Goal: Task Accomplishment & Management: Manage account settings

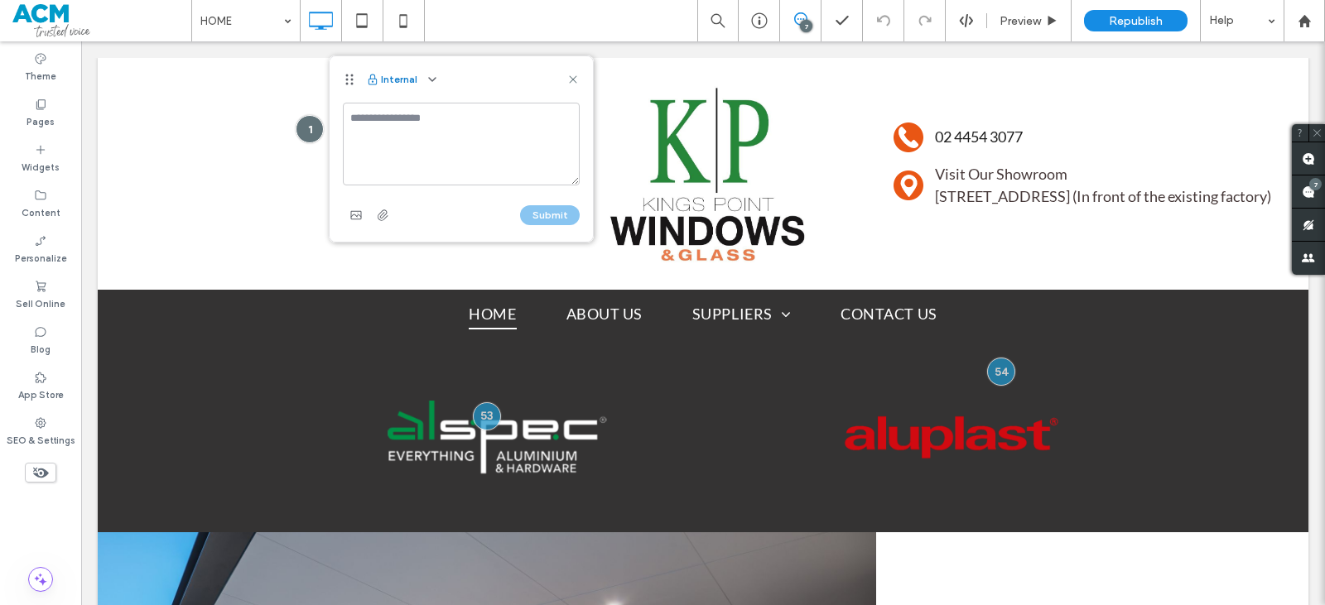
click at [408, 81] on button "Internal" at bounding box center [391, 80] width 51 height 20
click at [432, 80] on use "button" at bounding box center [432, 79] width 7 height 3
click at [444, 112] on span "Public - visible to clients & team" at bounding box center [513, 119] width 163 height 17
click at [434, 126] on textarea at bounding box center [461, 144] width 237 height 83
type textarea "***"
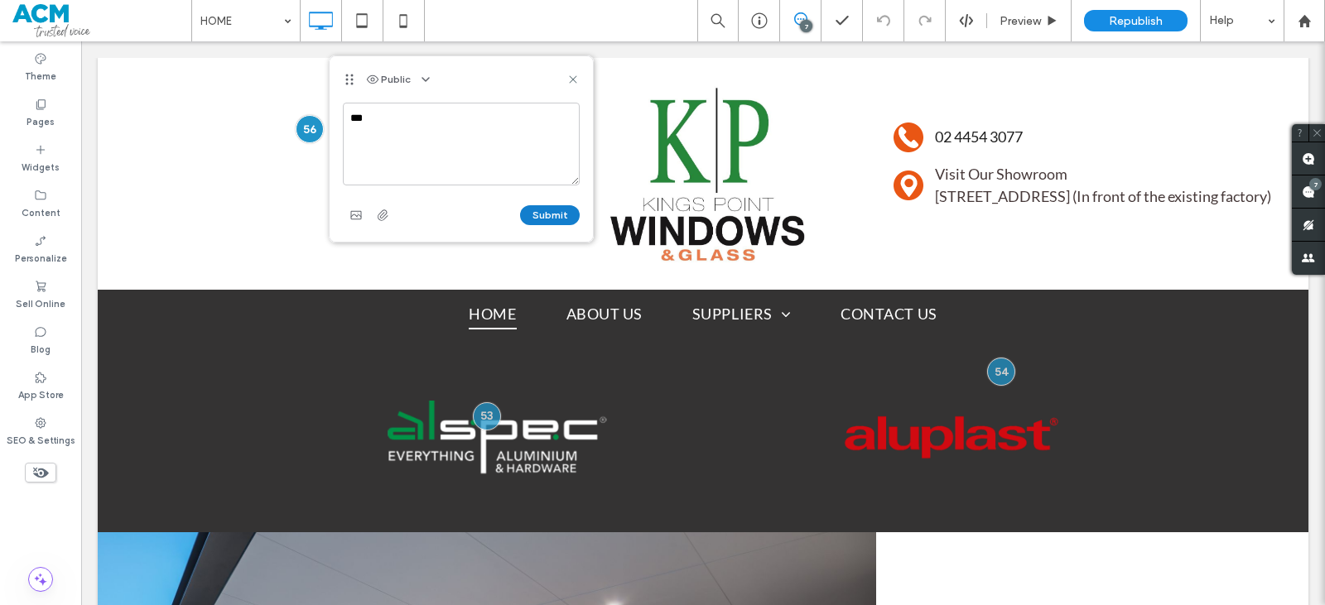
click at [565, 209] on button "Submit" at bounding box center [550, 215] width 60 height 20
click at [53, 443] on label "SEO & Settings" at bounding box center [41, 439] width 69 height 18
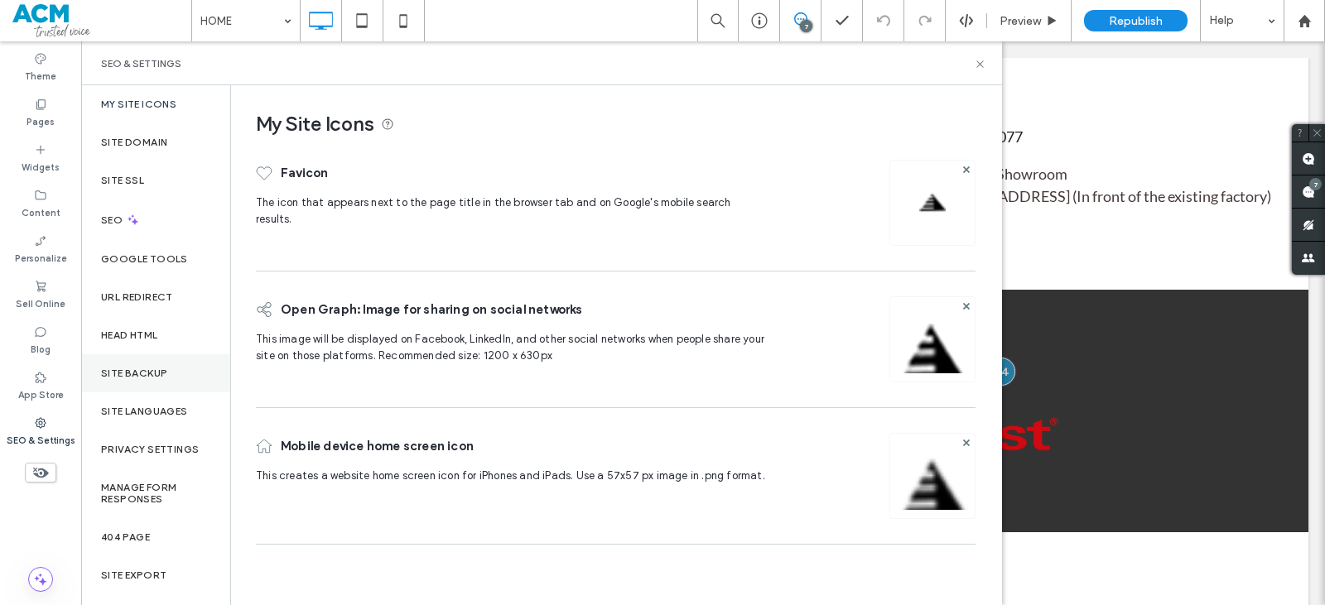
click at [136, 381] on div "Site Backup" at bounding box center [155, 374] width 149 height 38
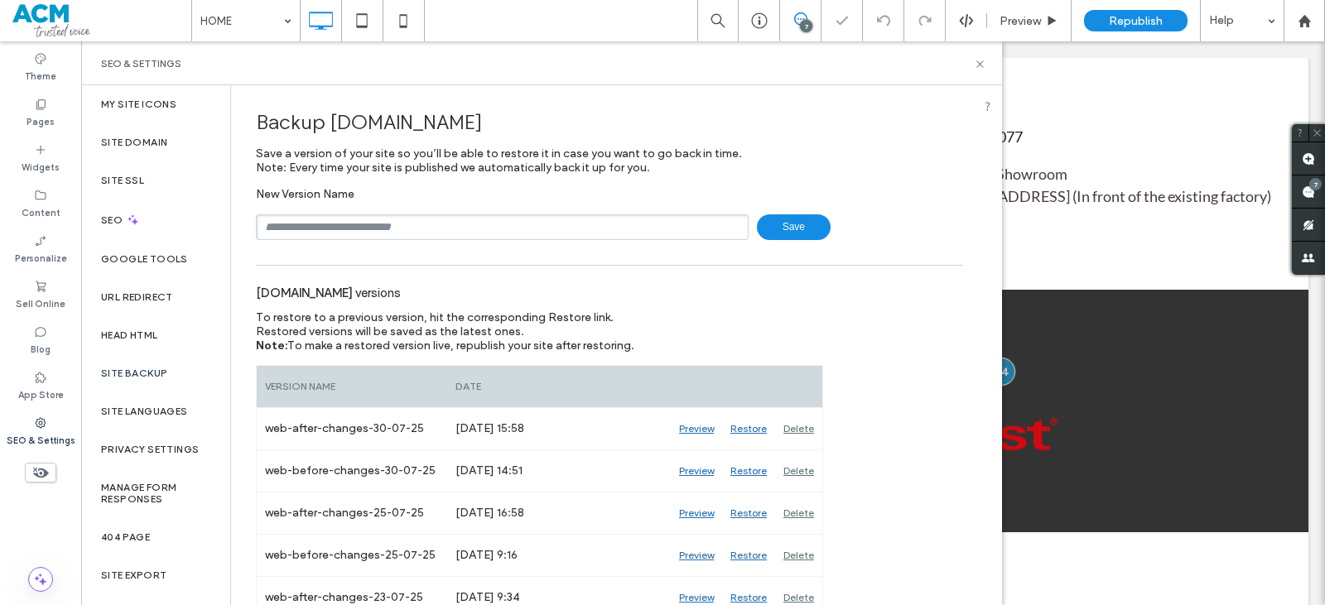
click at [277, 230] on input "text" at bounding box center [502, 228] width 493 height 26
drag, startPoint x: 398, startPoint y: 225, endPoint x: 388, endPoint y: 223, distance: 11.1
click at [388, 223] on input "**********" at bounding box center [502, 228] width 493 height 26
click at [409, 228] on input "**********" at bounding box center [502, 228] width 493 height 26
type input "**********"
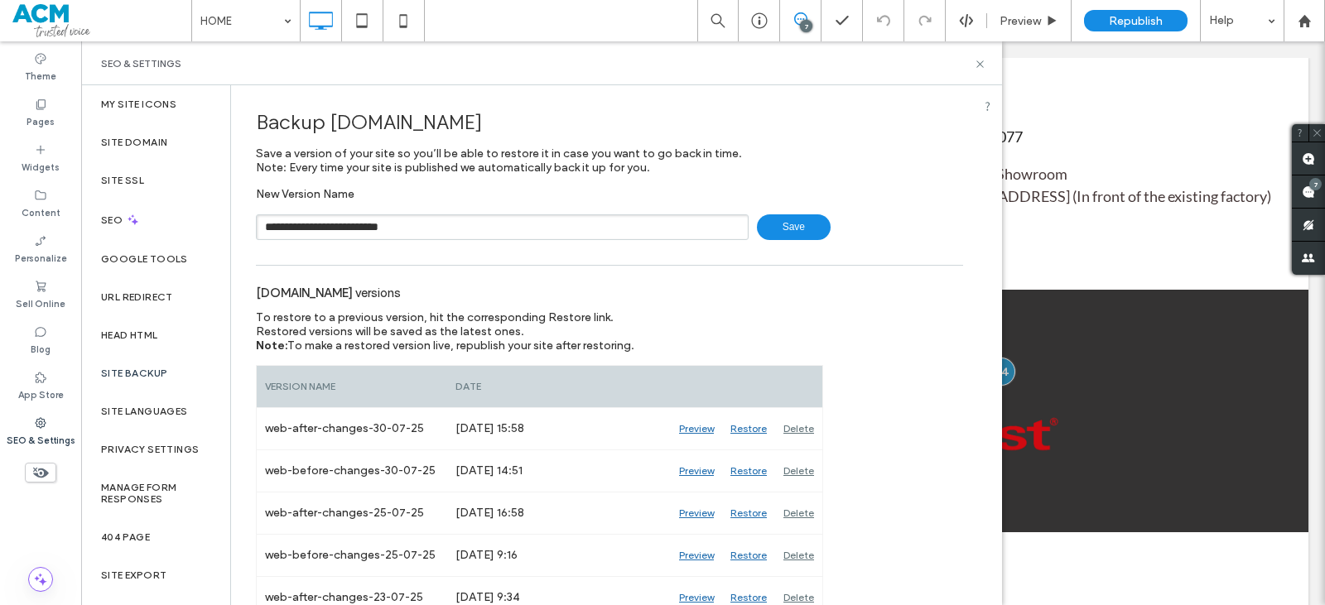
click at [769, 231] on span "Save" at bounding box center [794, 228] width 74 height 26
click at [983, 63] on icon at bounding box center [980, 64] width 12 height 12
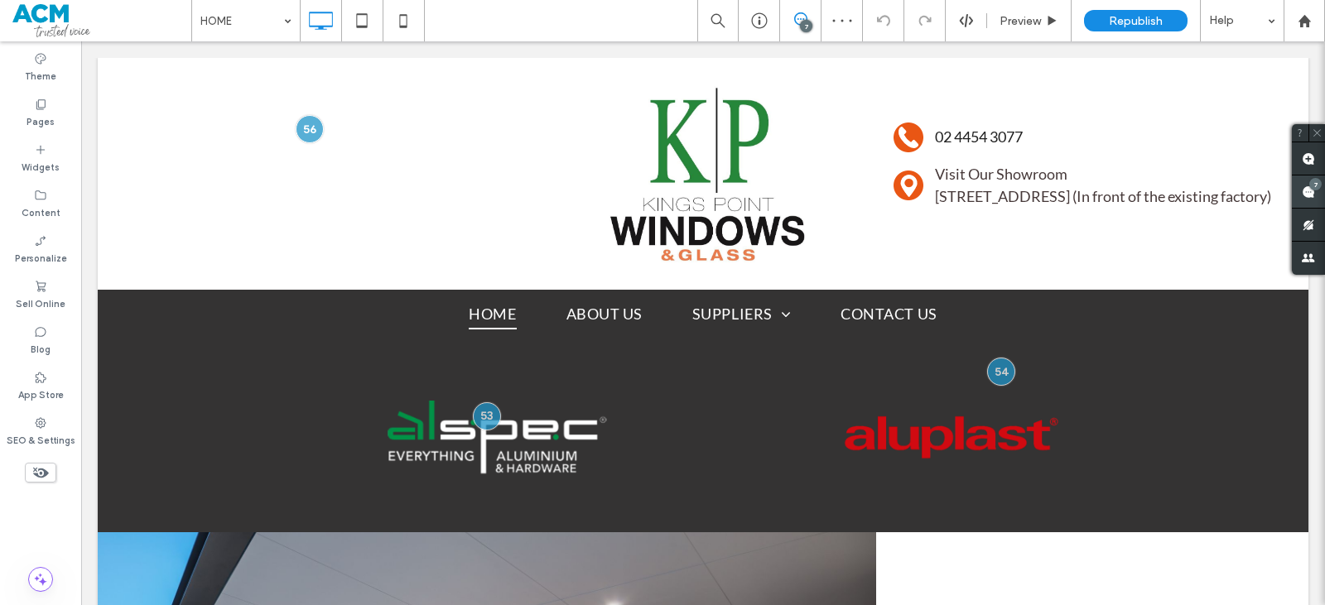
click at [1307, 186] on use at bounding box center [1308, 192] width 13 height 13
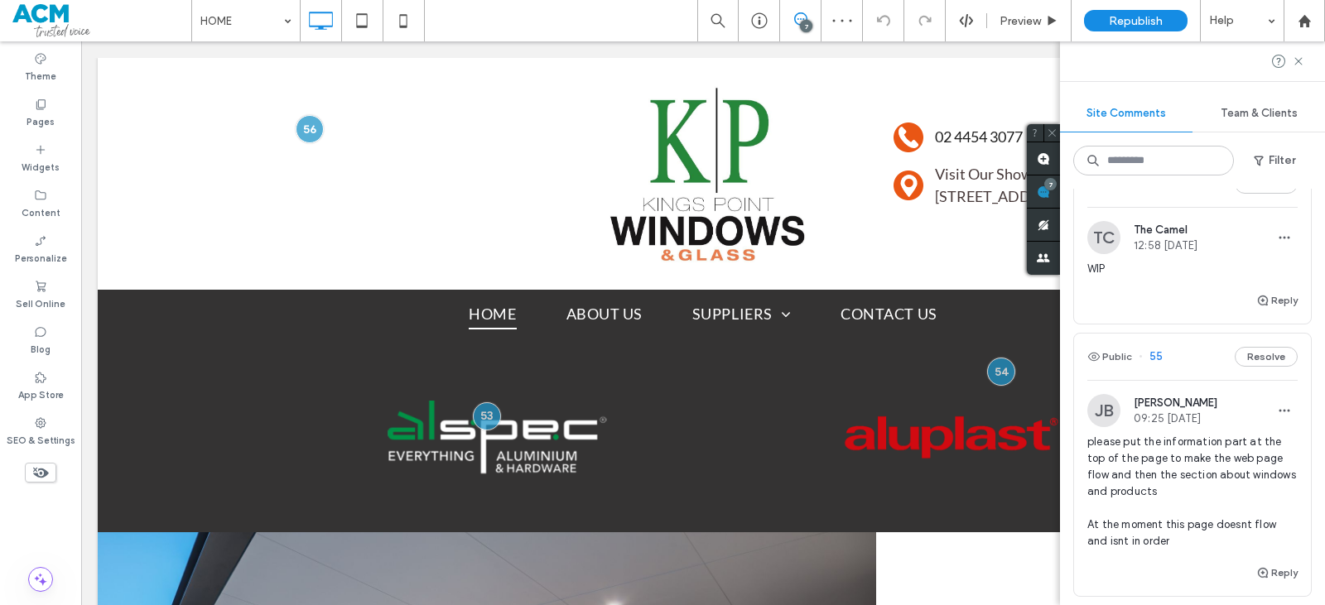
scroll to position [83, 0]
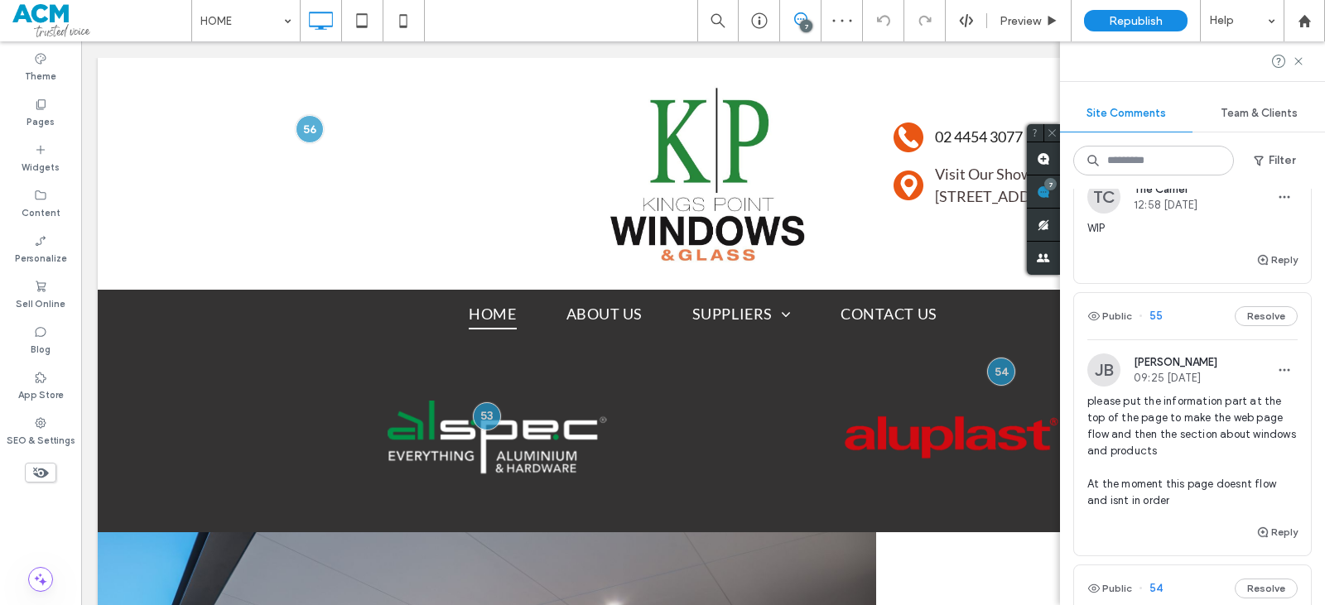
click at [1226, 412] on span "please put the information part at the top of the page to make the web page flo…" at bounding box center [1193, 451] width 210 height 116
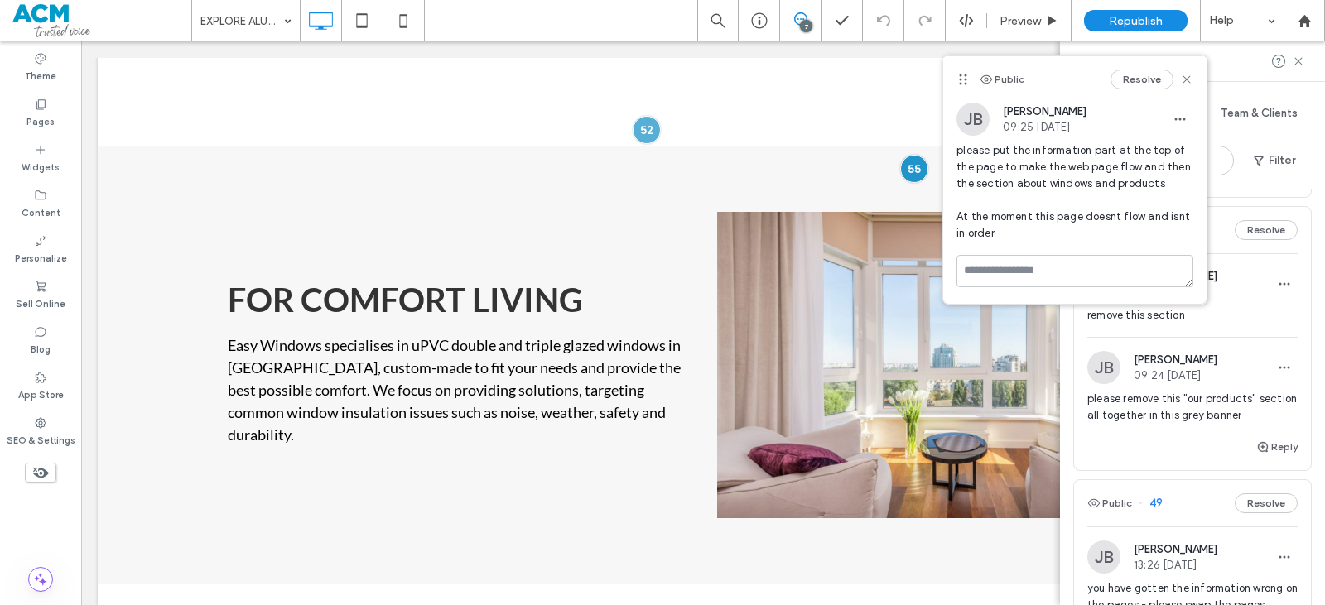
scroll to position [1160, 0]
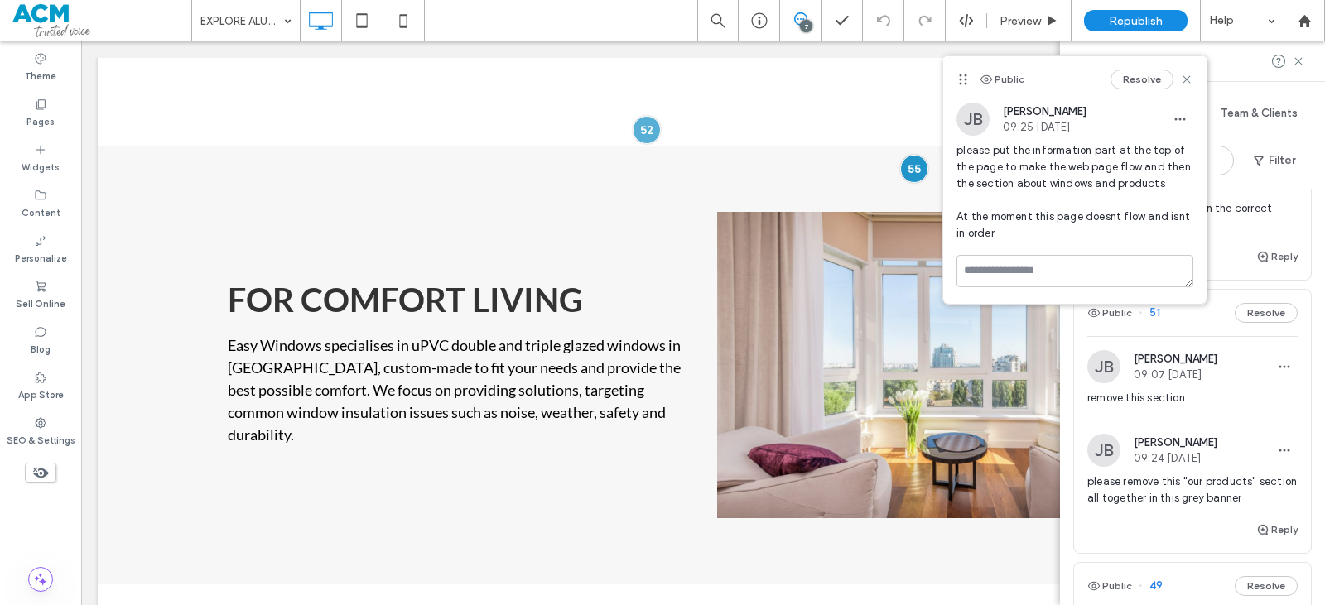
click at [1253, 456] on div "JB Jasmine Bourne 09:24 Aug 13 2025" at bounding box center [1193, 450] width 210 height 33
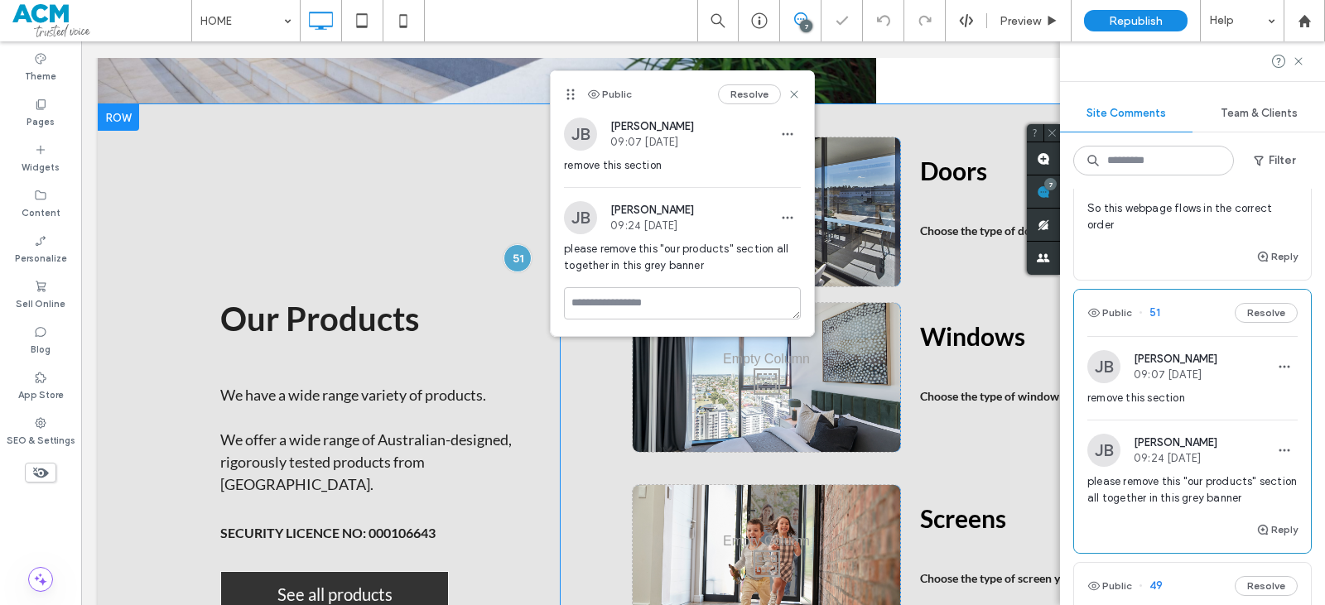
scroll to position [850, 0]
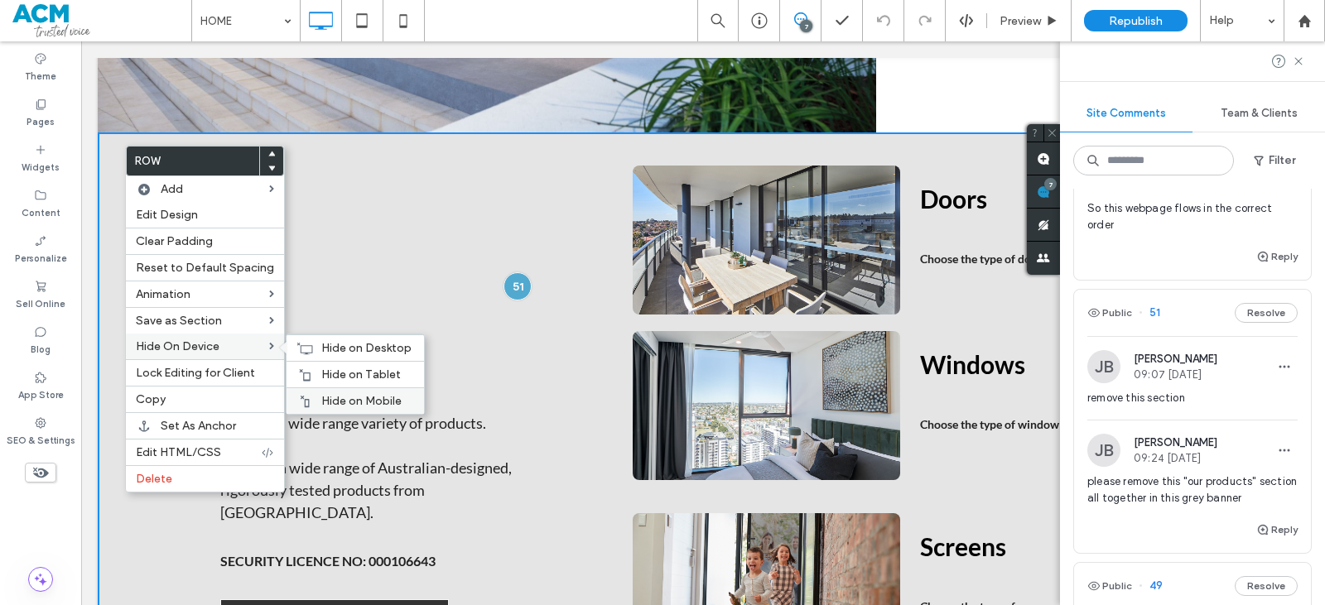
click at [354, 397] on span "Hide on Mobile" at bounding box center [361, 401] width 80 height 14
click at [331, 369] on span "Hide on Tablet" at bounding box center [361, 375] width 80 height 14
click at [301, 337] on div "Hide on Desktop" at bounding box center [355, 348] width 137 height 27
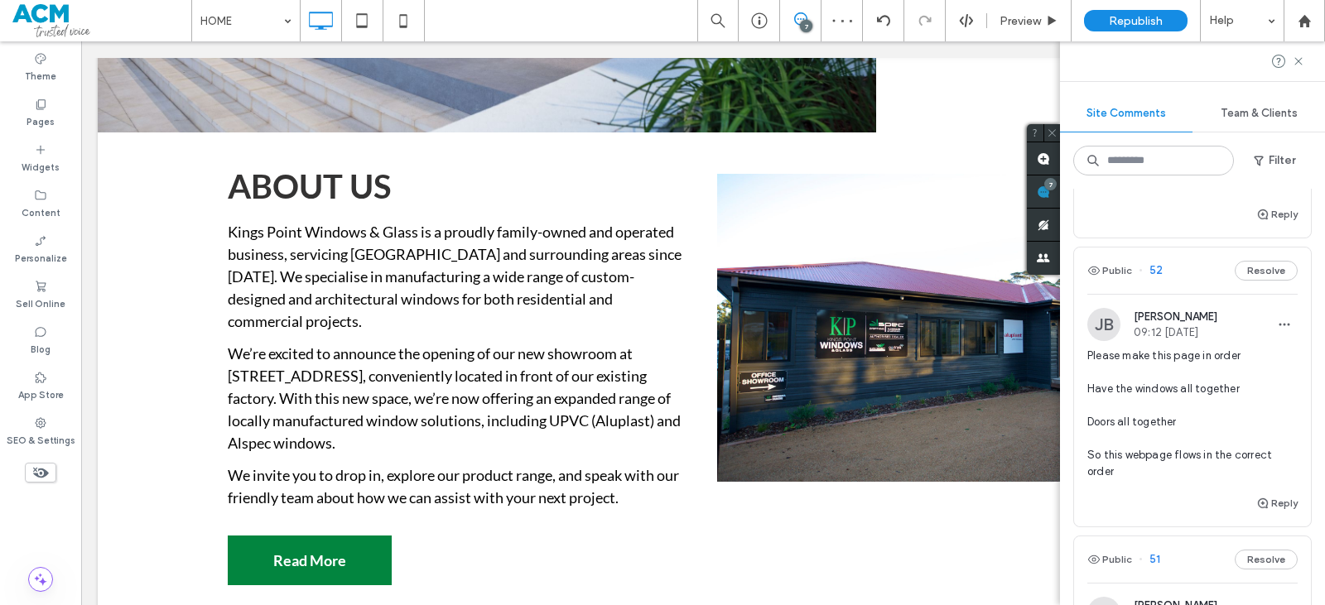
scroll to position [911, 0]
click at [1185, 434] on span "Please make this page in order Have the windows all together Doors all together…" at bounding box center [1193, 416] width 210 height 133
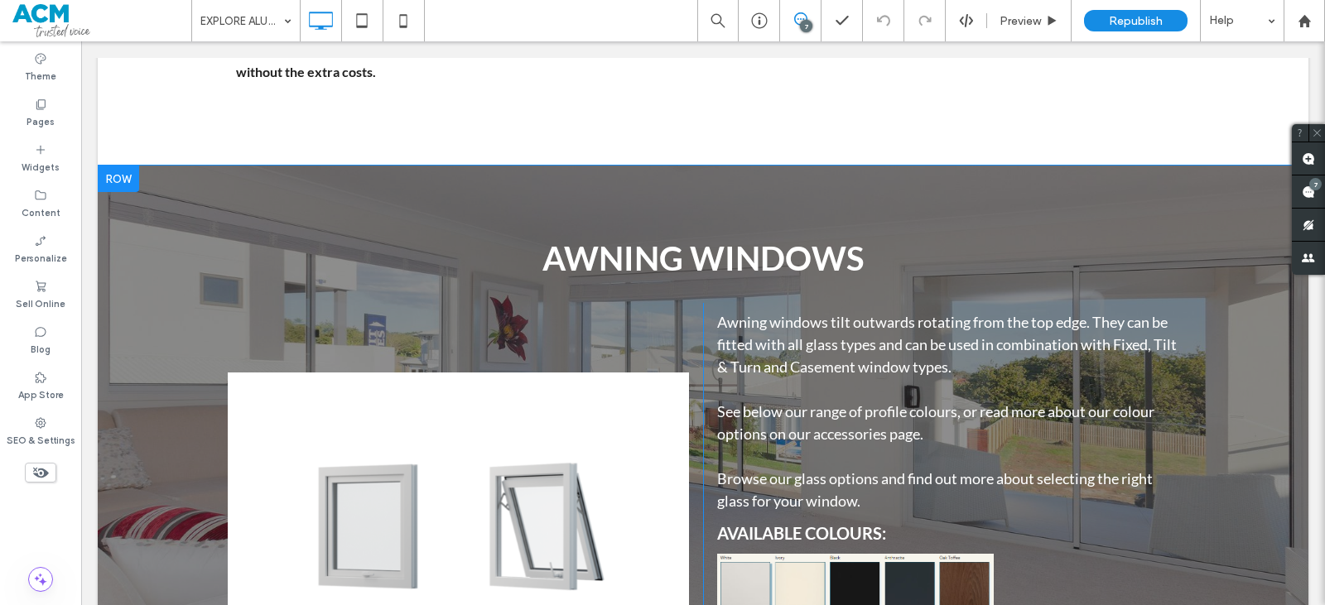
scroll to position [9067, 0]
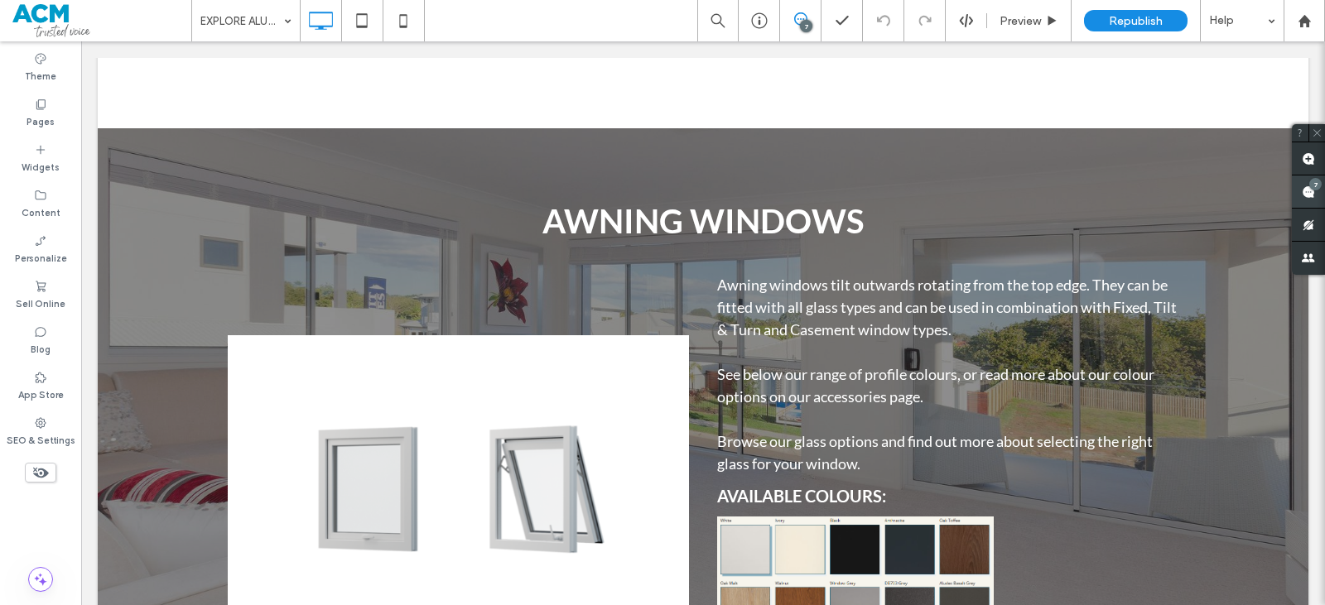
click at [1313, 180] on div "7" at bounding box center [1316, 184] width 12 height 12
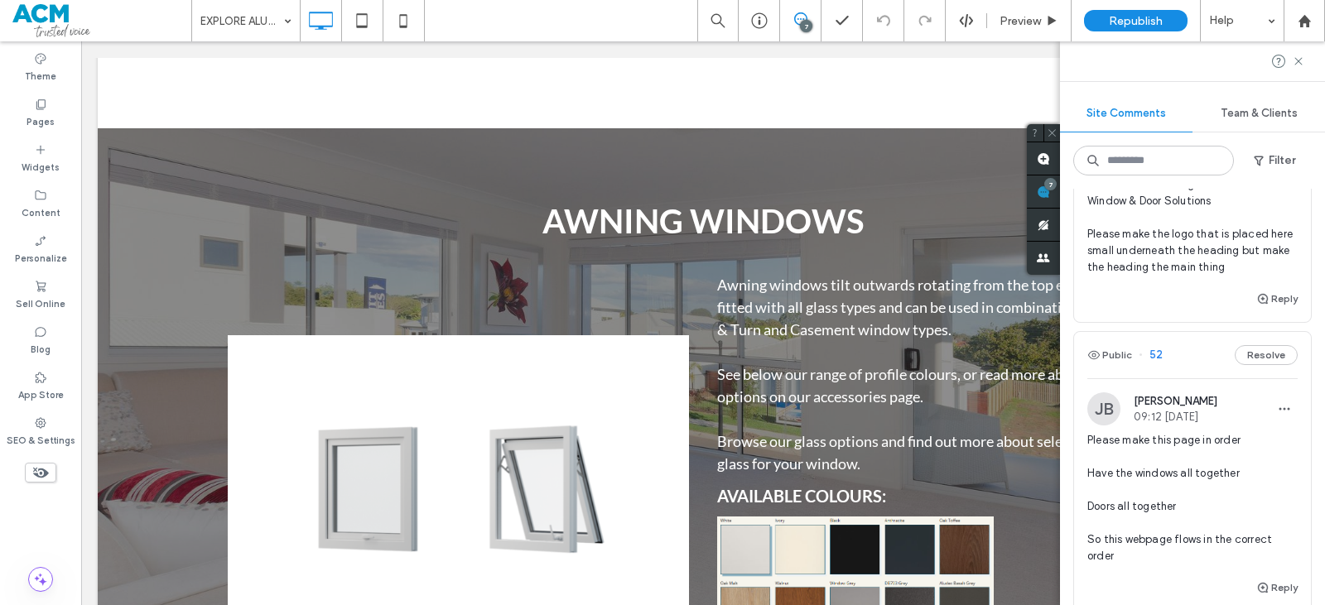
scroll to position [745, 0]
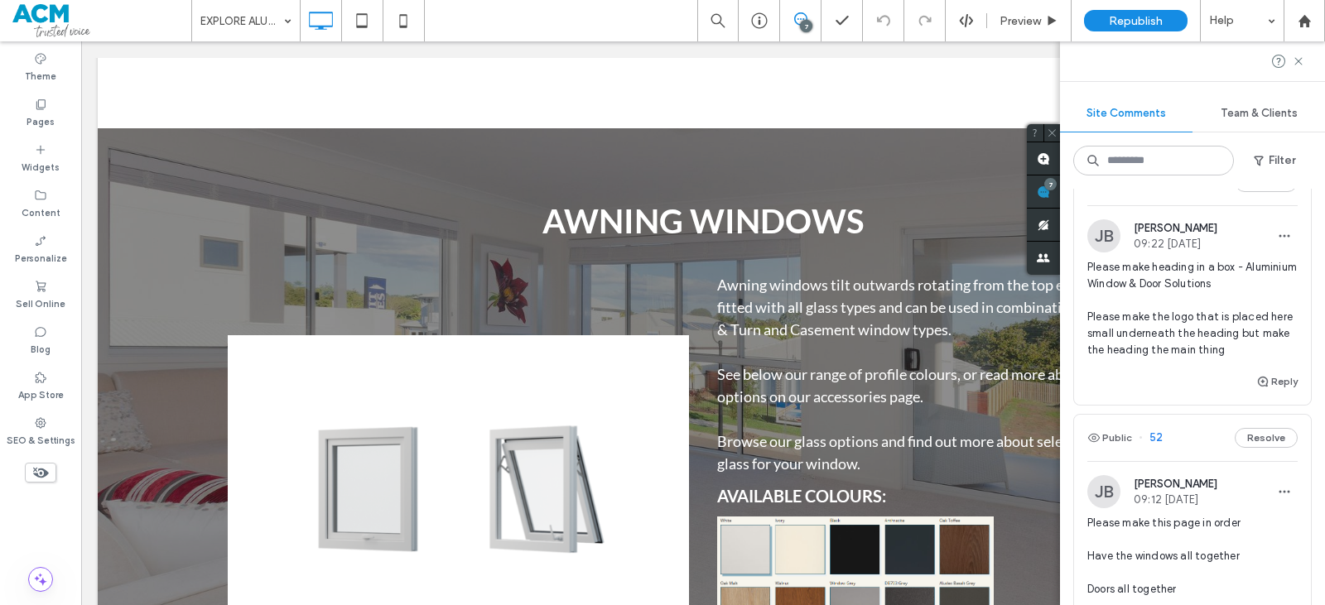
click at [1191, 372] on div "Reply" at bounding box center [1192, 388] width 237 height 33
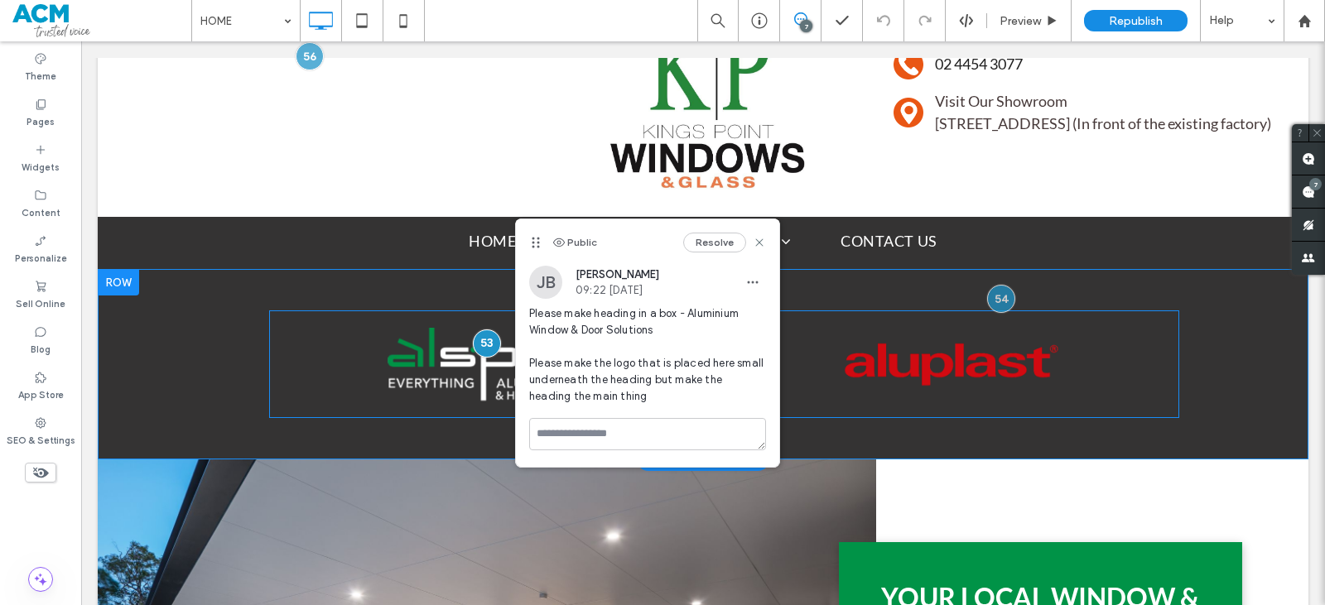
scroll to position [56, 0]
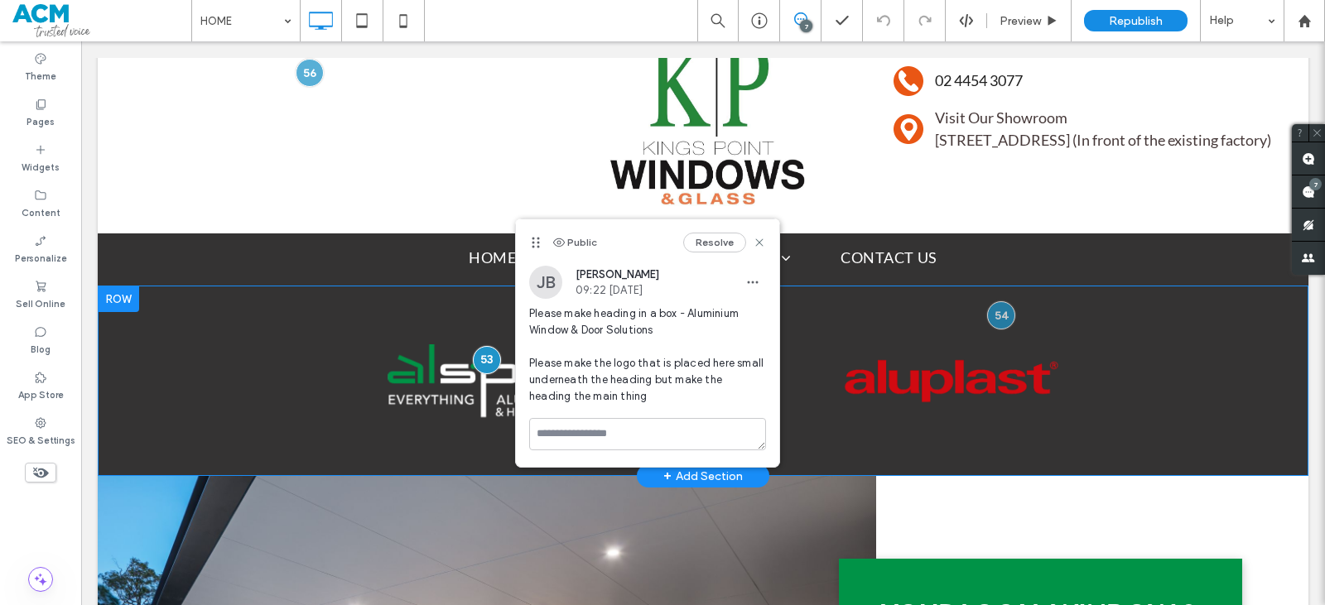
click at [829, 441] on div "Breathtaking colors of our planet Button Faces of Humanity Button Click To Paste" at bounding box center [704, 381] width 952 height 124
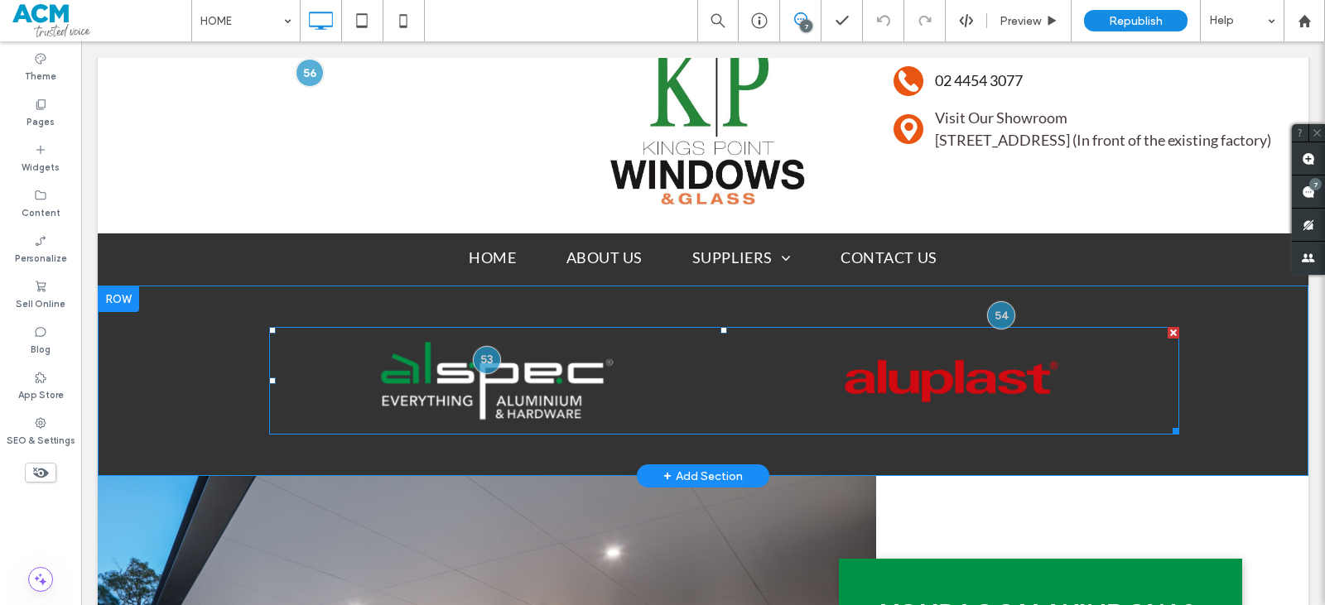
click at [524, 412] on link at bounding box center [496, 381] width 482 height 114
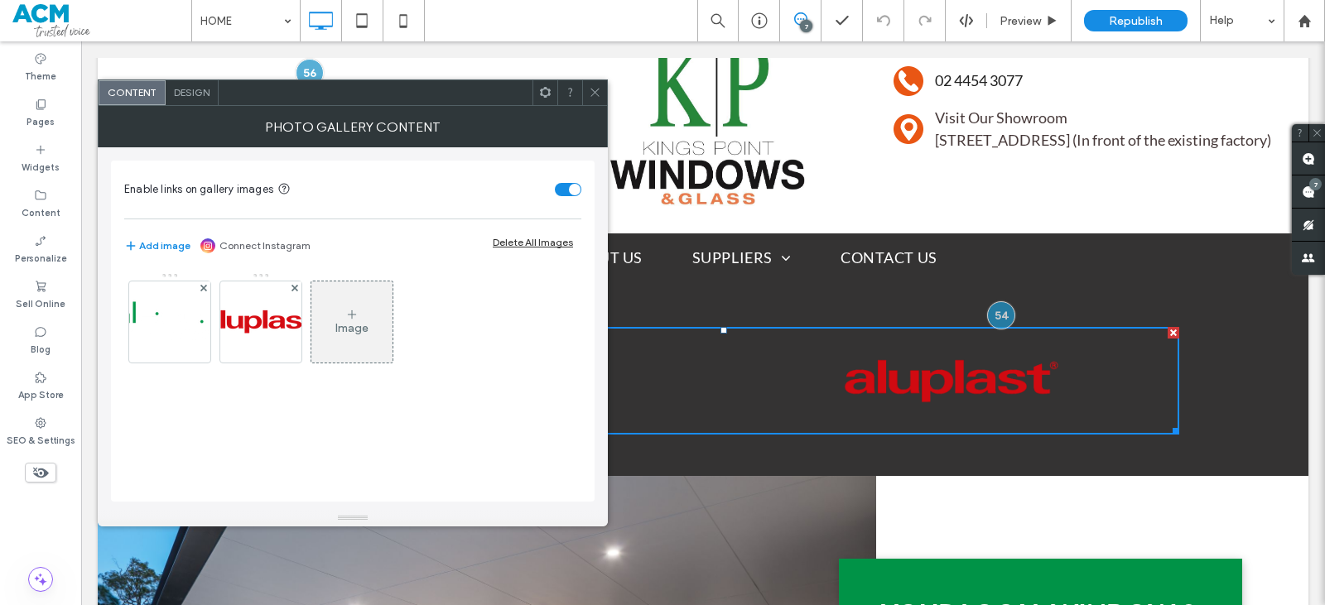
click at [590, 88] on icon at bounding box center [595, 92] width 12 height 12
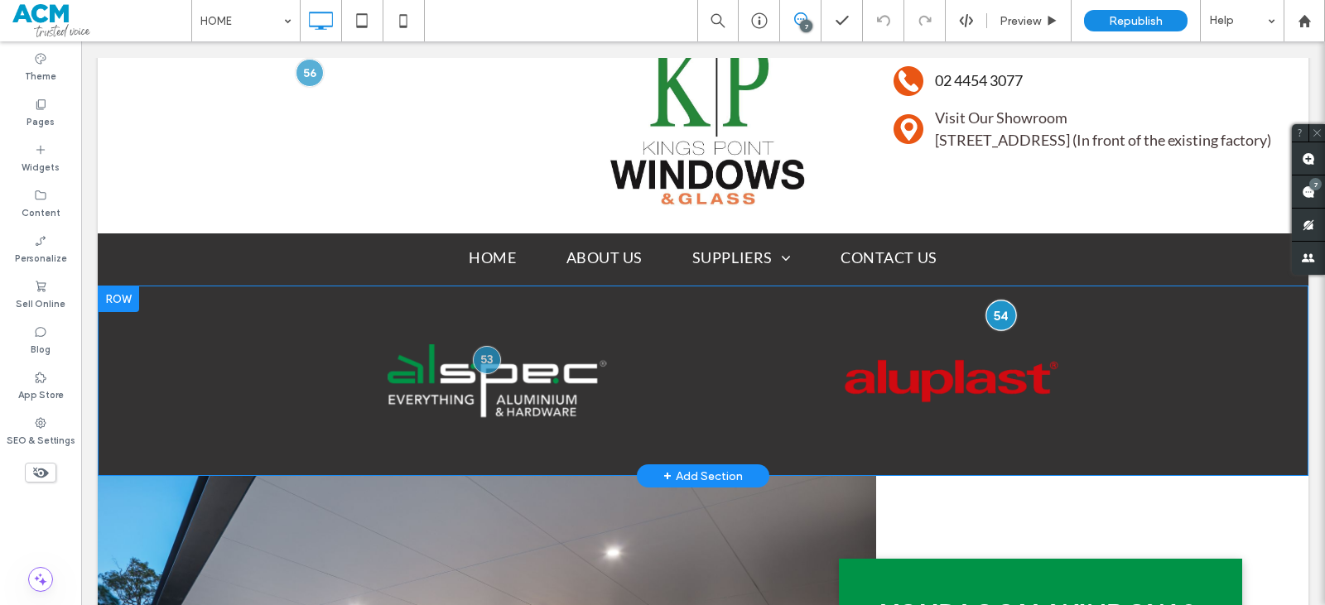
click at [996, 320] on div at bounding box center [1001, 315] width 31 height 31
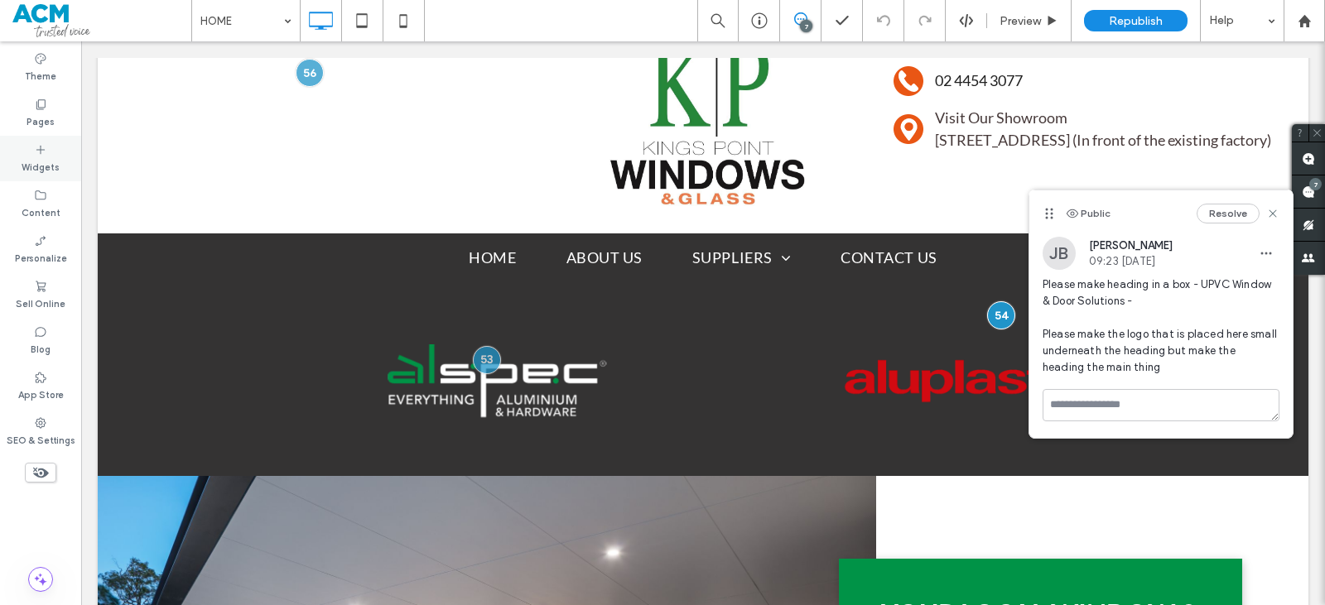
click at [32, 166] on label "Widgets" at bounding box center [41, 166] width 38 height 18
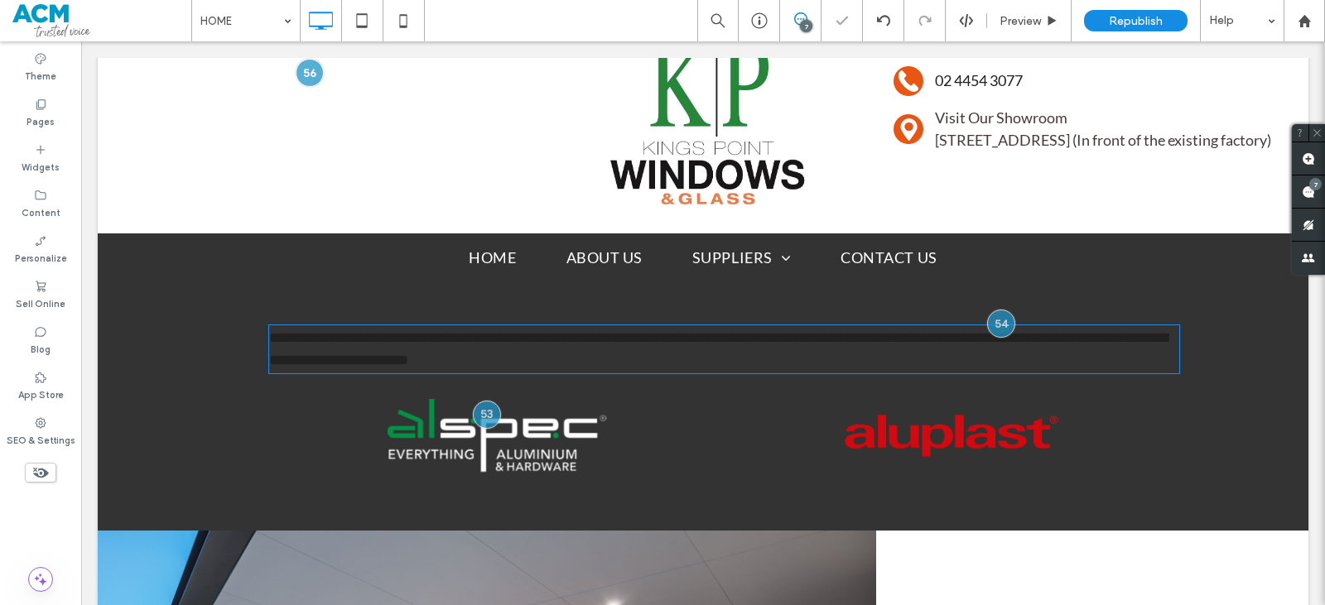
type input "****"
type input "**"
click at [993, 331] on div at bounding box center [1001, 324] width 31 height 31
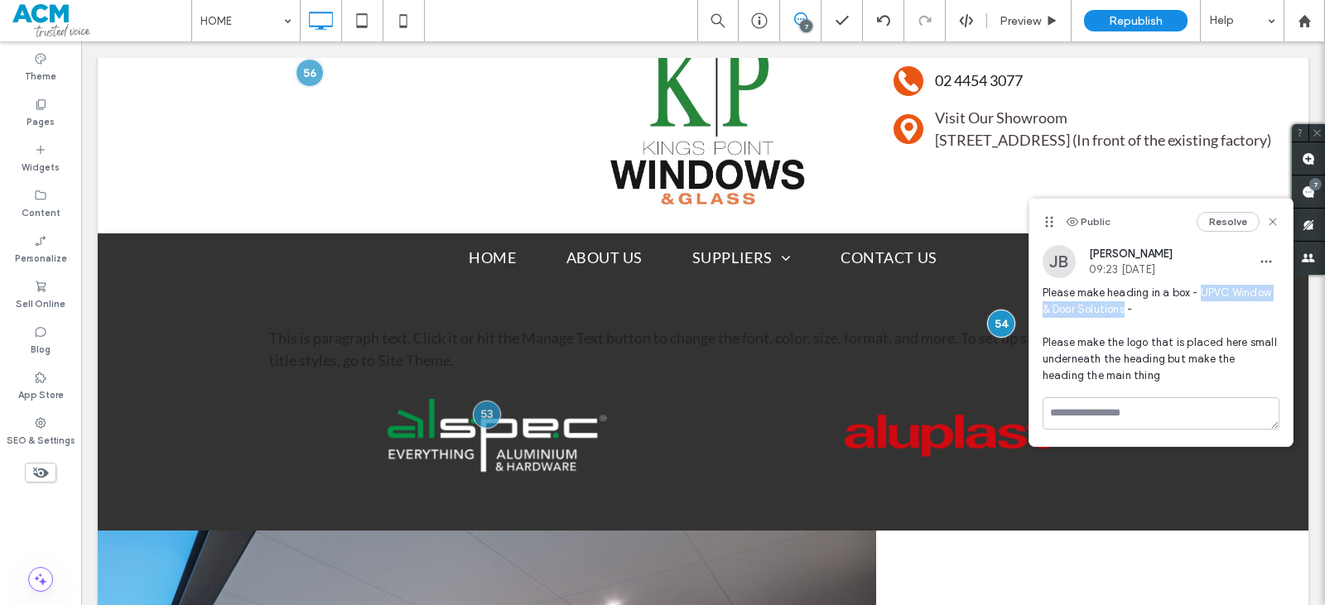
drag, startPoint x: 1202, startPoint y: 288, endPoint x: 1127, endPoint y: 312, distance: 78.3
click at [1127, 312] on span "Please make heading in a box - UPVC Window & Door Solutions - Please make the l…" at bounding box center [1161, 334] width 237 height 99
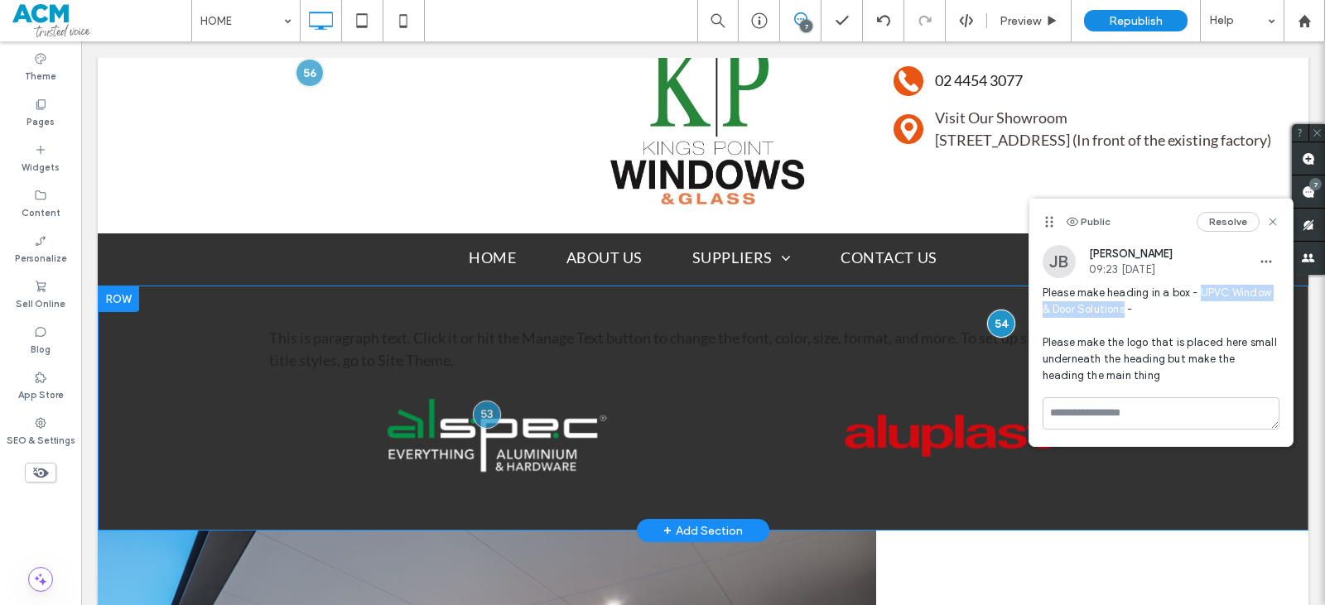
copy span "UPVC Window & Door Solutions"
click at [641, 342] on span "This is paragraph text. Click it or hit the Manage Text button to change the fo…" at bounding box center [722, 349] width 907 height 41
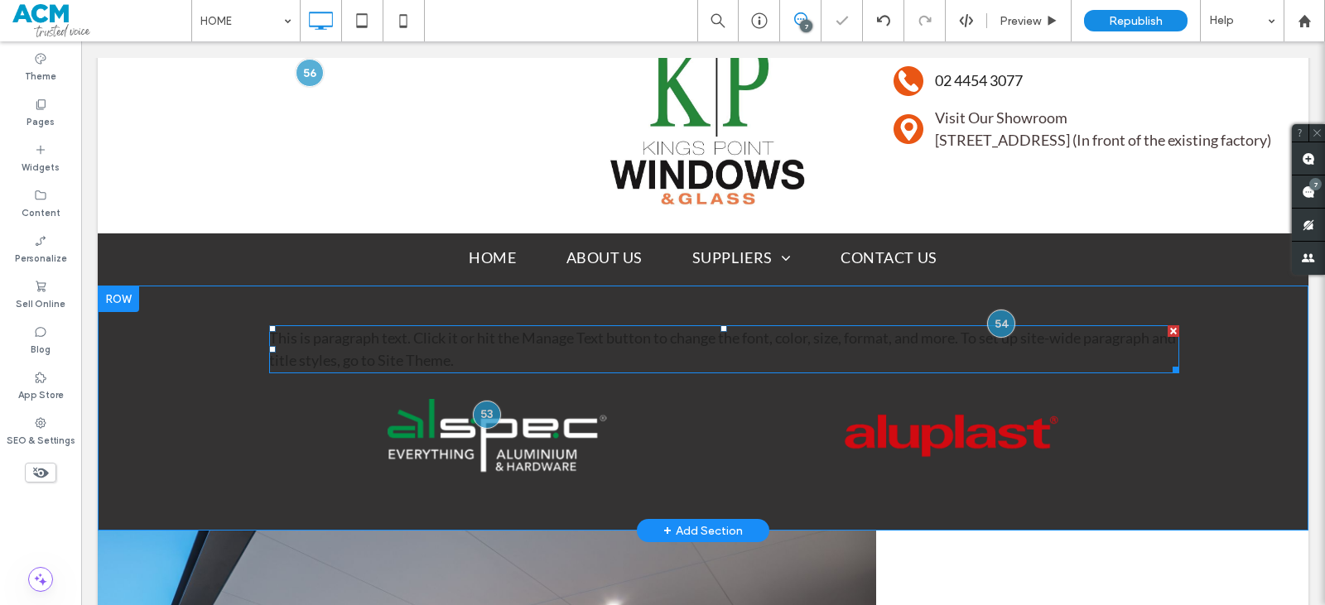
click at [642, 342] on span "This is paragraph text. Click it or hit the Manage Text button to change the fo…" at bounding box center [722, 349] width 907 height 41
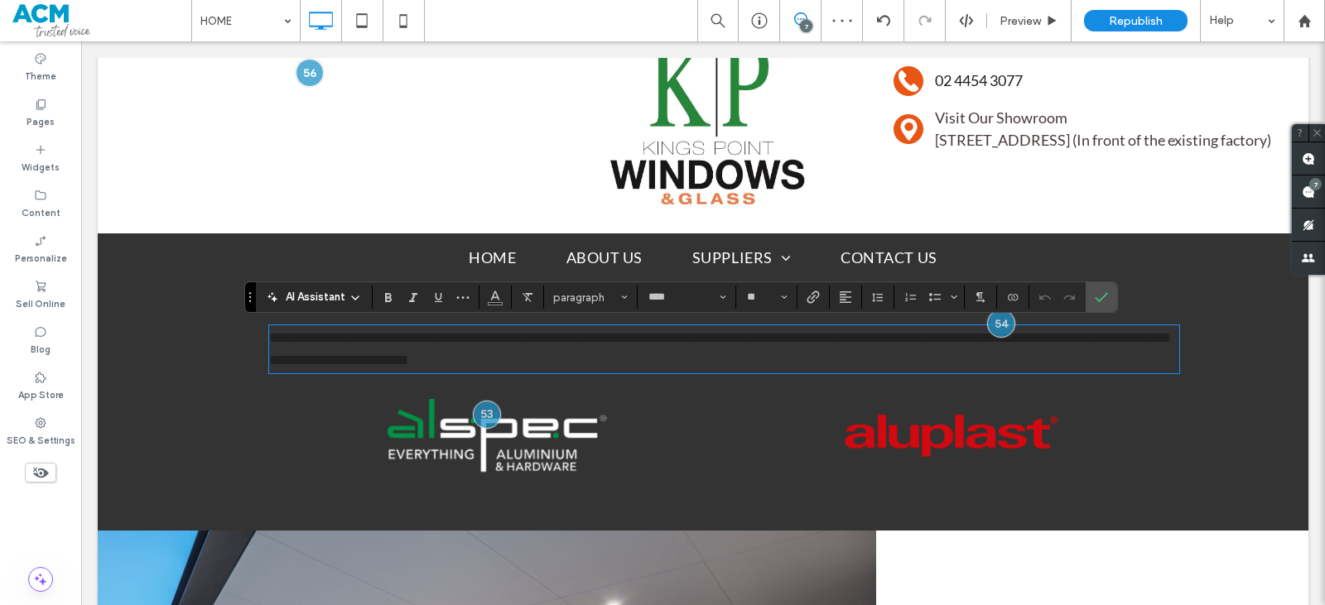
scroll to position [0, 0]
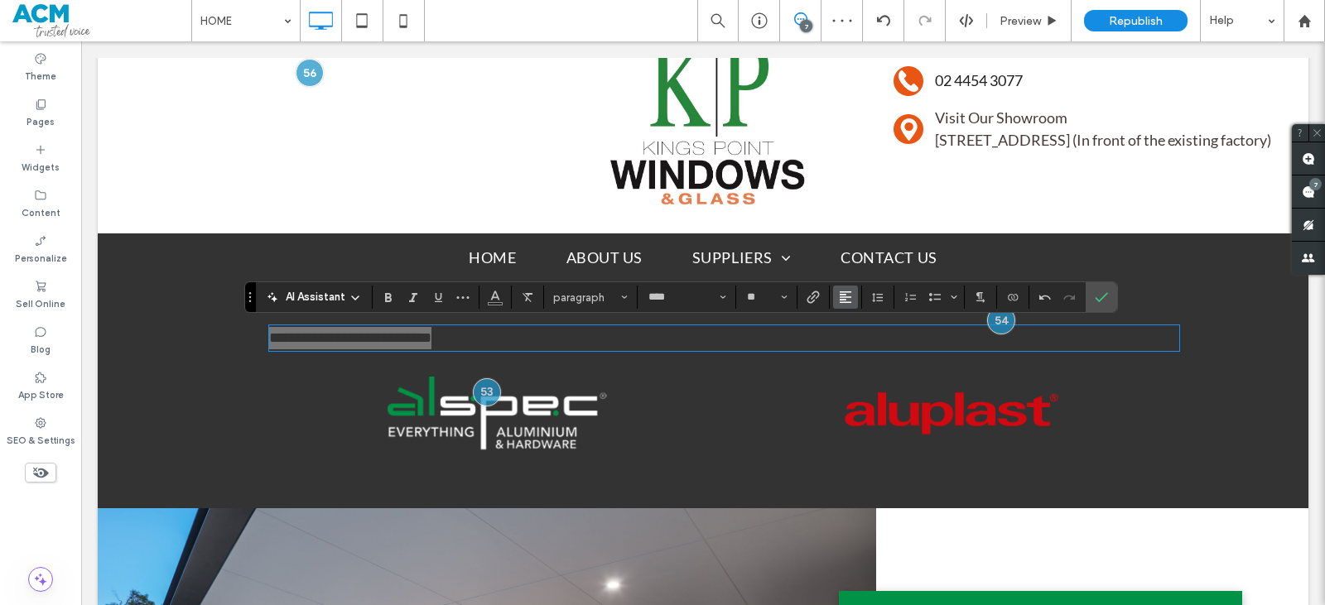
click at [846, 297] on icon "Alignment" at bounding box center [845, 297] width 13 height 13
click at [864, 341] on label "ui.textEditor.alignment.center" at bounding box center [862, 348] width 58 height 24
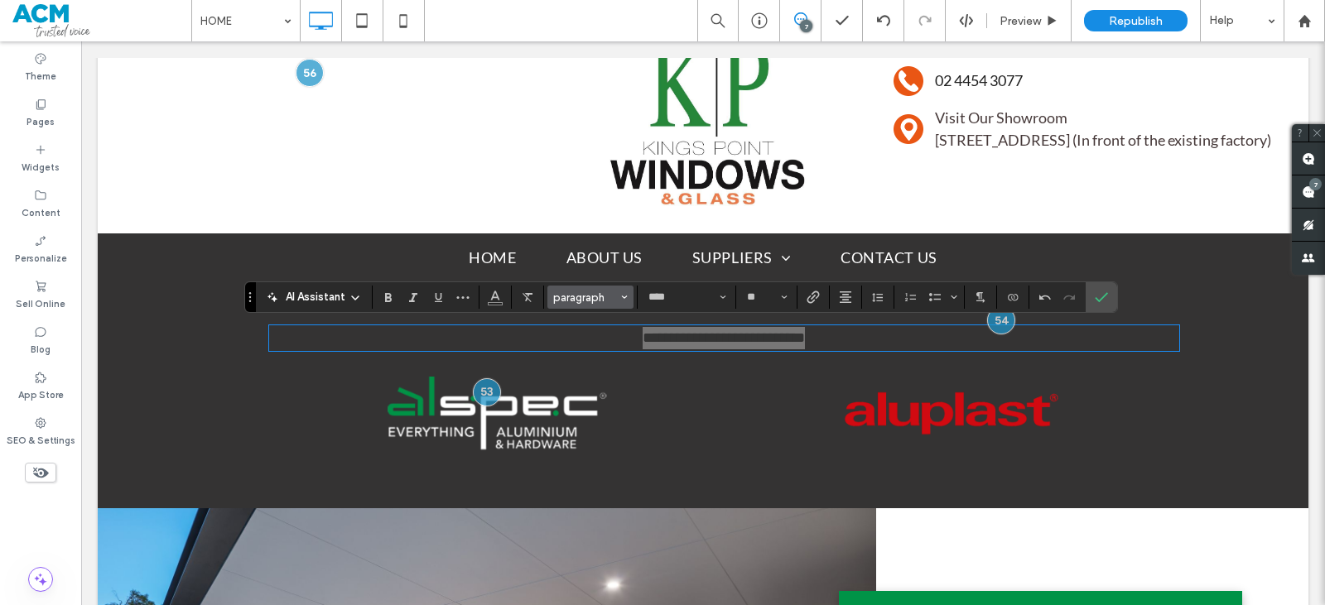
click at [596, 292] on span "paragraph" at bounding box center [585, 298] width 65 height 12
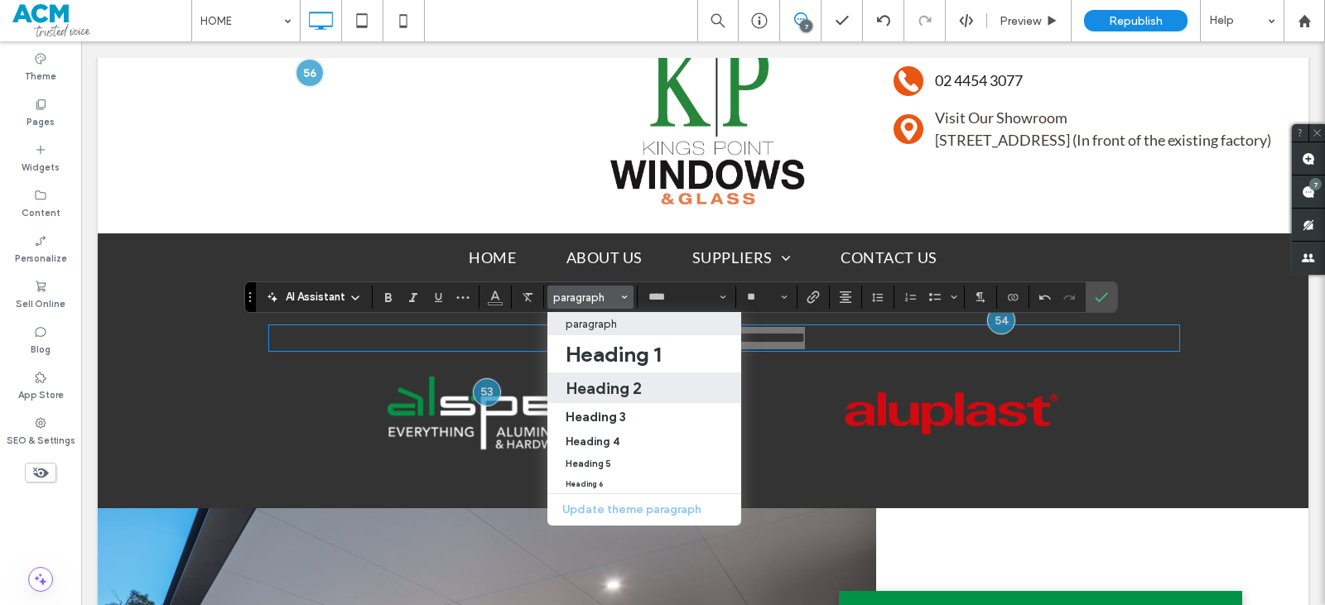
click at [623, 397] on h2 "Heading 2" at bounding box center [604, 389] width 76 height 20
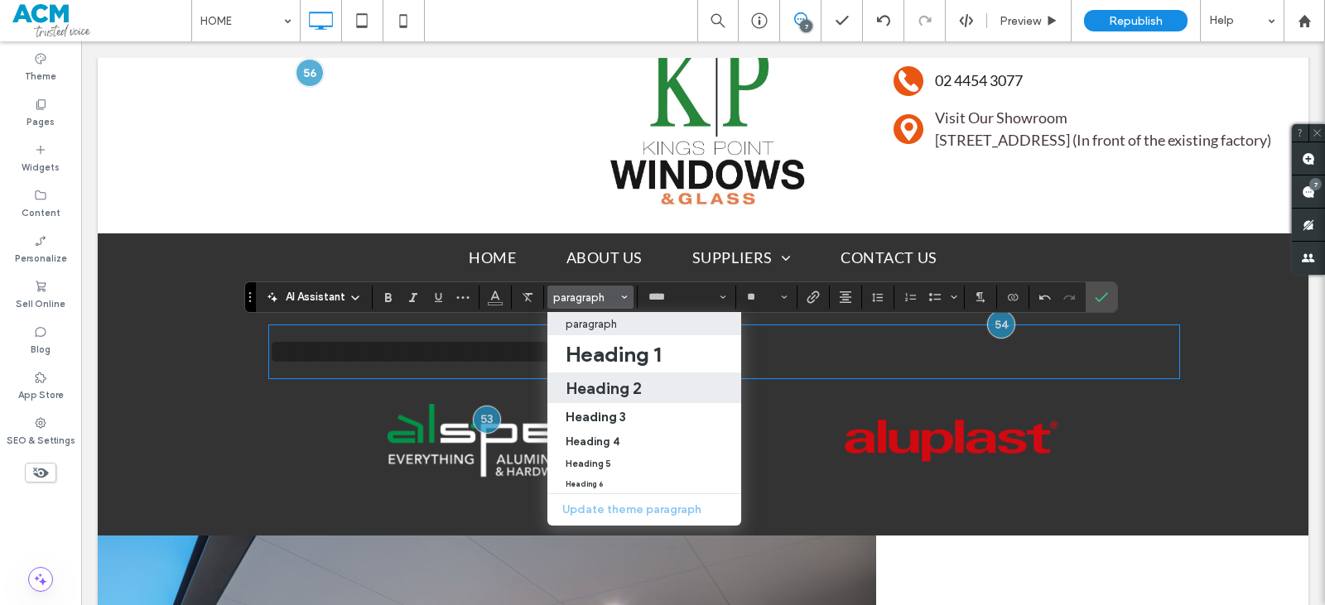
type input "**"
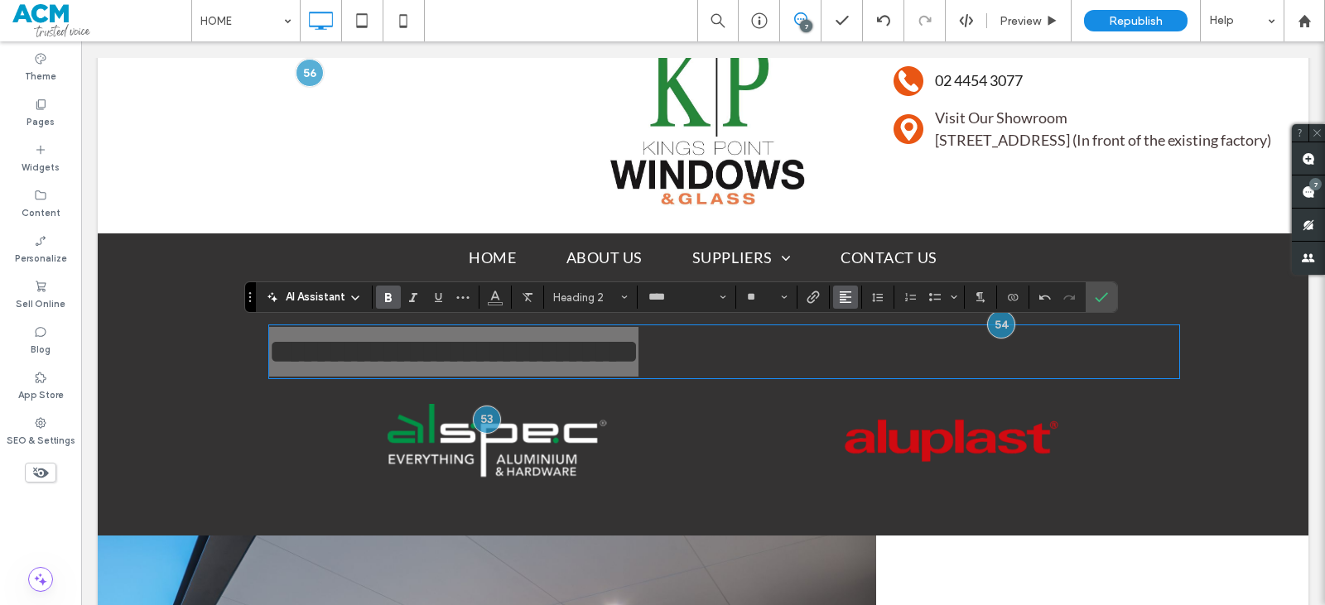
click at [842, 301] on use "Alignment" at bounding box center [846, 298] width 12 height 12
click at [867, 343] on div "ui.textEditor.alignment.center" at bounding box center [862, 348] width 22 height 13
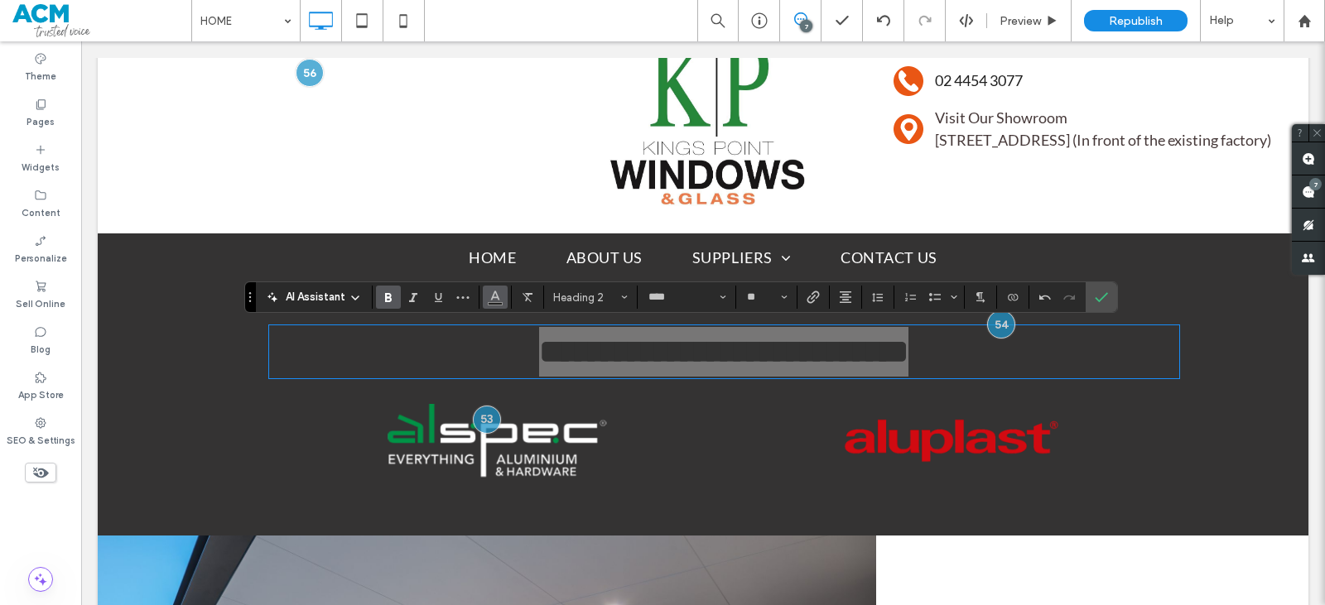
click at [504, 305] on button "Color" at bounding box center [495, 297] width 25 height 23
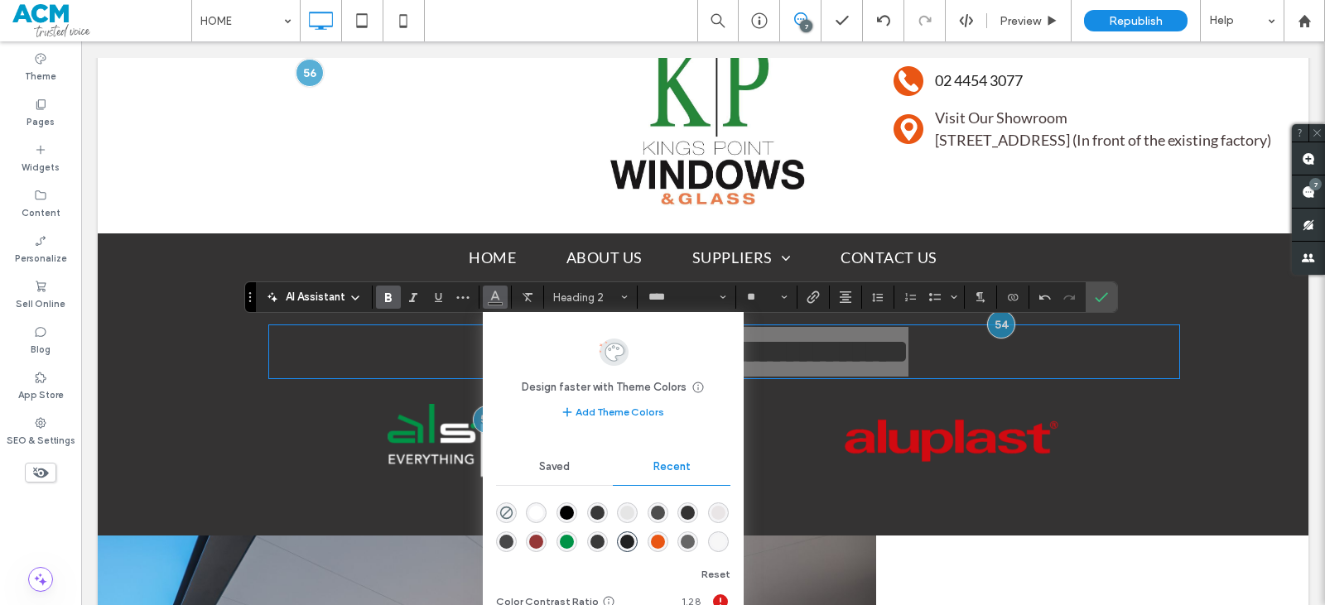
click at [543, 513] on div "rgba(255, 255, 255, 1)" at bounding box center [536, 513] width 14 height 14
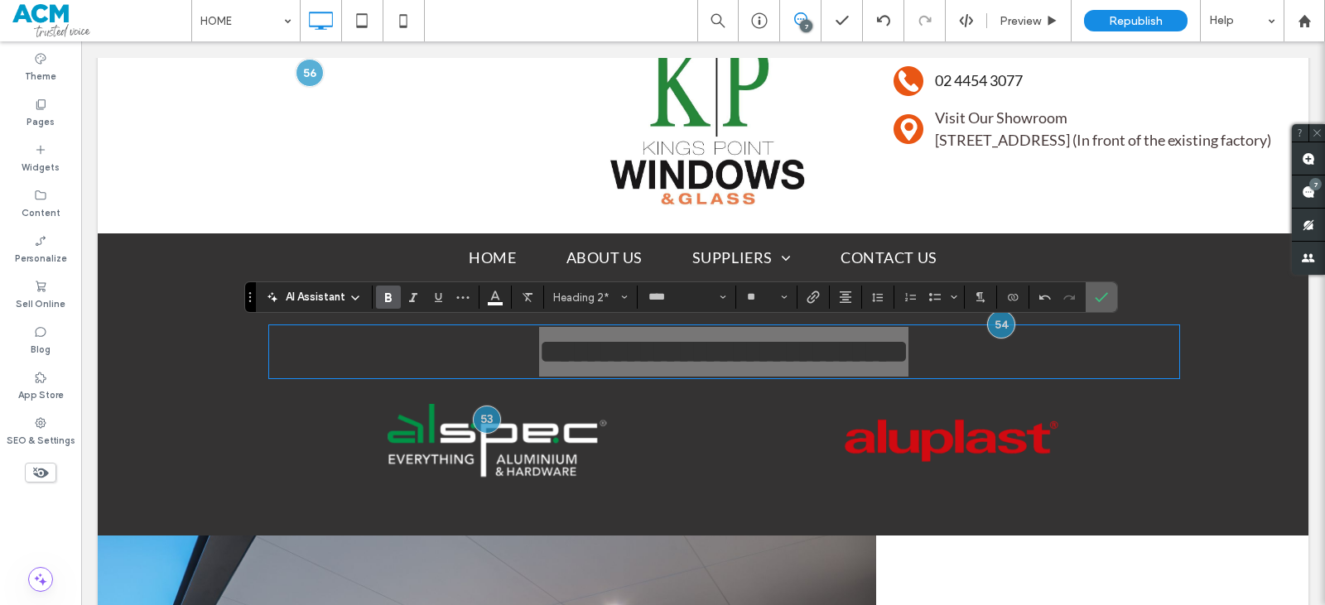
click at [1093, 297] on label "Confirm" at bounding box center [1101, 297] width 25 height 30
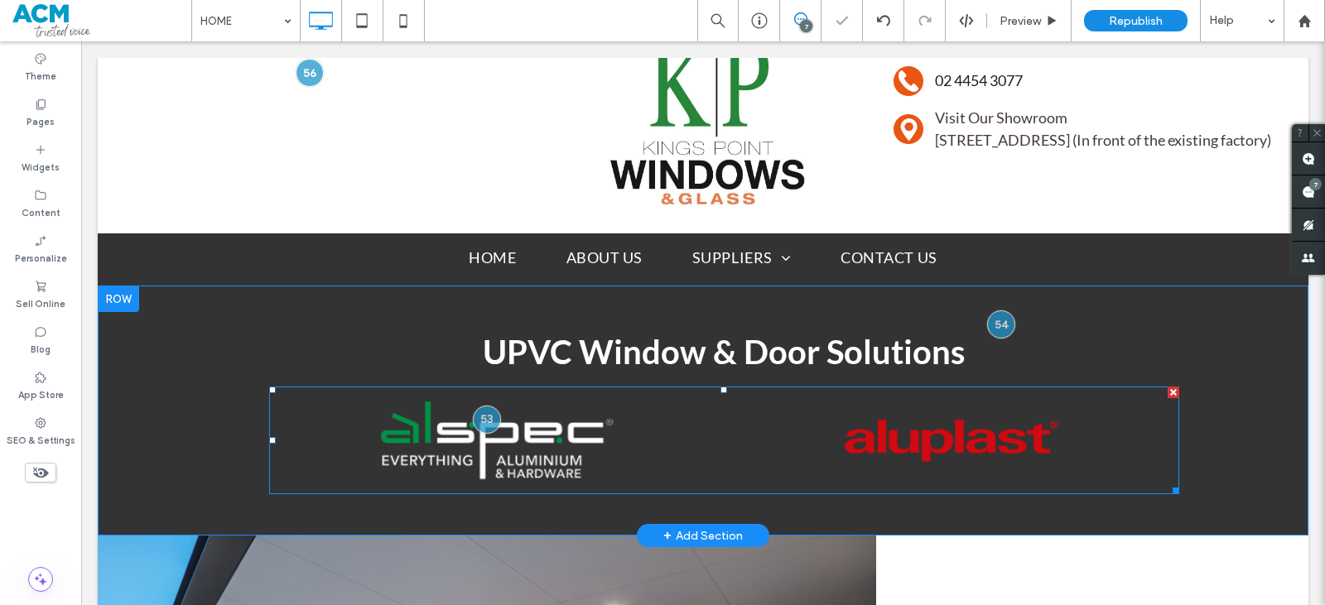
click at [558, 446] on link at bounding box center [496, 440] width 482 height 114
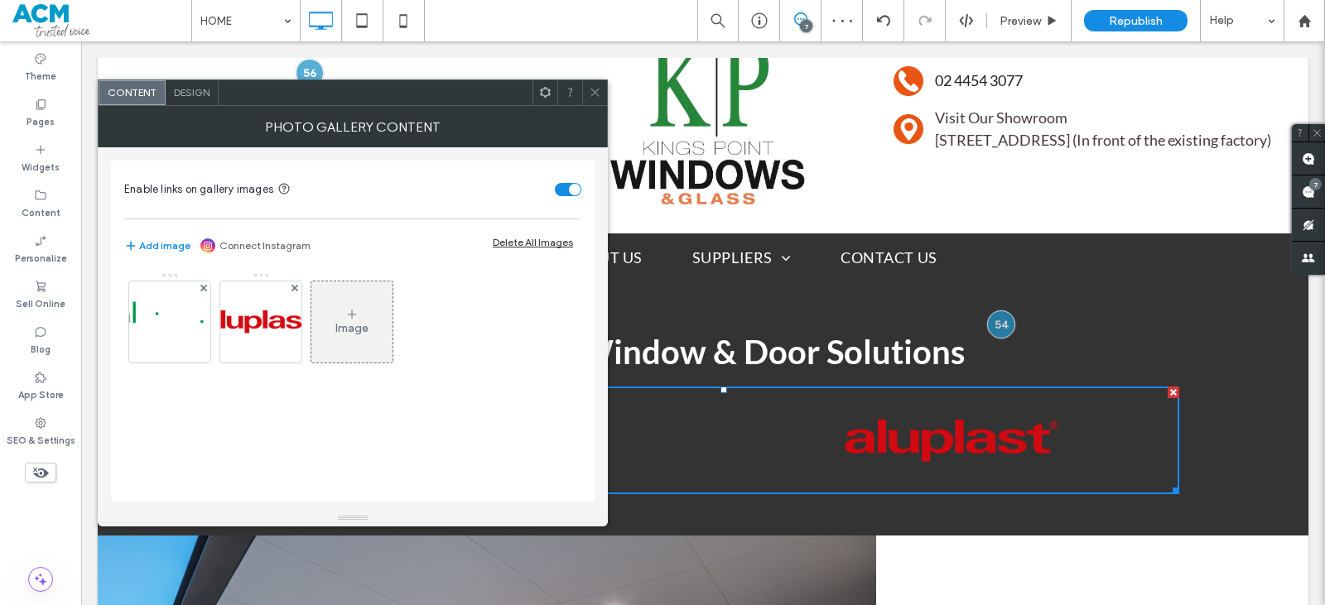
click at [201, 91] on span "Design" at bounding box center [192, 92] width 36 height 12
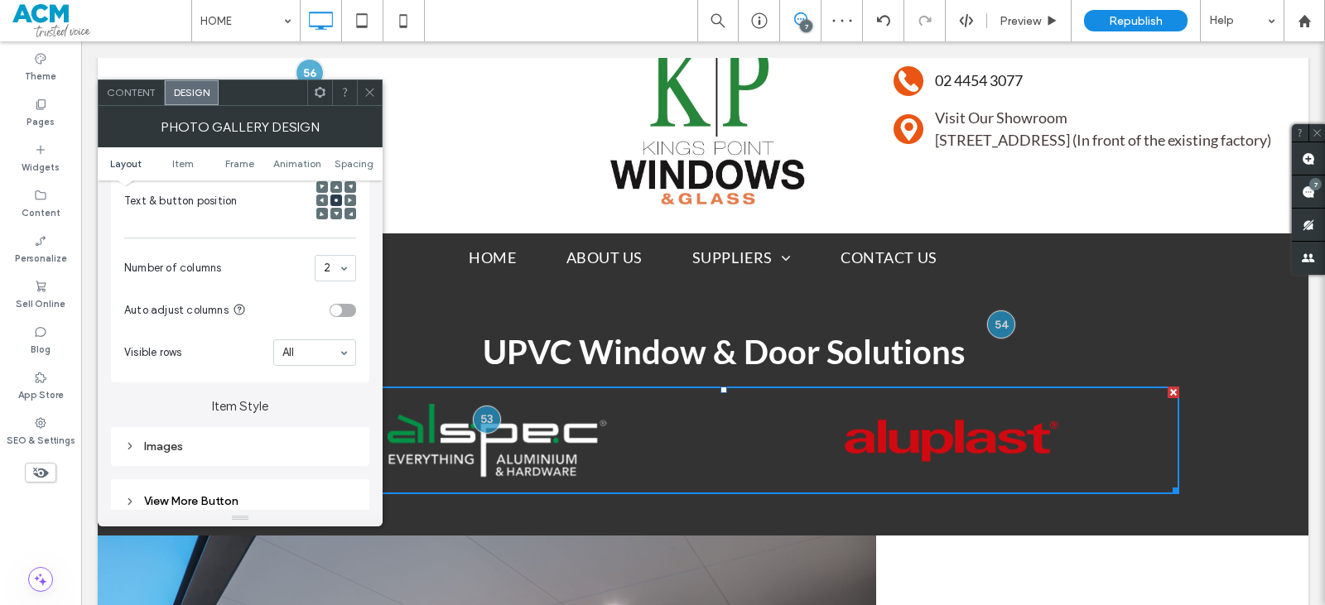
scroll to position [414, 0]
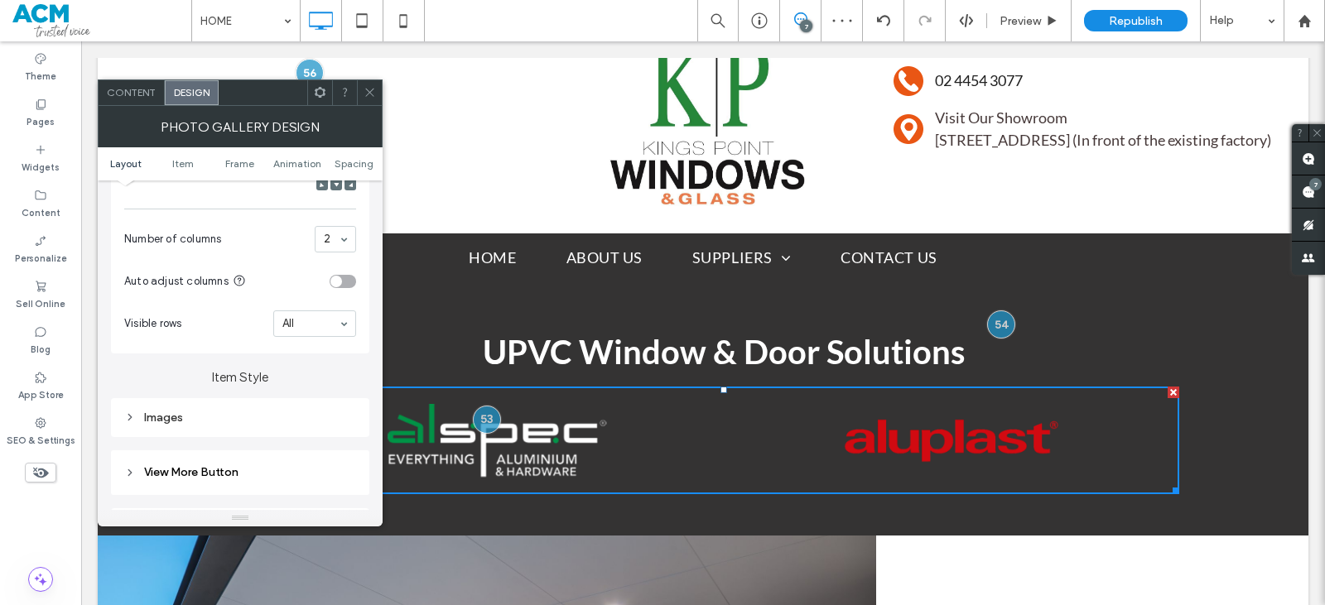
click at [210, 431] on div "Images" at bounding box center [240, 417] width 258 height 39
click at [214, 424] on div "Images" at bounding box center [240, 418] width 232 height 14
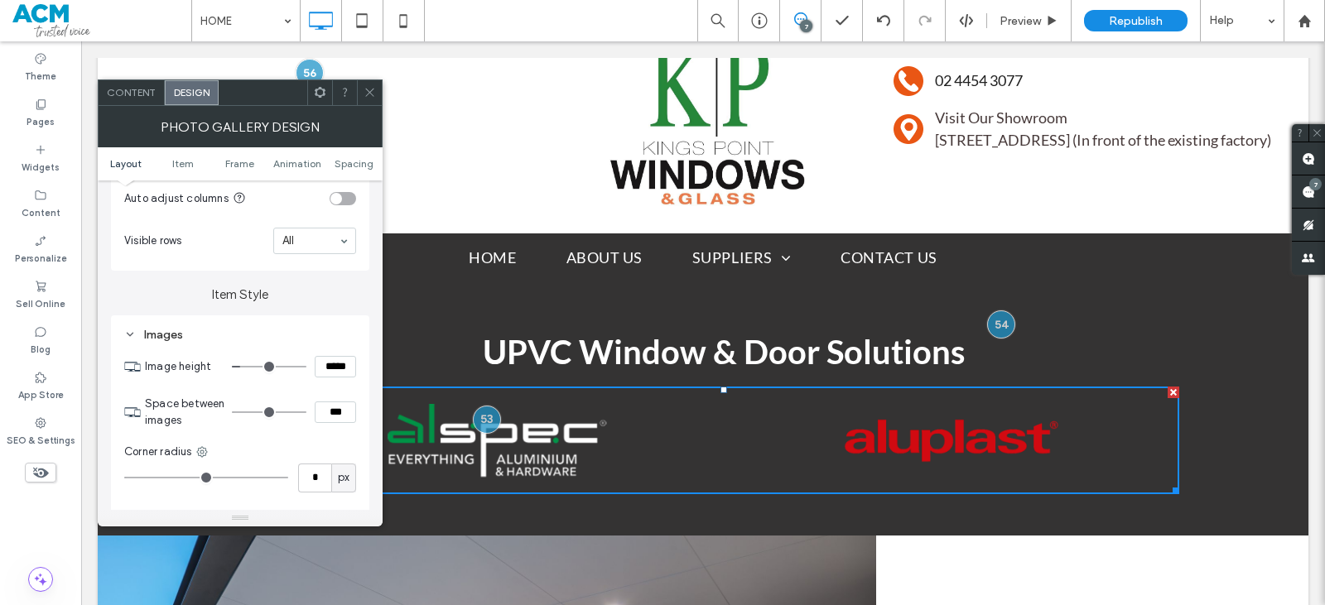
click at [331, 373] on input "*****" at bounding box center [335, 367] width 41 height 22
type input "*****"
type input "***"
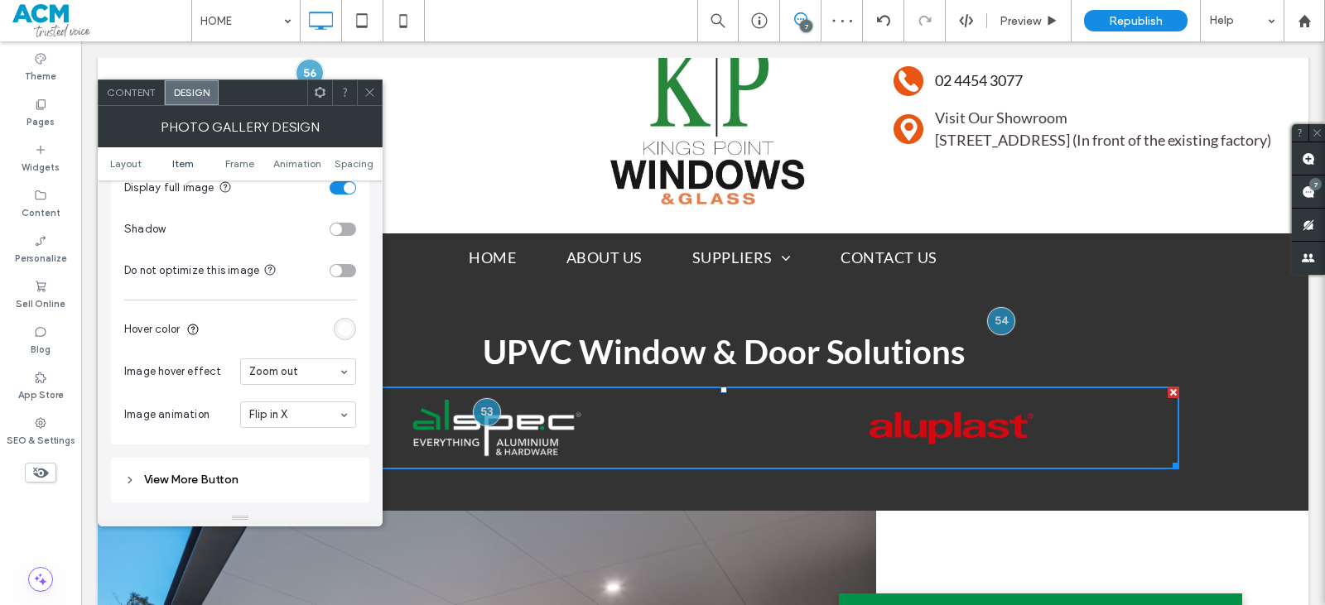
scroll to position [911, 0]
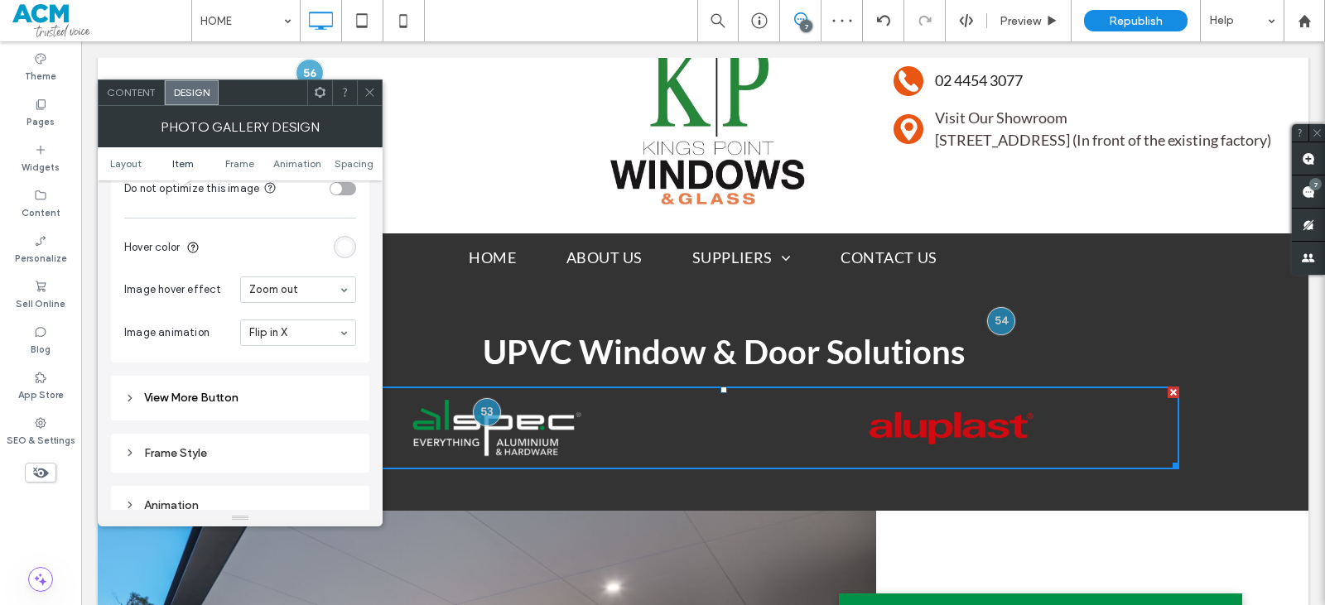
click at [252, 456] on div "Frame Style" at bounding box center [240, 453] width 232 height 14
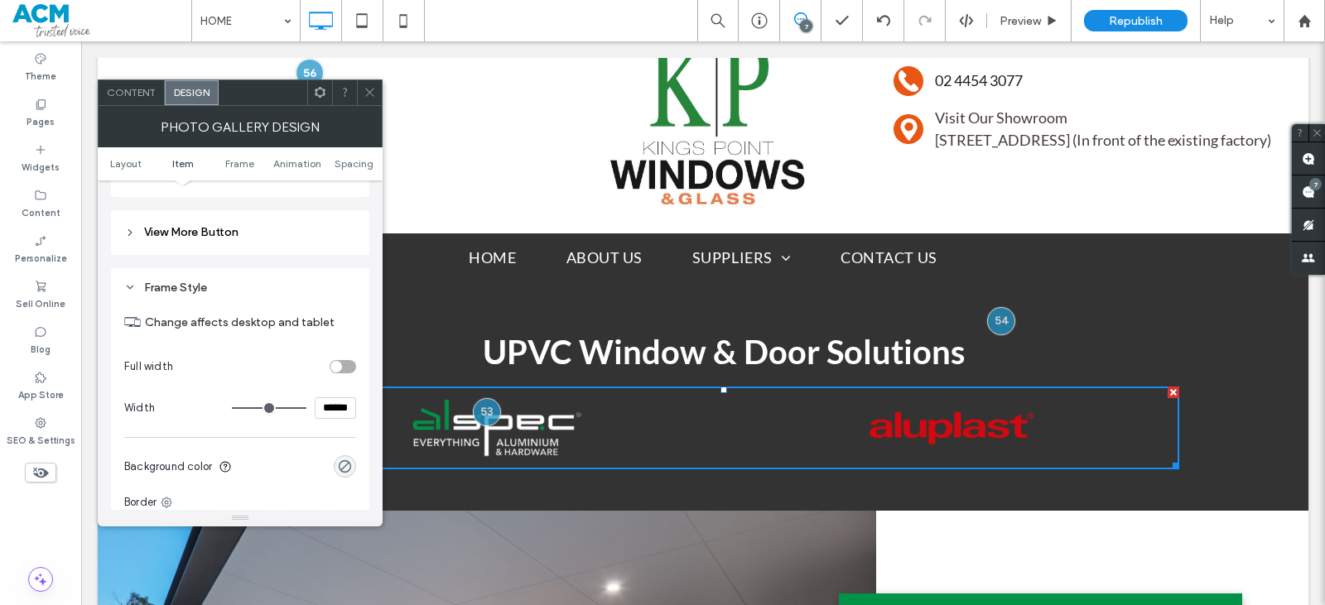
scroll to position [0, 0]
drag, startPoint x: 345, startPoint y: 411, endPoint x: 309, endPoint y: 415, distance: 35.9
click at [309, 415] on div "******" at bounding box center [294, 408] width 124 height 22
type input "*****"
type input "***"
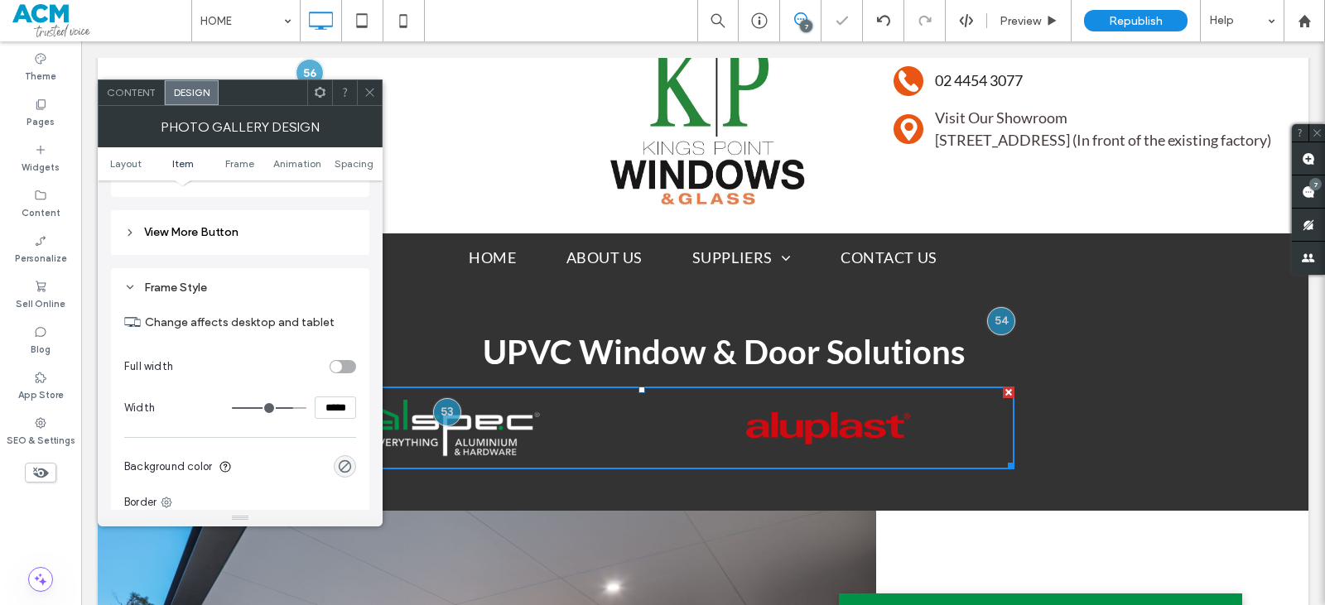
drag, startPoint x: 325, startPoint y: 408, endPoint x: 298, endPoint y: 401, distance: 27.5
click at [308, 408] on div "*****" at bounding box center [294, 408] width 124 height 22
type input "*****"
type input "***"
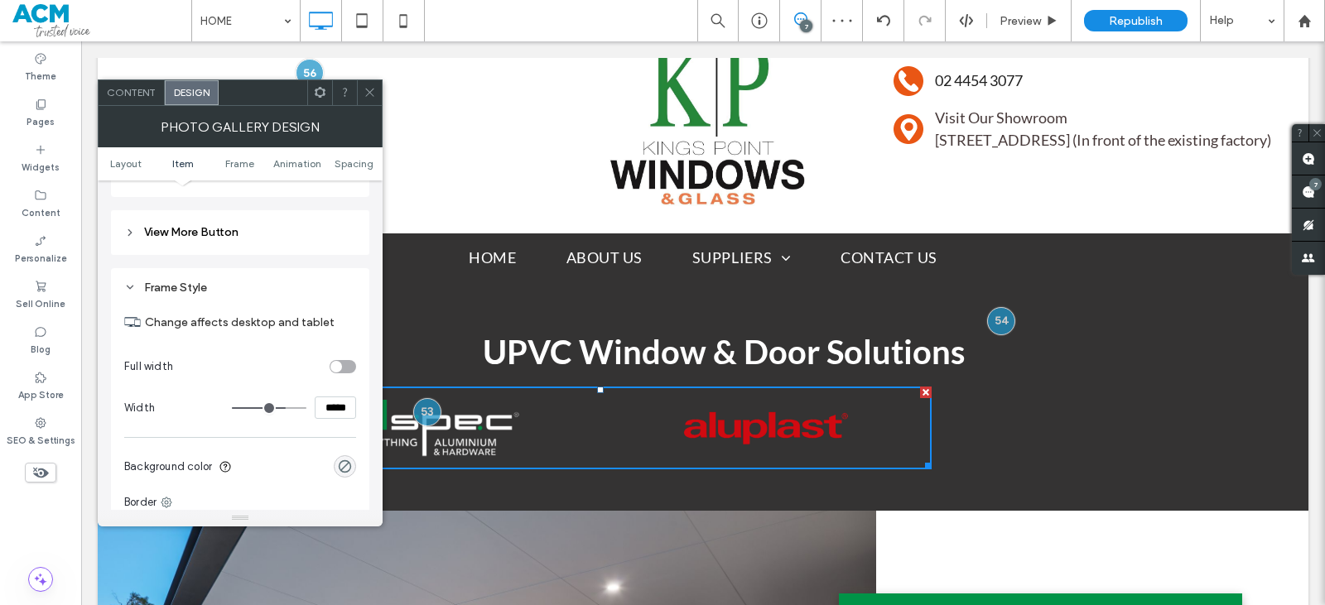
drag, startPoint x: 371, startPoint y: 85, endPoint x: 382, endPoint y: 135, distance: 50.9
click at [371, 86] on icon at bounding box center [370, 92] width 12 height 12
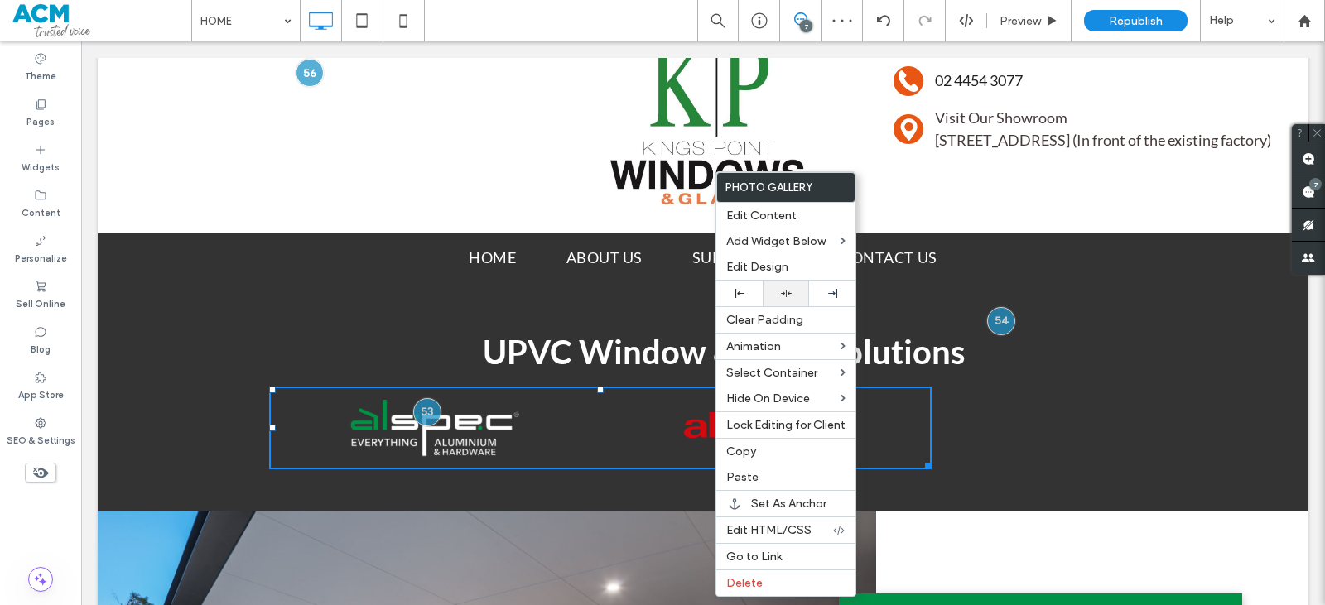
click at [793, 295] on div at bounding box center [786, 293] width 30 height 11
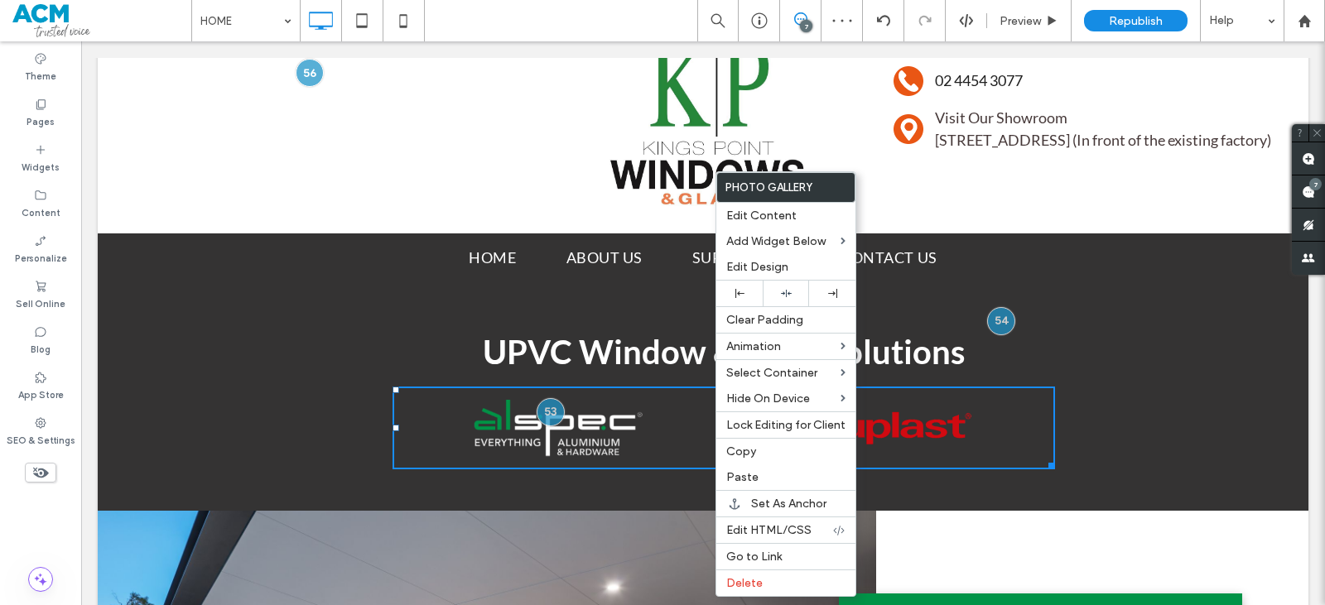
click at [1037, 352] on h2 "UPVC Window & Door Solutions" at bounding box center [724, 352] width 910 height 50
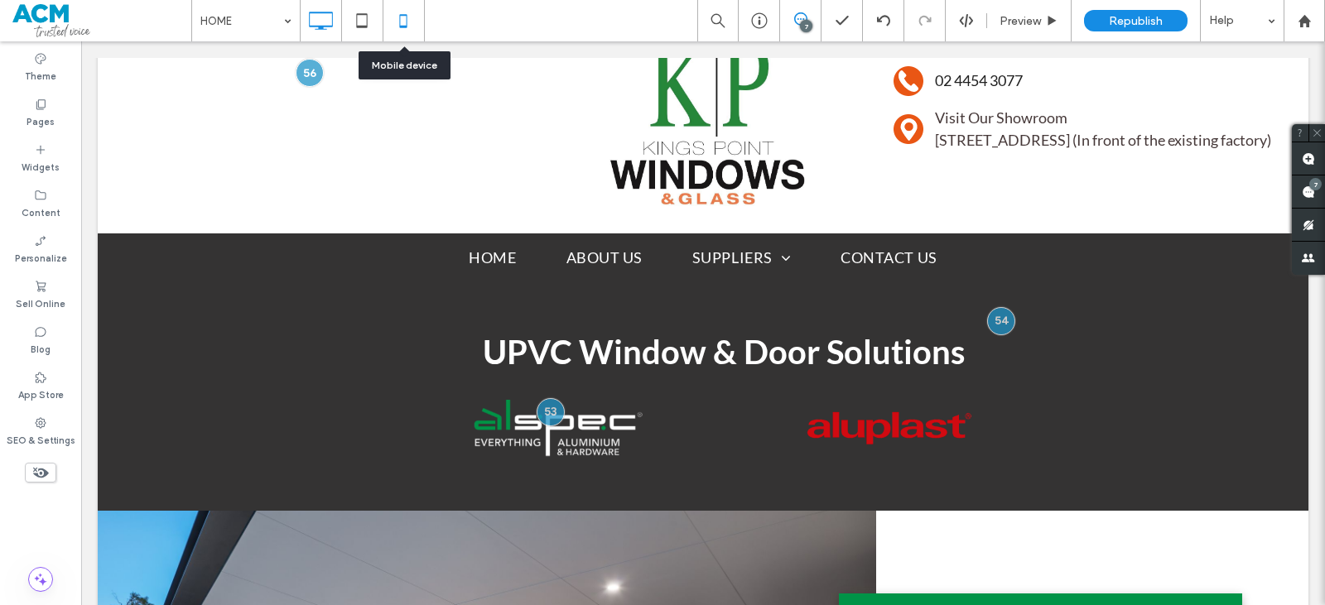
click at [397, 25] on icon at bounding box center [403, 20] width 33 height 33
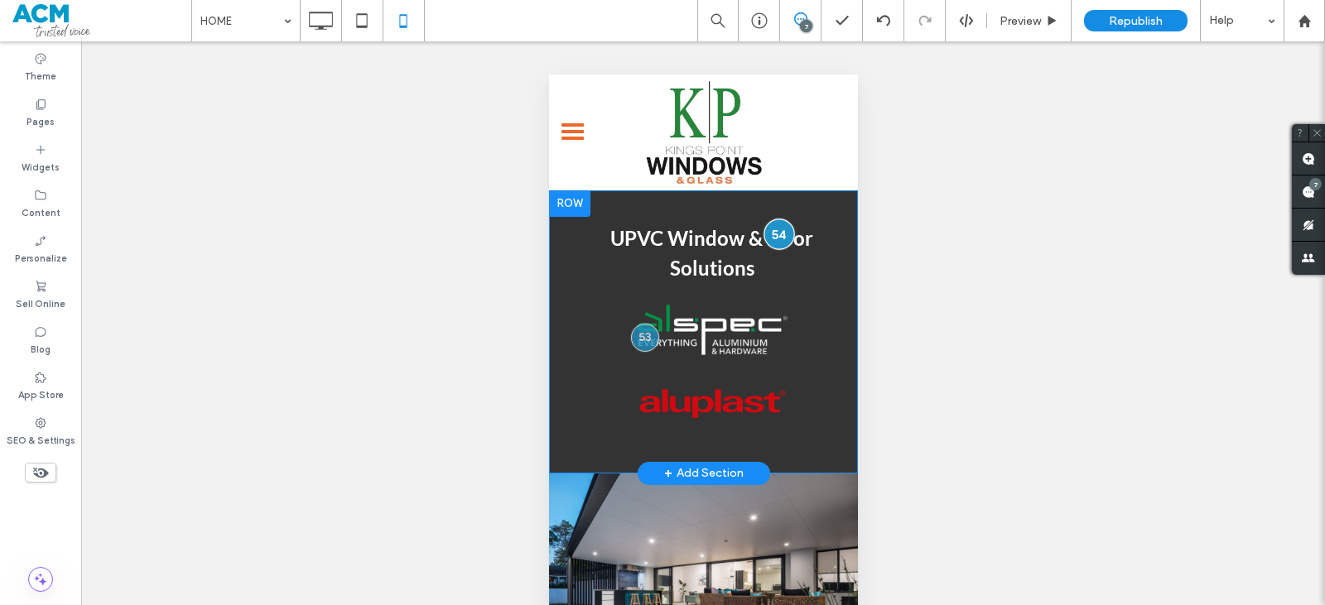
click at [764, 234] on div at bounding box center [779, 234] width 31 height 31
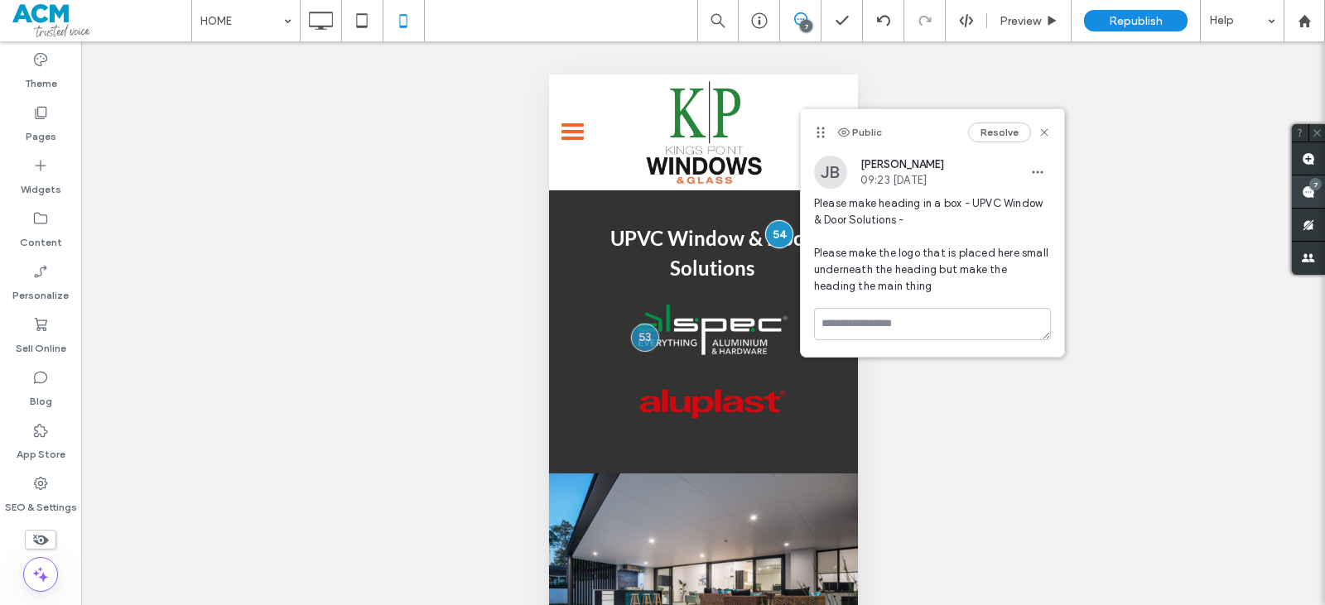
click at [1311, 191] on use at bounding box center [1308, 192] width 13 height 13
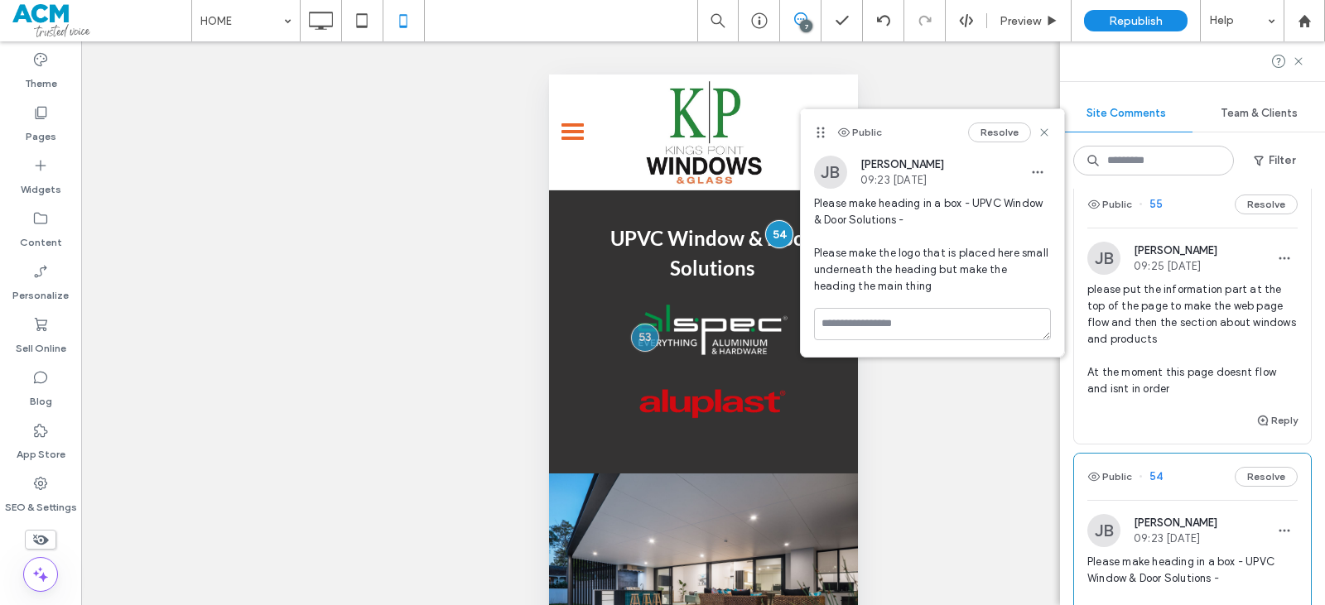
scroll to position [166, 0]
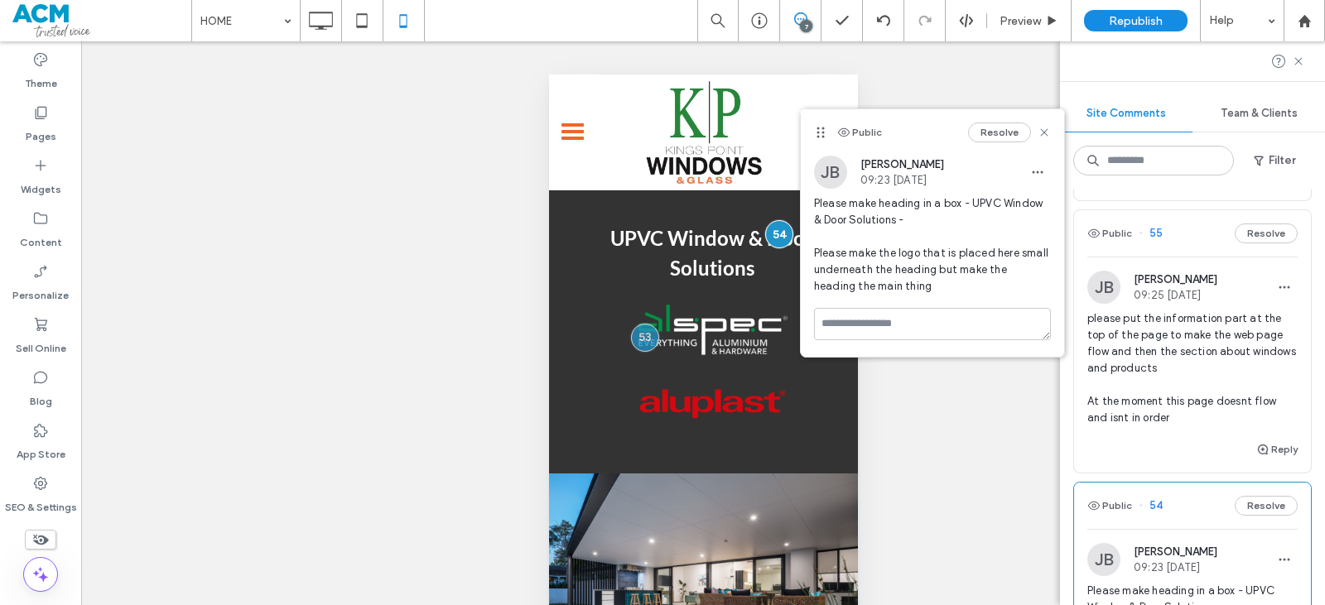
click at [1223, 384] on span "please put the information part at the top of the page to make the web page flo…" at bounding box center [1193, 369] width 210 height 116
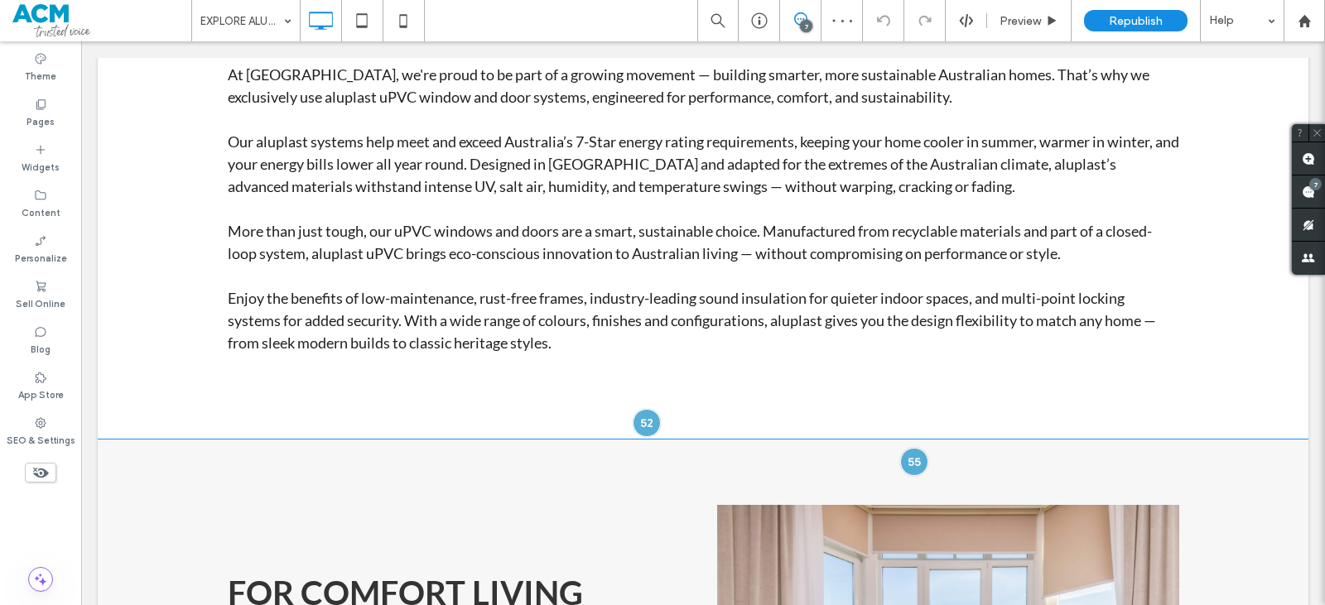
scroll to position [645, 0]
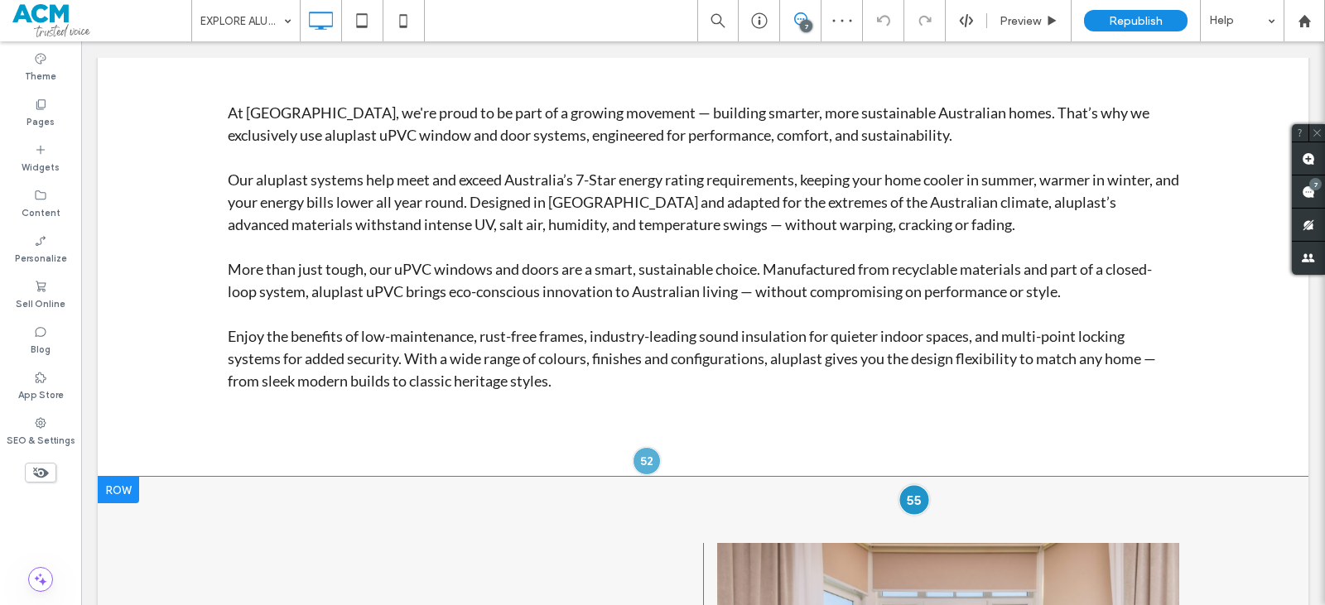
click at [900, 494] on div at bounding box center [914, 500] width 31 height 31
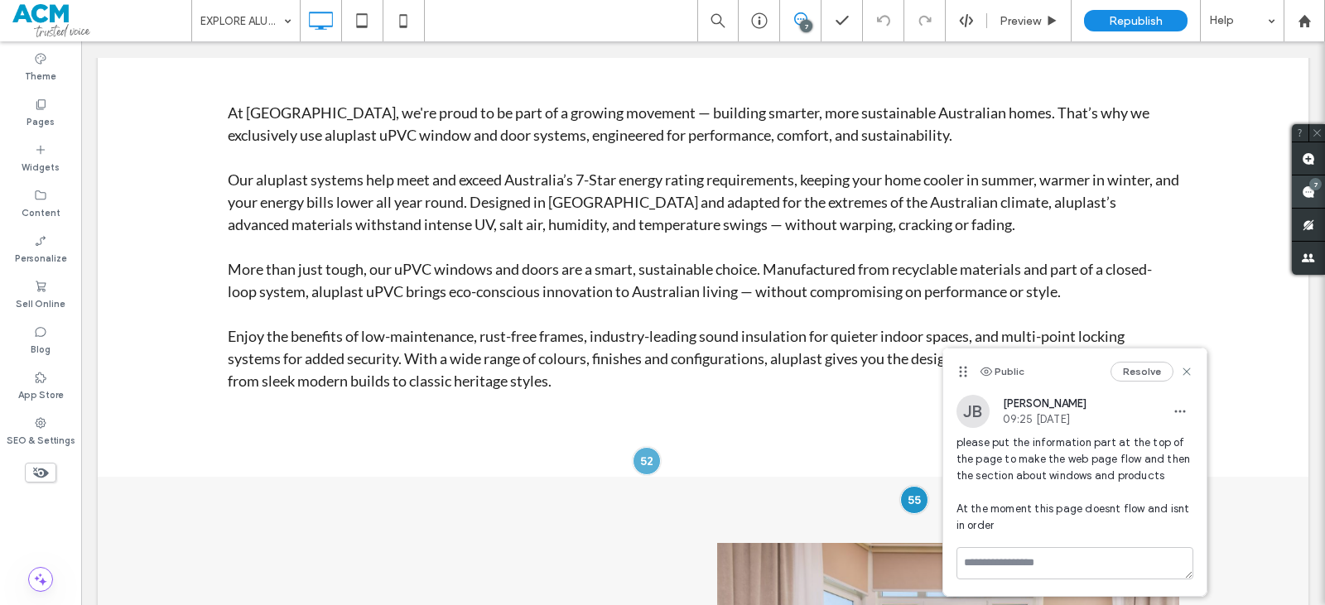
click at [1318, 180] on div "7" at bounding box center [1308, 192] width 33 height 33
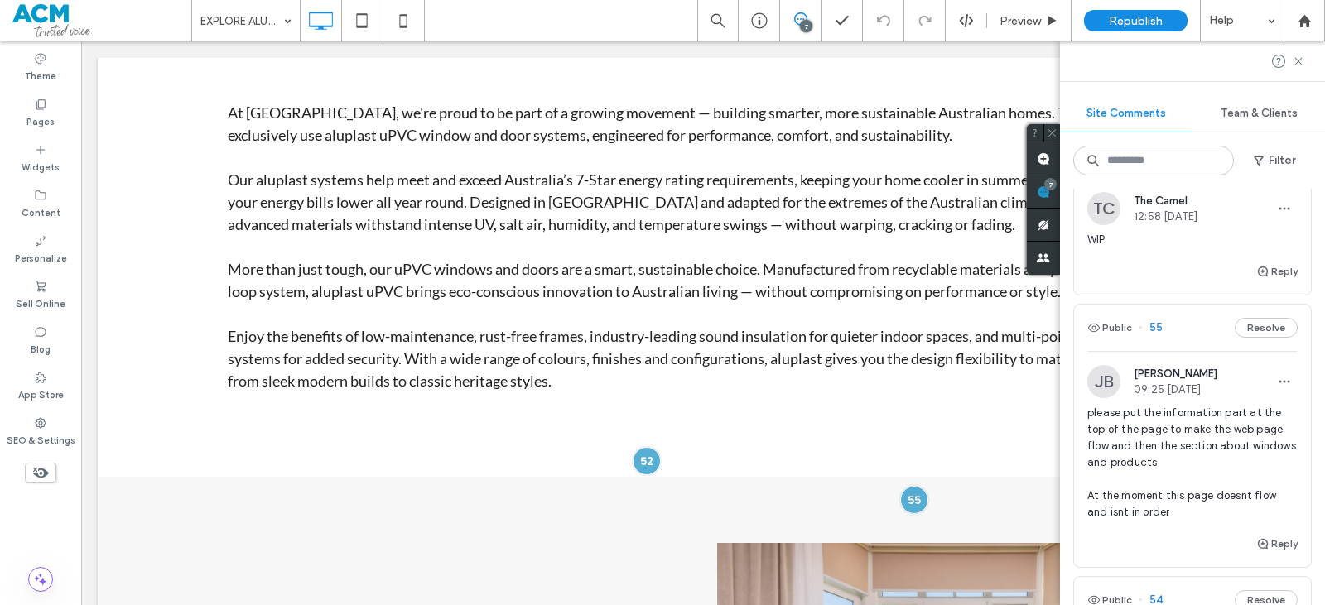
scroll to position [248, 0]
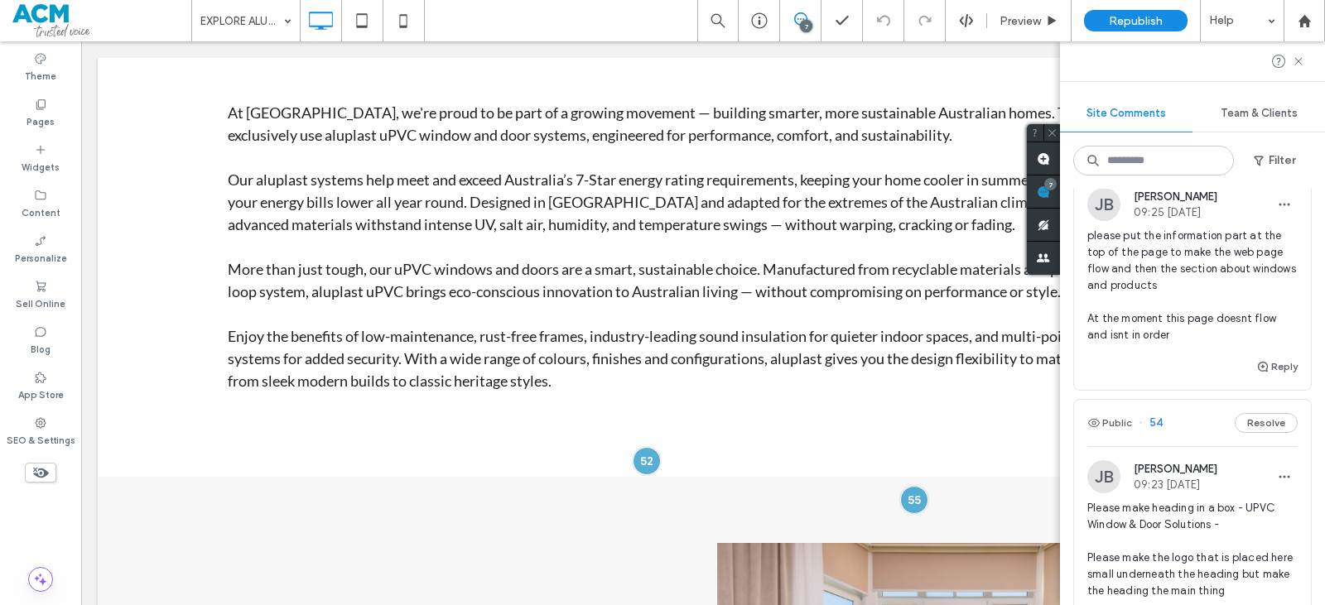
click at [1208, 284] on span "please put the information part at the top of the page to make the web page flo…" at bounding box center [1193, 286] width 210 height 116
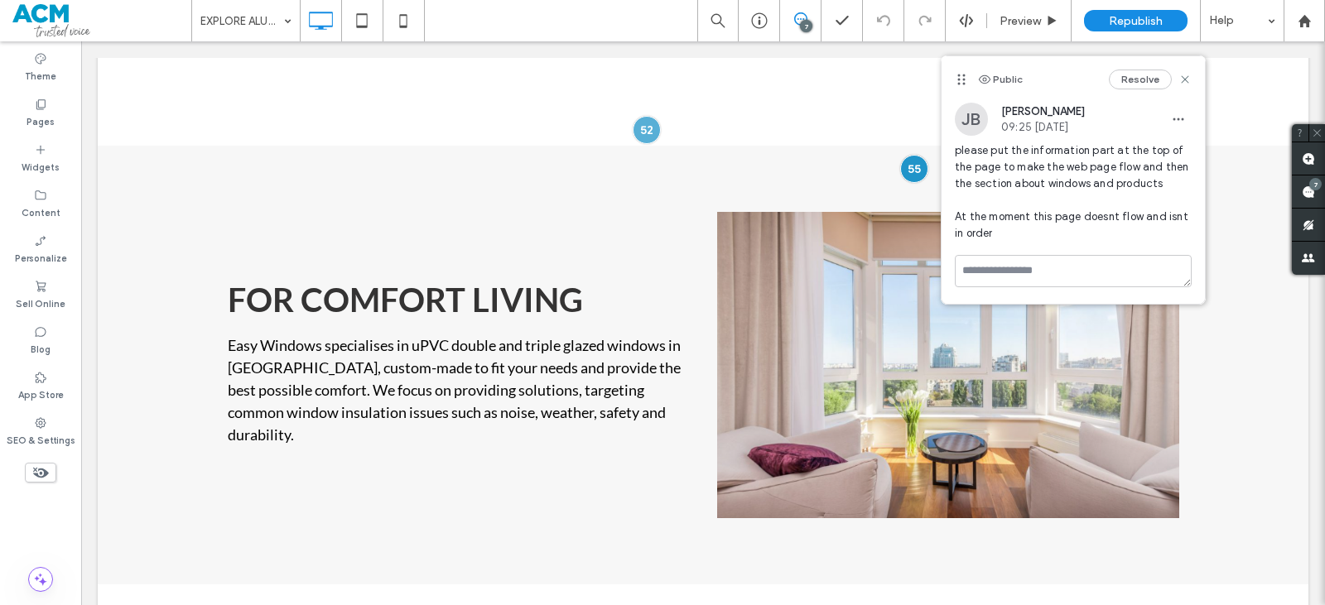
scroll to position [0, 0]
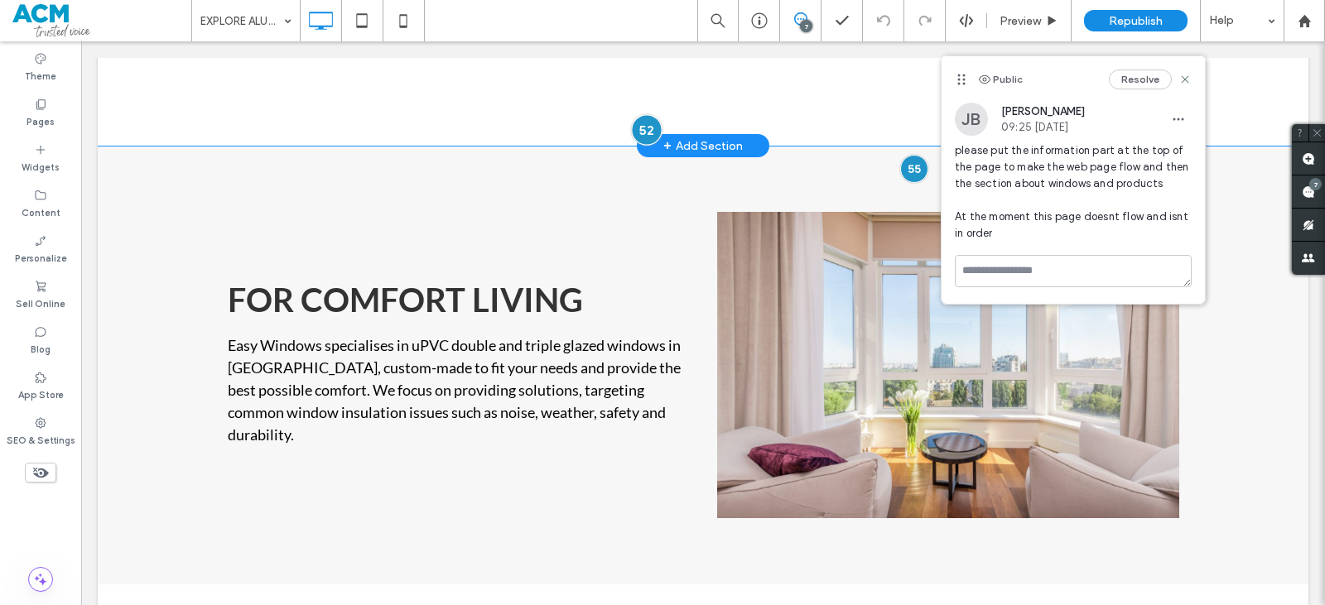
click at [649, 135] on div at bounding box center [646, 129] width 31 height 31
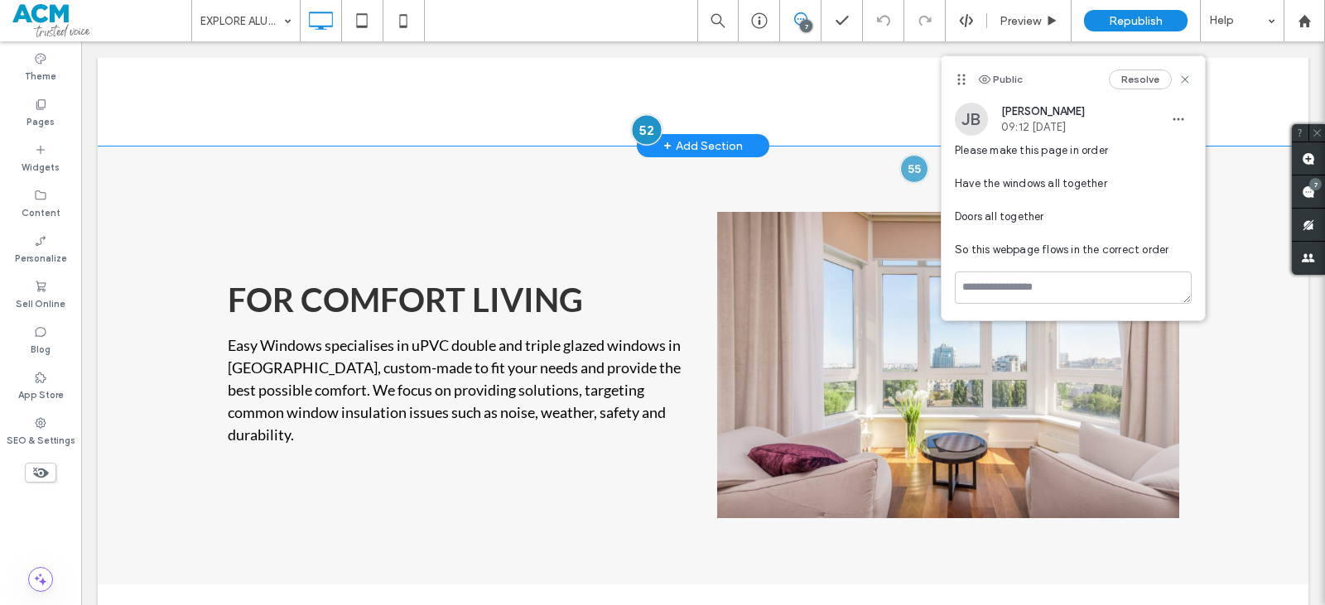
click at [639, 125] on div at bounding box center [646, 129] width 31 height 31
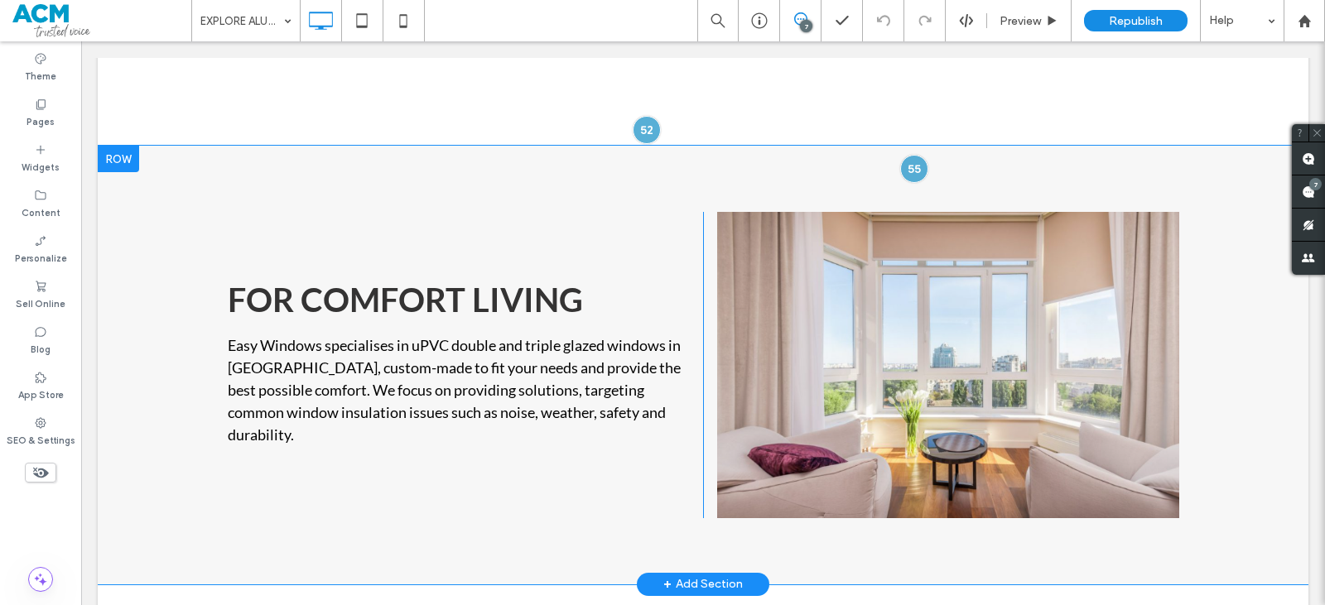
scroll to position [894, 0]
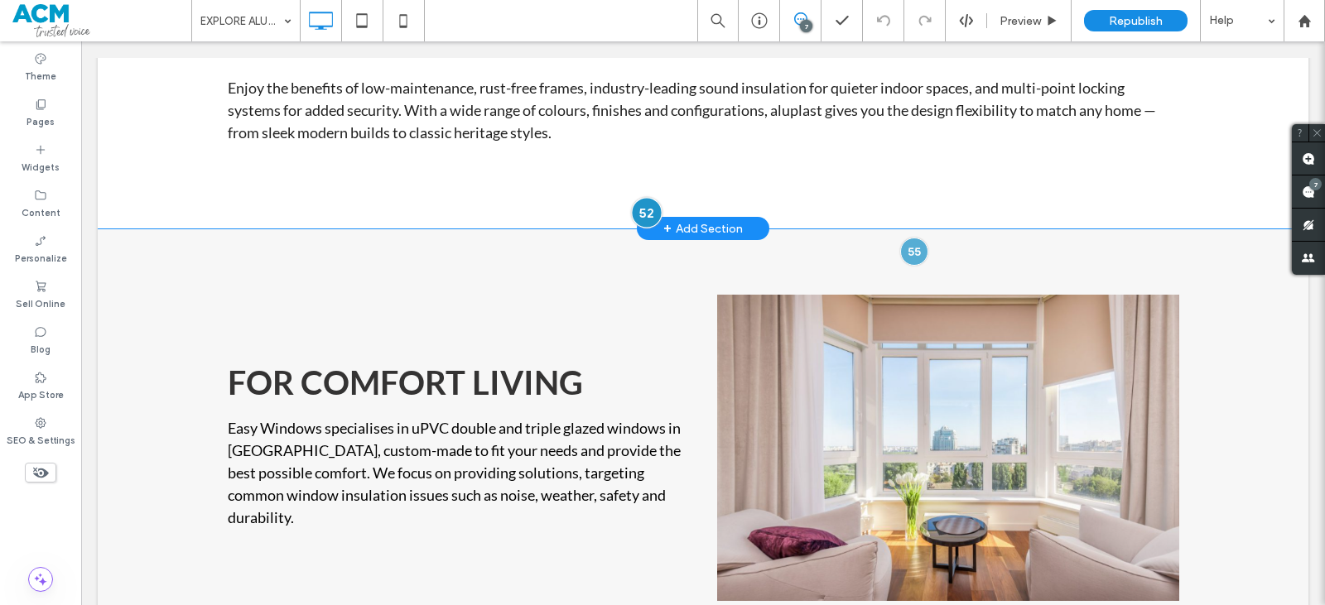
click at [634, 199] on div at bounding box center [646, 212] width 31 height 31
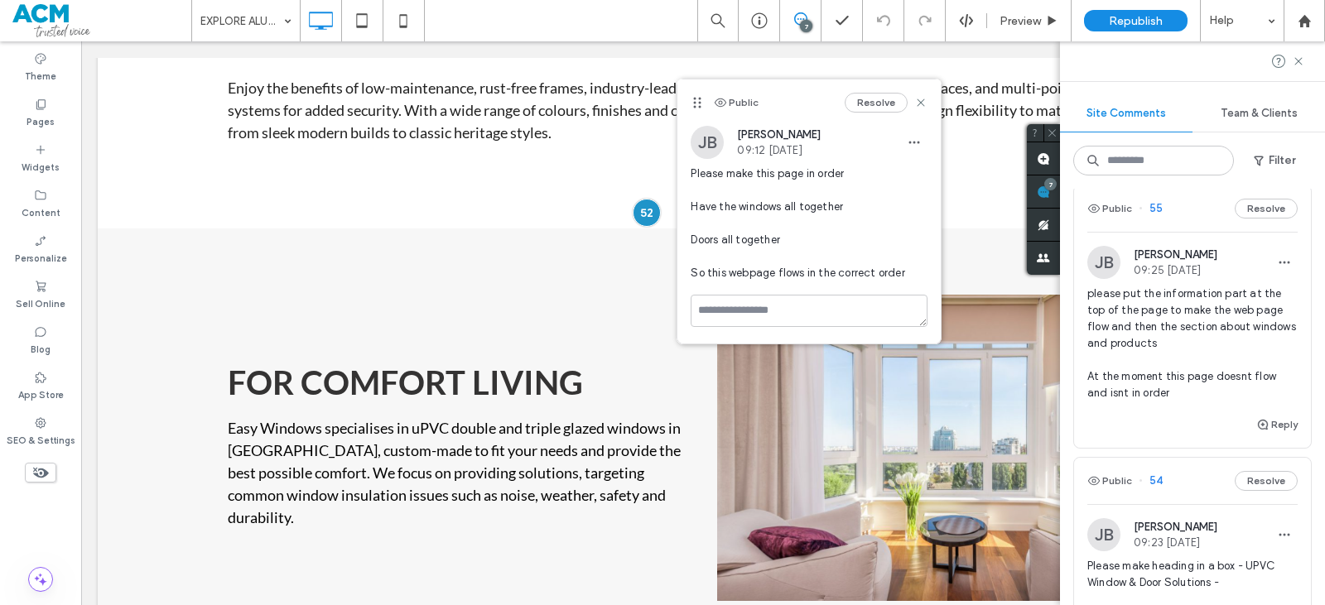
scroll to position [166, 0]
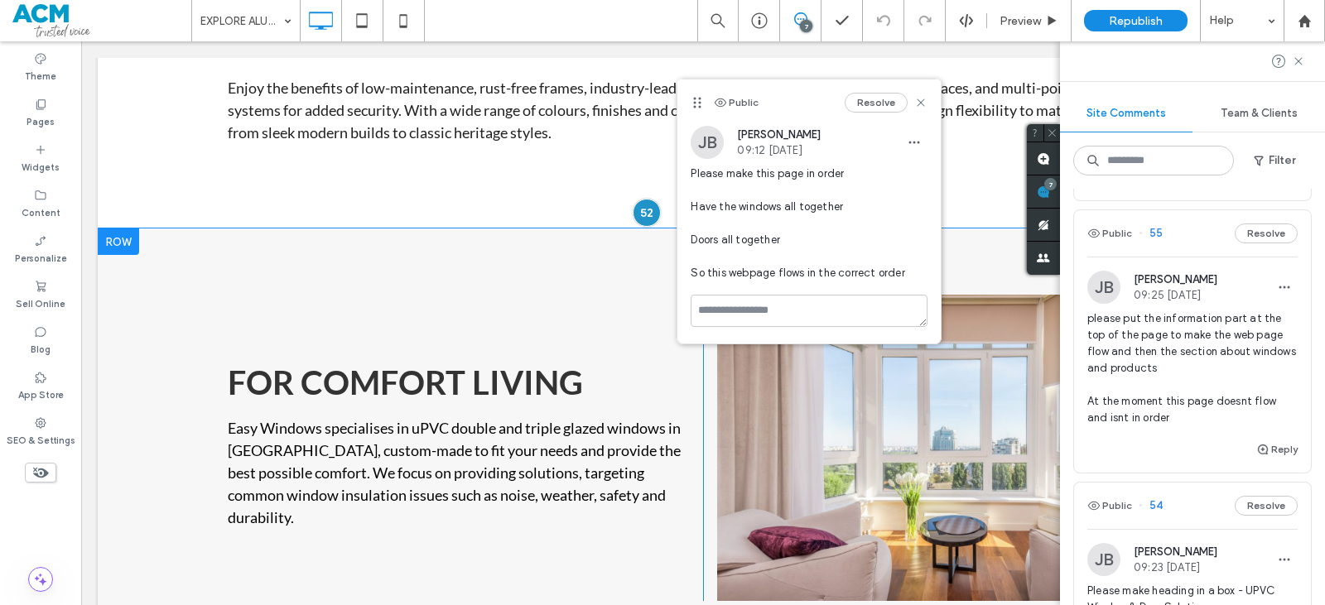
click at [641, 287] on div "FOR COMFORT LIVING Easy Windows specialises in uPVC double and triple glazed wi…" at bounding box center [703, 448] width 1211 height 438
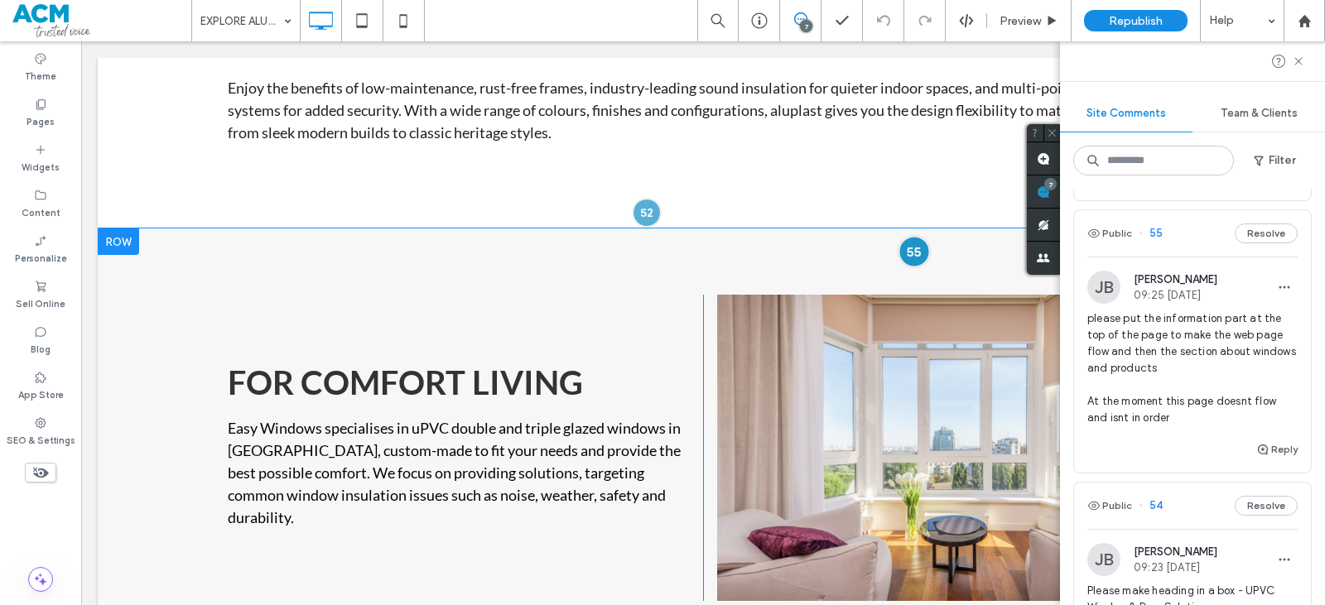
click at [905, 256] on div at bounding box center [914, 251] width 31 height 31
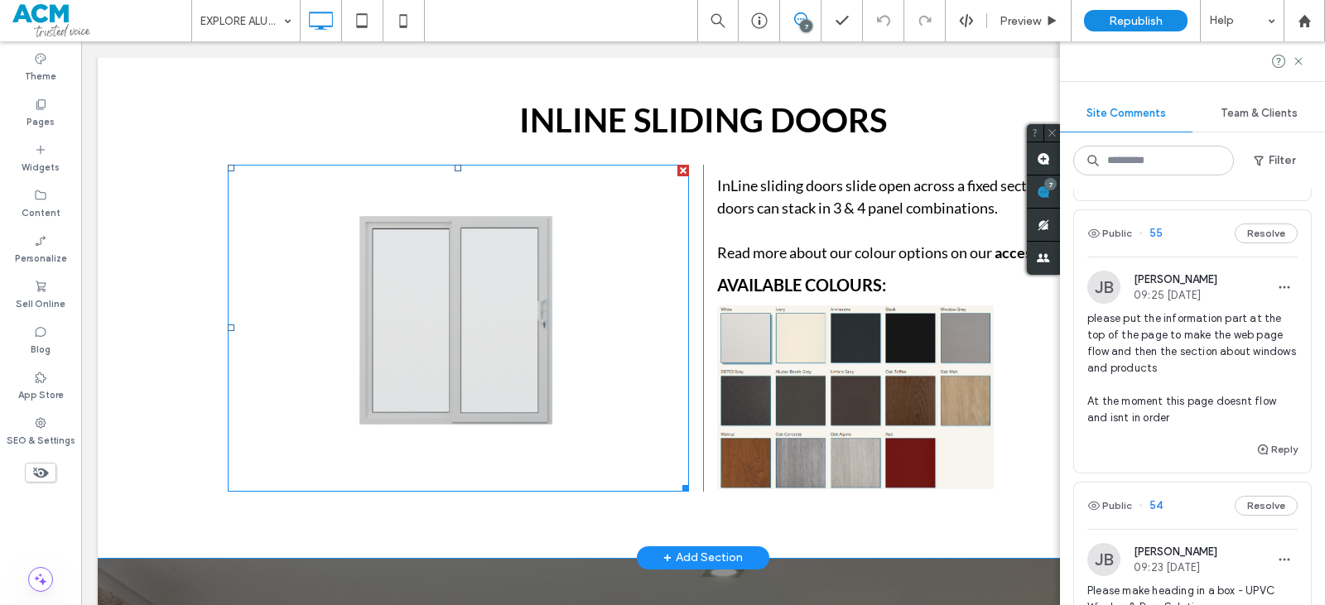
scroll to position [3213, 0]
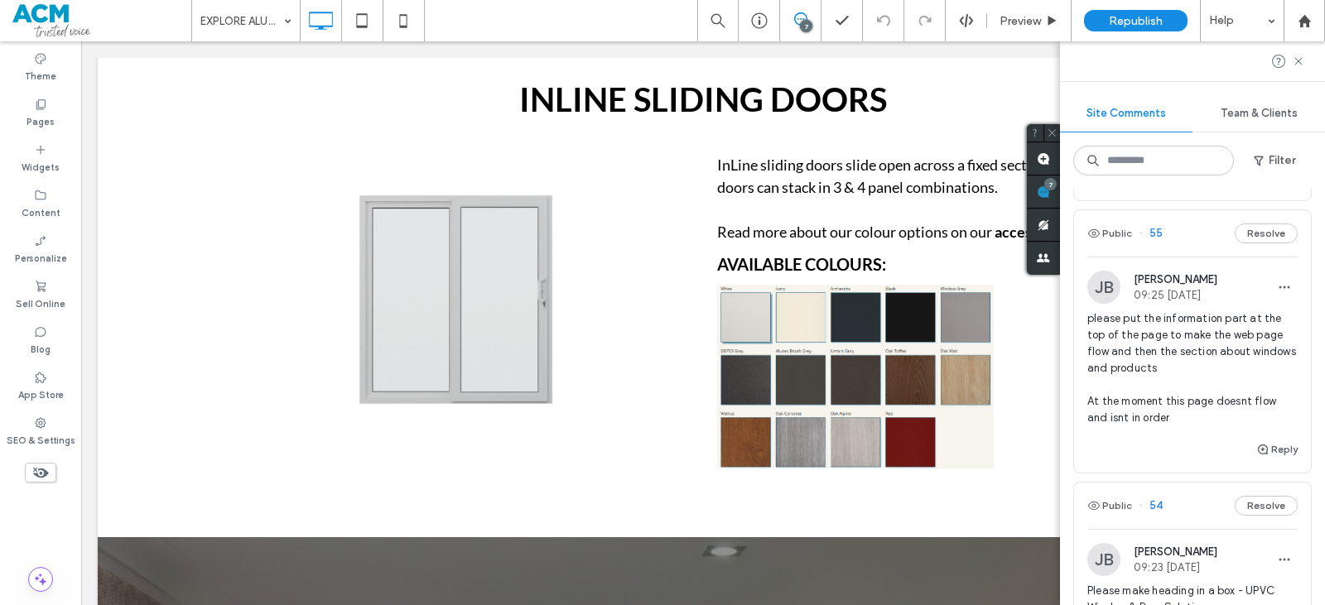
drag, startPoint x: 1300, startPoint y: 65, endPoint x: 1216, endPoint y: 113, distance: 97.2
click at [1300, 66] on icon at bounding box center [1298, 61] width 13 height 13
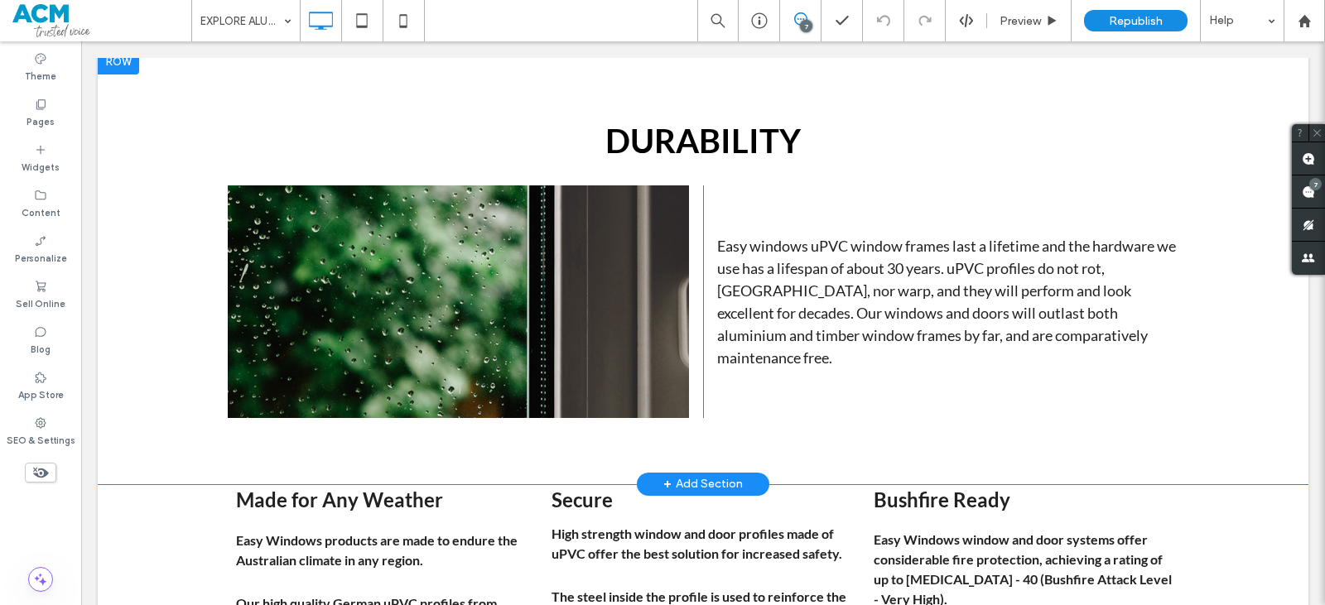
scroll to position [6609, 0]
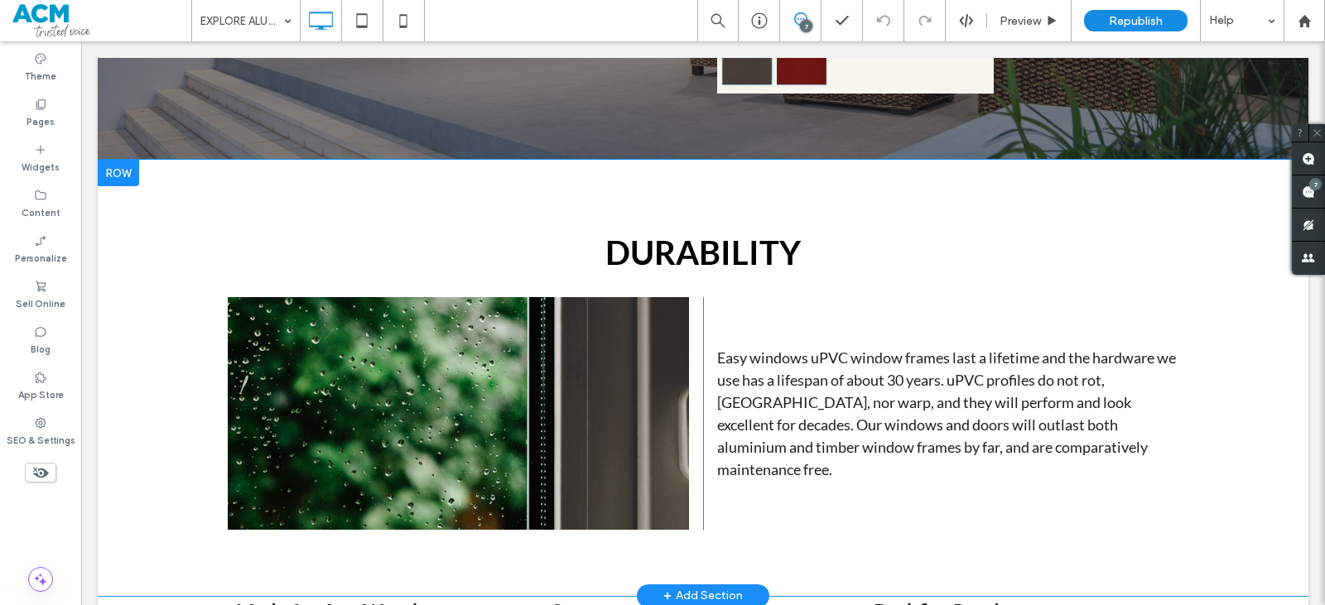
click at [115, 186] on div at bounding box center [118, 173] width 41 height 27
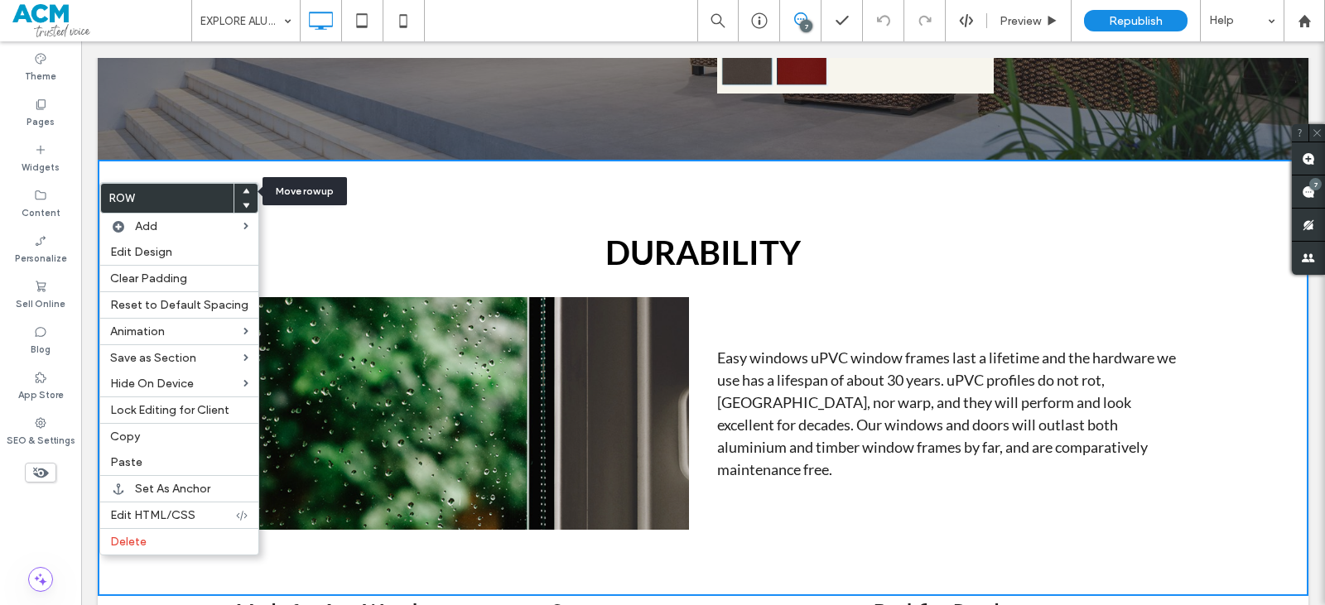
click at [243, 191] on use at bounding box center [246, 190] width 7 height 5
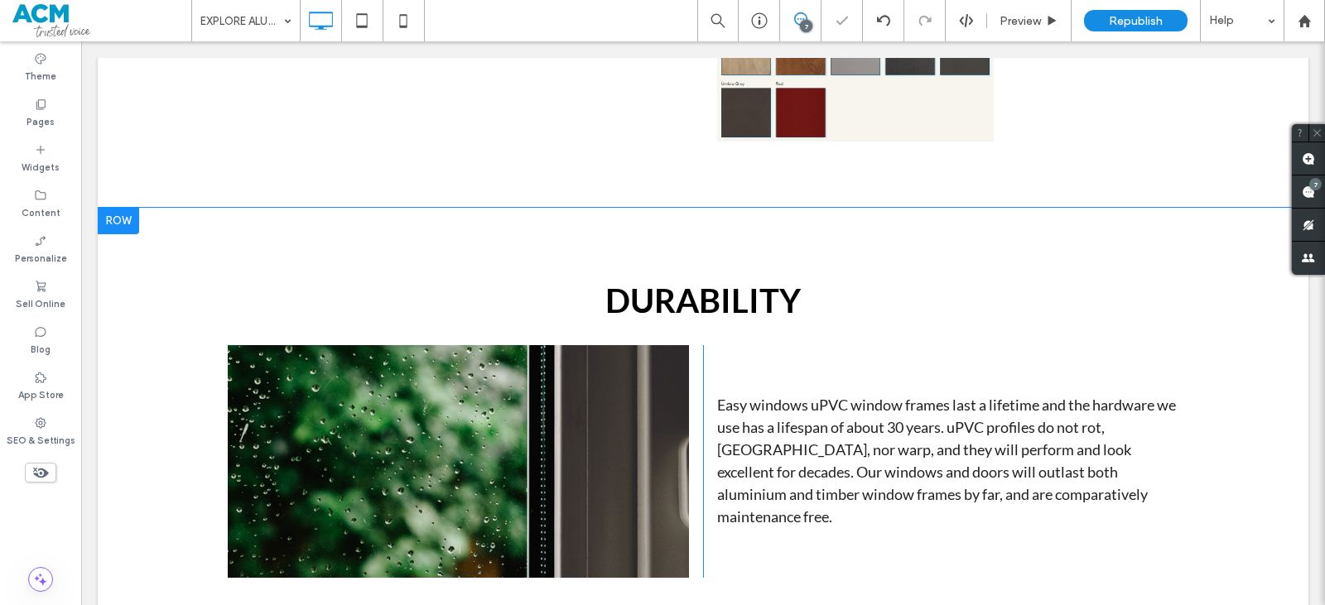
scroll to position [5886, 0]
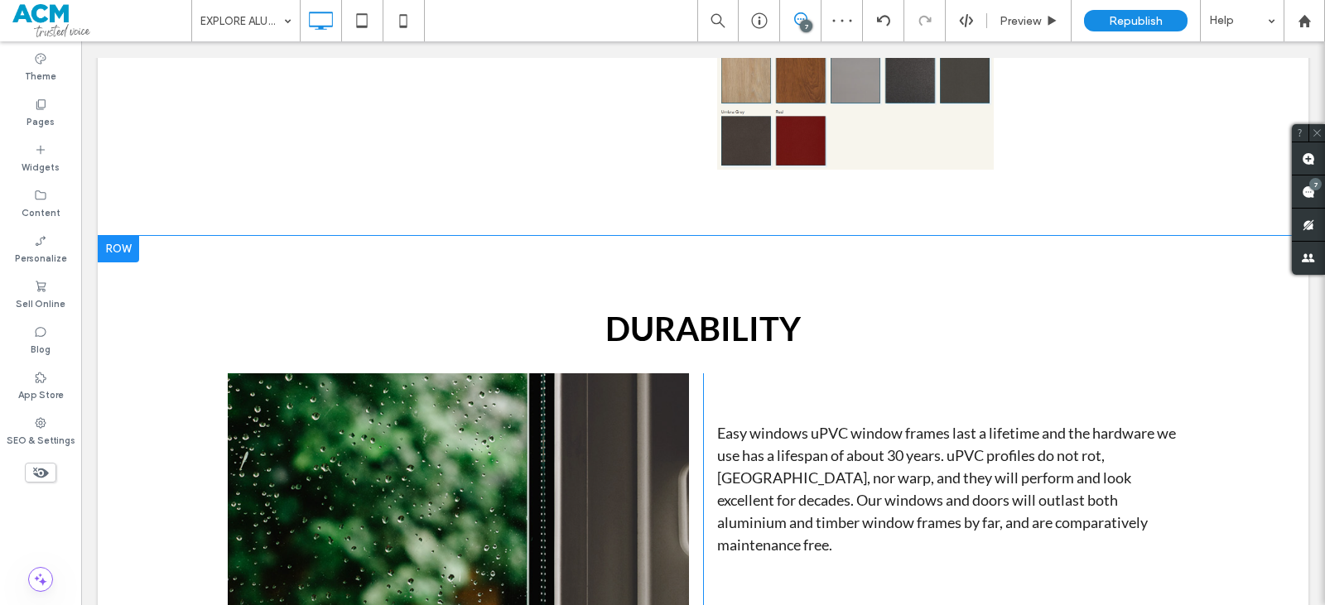
click at [118, 263] on div at bounding box center [118, 249] width 41 height 27
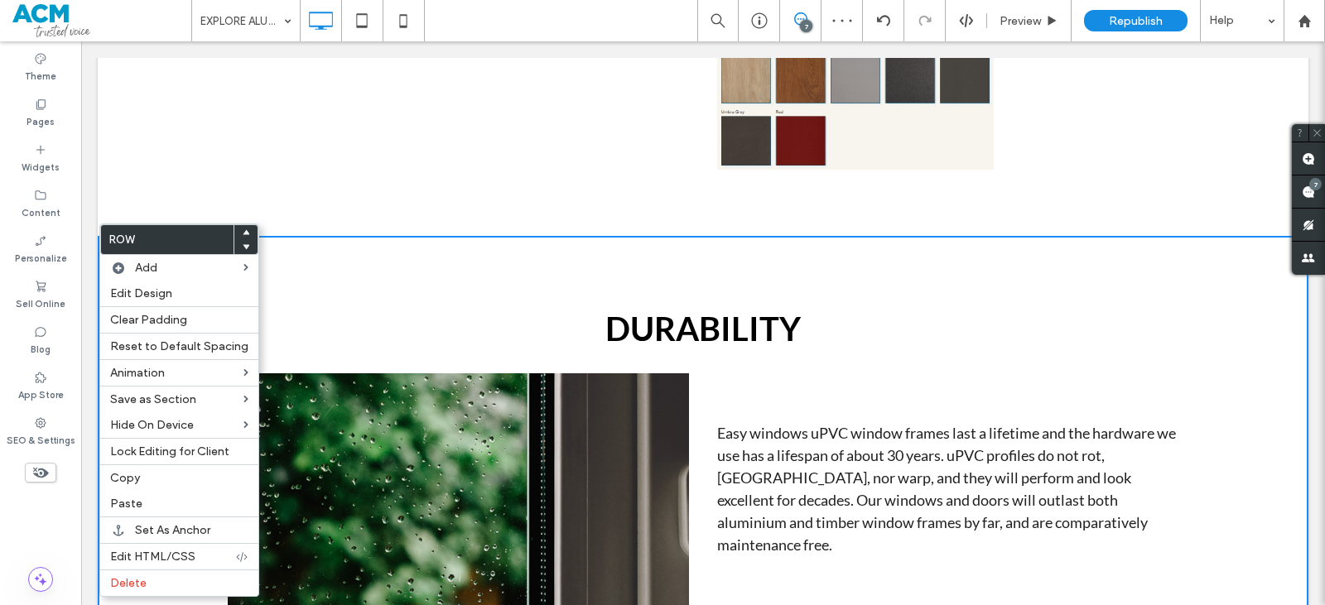
click at [243, 234] on icon at bounding box center [246, 232] width 7 height 7
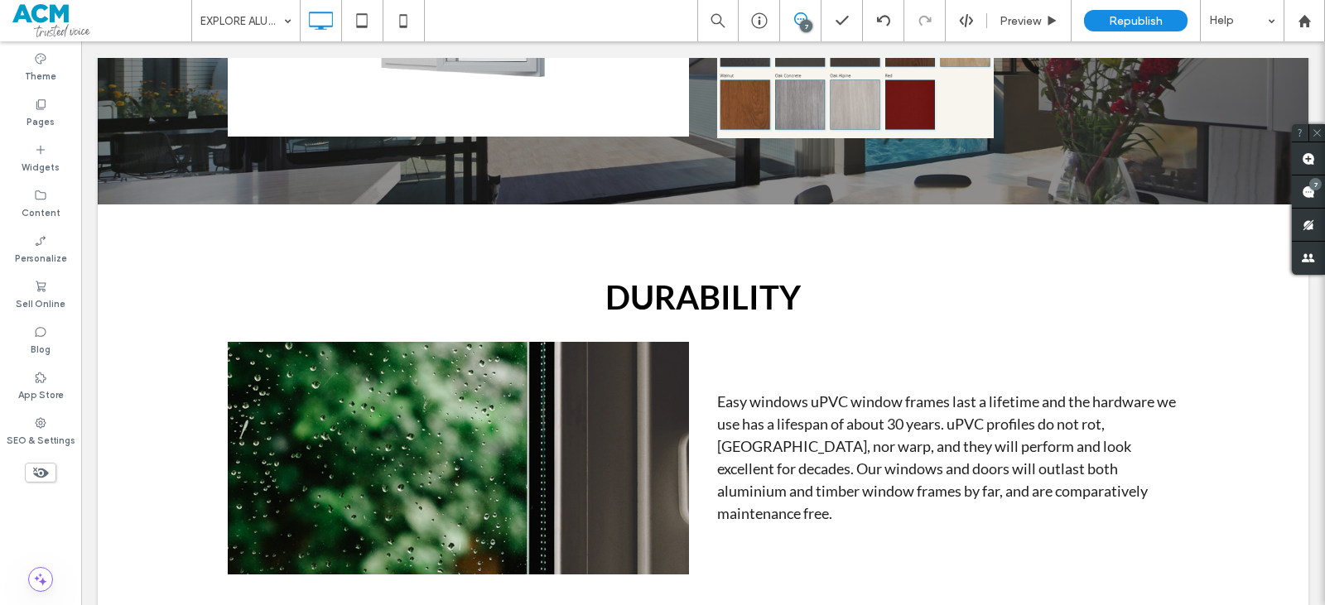
scroll to position [5246, 0]
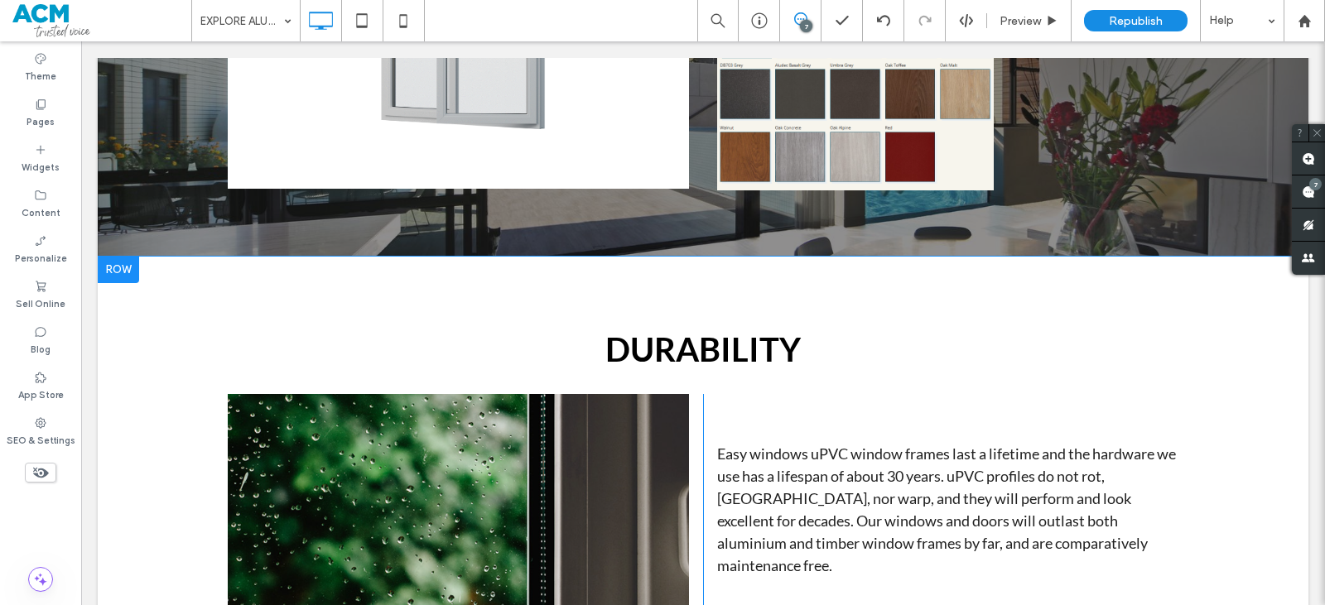
click at [133, 265] on div at bounding box center [118, 270] width 41 height 27
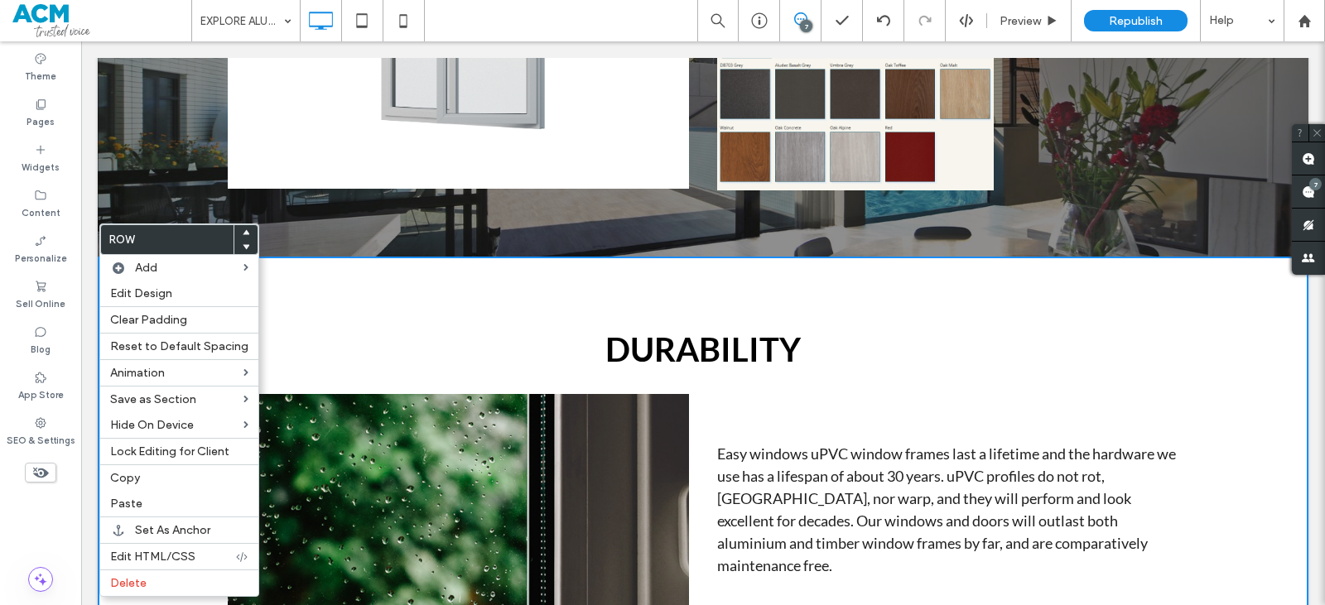
click at [243, 232] on icon at bounding box center [246, 232] width 7 height 7
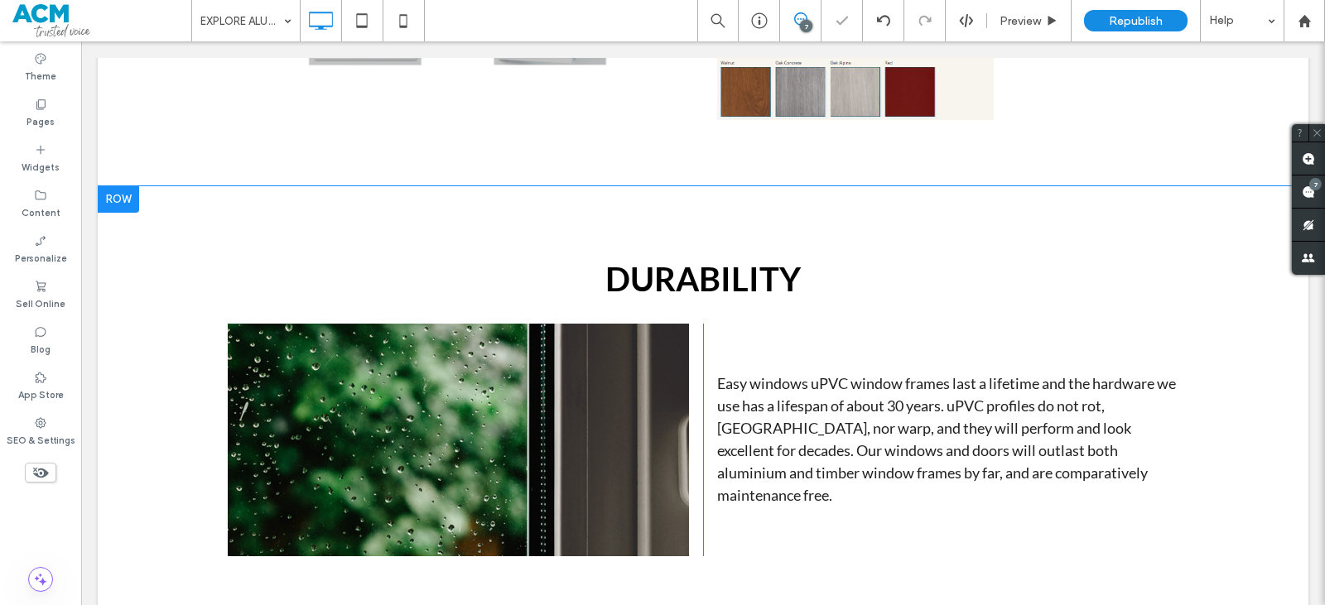
scroll to position [4771, 0]
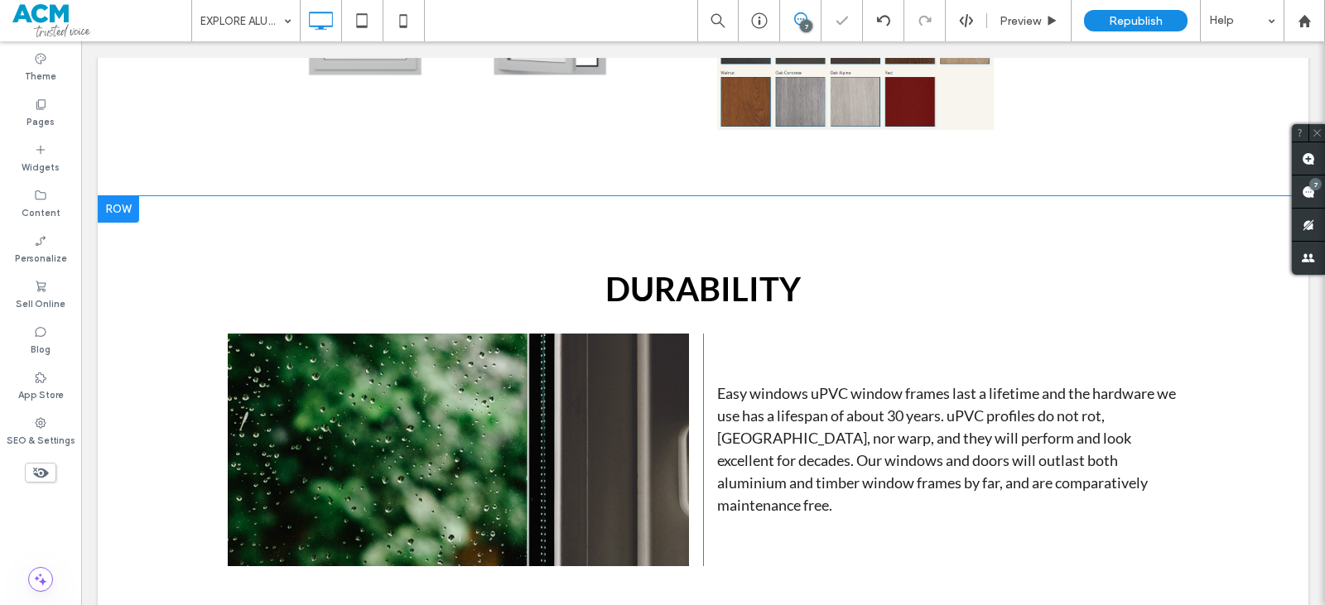
click at [122, 209] on div at bounding box center [118, 209] width 41 height 27
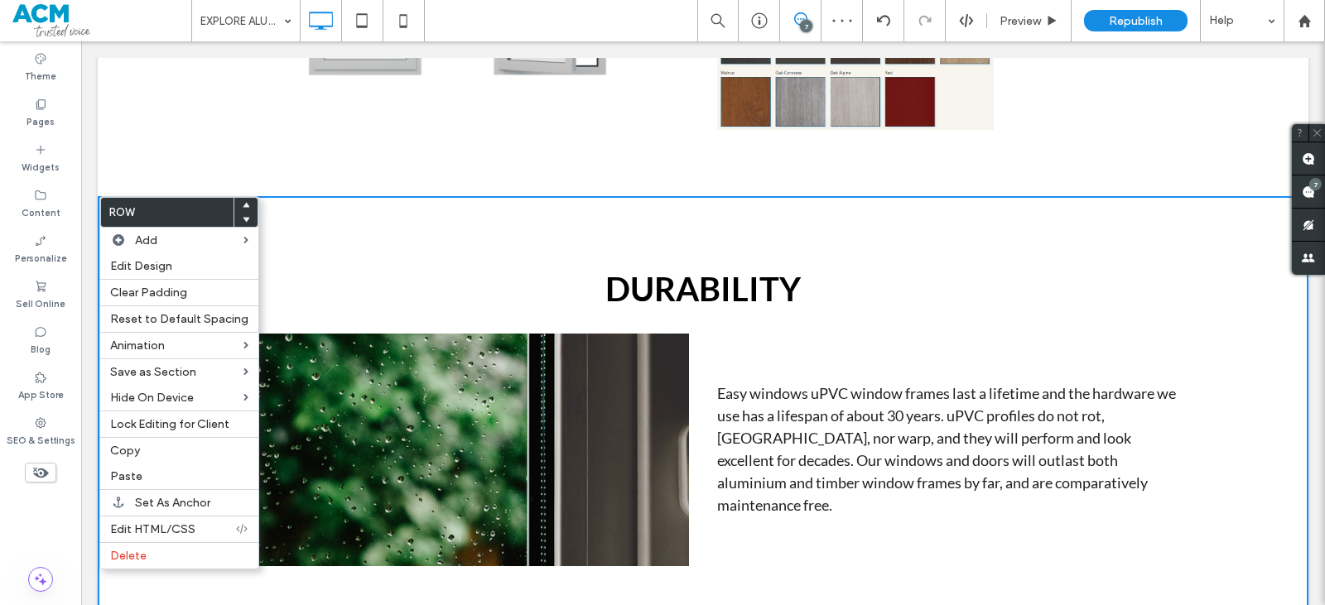
click at [243, 209] on span at bounding box center [246, 205] width 7 height 15
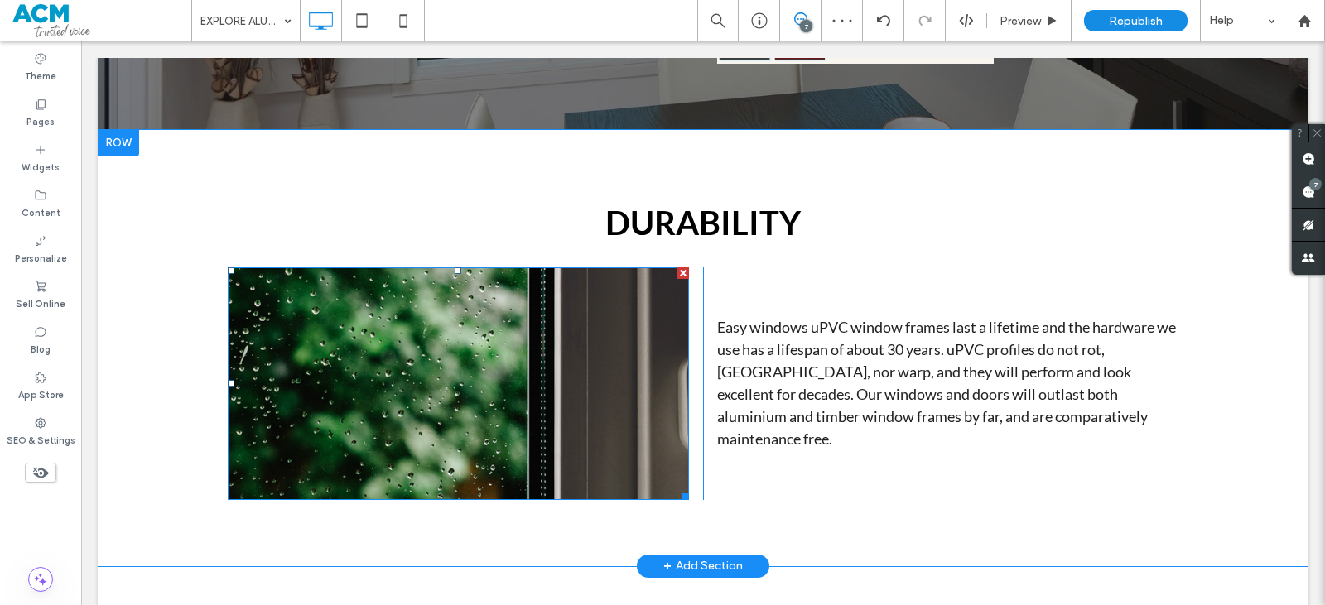
scroll to position [4131, 0]
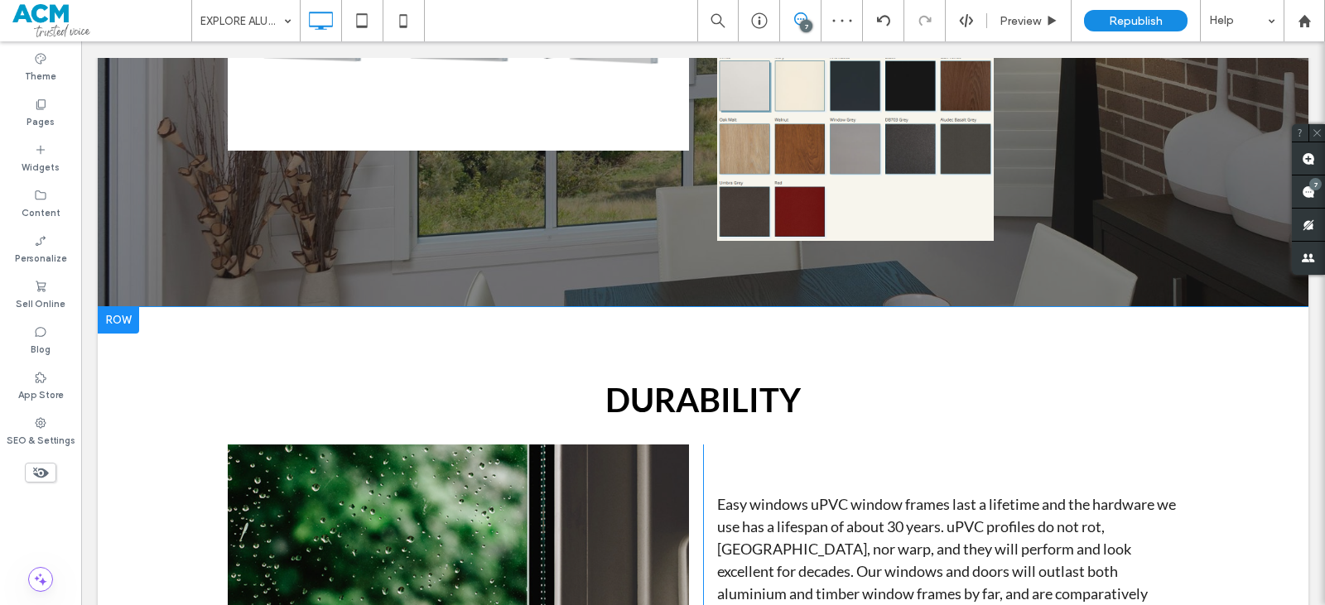
click at [123, 326] on div at bounding box center [118, 320] width 41 height 27
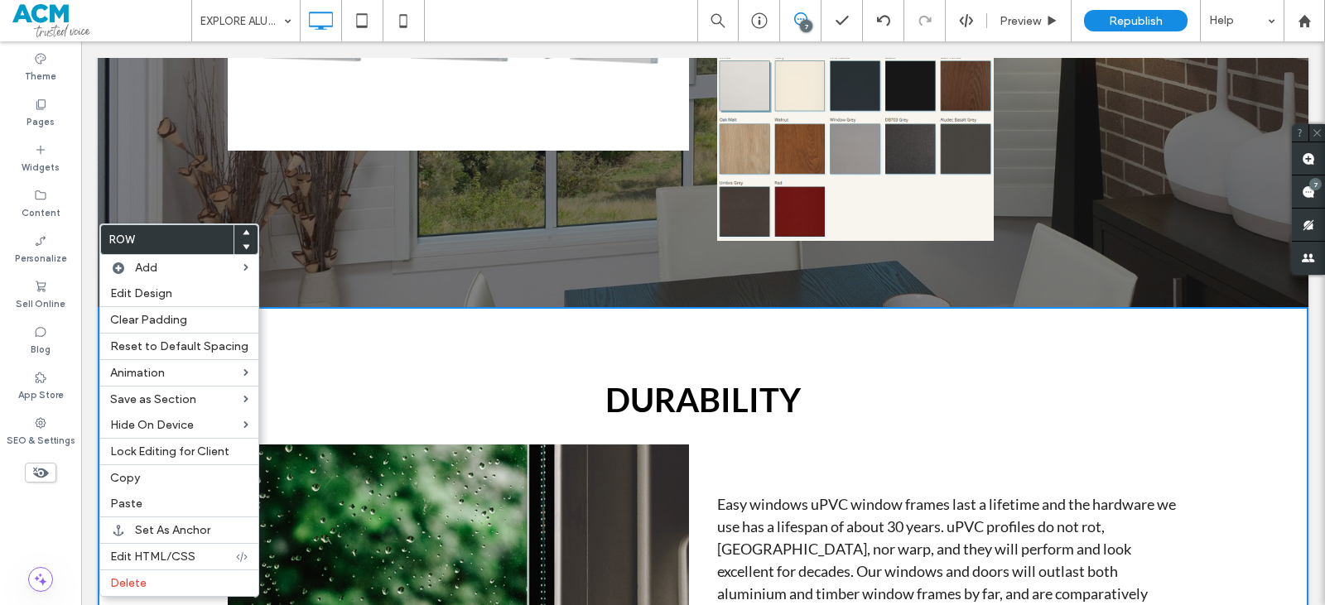
click at [243, 236] on span at bounding box center [246, 232] width 7 height 15
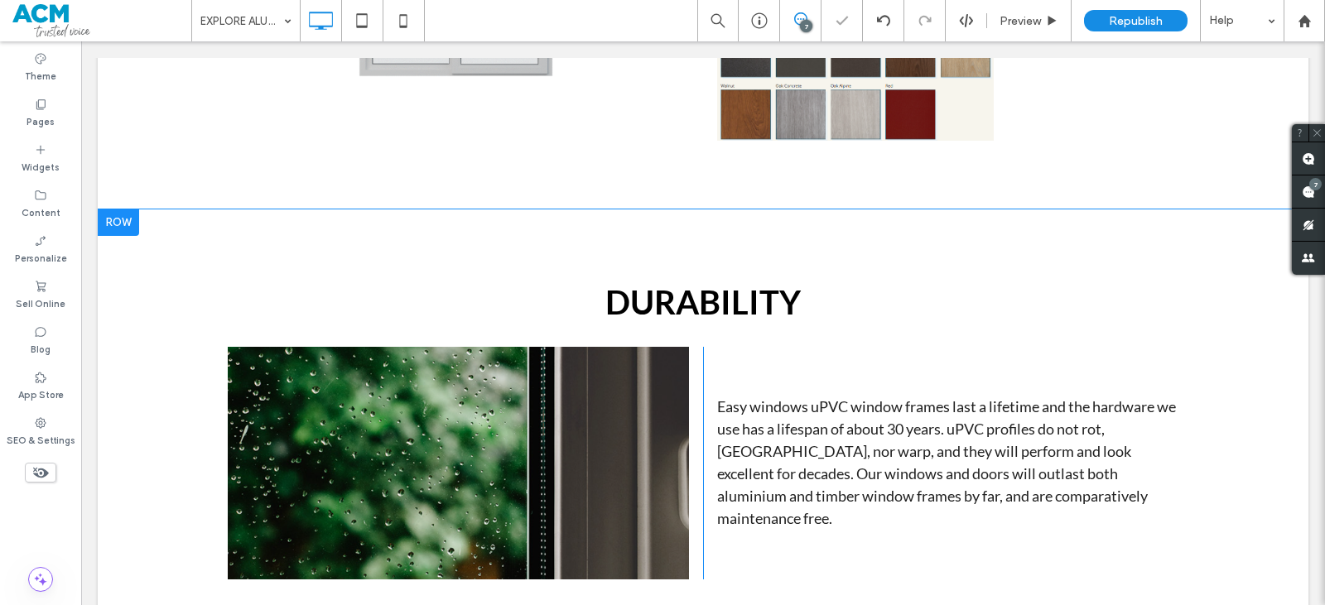
scroll to position [3490, 0]
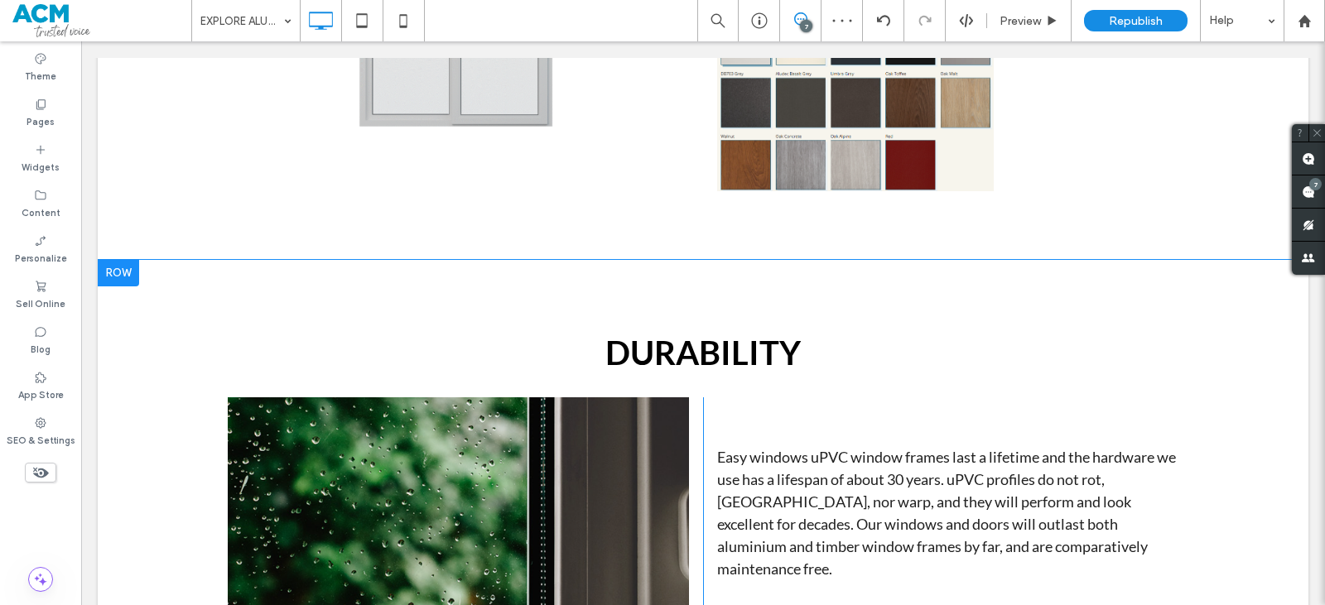
click at [132, 272] on div at bounding box center [118, 273] width 41 height 27
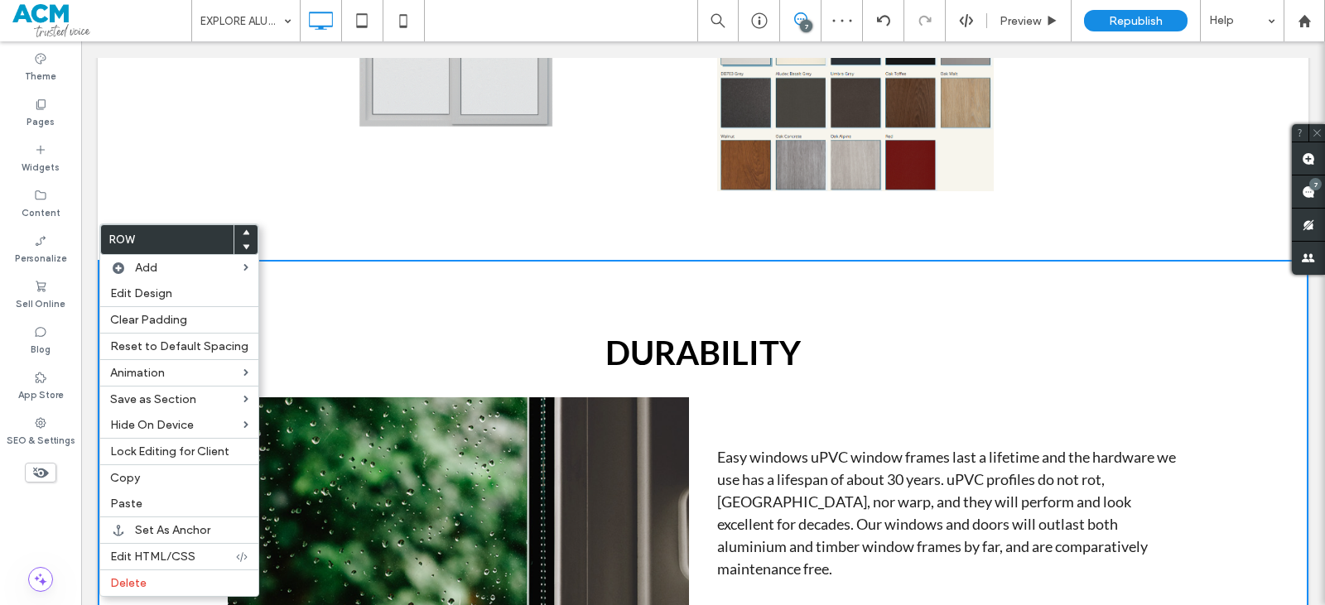
click at [243, 229] on icon at bounding box center [246, 232] width 7 height 7
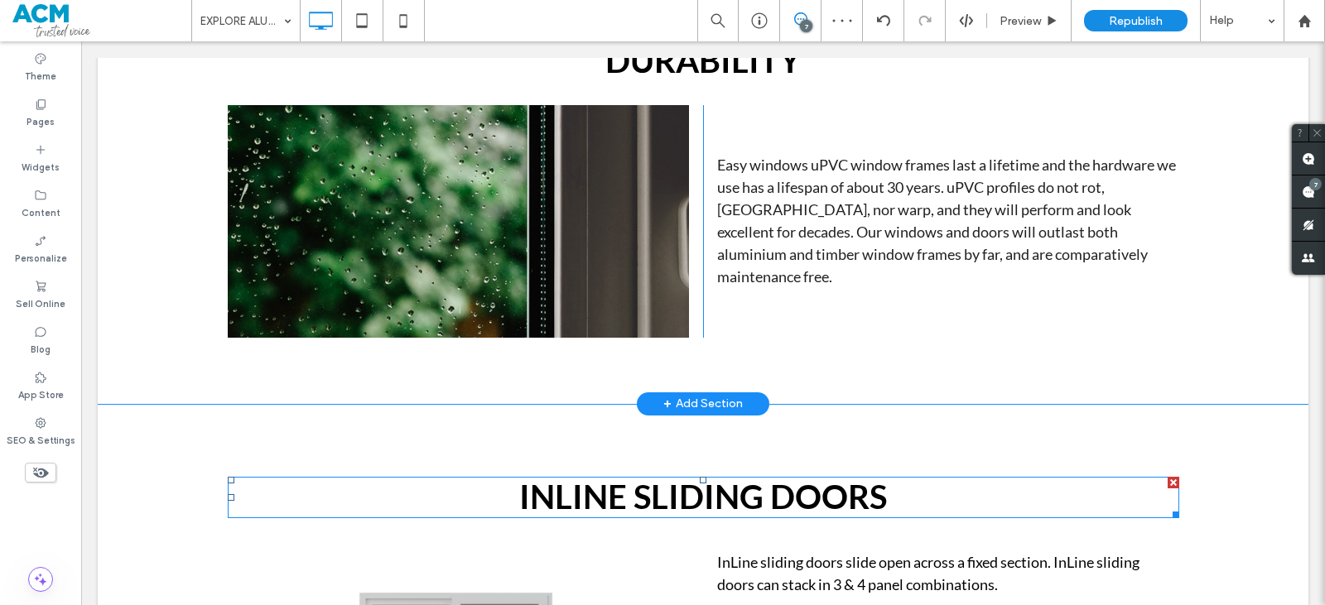
scroll to position [3016, 0]
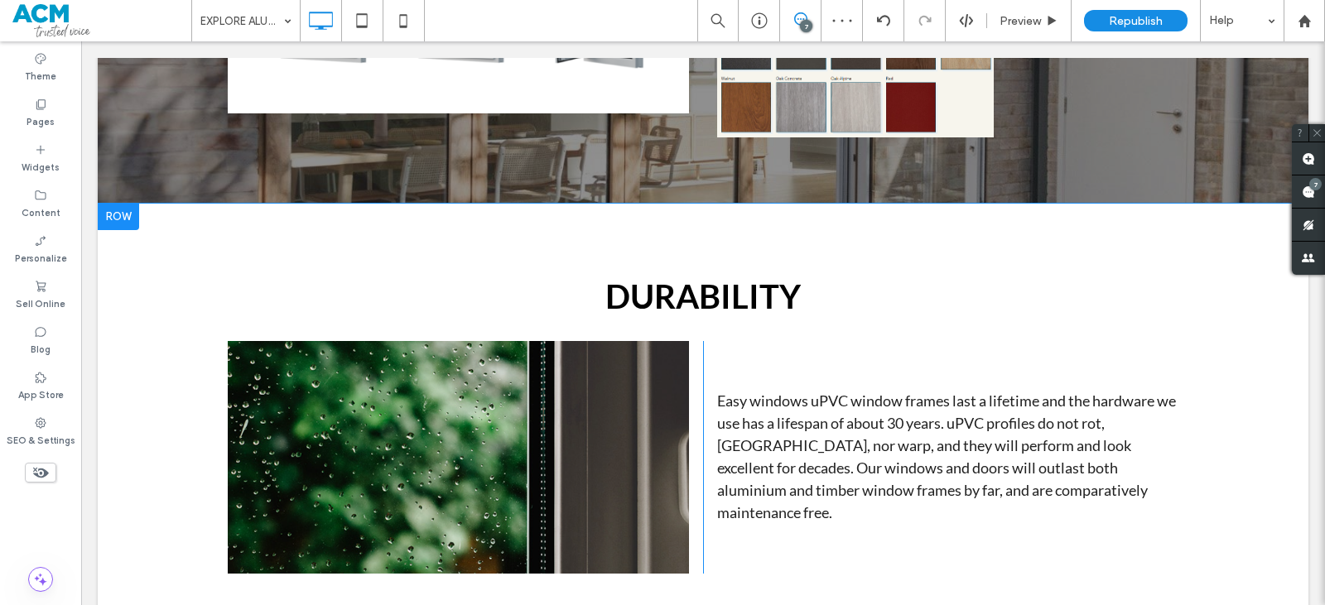
click at [130, 224] on div at bounding box center [118, 217] width 41 height 27
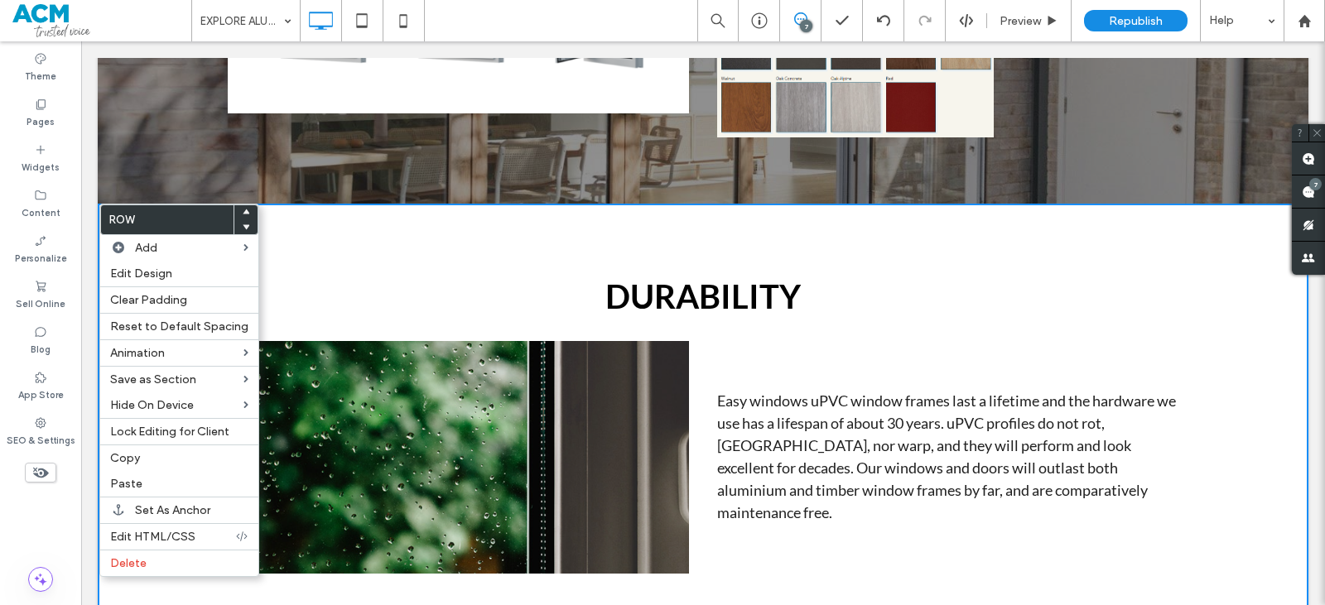
click at [243, 206] on span at bounding box center [246, 212] width 7 height 15
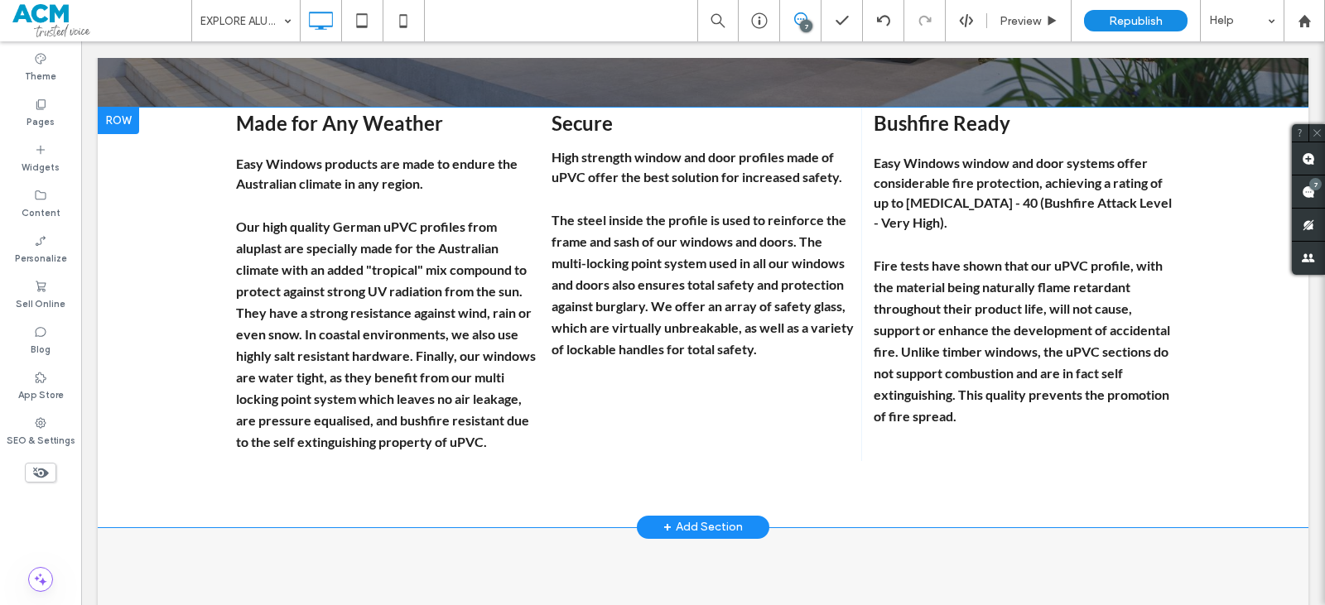
scroll to position [7097, 0]
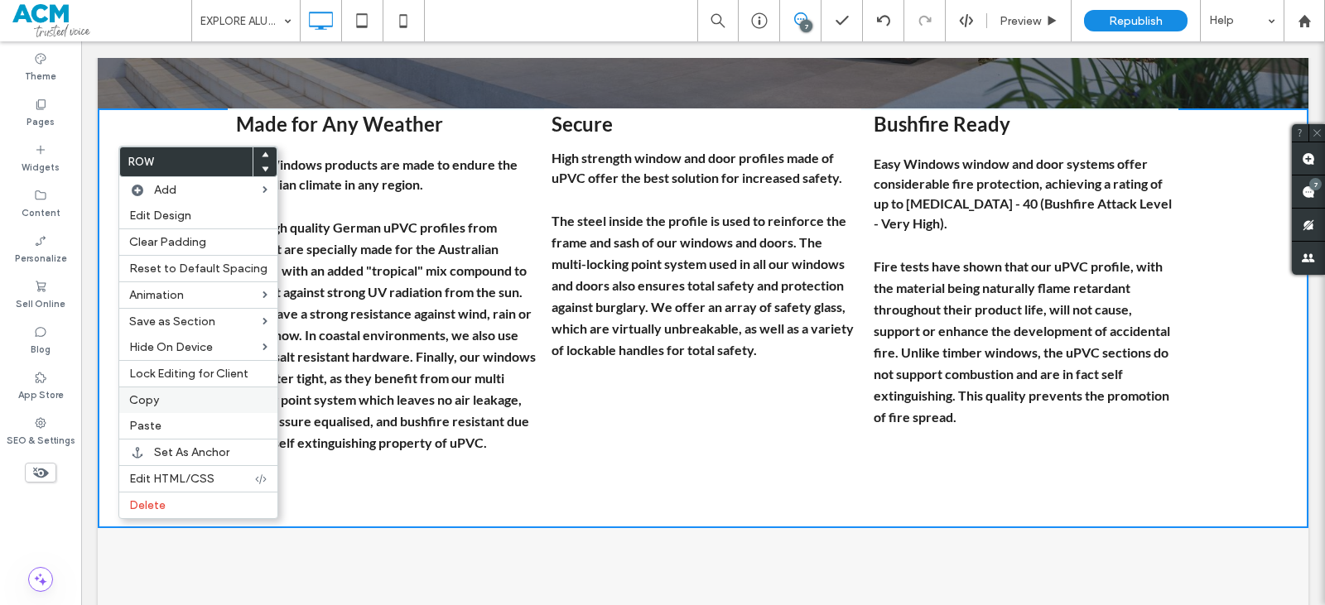
click at [171, 395] on label "Copy" at bounding box center [198, 400] width 138 height 14
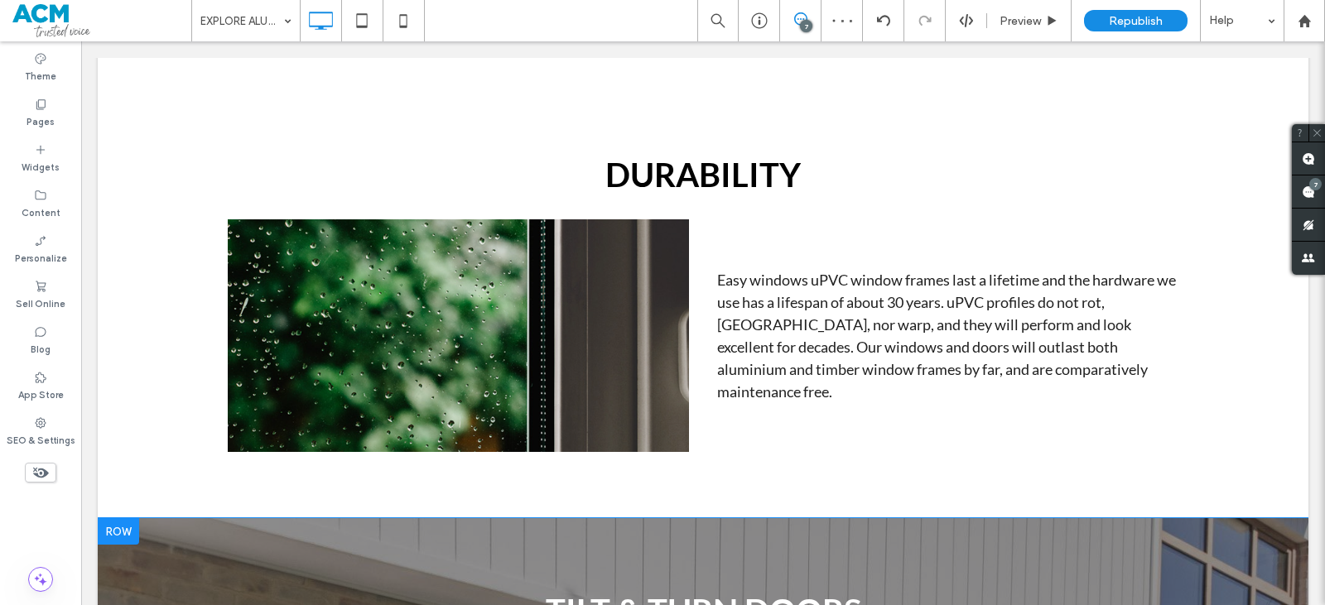
scroll to position [2707, 0]
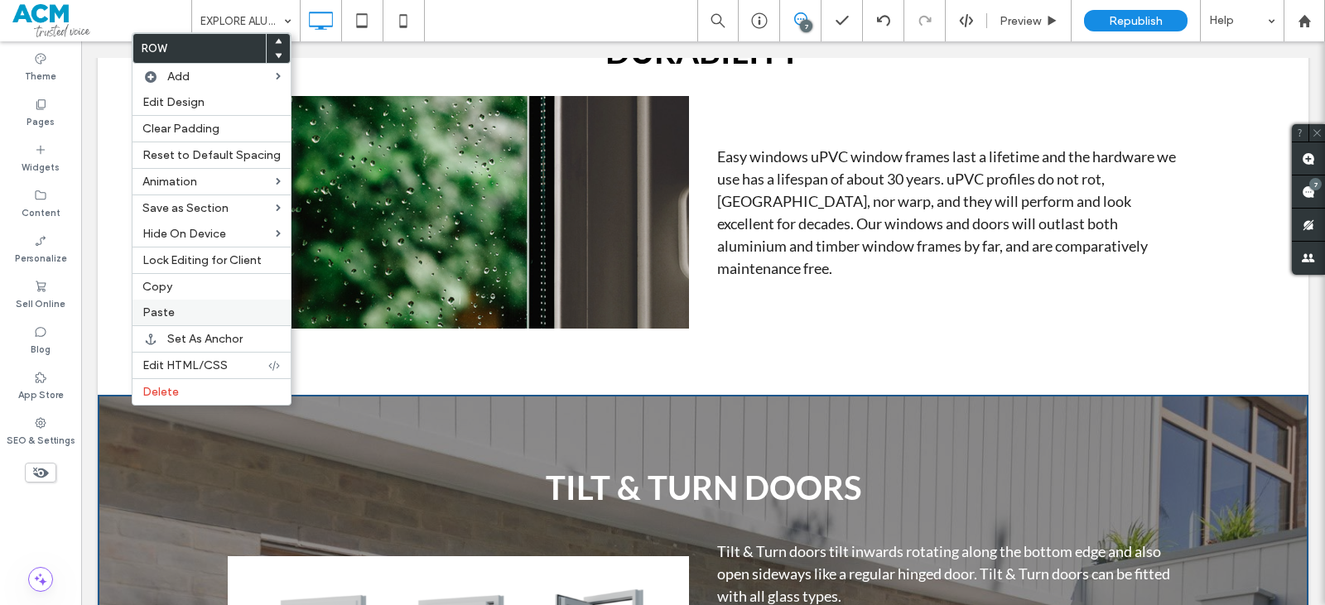
click at [181, 315] on label "Paste" at bounding box center [211, 313] width 138 height 14
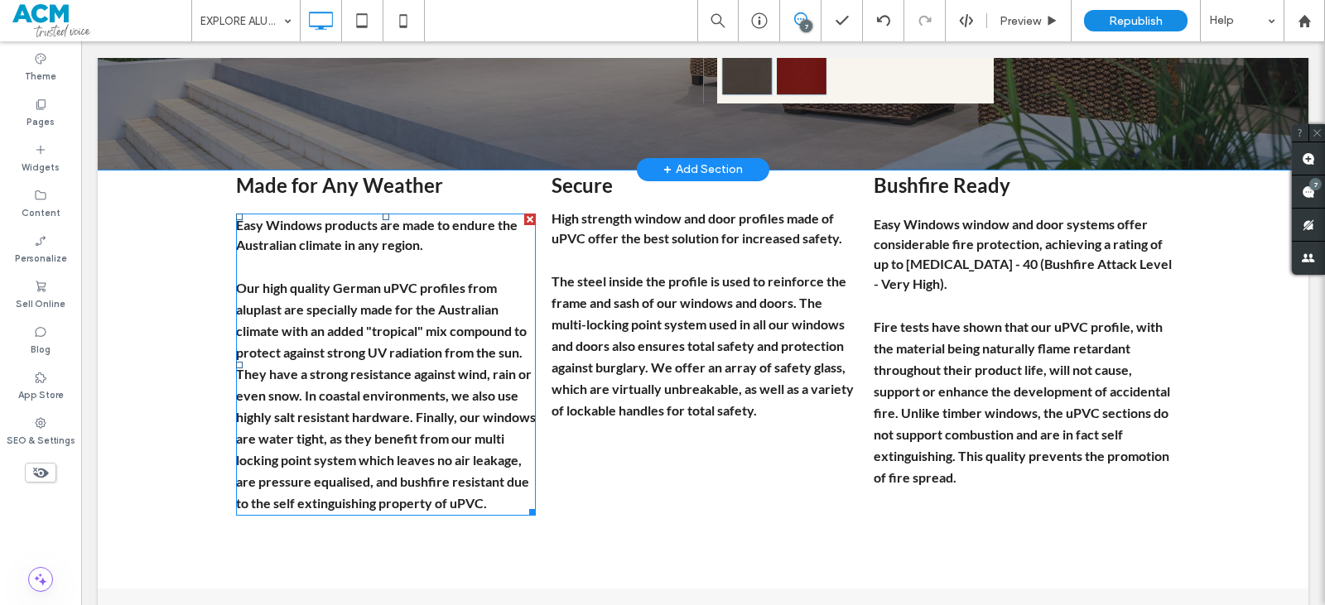
scroll to position [7345, 0]
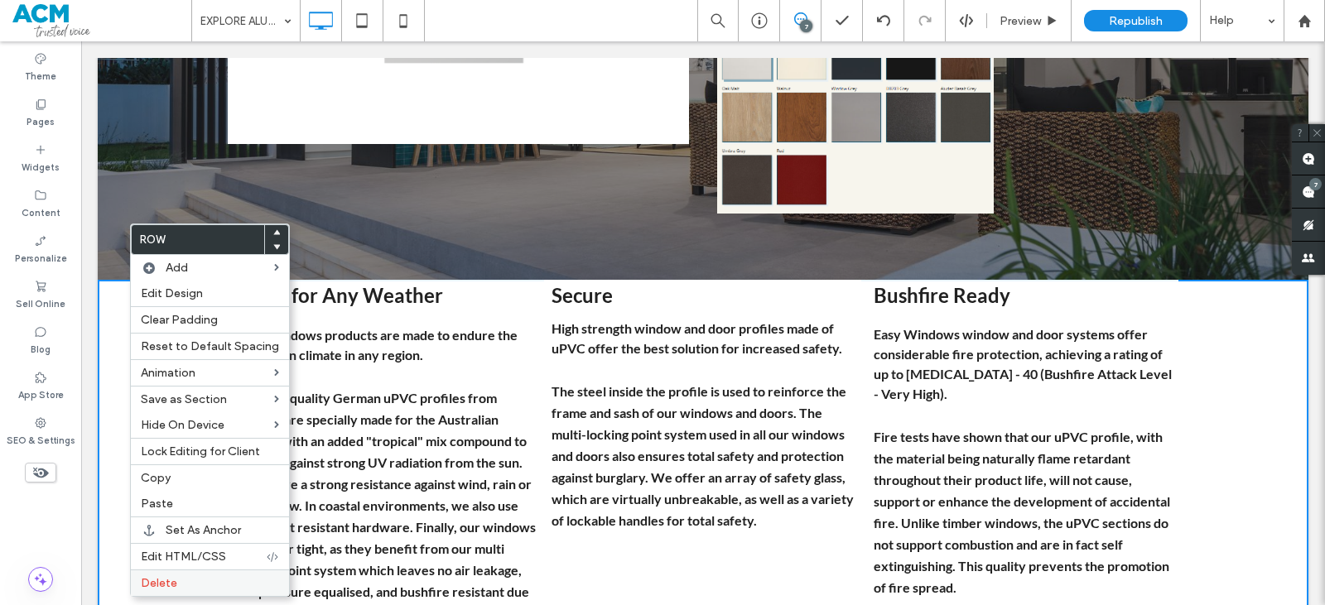
click at [191, 580] on label "Delete" at bounding box center [210, 583] width 138 height 14
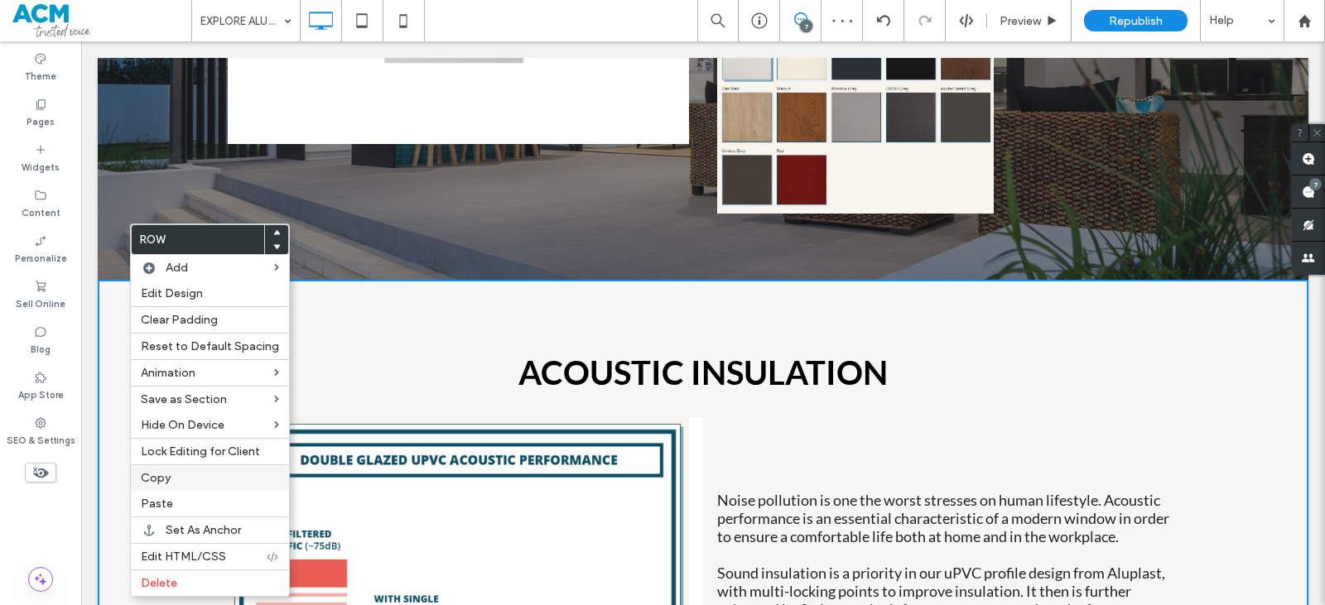
click at [164, 471] on span "Copy" at bounding box center [156, 478] width 30 height 14
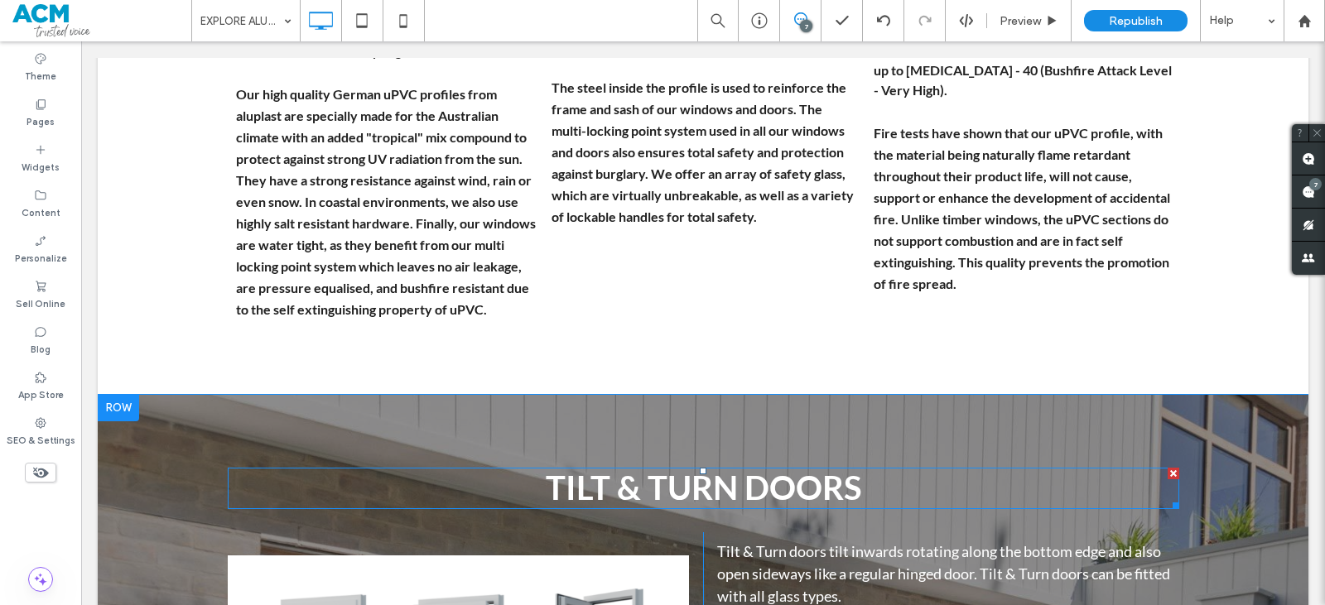
scroll to position [3204, 0]
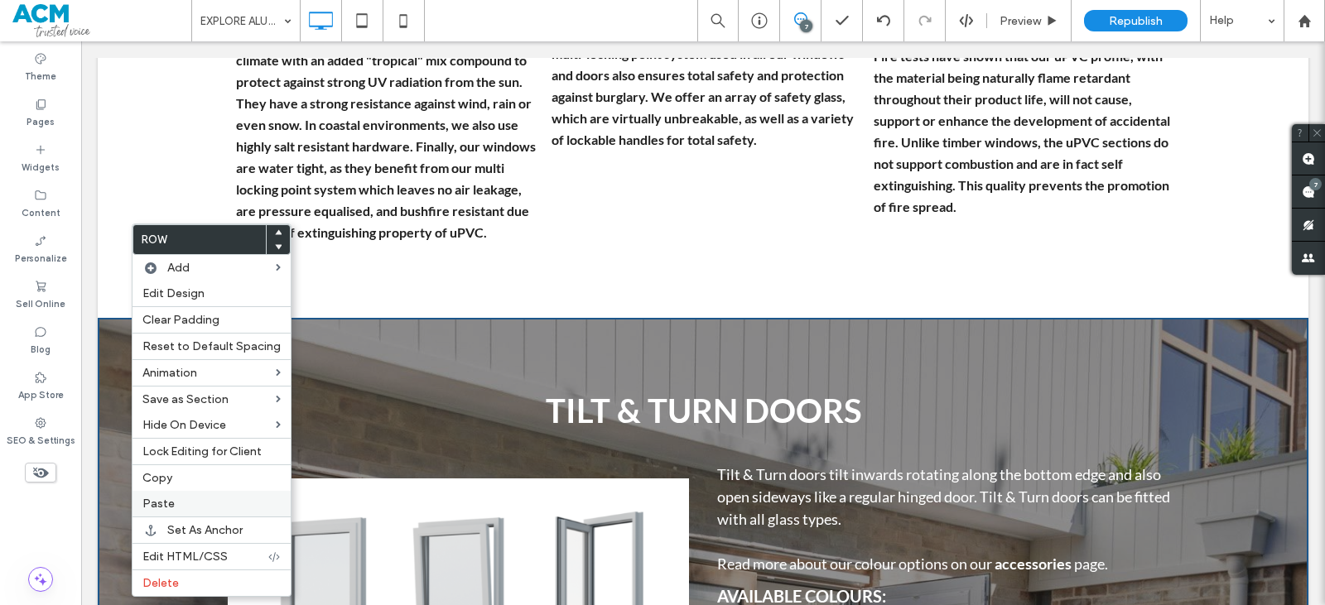
click at [165, 509] on span "Paste" at bounding box center [158, 504] width 32 height 14
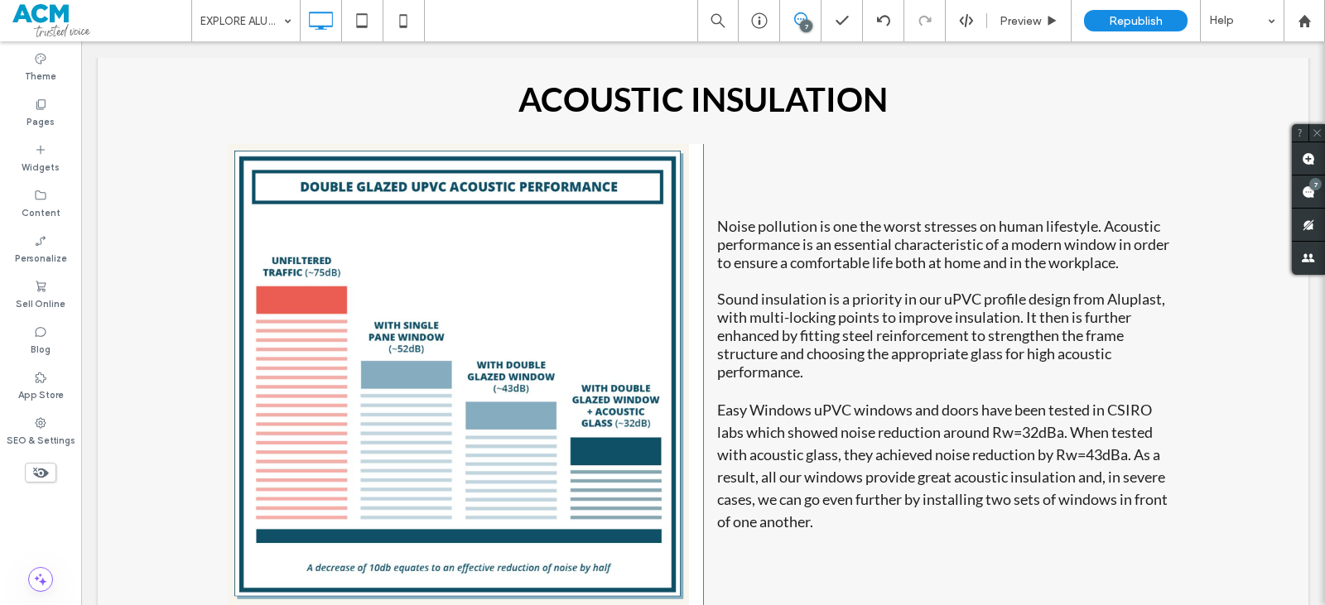
scroll to position [8256, 0]
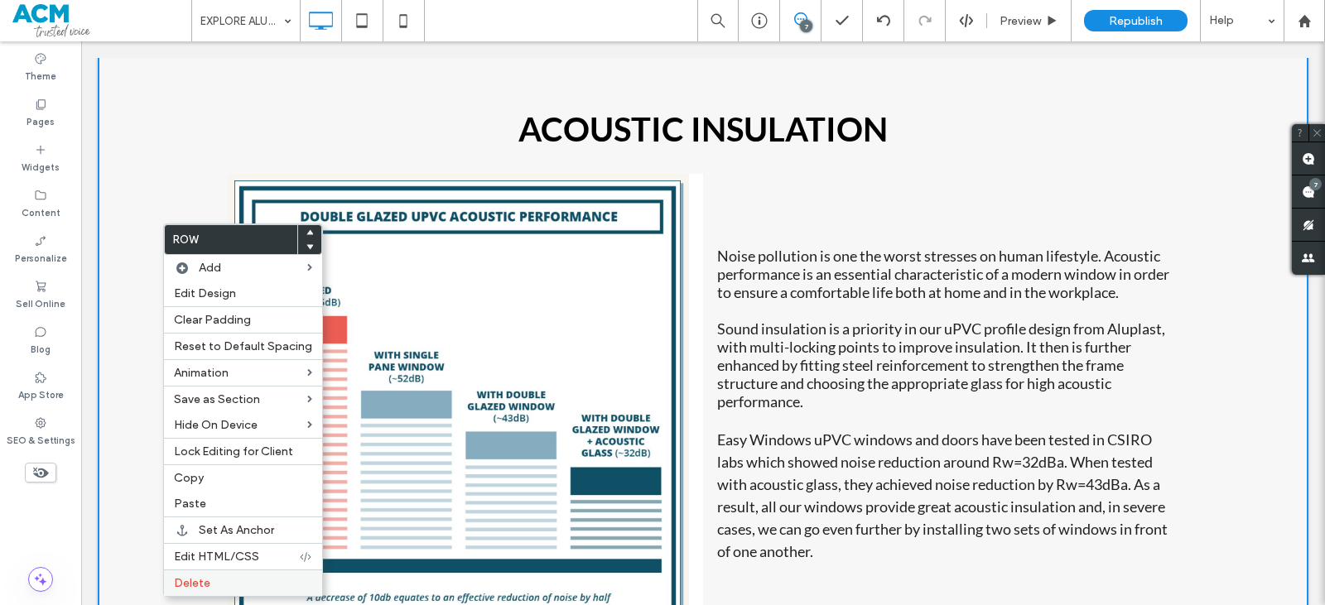
click at [200, 575] on div "Delete" at bounding box center [243, 583] width 158 height 27
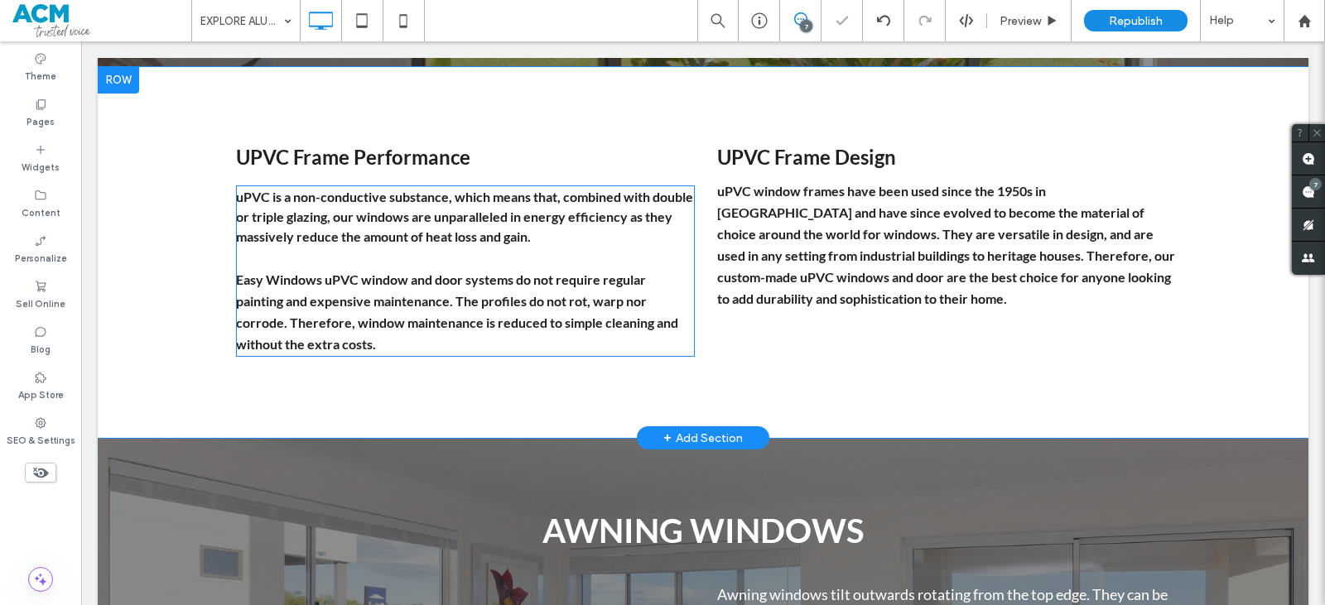
scroll to position [8753, 0]
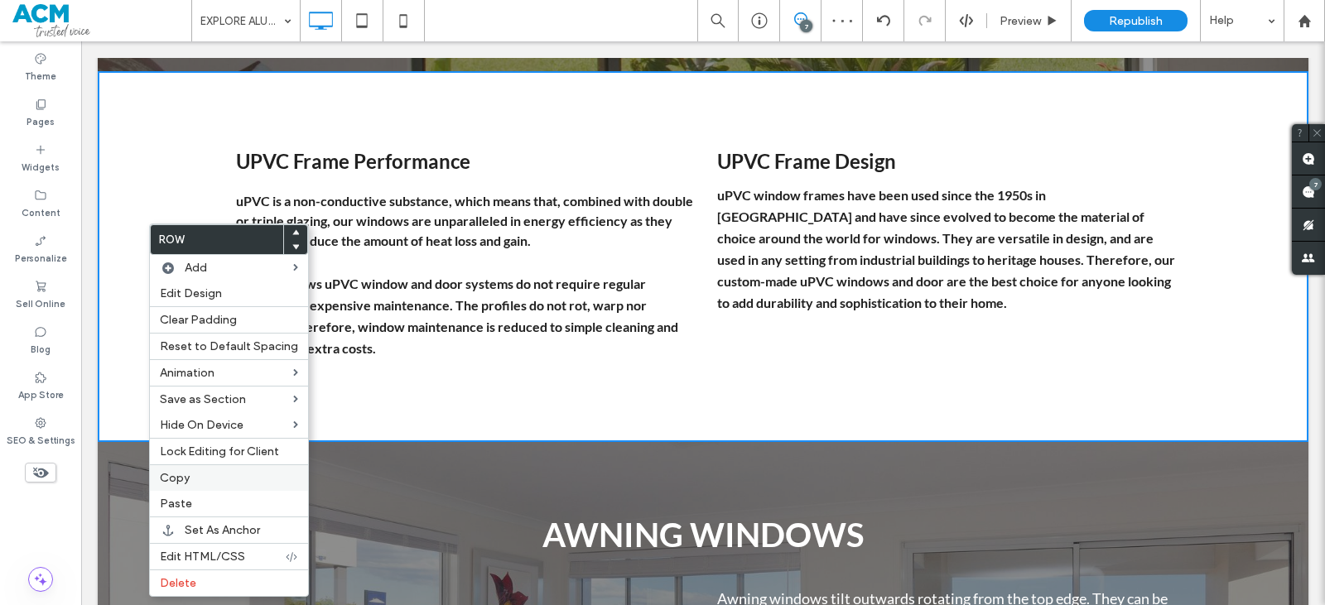
click at [184, 479] on span "Copy" at bounding box center [175, 478] width 30 height 14
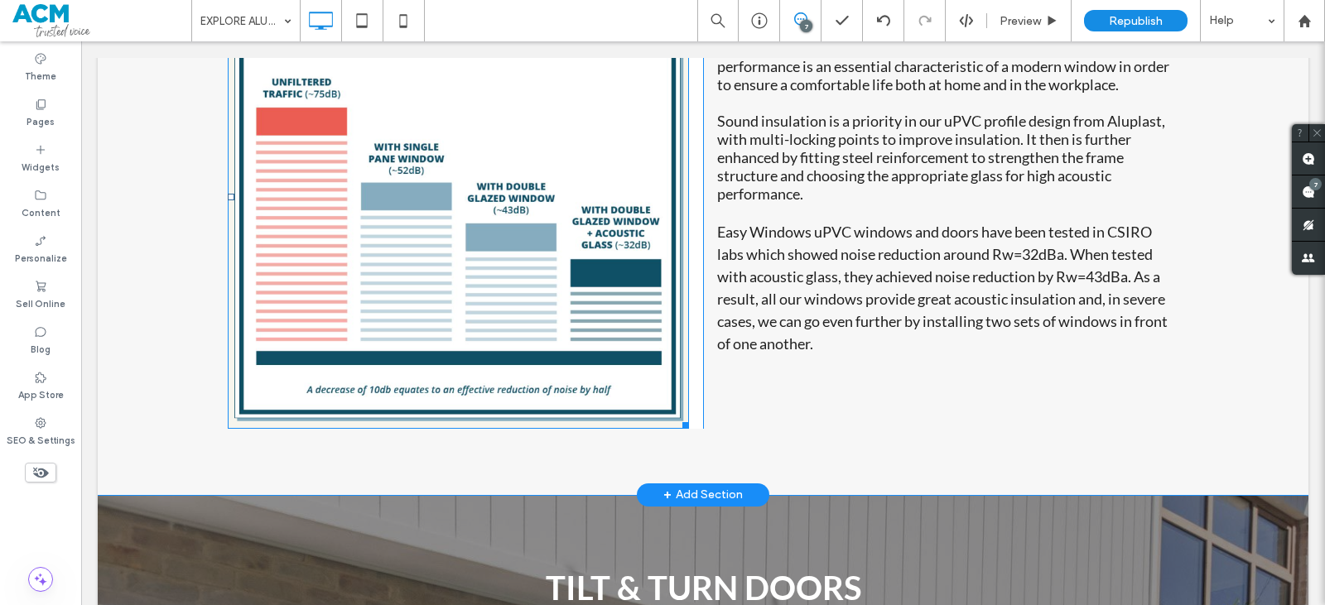
scroll to position [3784, 0]
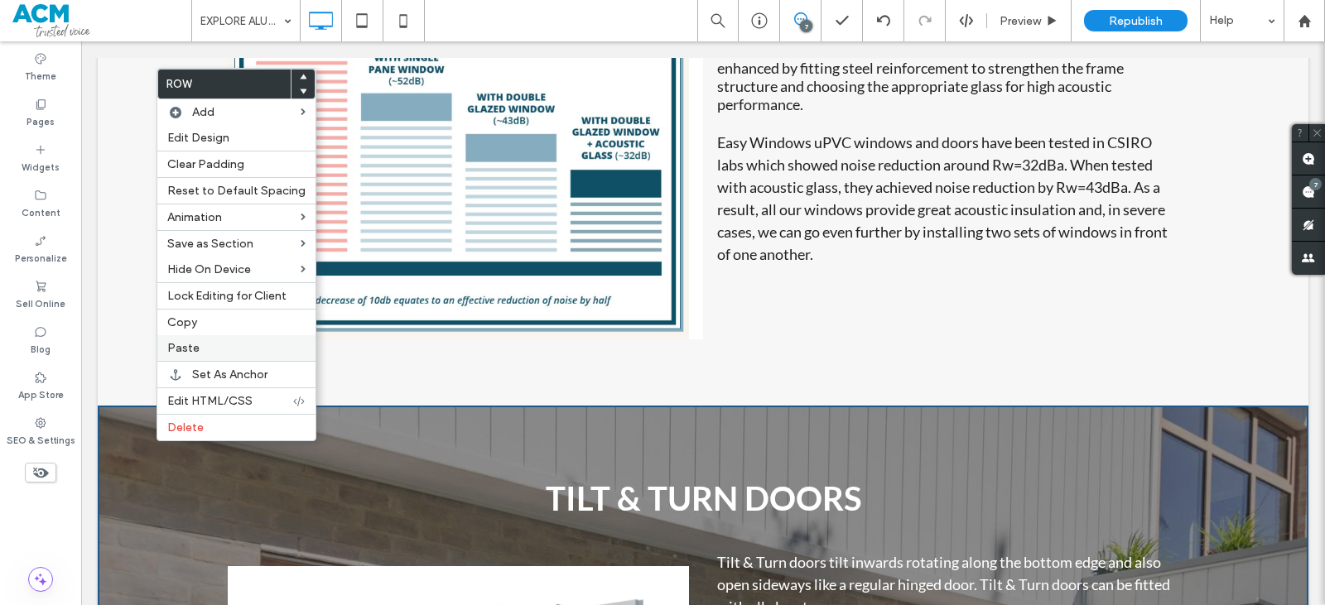
click at [178, 353] on span "Paste" at bounding box center [183, 348] width 32 height 14
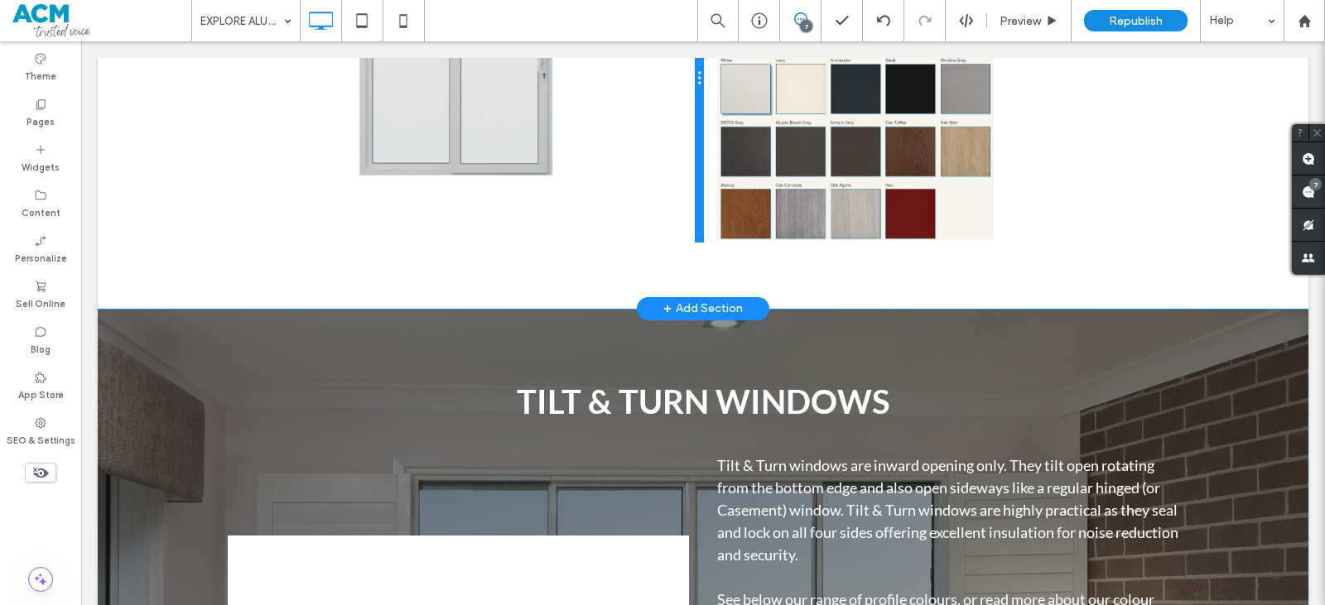
scroll to position [5440, 0]
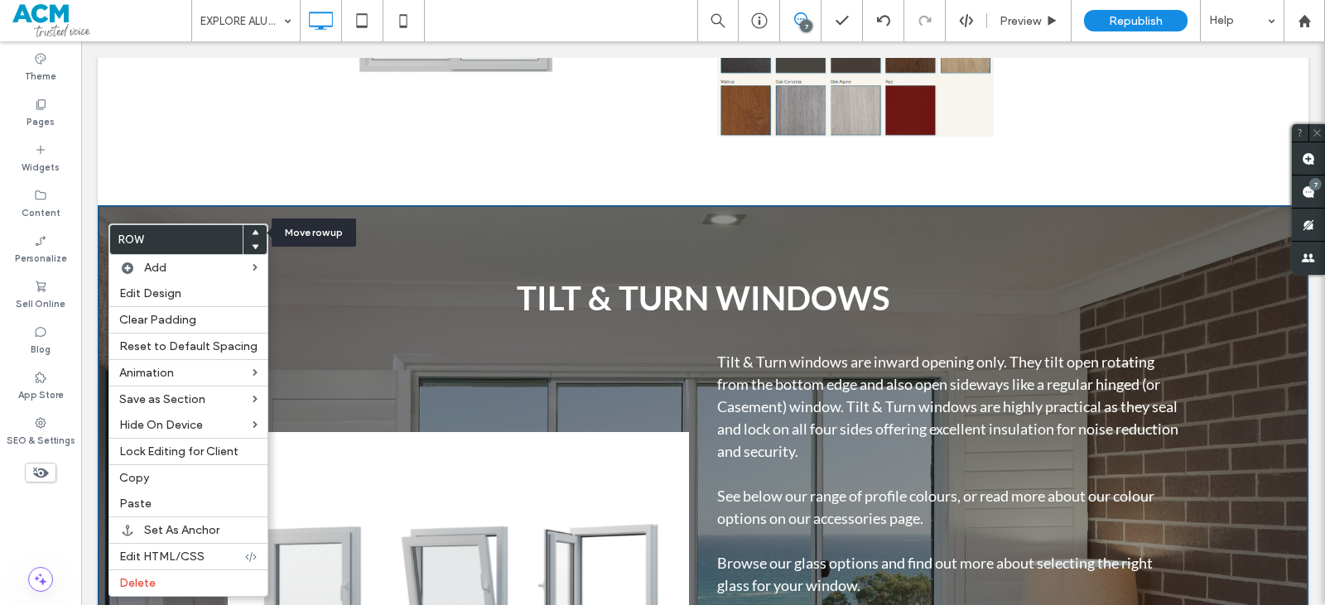
click at [252, 231] on icon at bounding box center [255, 232] width 7 height 7
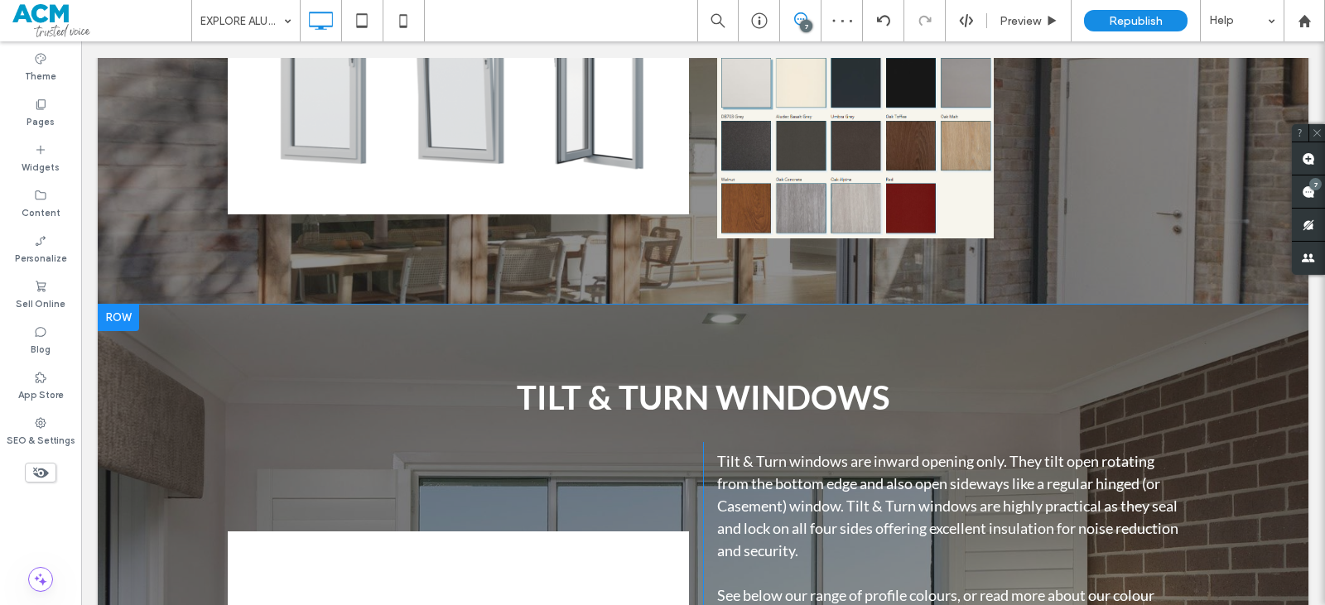
scroll to position [4802, 0]
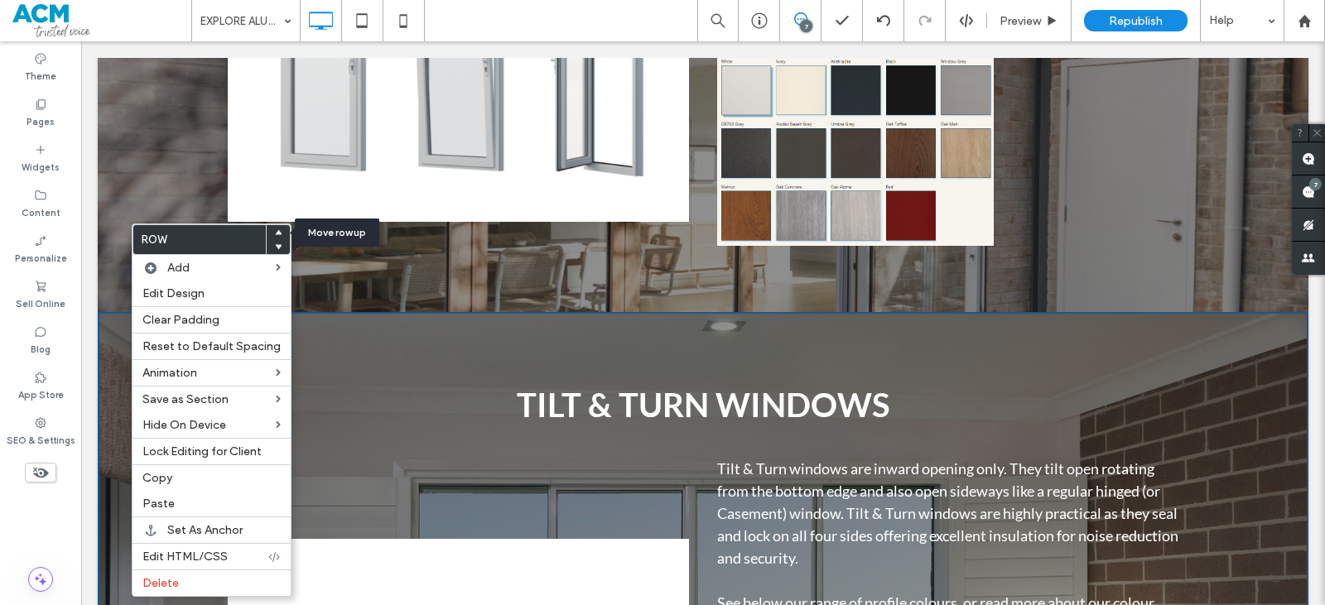
click at [275, 235] on icon at bounding box center [278, 232] width 7 height 7
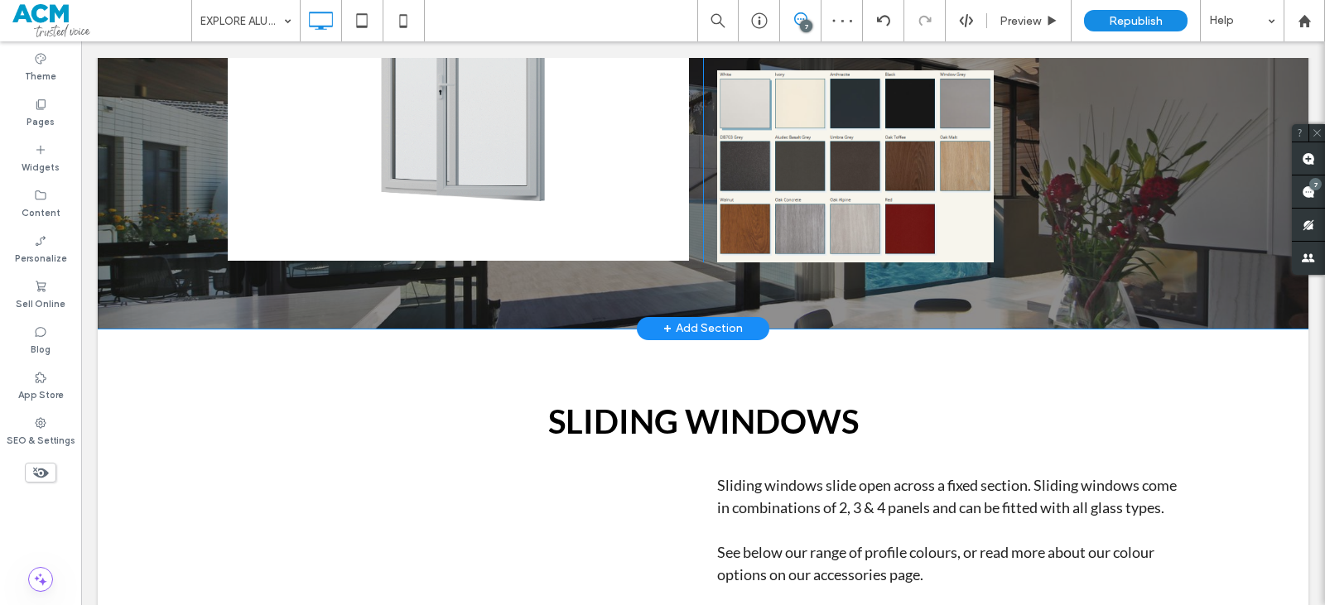
scroll to position [7229, 0]
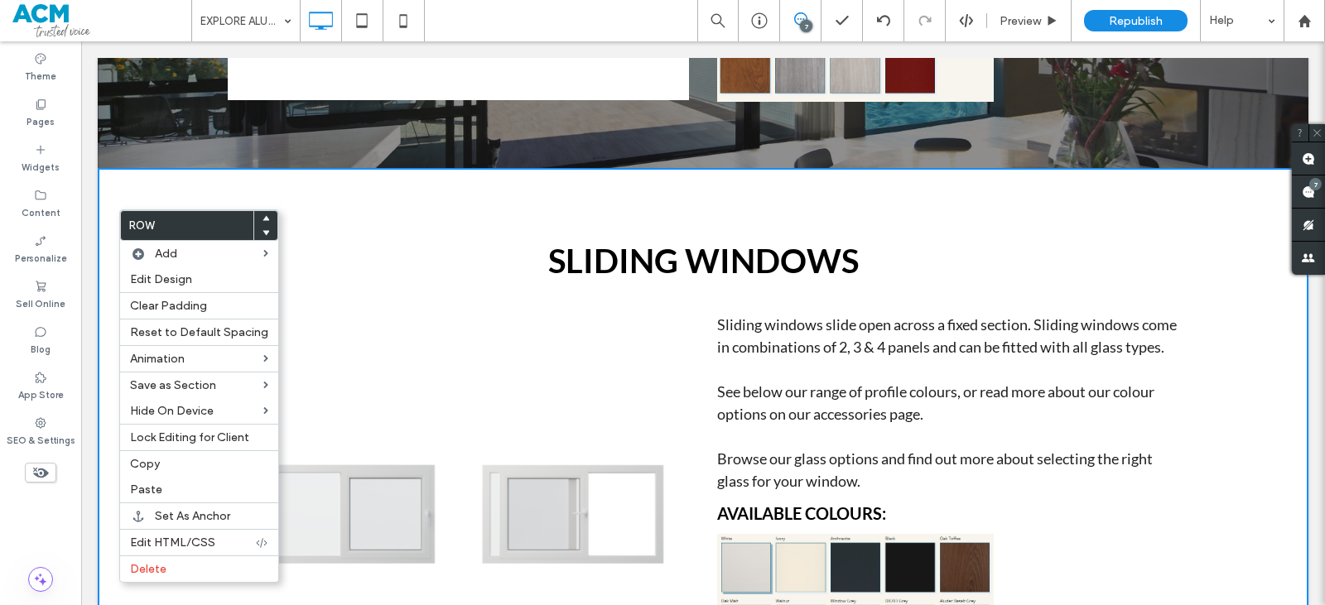
click at [263, 220] on use at bounding box center [266, 217] width 7 height 5
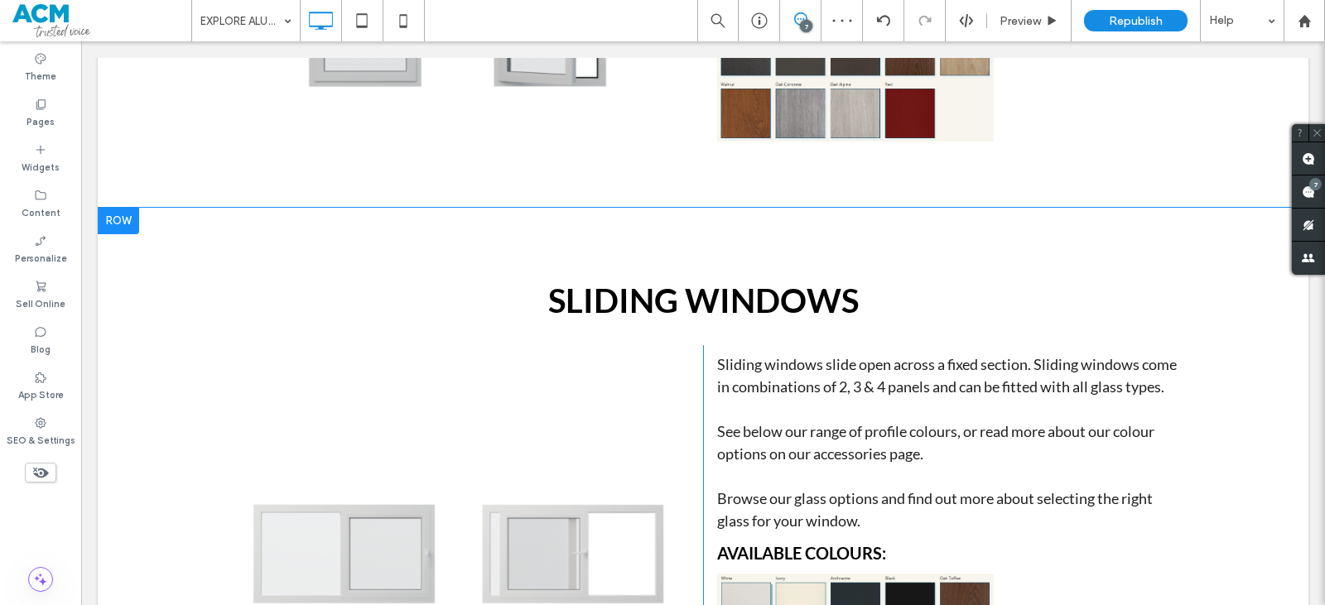
scroll to position [6629, 0]
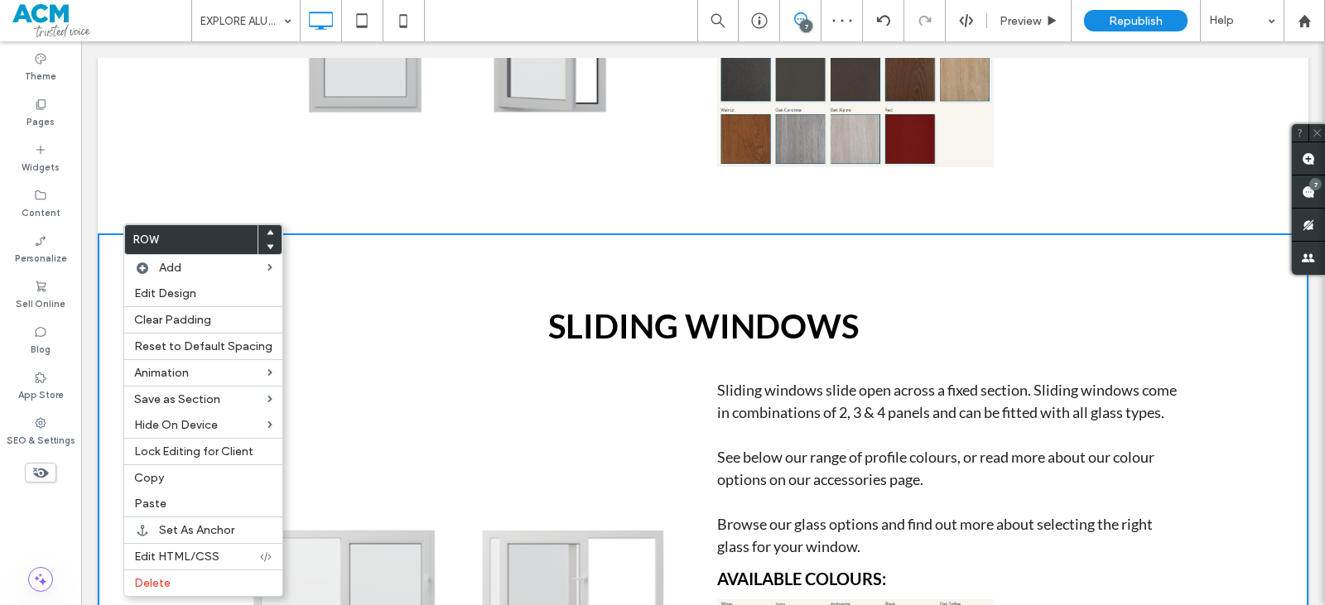
click at [271, 240] on div at bounding box center [269, 247] width 23 height 15
click at [267, 234] on use at bounding box center [270, 231] width 7 height 5
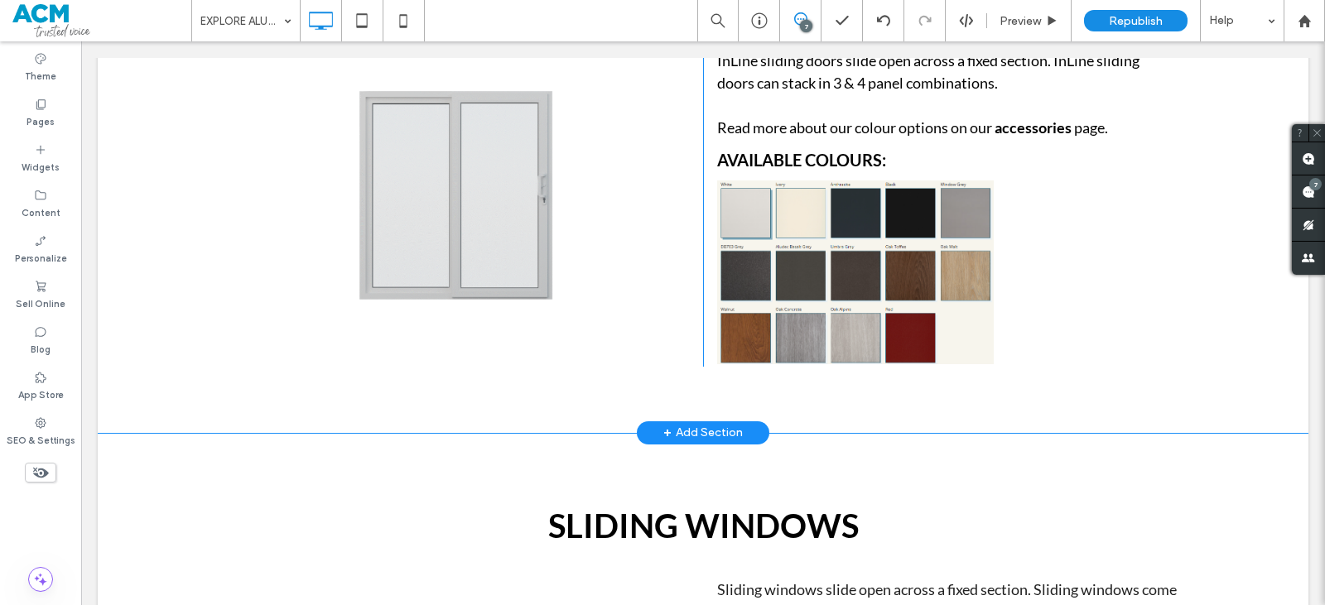
scroll to position [5697, 0]
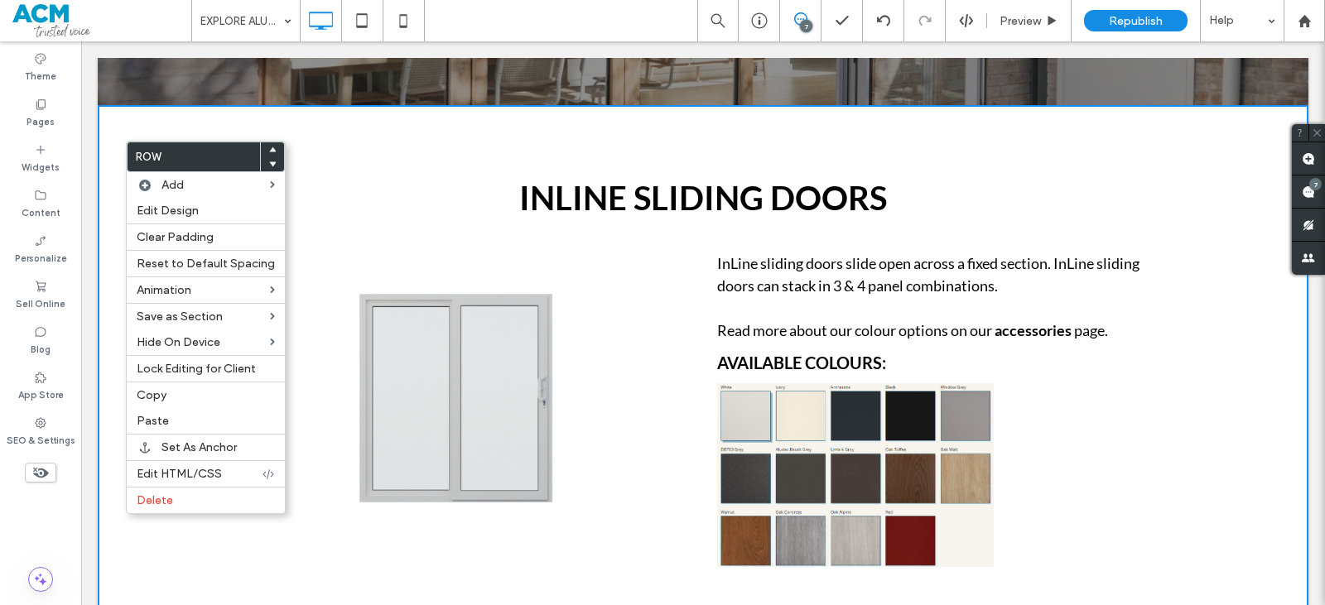
click at [269, 162] on icon at bounding box center [272, 164] width 7 height 7
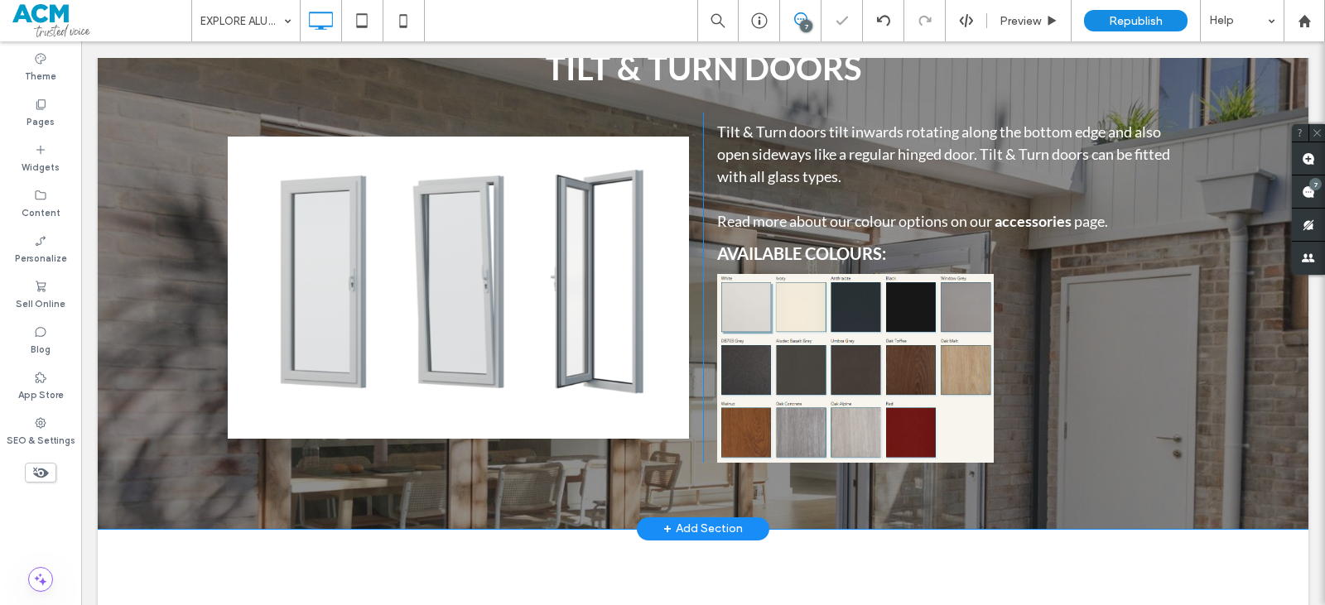
scroll to position [5200, 0]
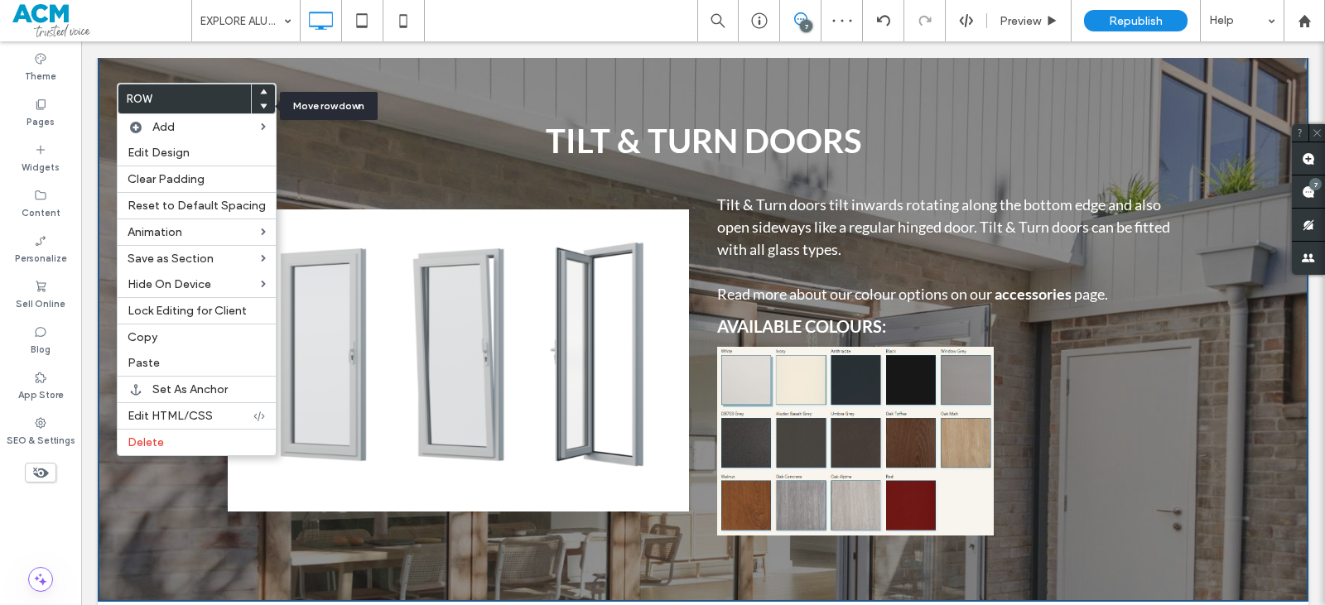
click at [260, 104] on icon at bounding box center [263, 106] width 7 height 7
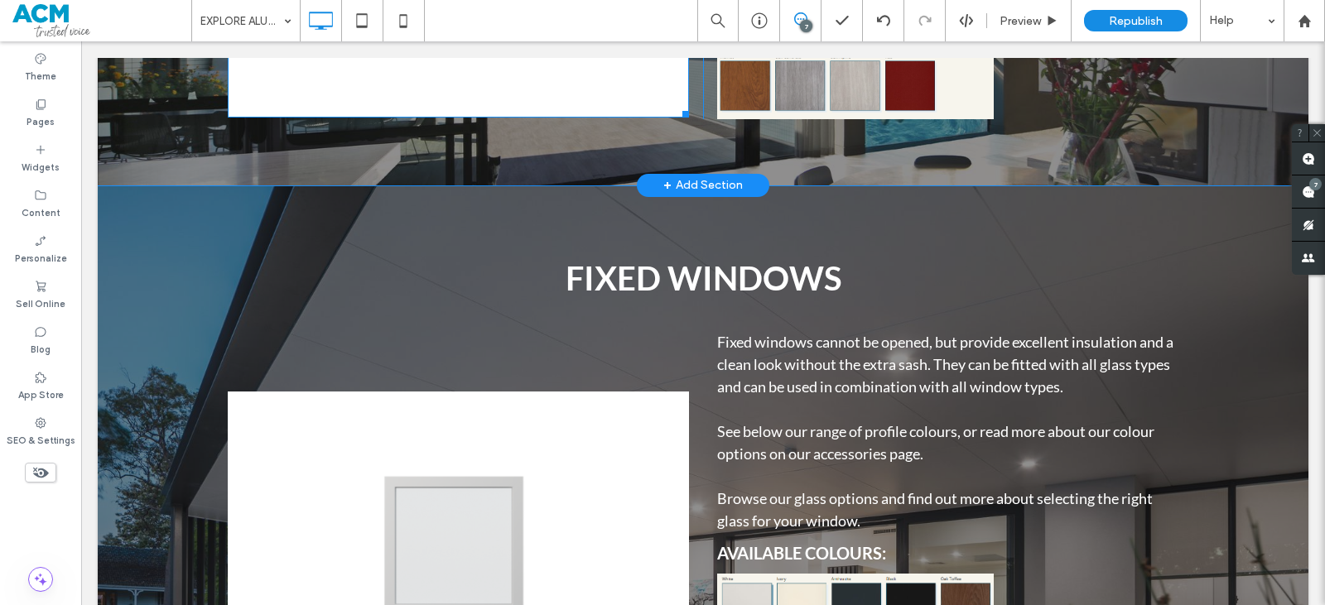
scroll to position [7851, 0]
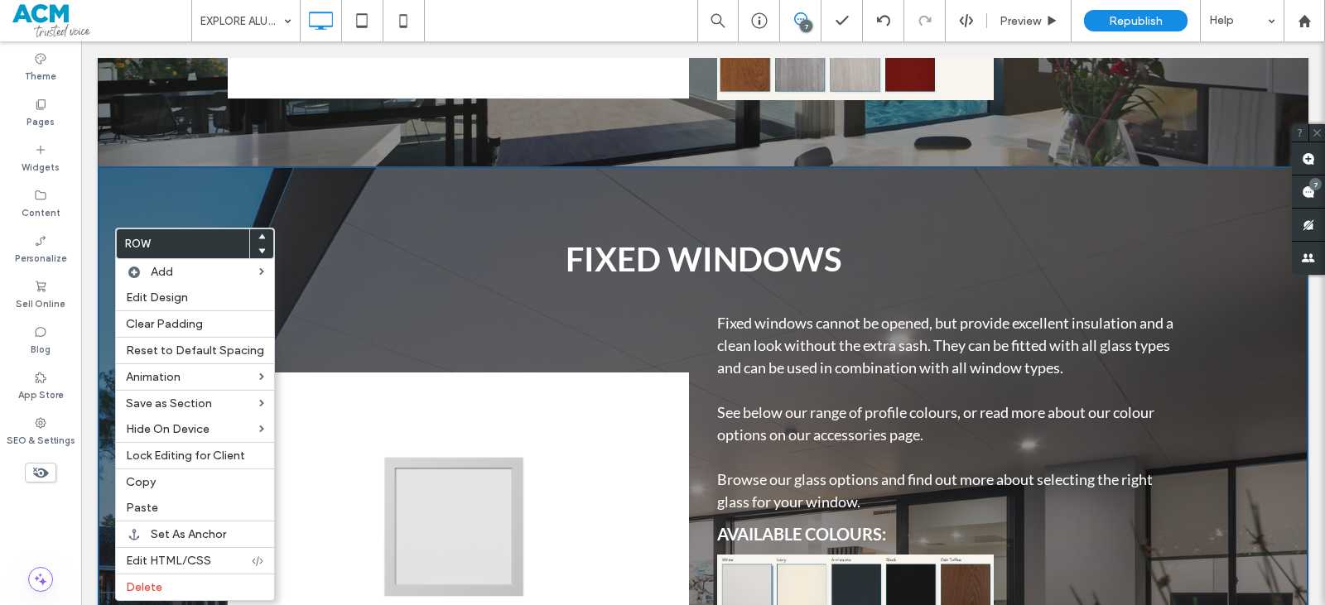
click at [258, 237] on use at bounding box center [261, 236] width 7 height 5
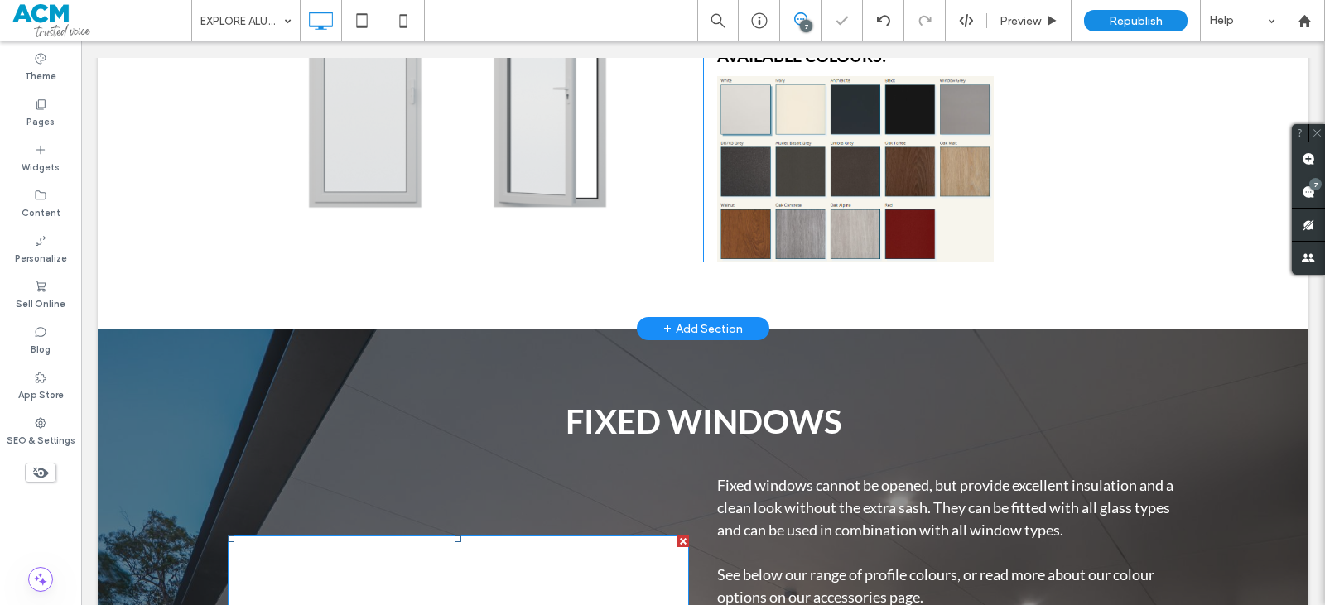
scroll to position [7089, 0]
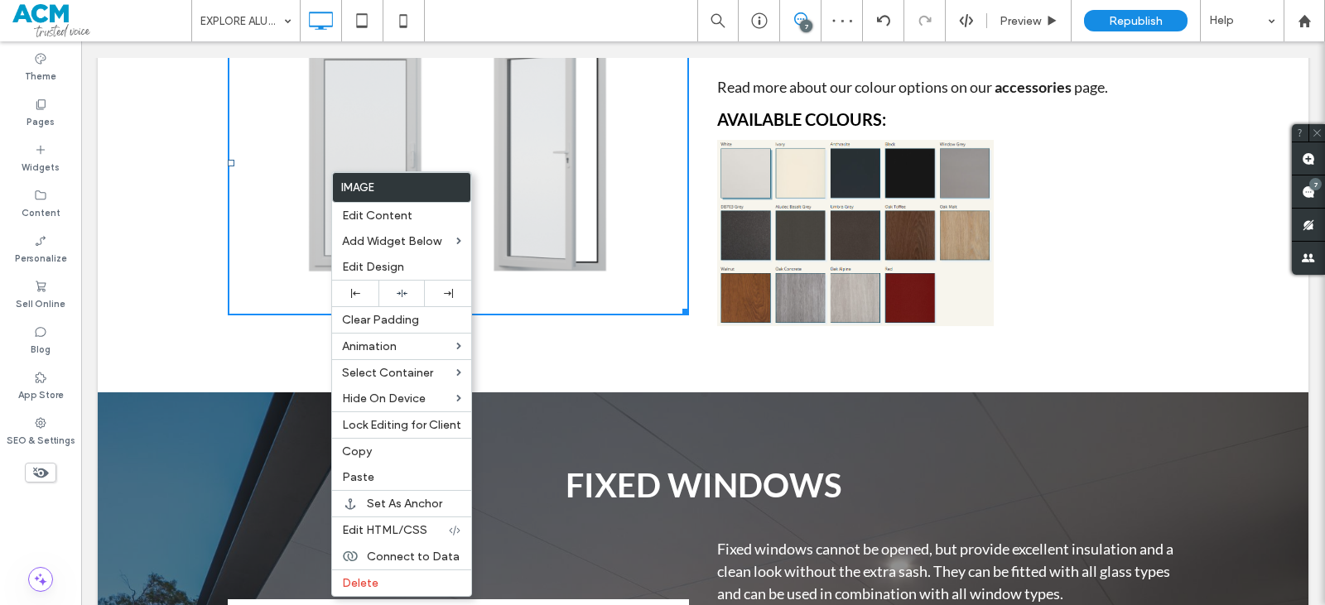
click at [176, 299] on div "HINGED DOORS Click To Paste Click To Paste Hinged doors swing open rotating fro…" at bounding box center [703, 127] width 1211 height 529
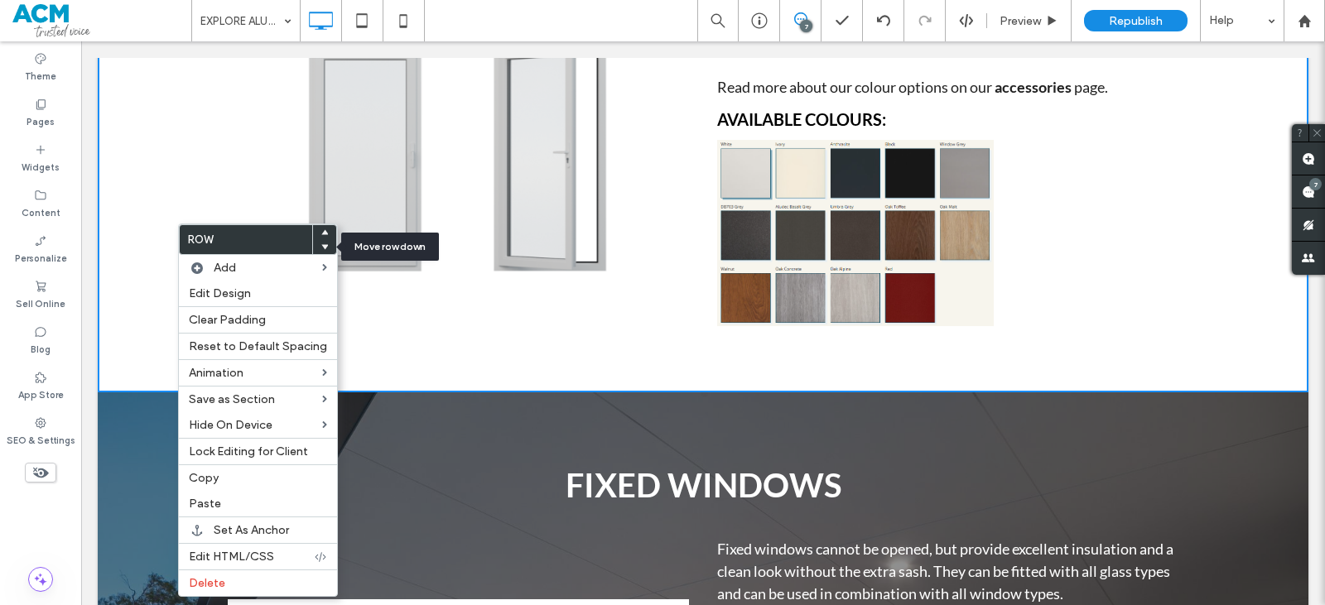
click at [321, 248] on use at bounding box center [324, 247] width 7 height 5
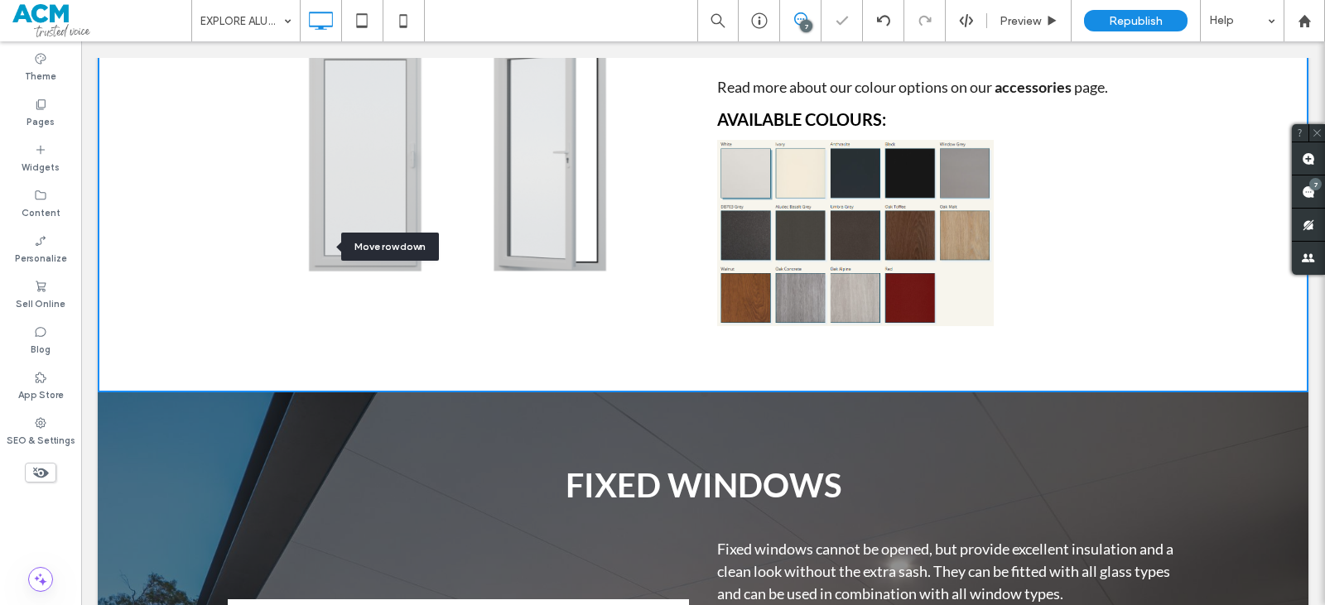
scroll to position [6560, 0]
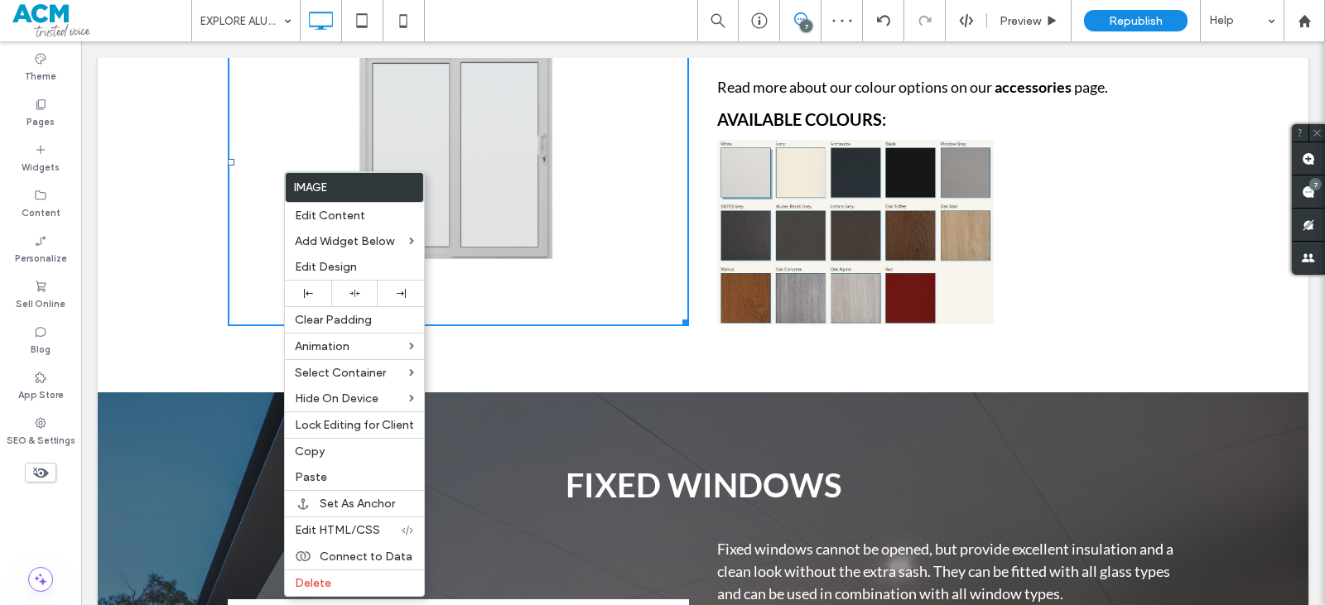
click at [162, 344] on div "INLINE SLIDING DOORS Click To Paste Click To Paste InLine sliding doors slide o…" at bounding box center [703, 127] width 1211 height 531
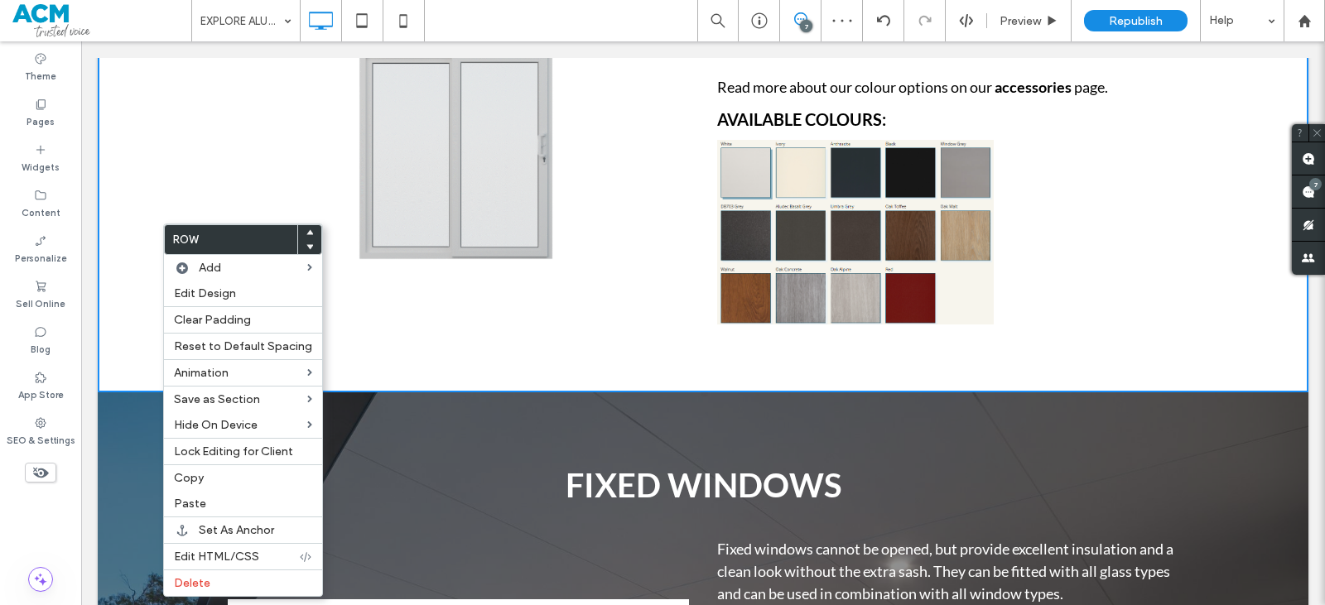
click at [306, 249] on icon at bounding box center [309, 247] width 7 height 7
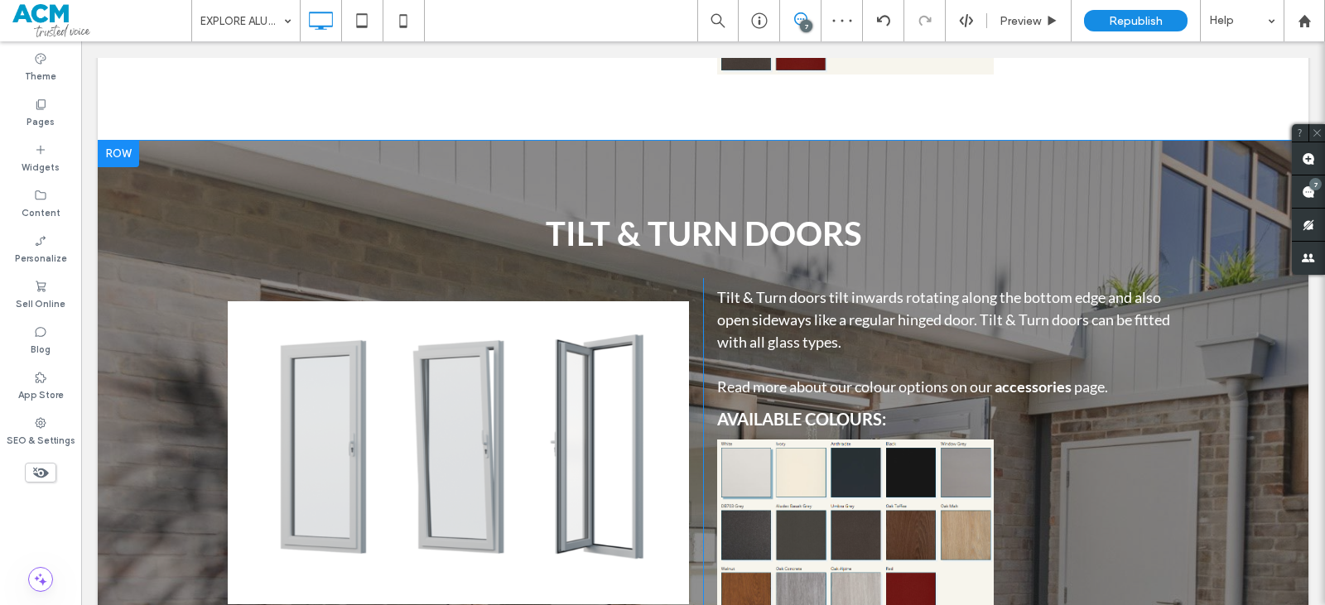
scroll to position [5698, 0]
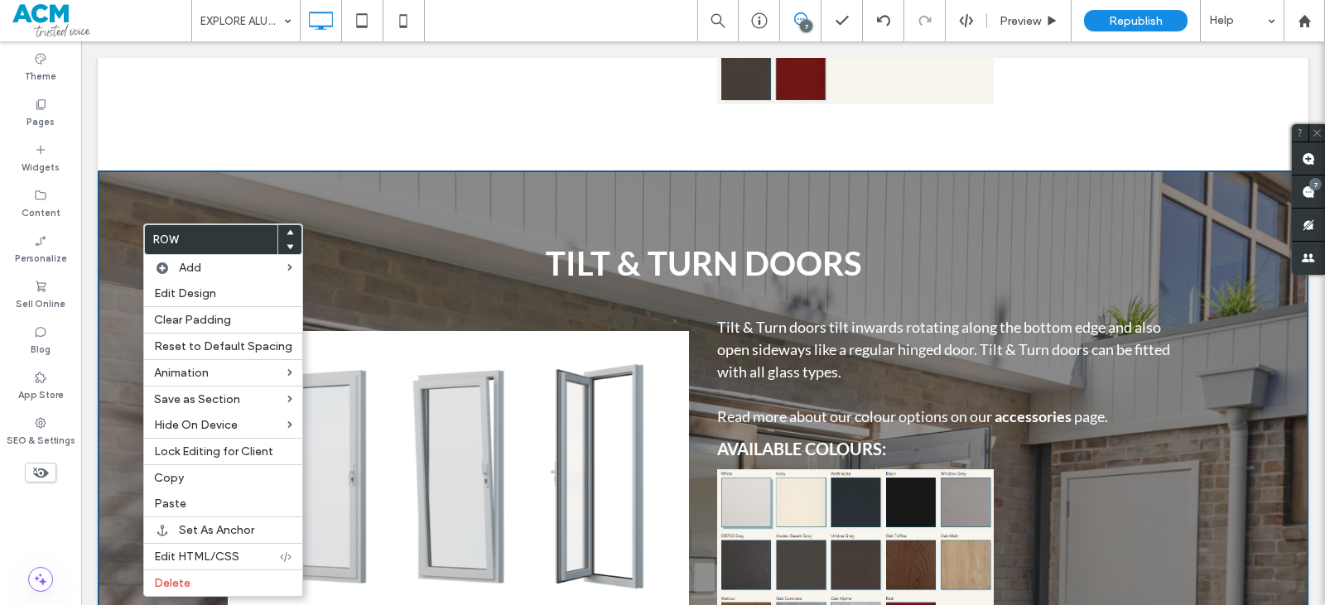
click at [287, 248] on use at bounding box center [290, 247] width 7 height 5
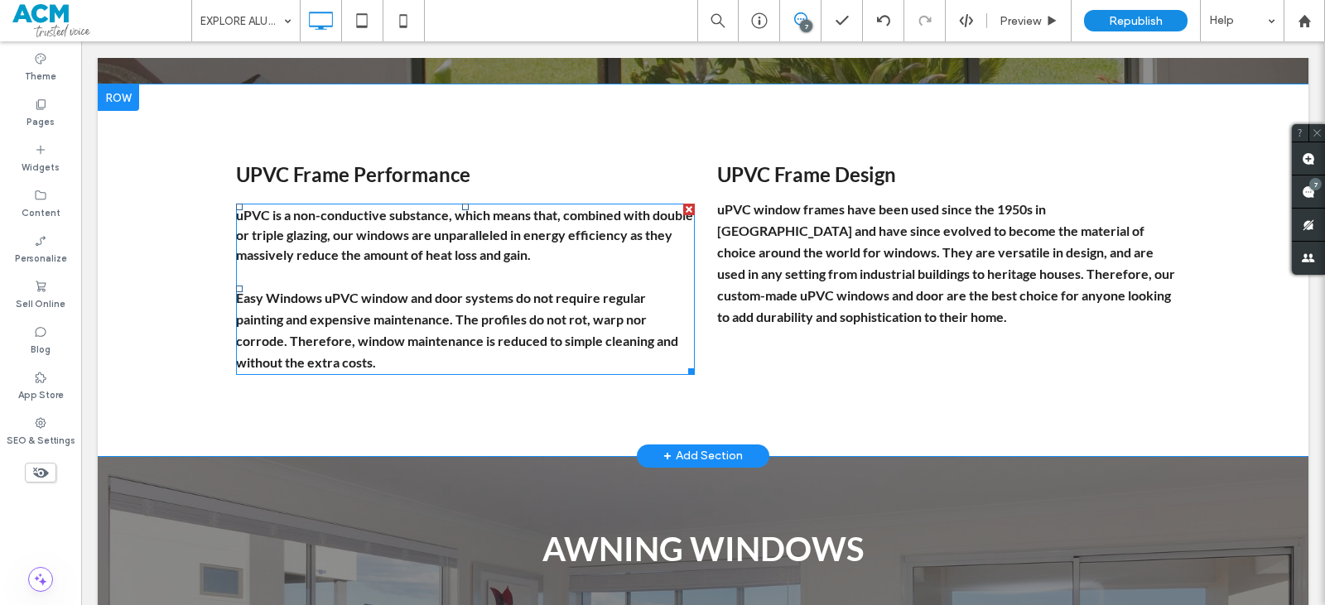
scroll to position [9094, 0]
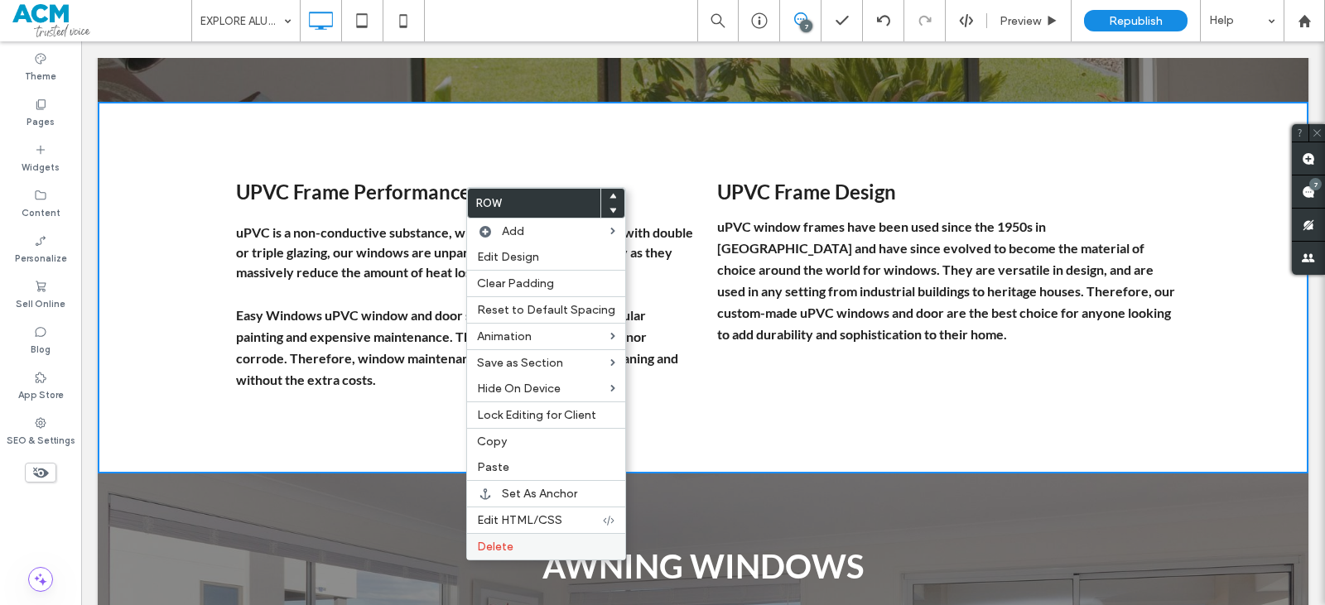
click at [502, 544] on span "Delete" at bounding box center [495, 547] width 36 height 14
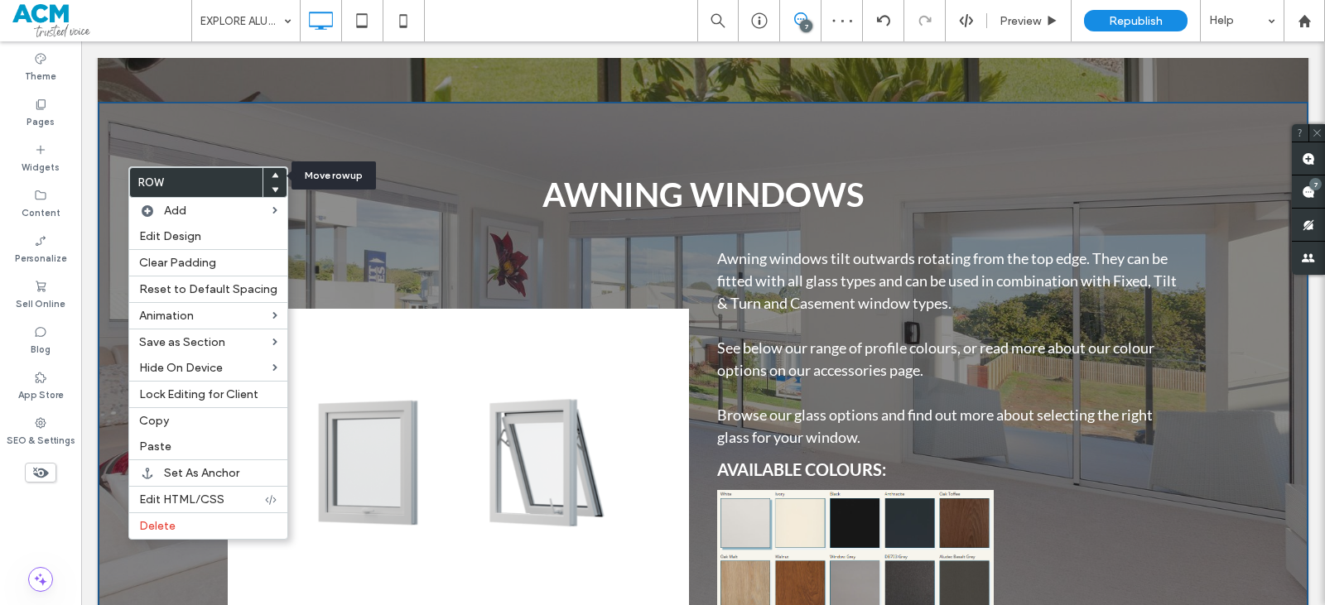
click at [272, 176] on use at bounding box center [275, 174] width 7 height 5
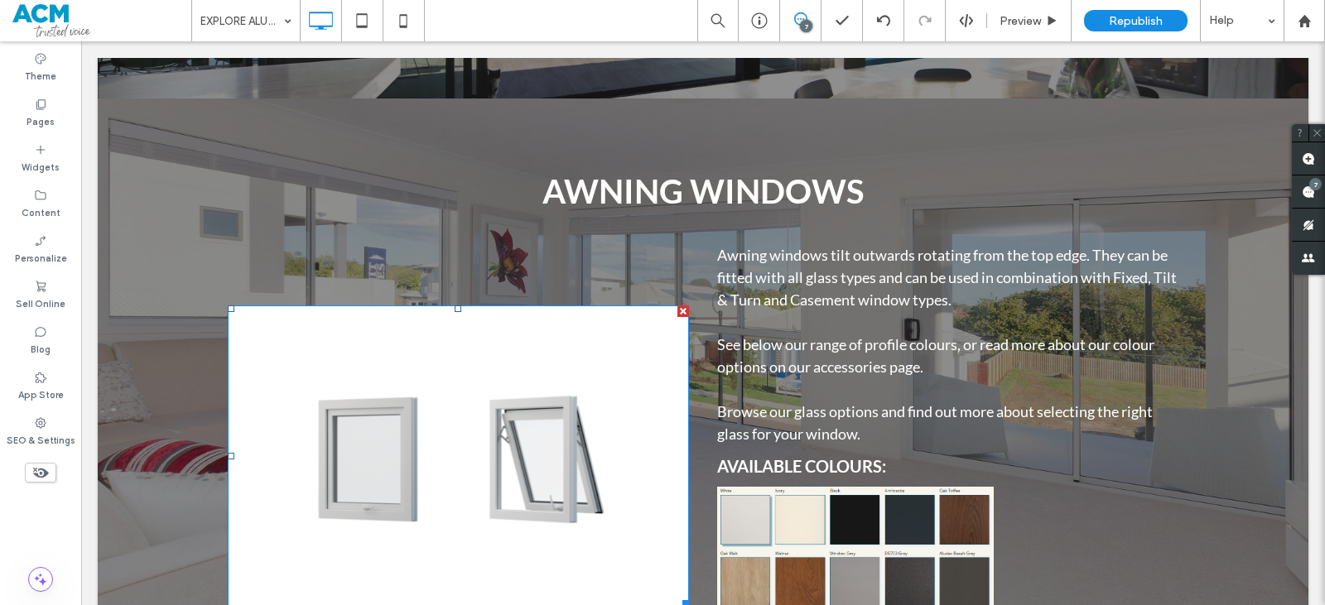
scroll to position [8413, 0]
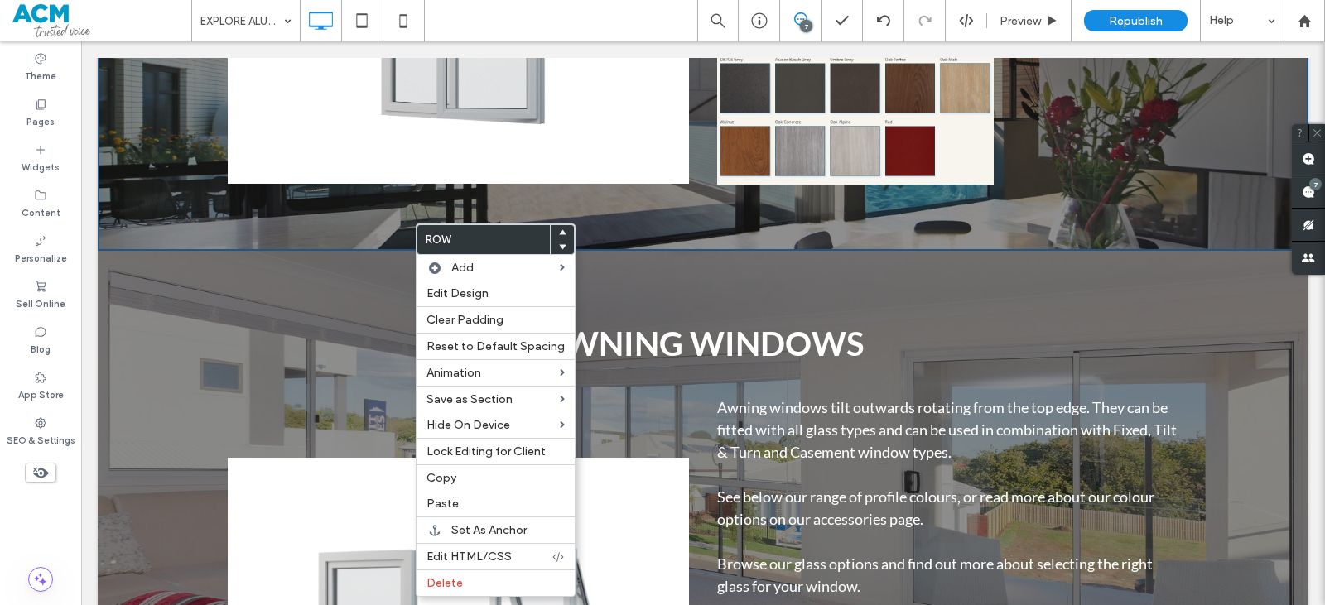
click at [559, 253] on span at bounding box center [562, 247] width 7 height 15
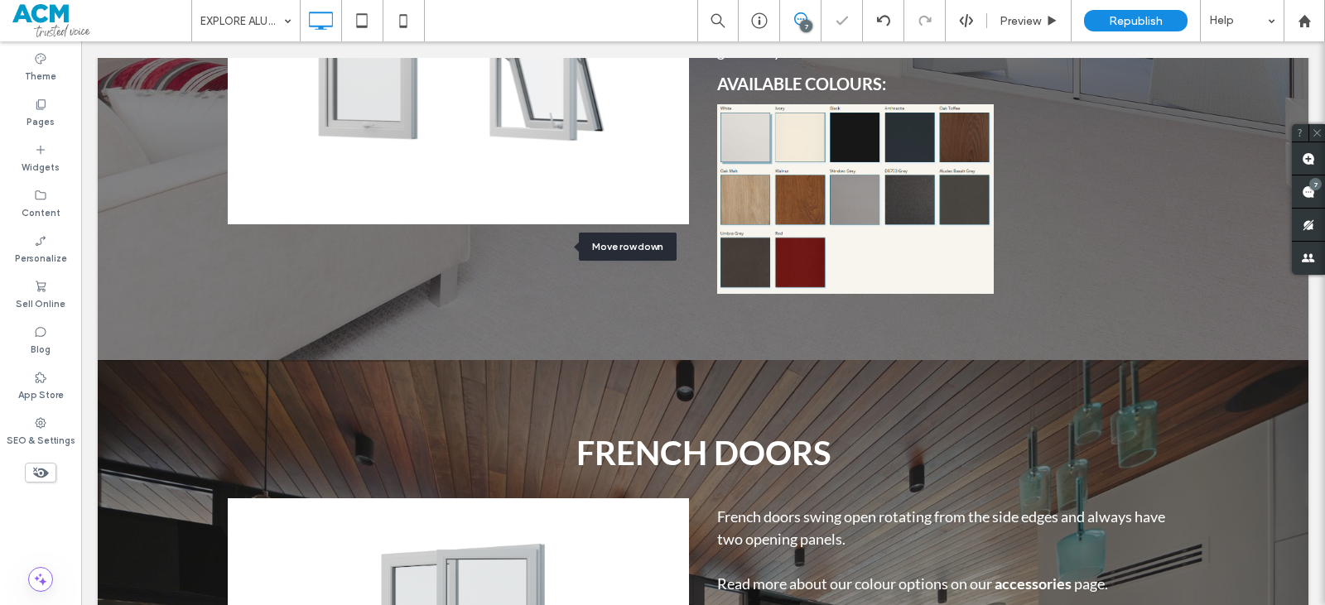
scroll to position [7878, 0]
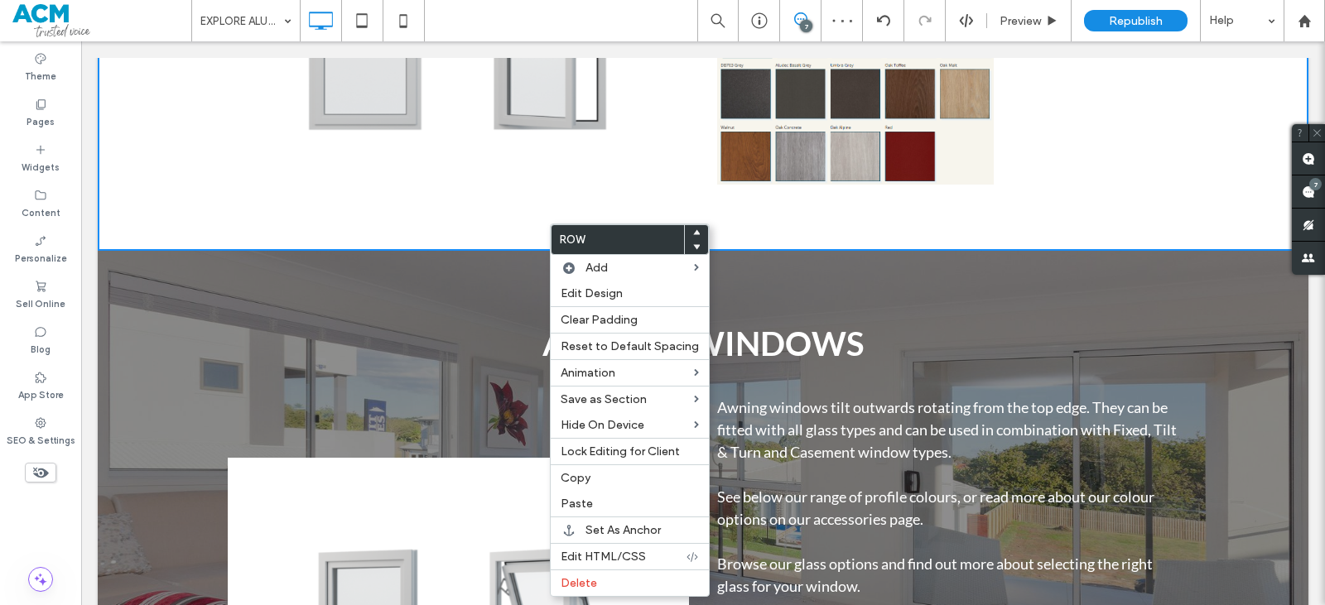
click at [693, 244] on icon at bounding box center [696, 247] width 7 height 7
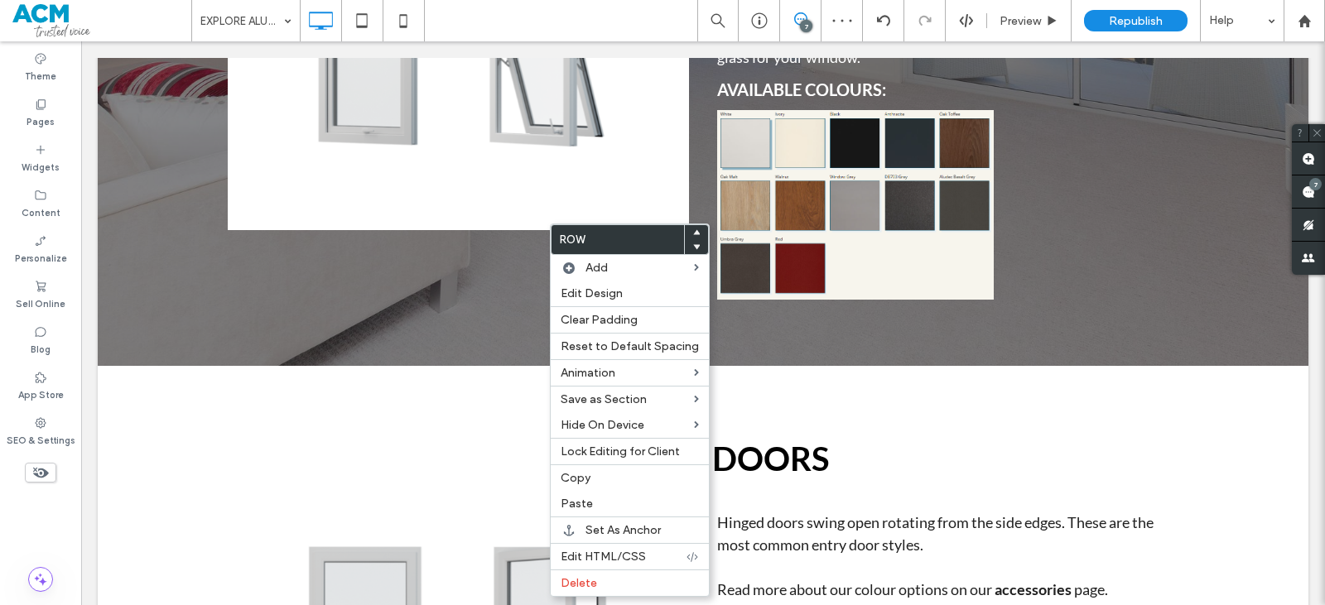
scroll to position [7349, 0]
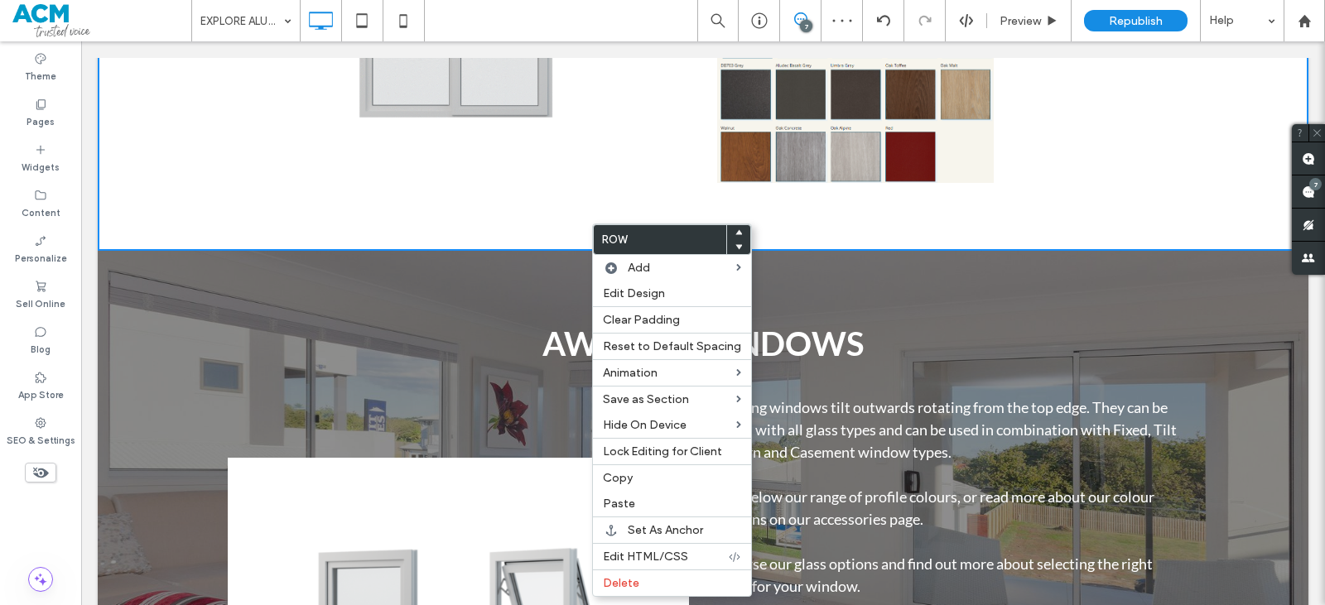
click at [736, 246] on use at bounding box center [739, 247] width 7 height 5
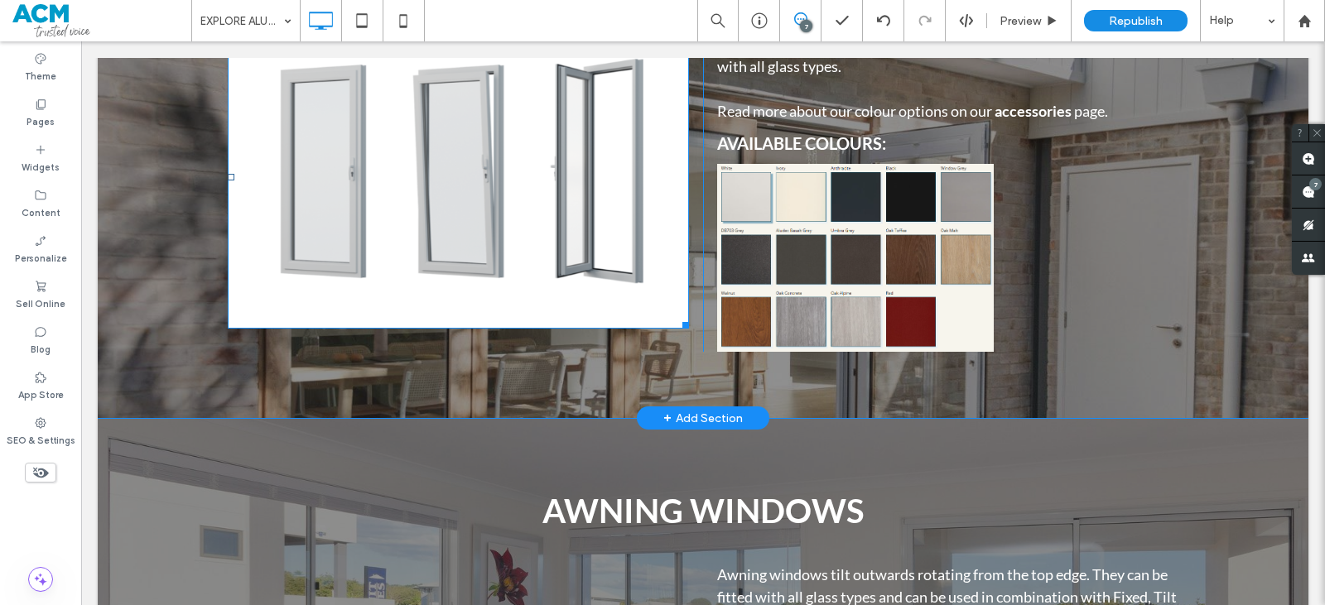
scroll to position [6735, 0]
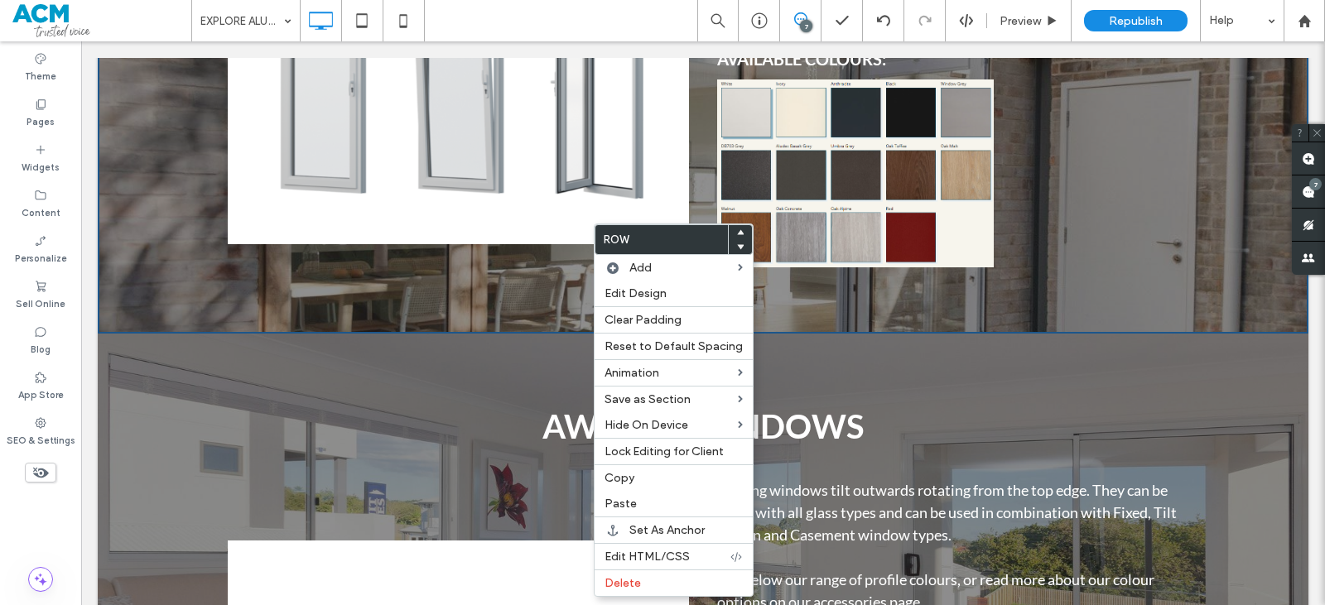
click at [552, 326] on div "TILT & TURN DOORS Click To Paste Click To Paste Tilt & Turn doors tilt inwards …" at bounding box center [703, 57] width 1211 height 553
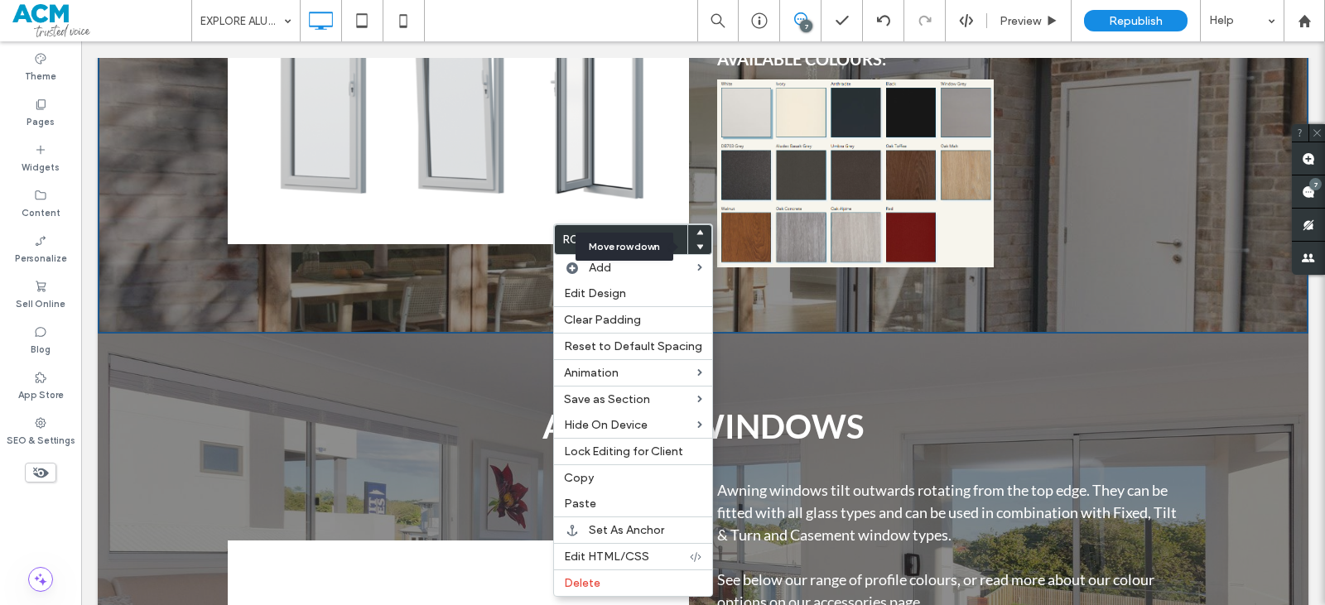
click at [697, 251] on span at bounding box center [700, 247] width 7 height 15
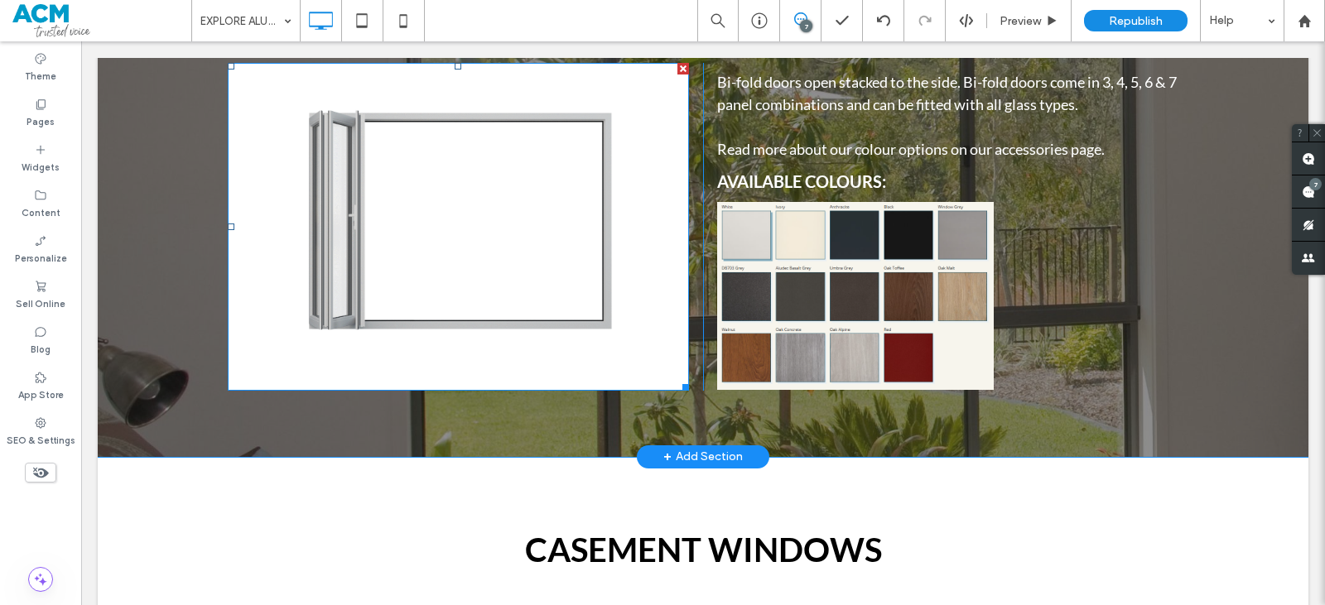
scroll to position [9412, 0]
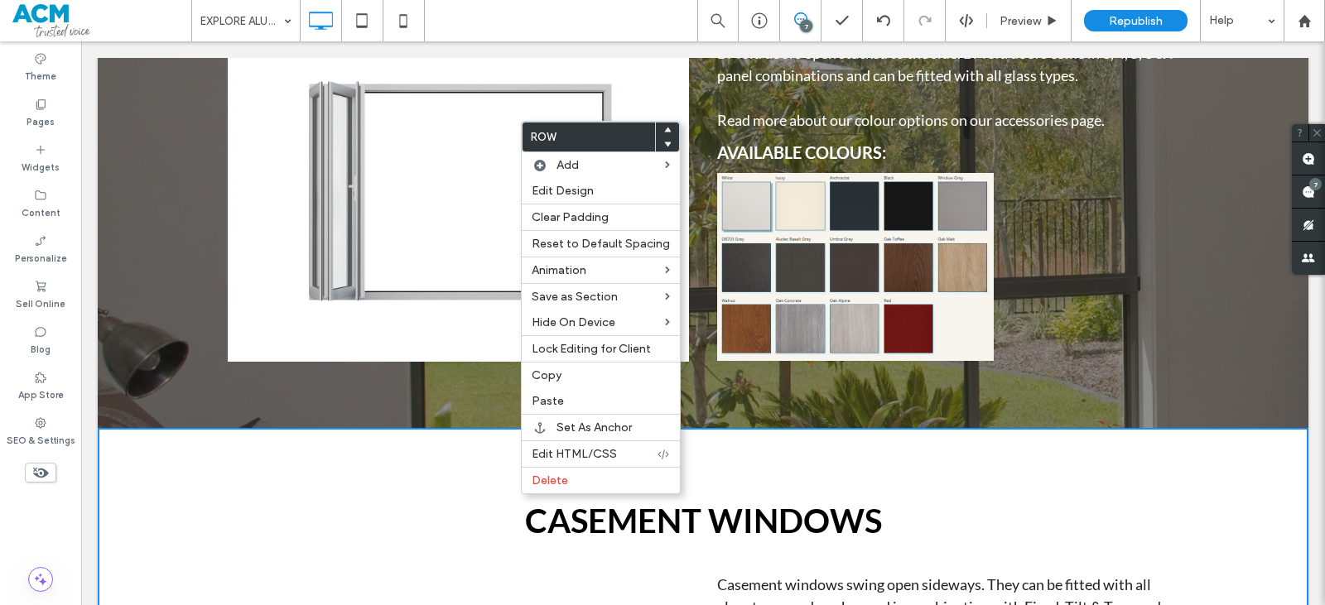
click at [664, 128] on icon at bounding box center [667, 130] width 7 height 7
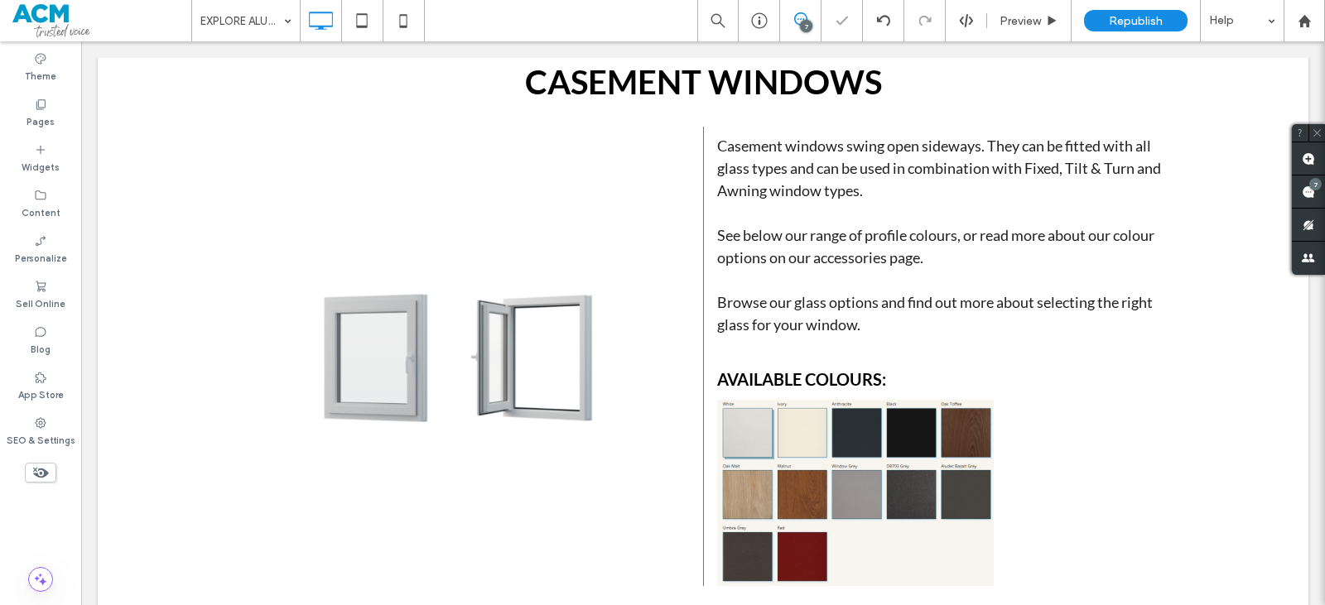
scroll to position [9081, 0]
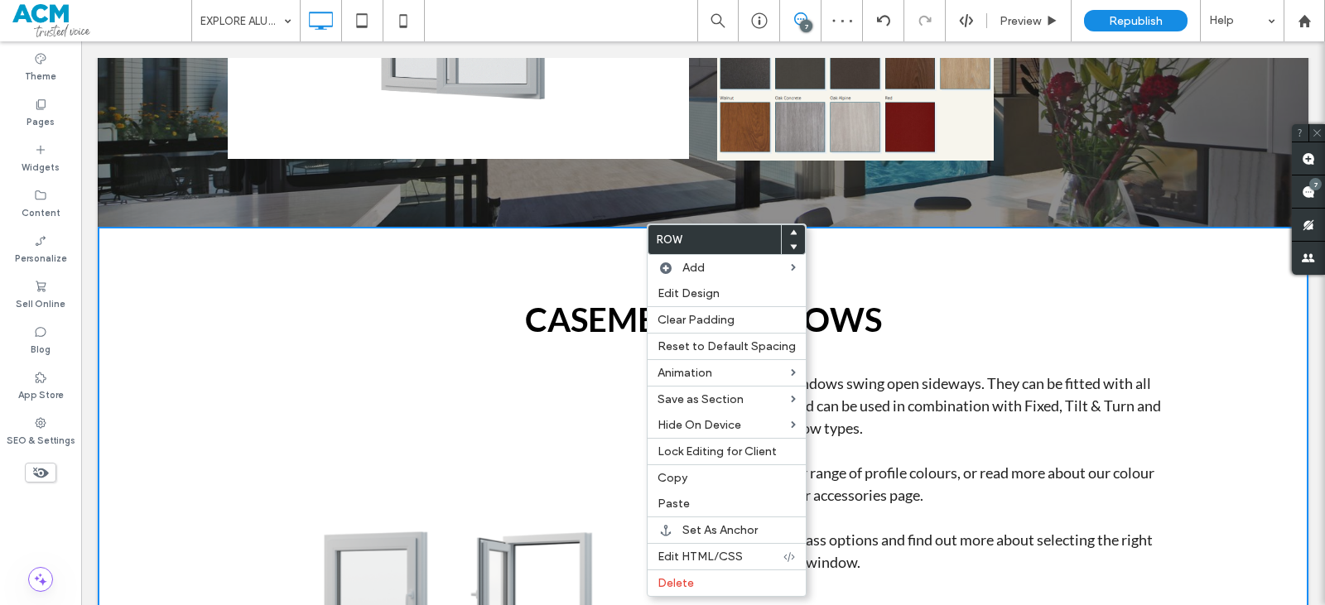
click at [790, 232] on use at bounding box center [793, 231] width 7 height 5
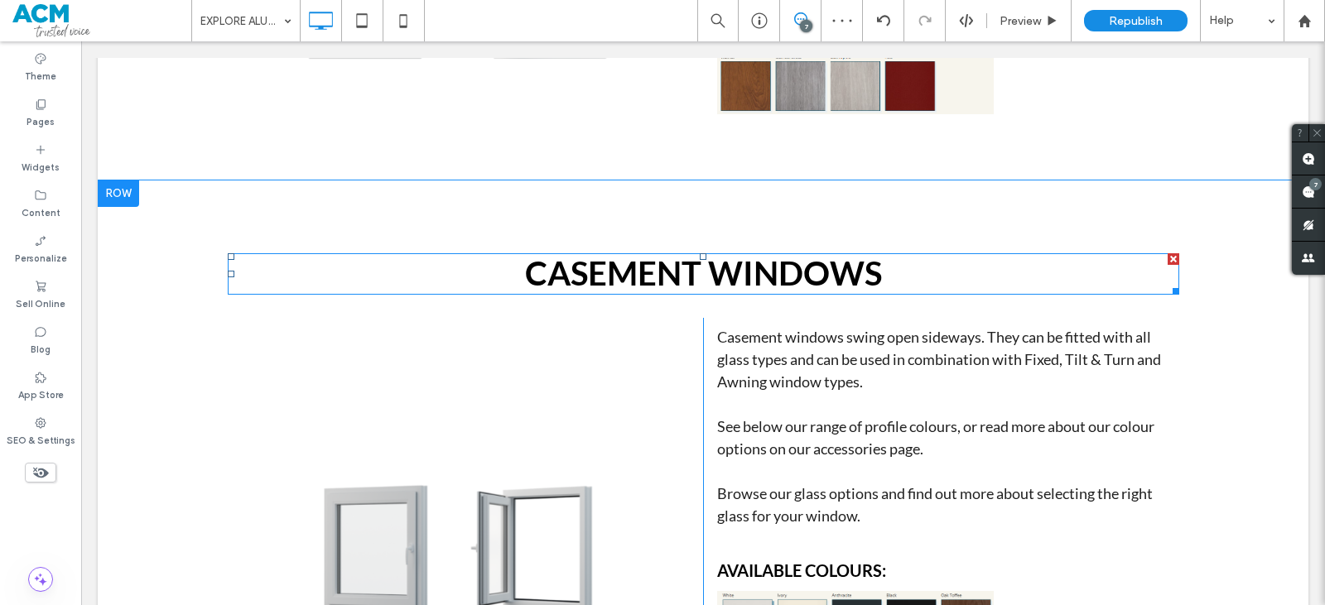
scroll to position [8586, 0]
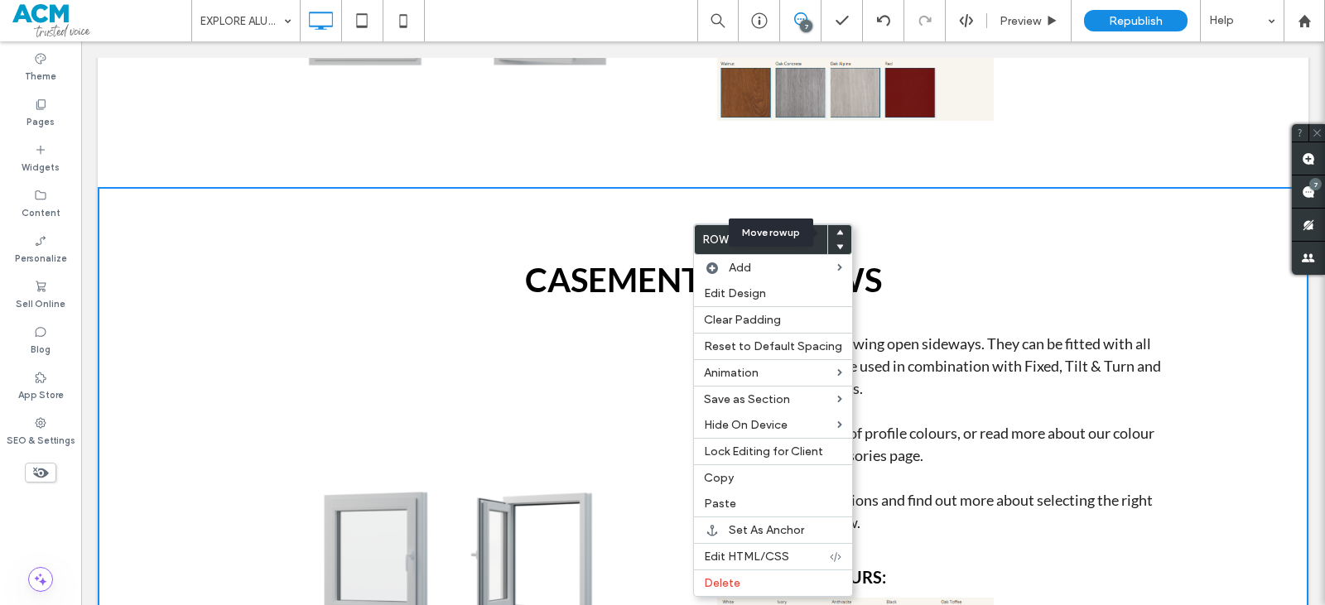
click at [831, 234] on div at bounding box center [839, 232] width 23 height 15
click at [837, 231] on icon at bounding box center [840, 232] width 7 height 7
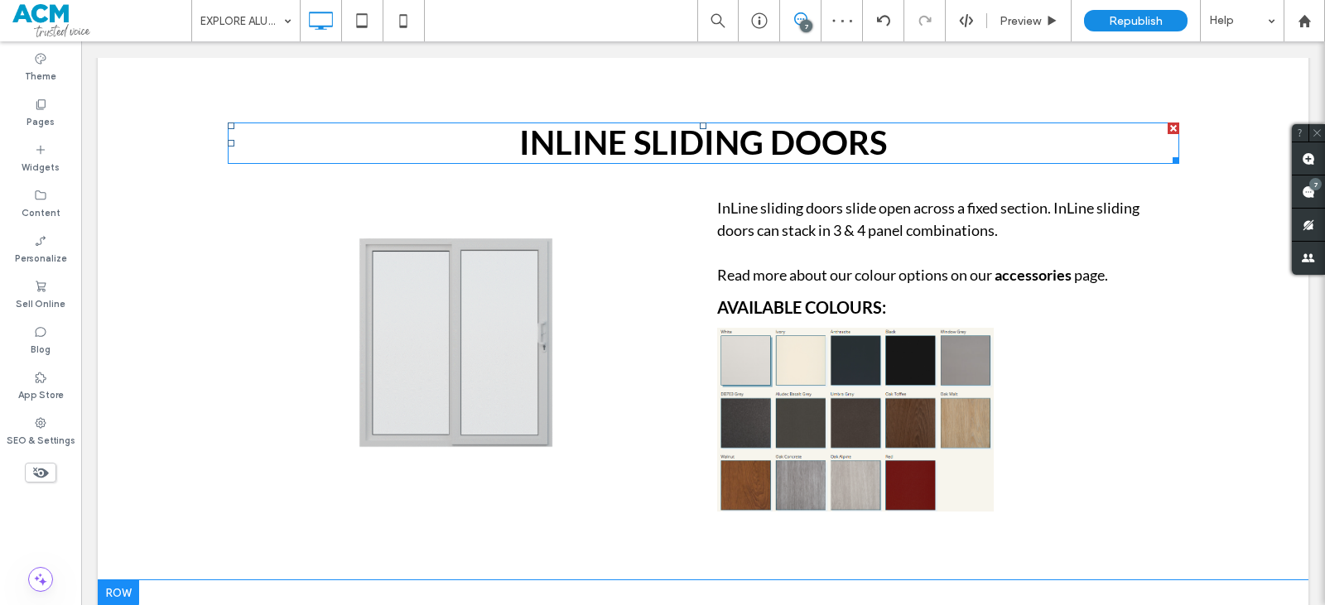
scroll to position [7925, 0]
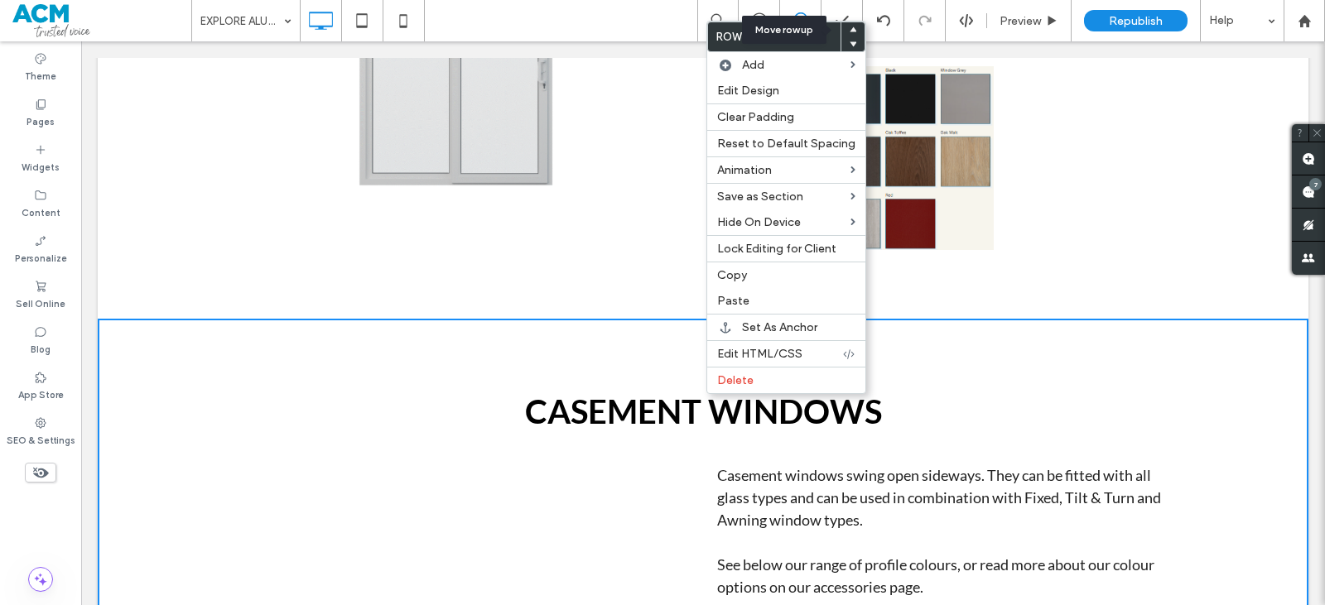
drag, startPoint x: 847, startPoint y: 33, endPoint x: 841, endPoint y: 42, distance: 10.8
click at [850, 34] on span at bounding box center [853, 29] width 7 height 15
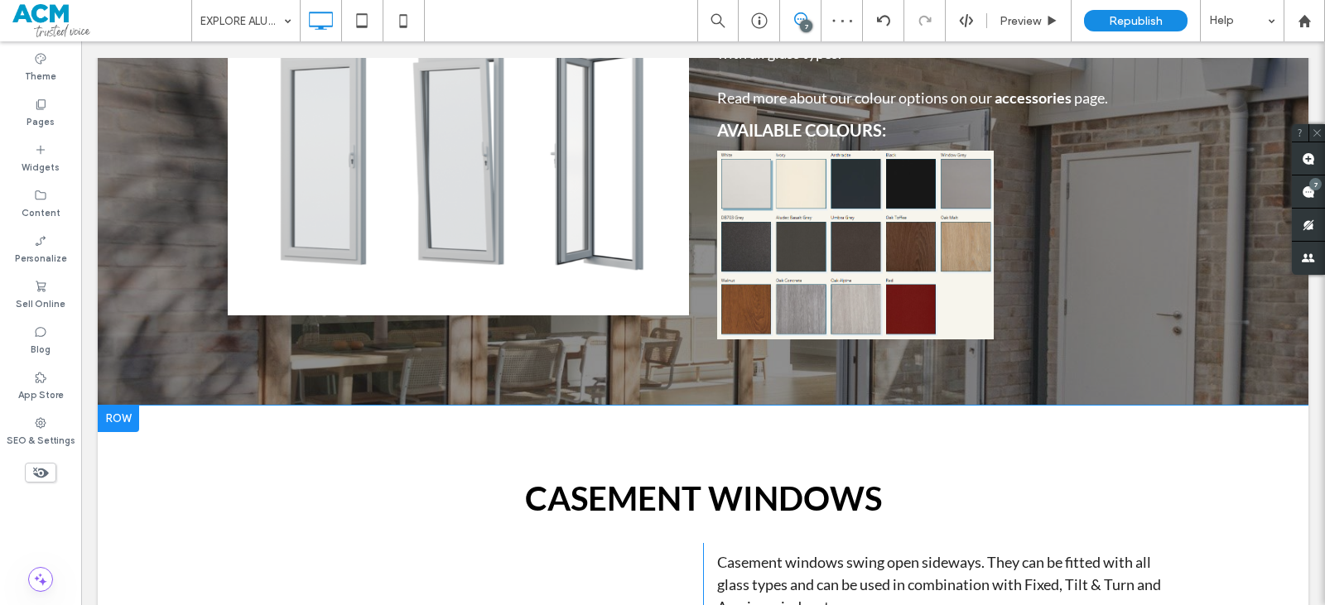
scroll to position [7430, 0]
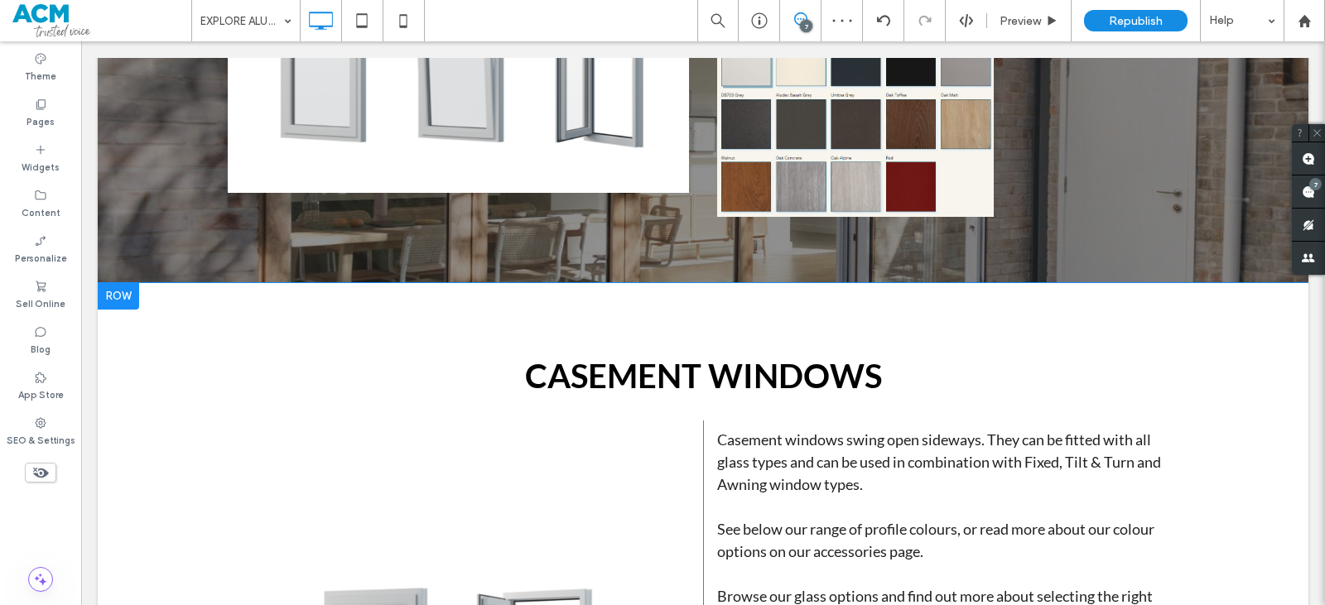
drag, startPoint x: 721, startPoint y: 364, endPoint x: 834, endPoint y: 207, distance: 193.3
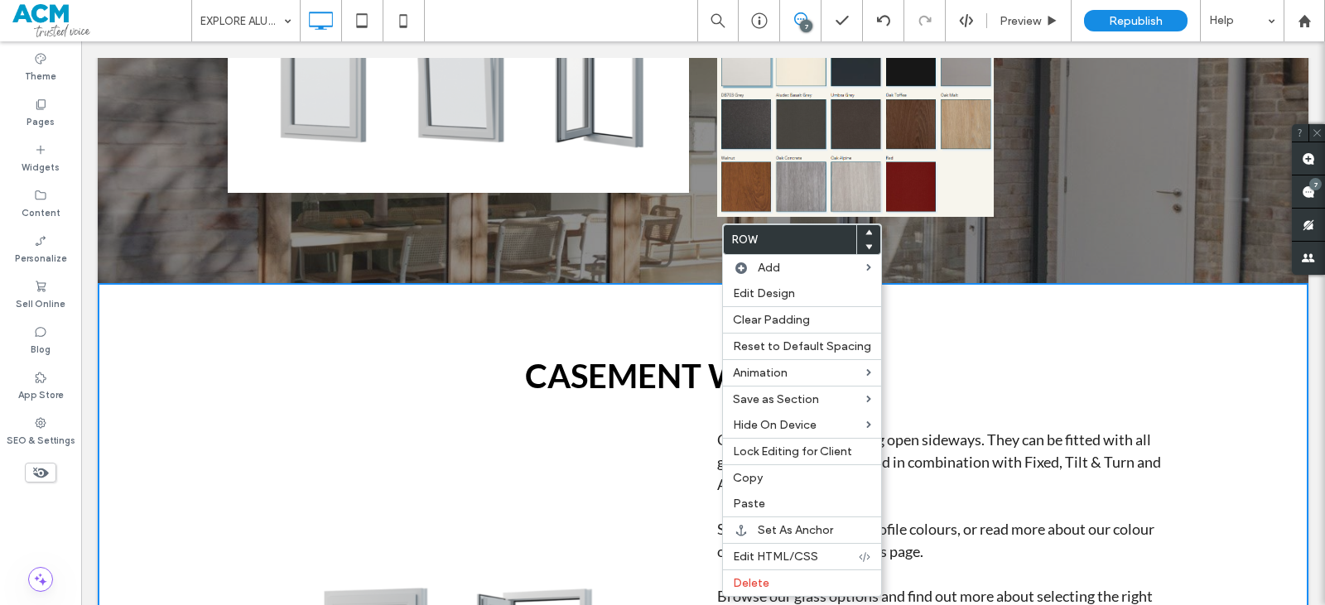
click at [866, 232] on icon at bounding box center [869, 232] width 7 height 7
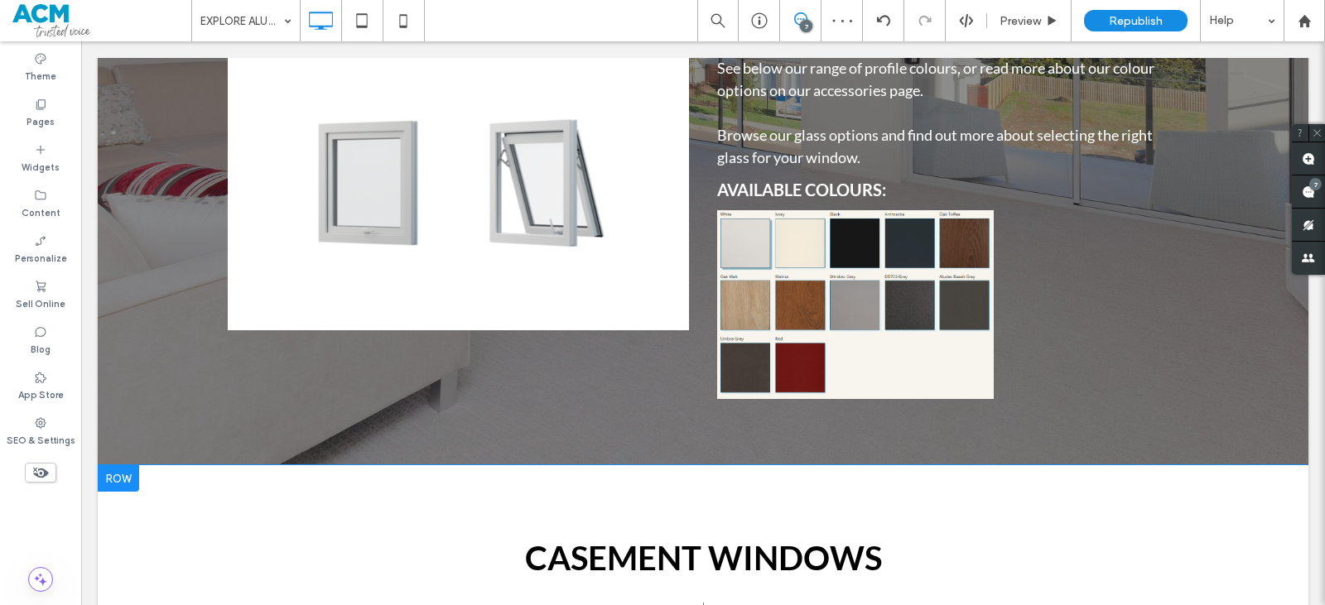
scroll to position [6852, 0]
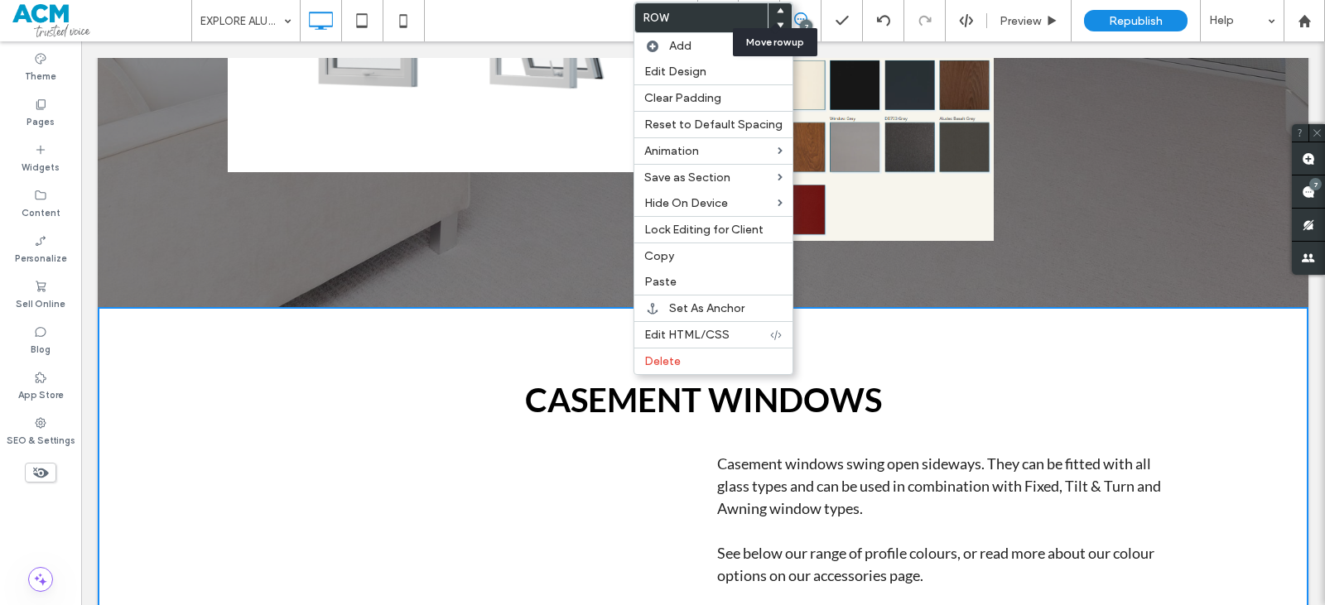
click at [777, 12] on use at bounding box center [780, 9] width 7 height 5
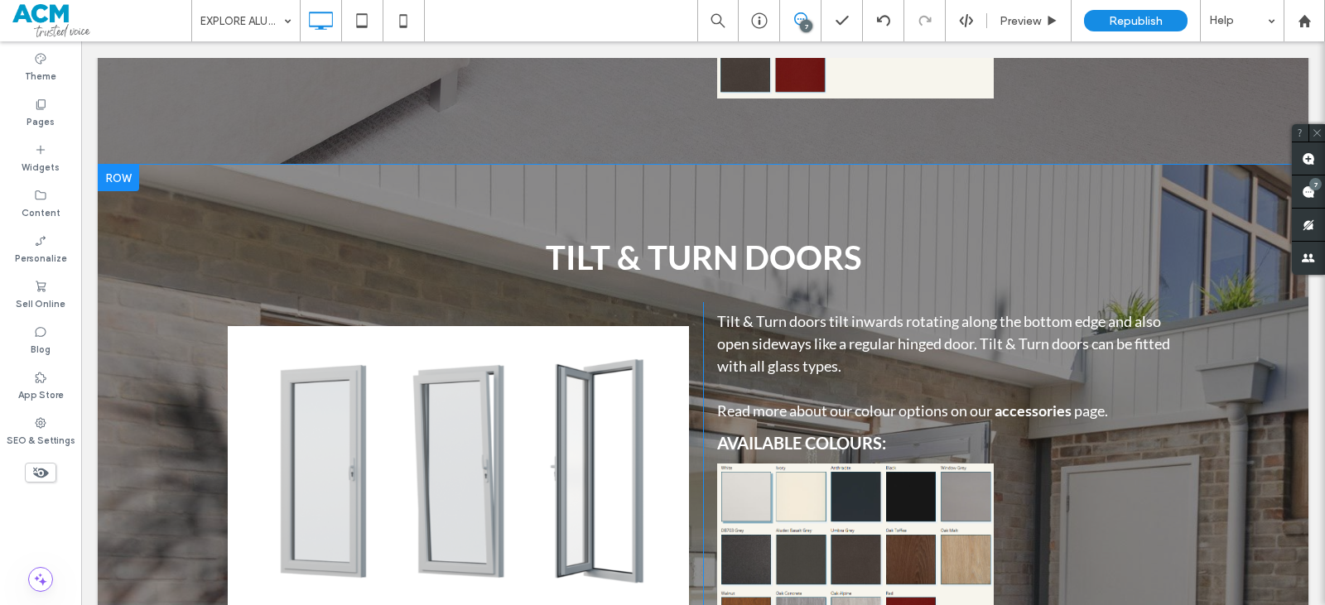
scroll to position [7682, 0]
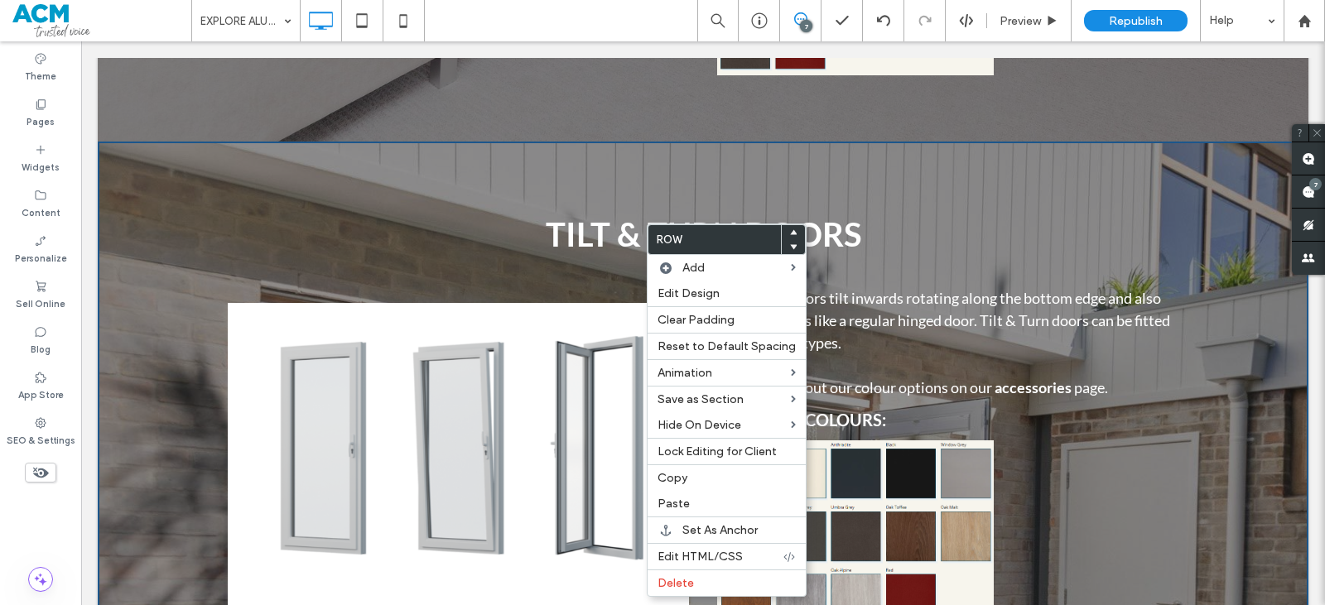
click at [790, 247] on icon at bounding box center [793, 247] width 7 height 7
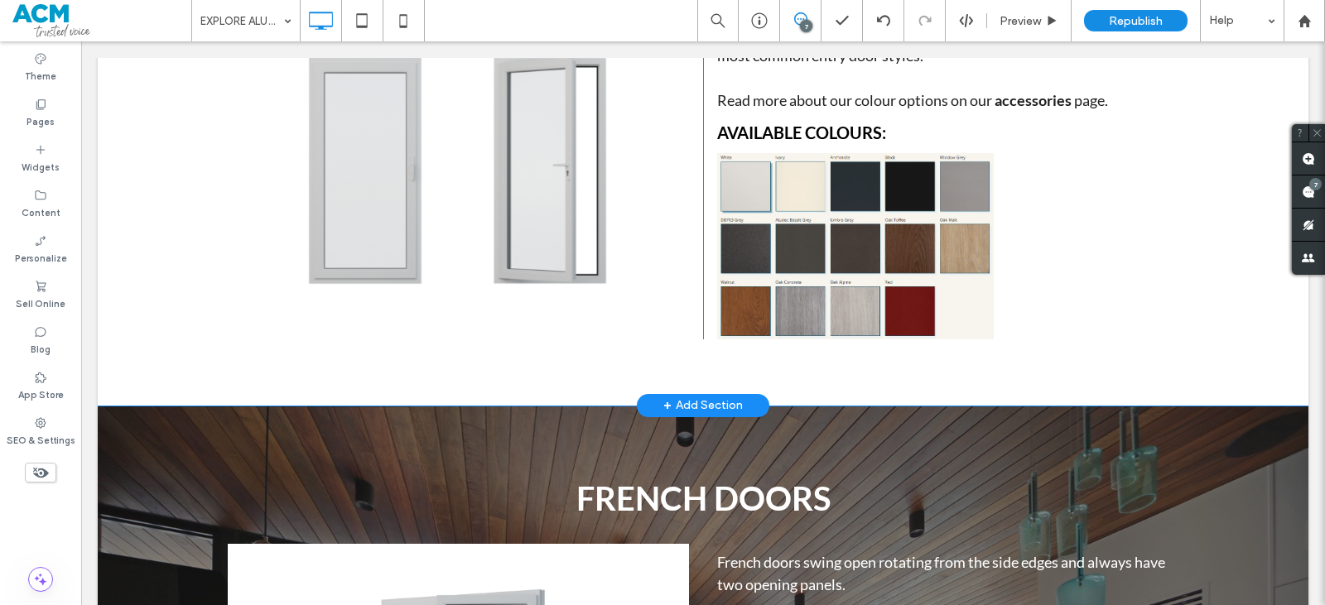
scroll to position [8981, 0]
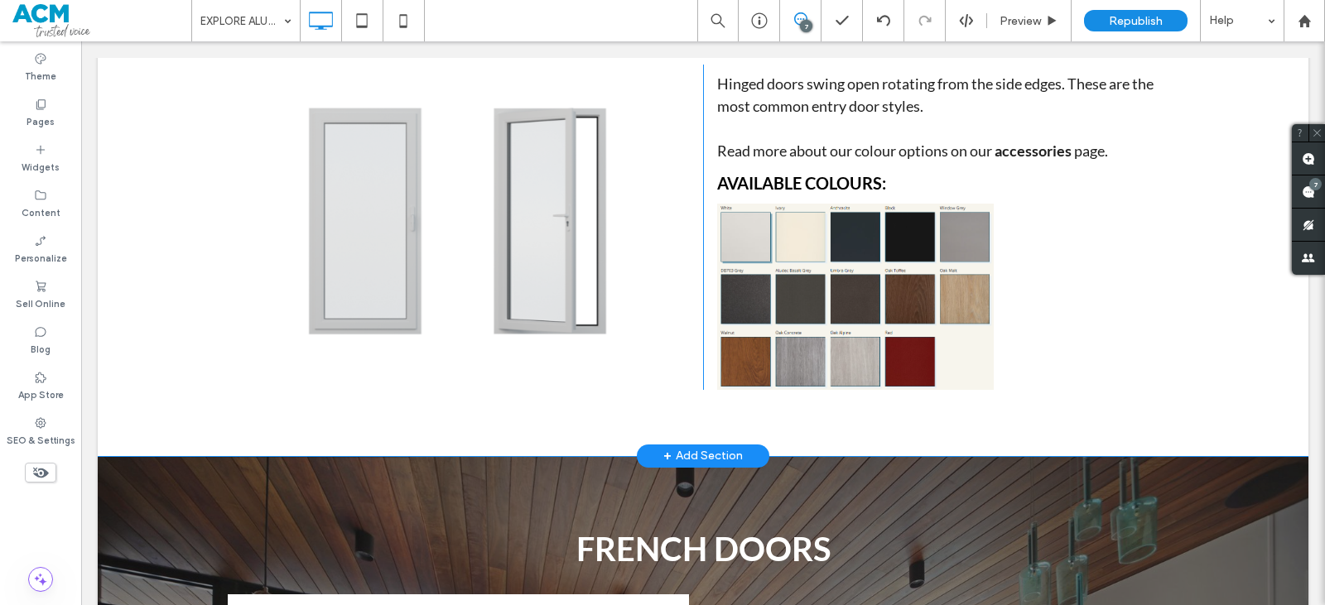
click at [668, 448] on div "HINGED DOORS Click To Paste Click To Paste Hinged doors swing open rotating fro…" at bounding box center [703, 191] width 1211 height 529
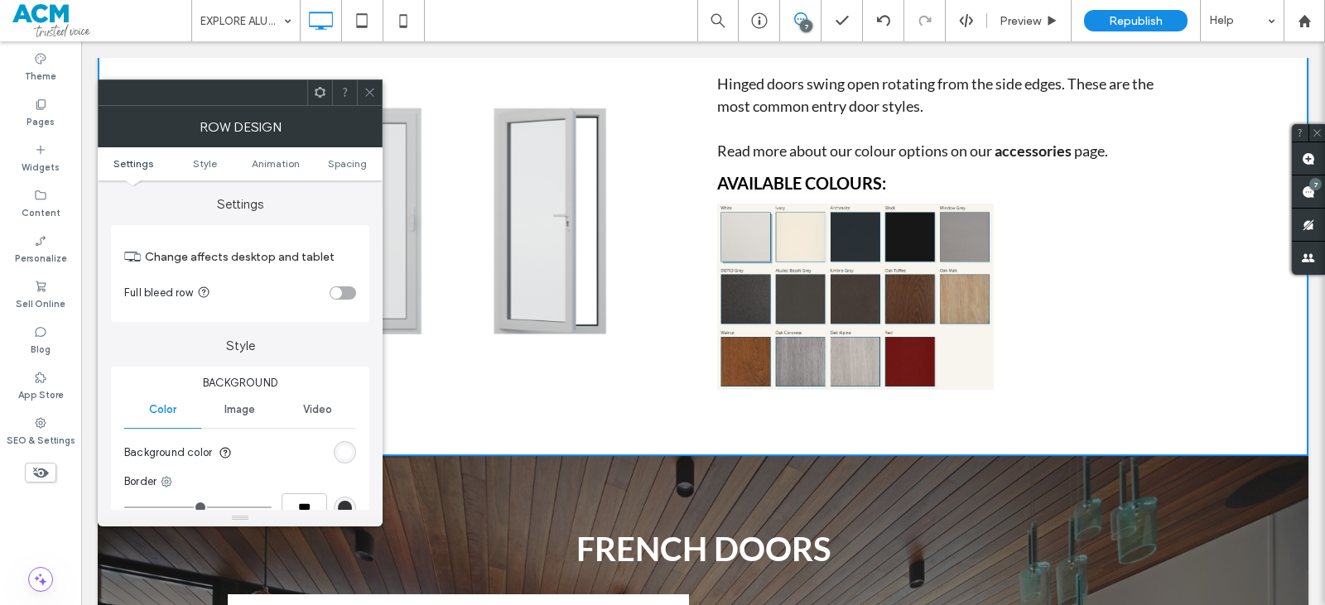
click at [338, 451] on div "rgb(255, 255, 255)" at bounding box center [345, 453] width 14 height 14
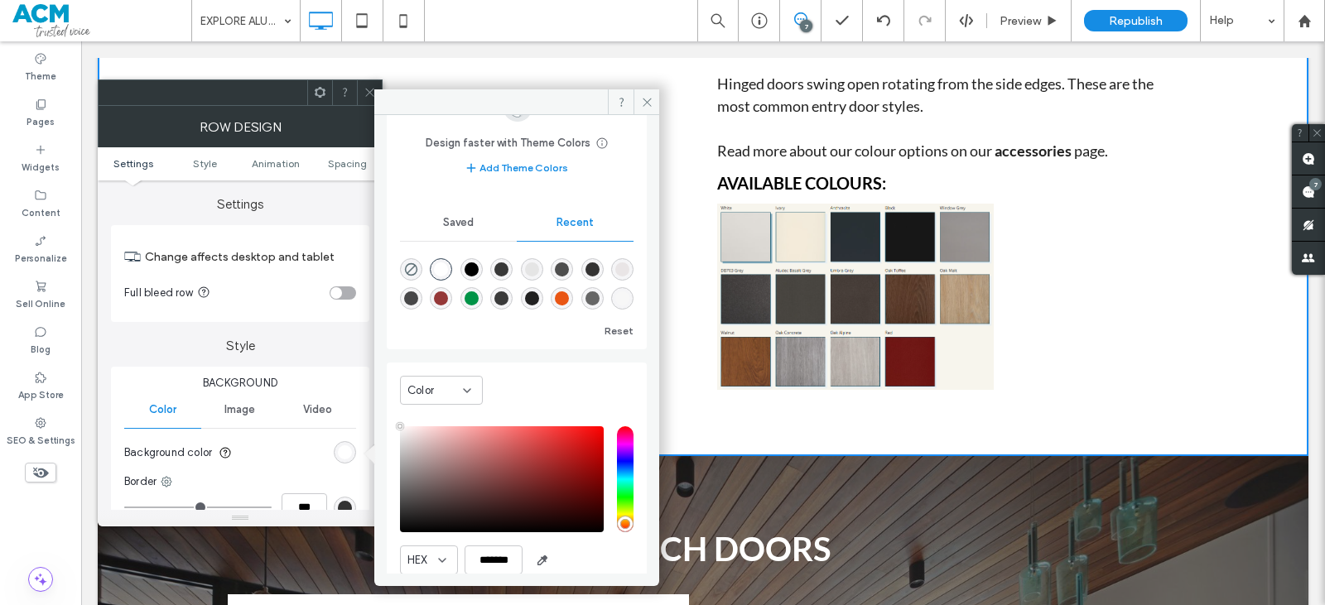
scroll to position [132, 0]
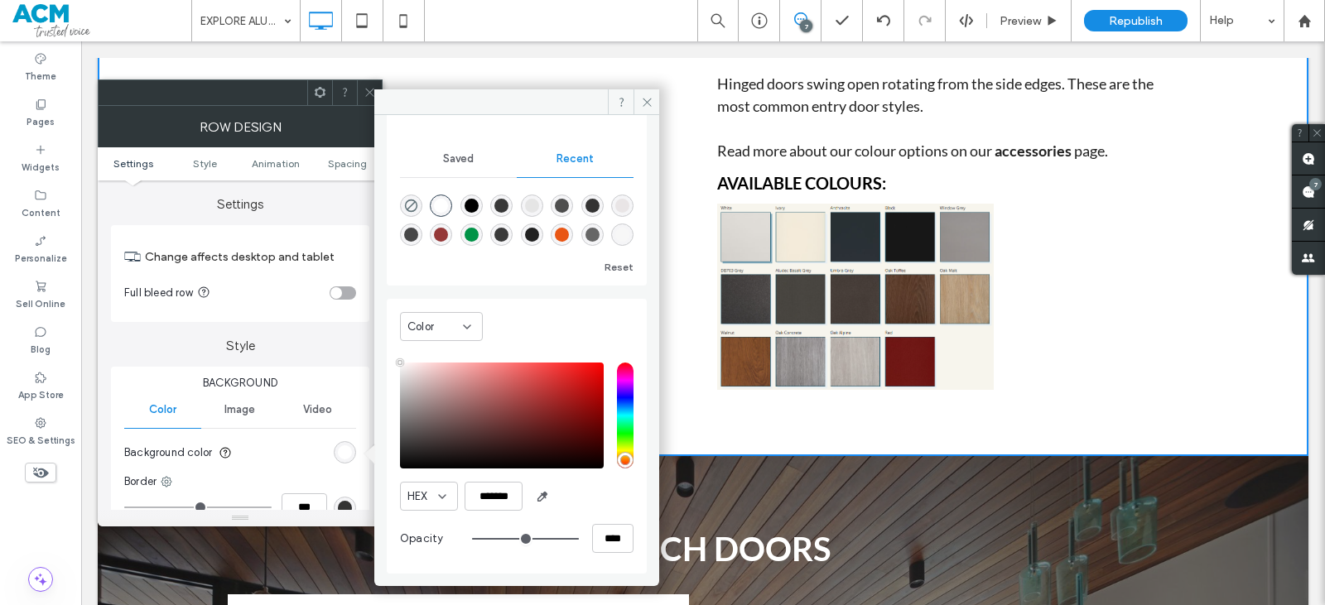
drag, startPoint x: 369, startPoint y: 93, endPoint x: 359, endPoint y: 132, distance: 40.0
click at [369, 92] on icon at bounding box center [370, 92] width 12 height 12
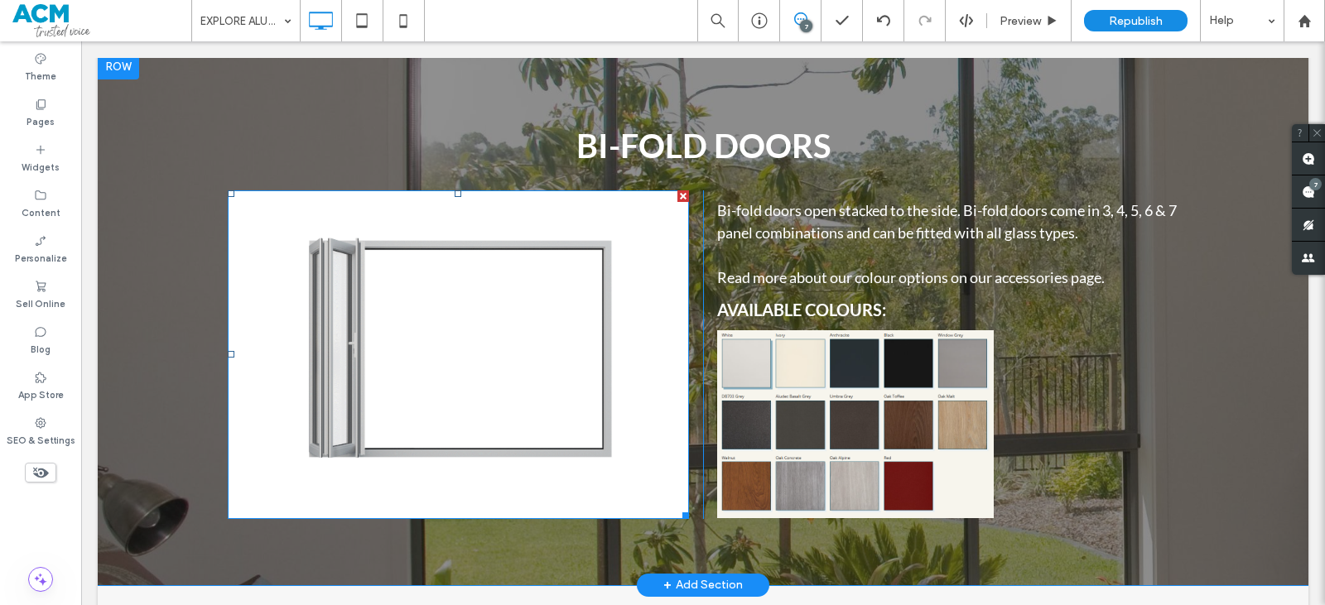
scroll to position [9892, 0]
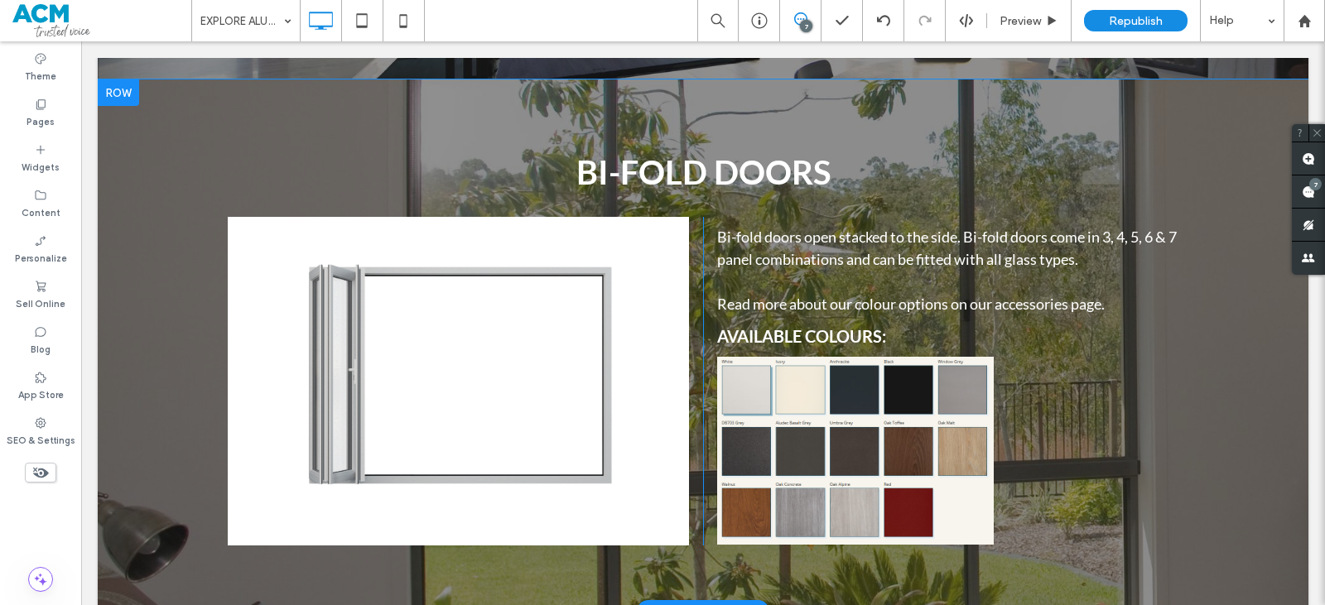
click at [537, 147] on div "BI-FOLD DOORS Click To Paste Click To Paste Bi-fold doors open stacked to the s…" at bounding box center [703, 346] width 1211 height 532
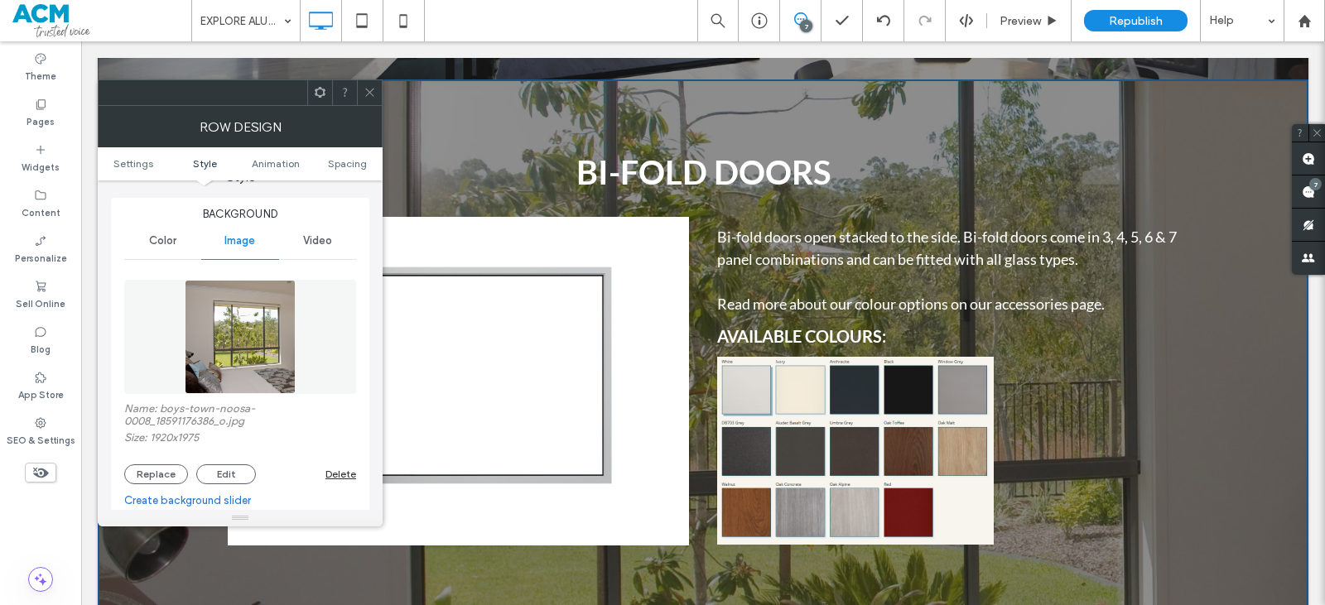
scroll to position [166, 0]
drag, startPoint x: 347, startPoint y: 477, endPoint x: 330, endPoint y: 451, distance: 31.0
click at [346, 477] on div "Delete" at bounding box center [341, 477] width 31 height 12
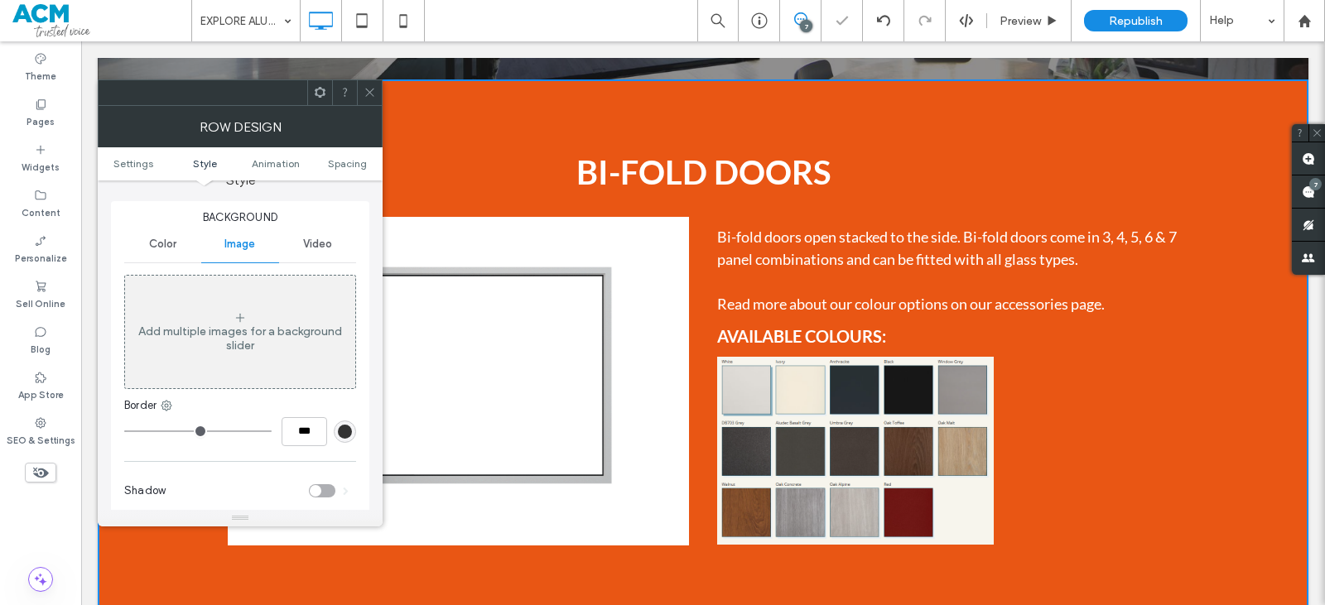
click at [167, 237] on div "Color" at bounding box center [162, 244] width 77 height 36
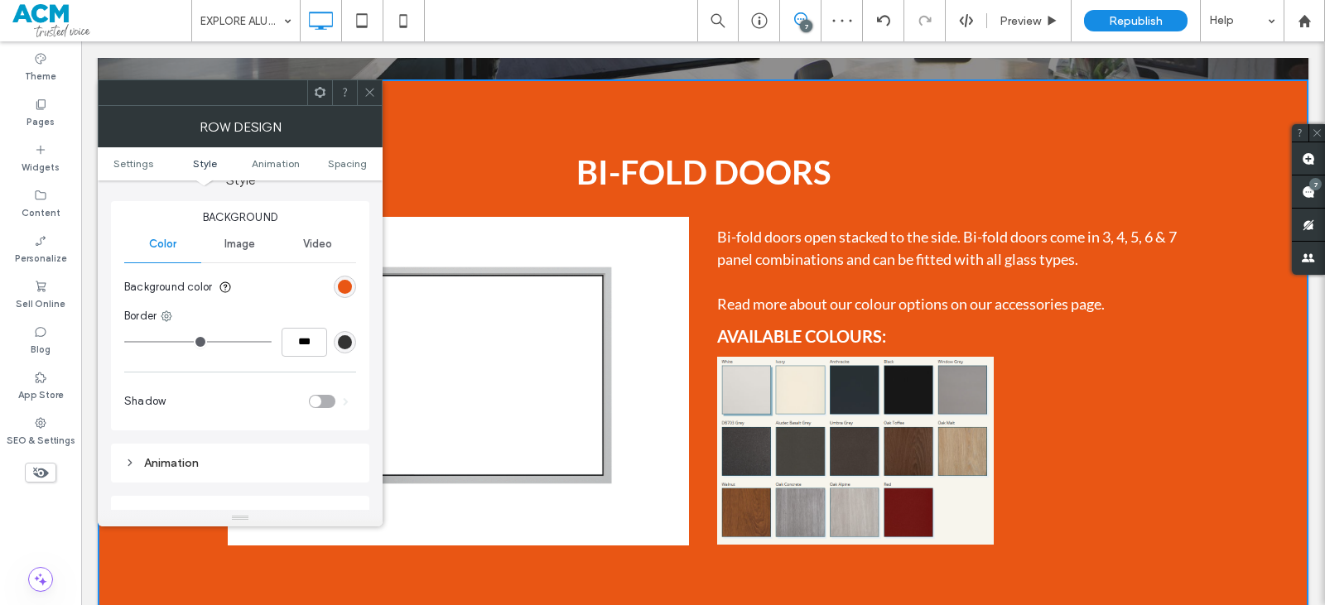
click at [336, 283] on div "rgb(233, 86, 20)" at bounding box center [345, 287] width 22 height 22
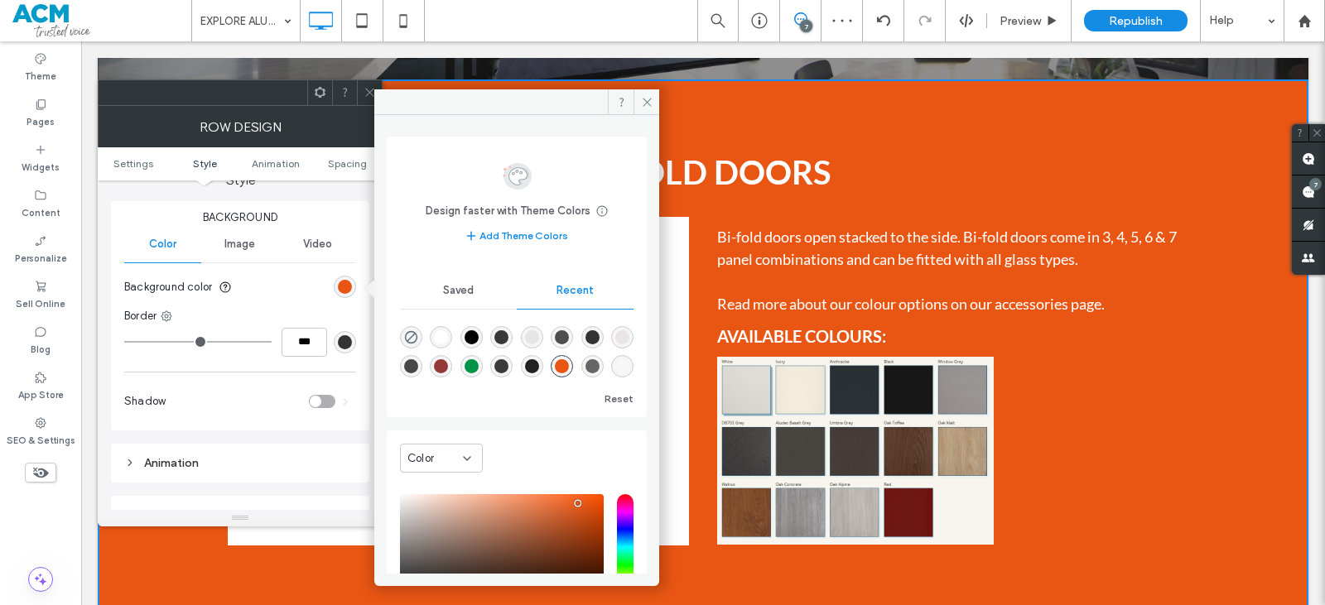
click at [446, 336] on div "rgba(255, 255, 255, 1)" at bounding box center [441, 337] width 14 height 14
type input "*******"
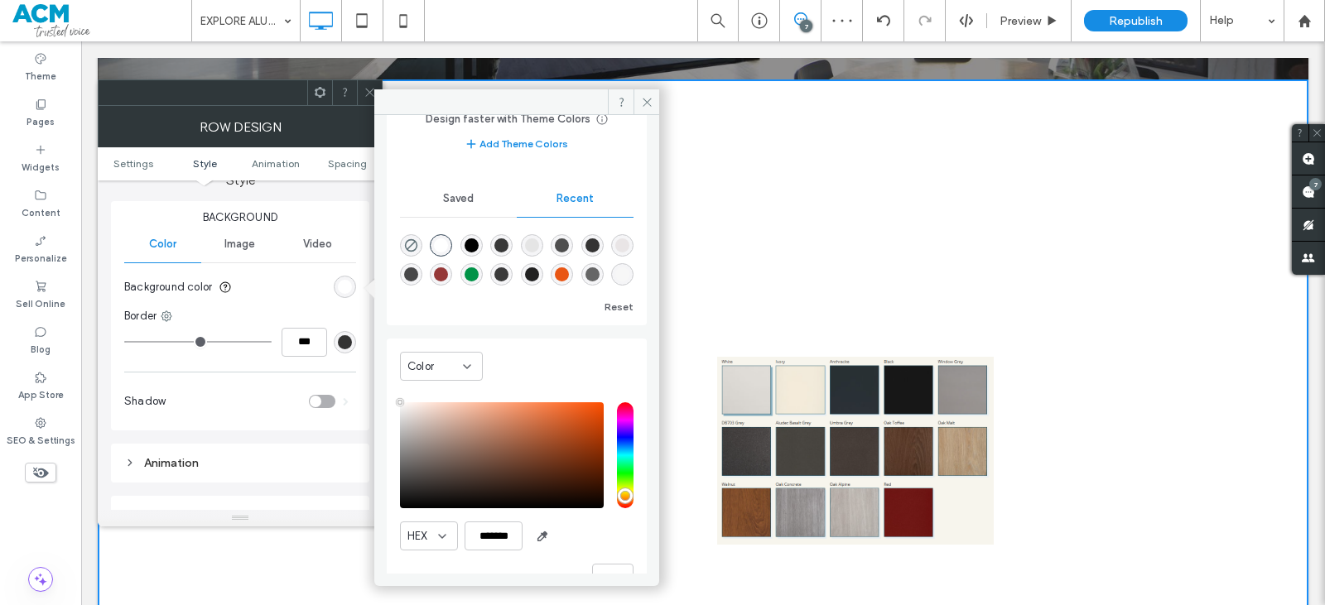
scroll to position [132, 0]
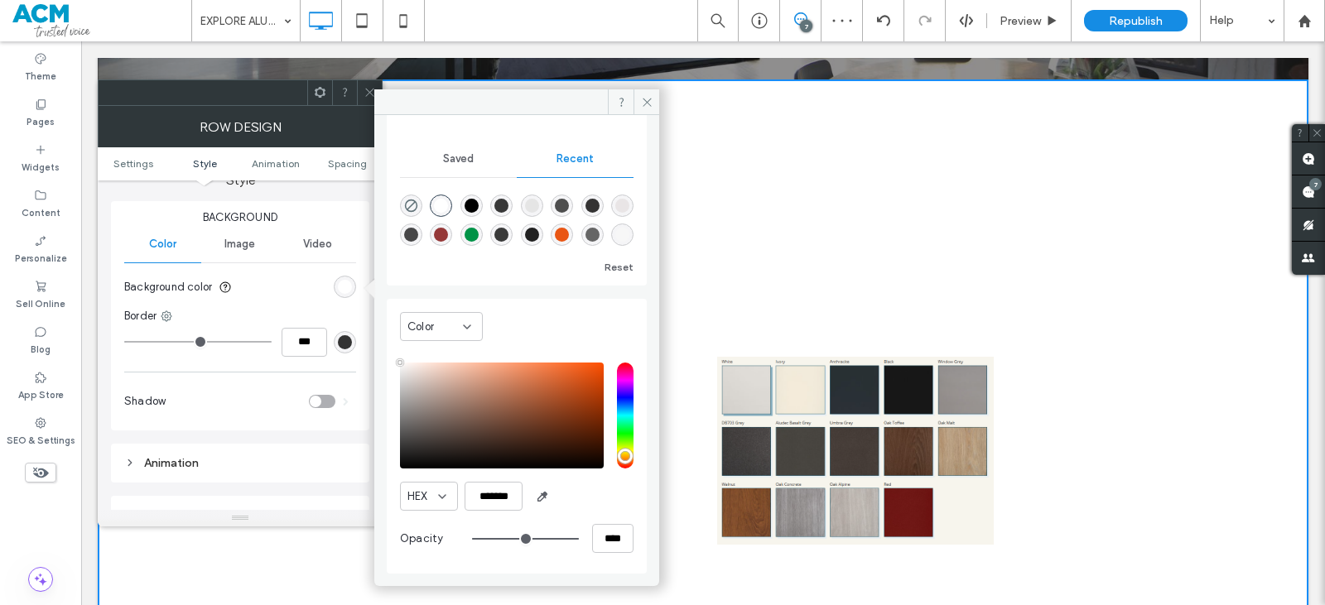
click at [370, 94] on icon at bounding box center [370, 92] width 12 height 12
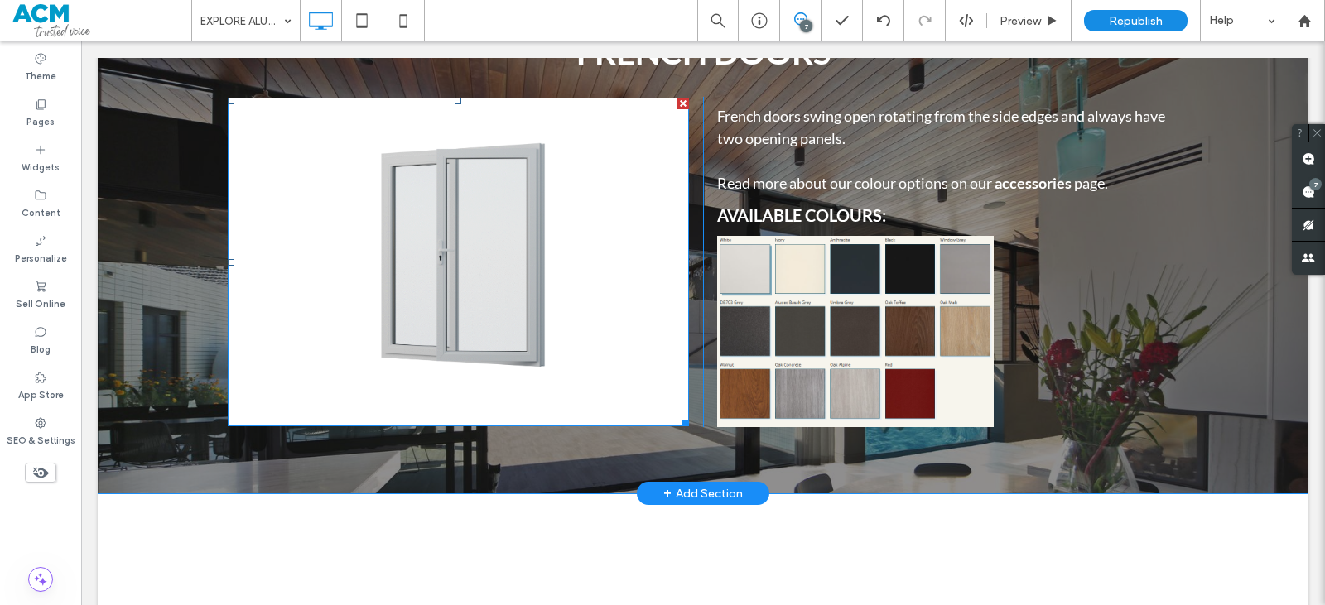
scroll to position [9809, 0]
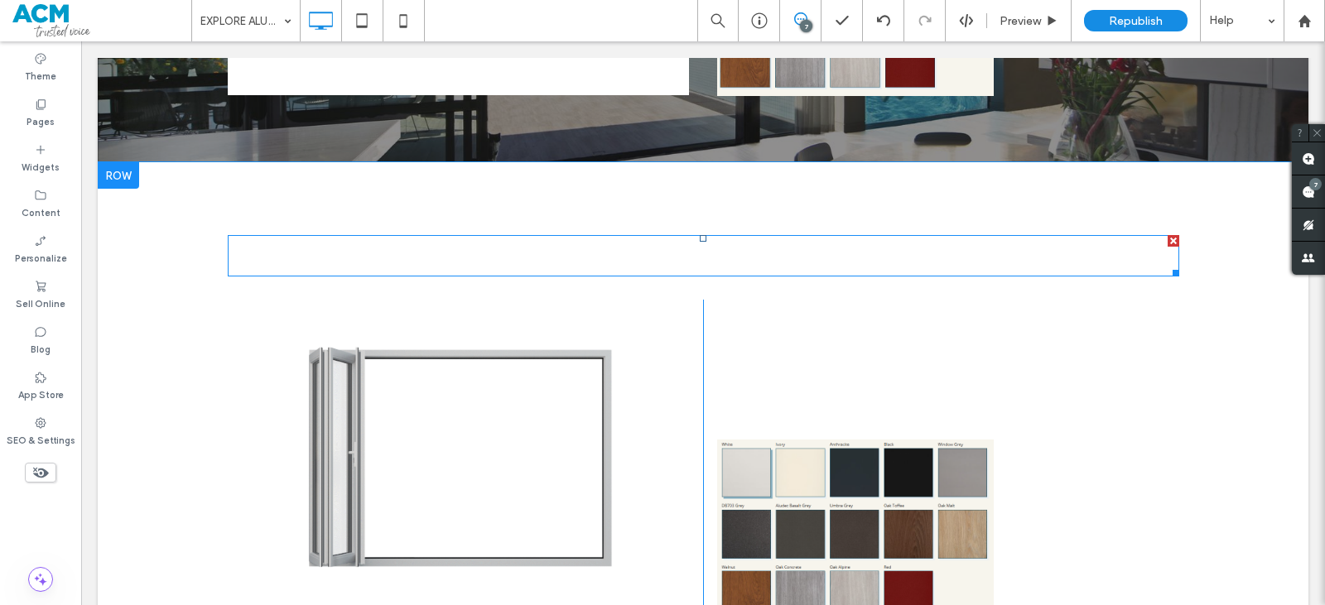
click at [636, 275] on span "BI-FOLD DOORS" at bounding box center [703, 255] width 254 height 40
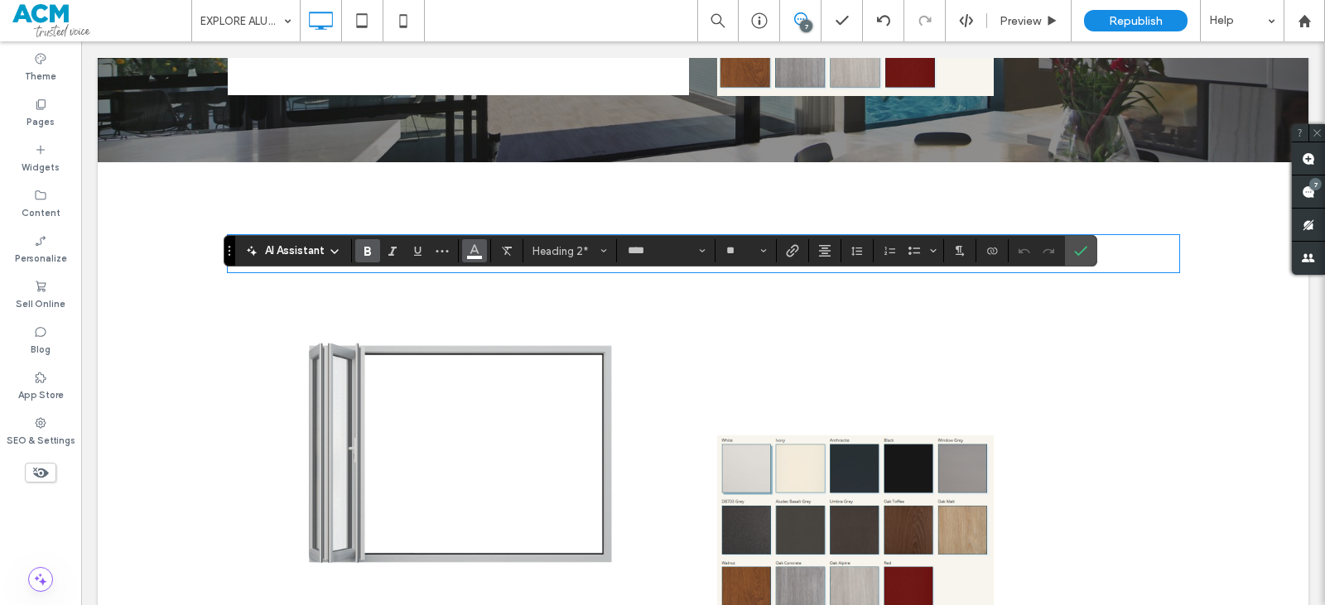
click at [480, 255] on icon "Color" at bounding box center [474, 249] width 13 height 13
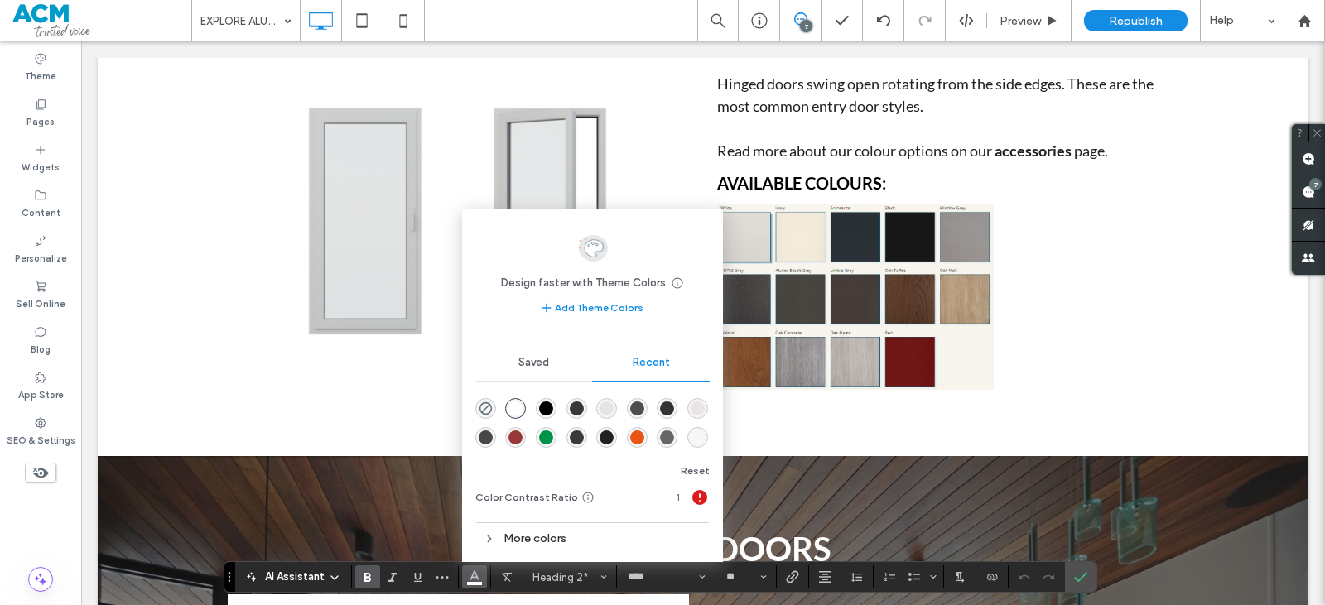
click at [795, 140] on p at bounding box center [947, 129] width 461 height 22
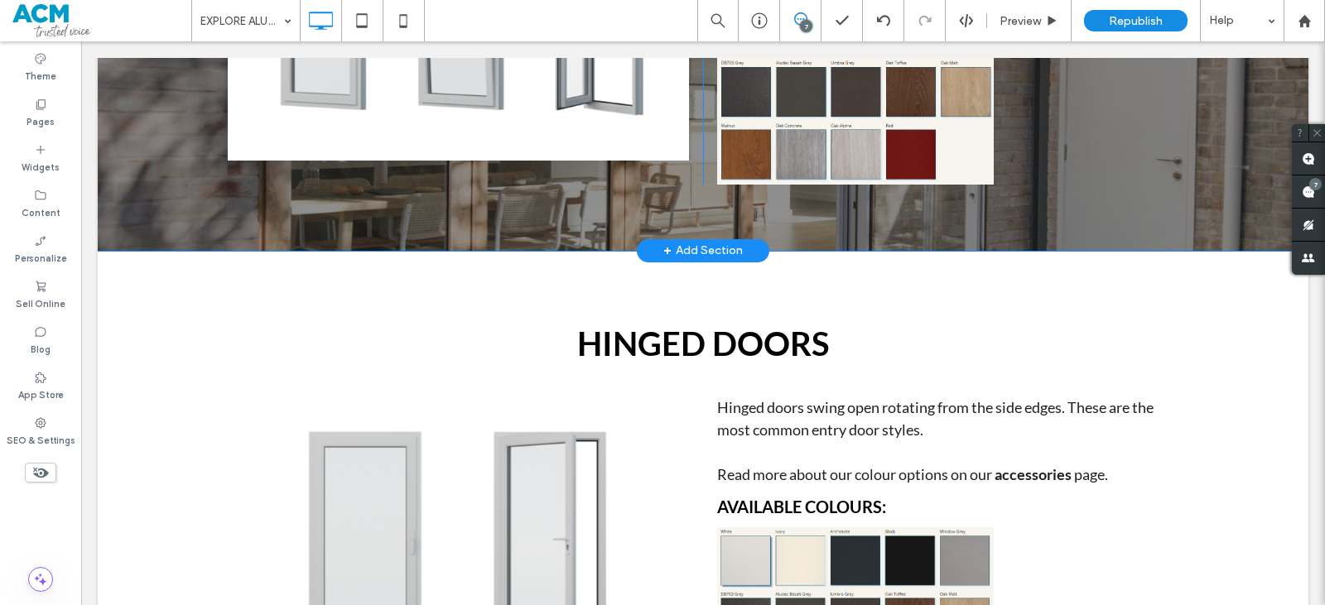
scroll to position [8626, 0]
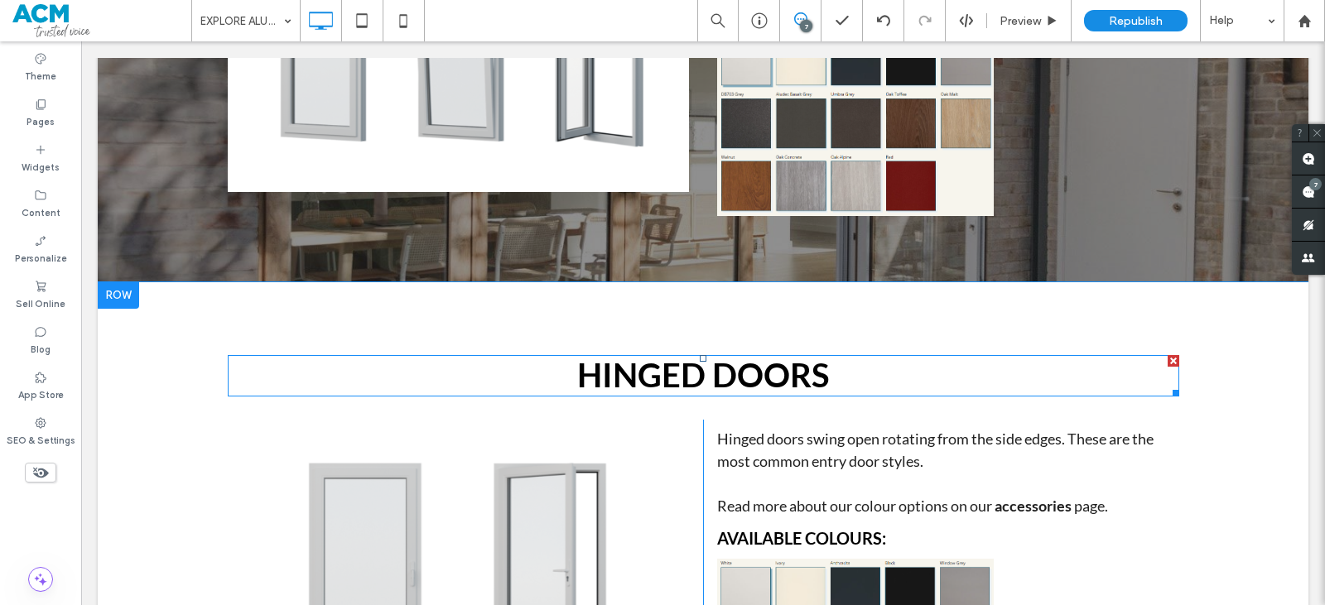
click at [703, 395] on span "HINGED DOORS" at bounding box center [703, 375] width 252 height 40
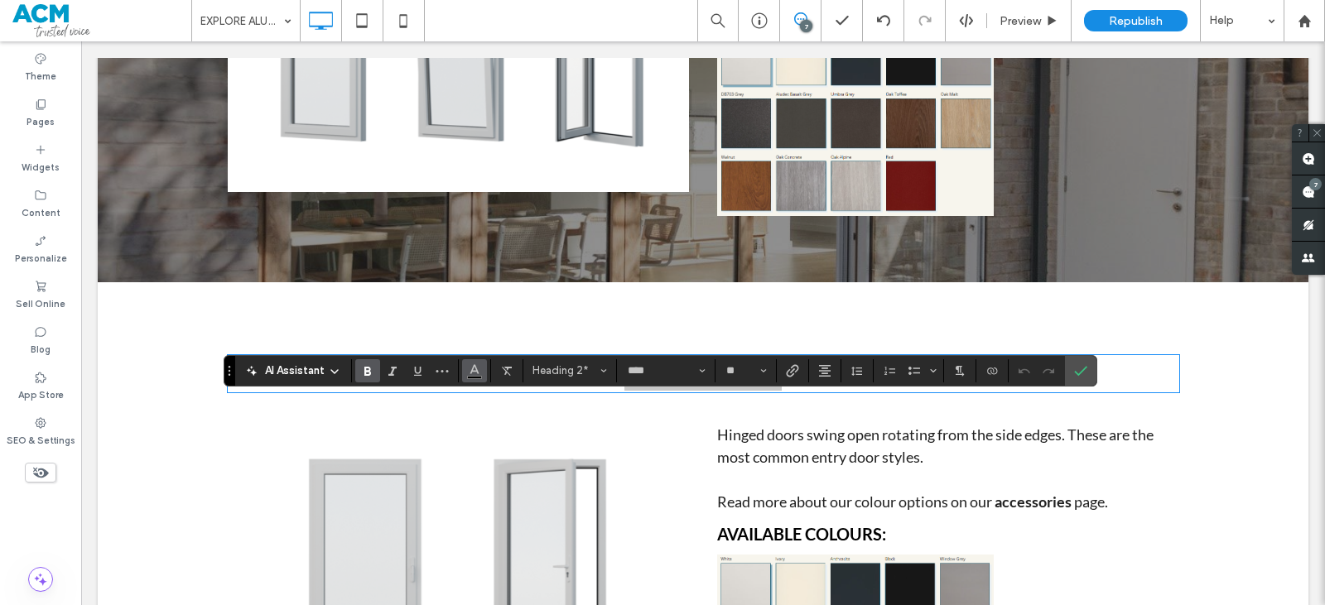
click at [485, 364] on button "Color" at bounding box center [474, 370] width 25 height 23
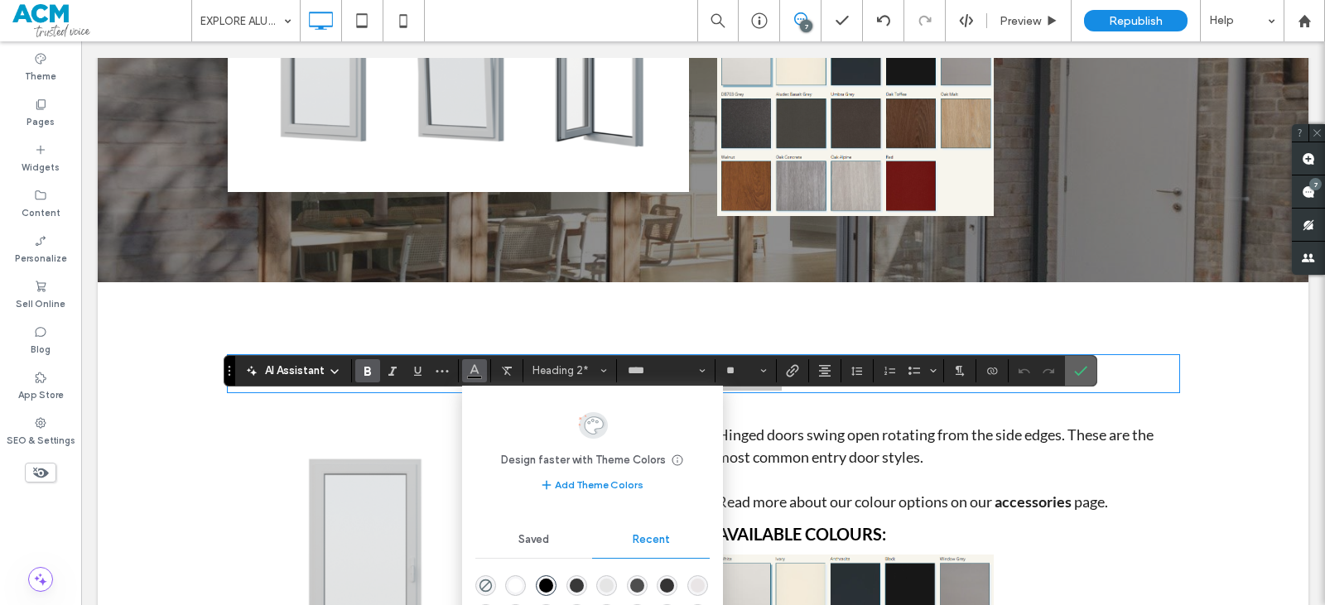
click at [1083, 369] on icon "Confirm" at bounding box center [1080, 370] width 13 height 13
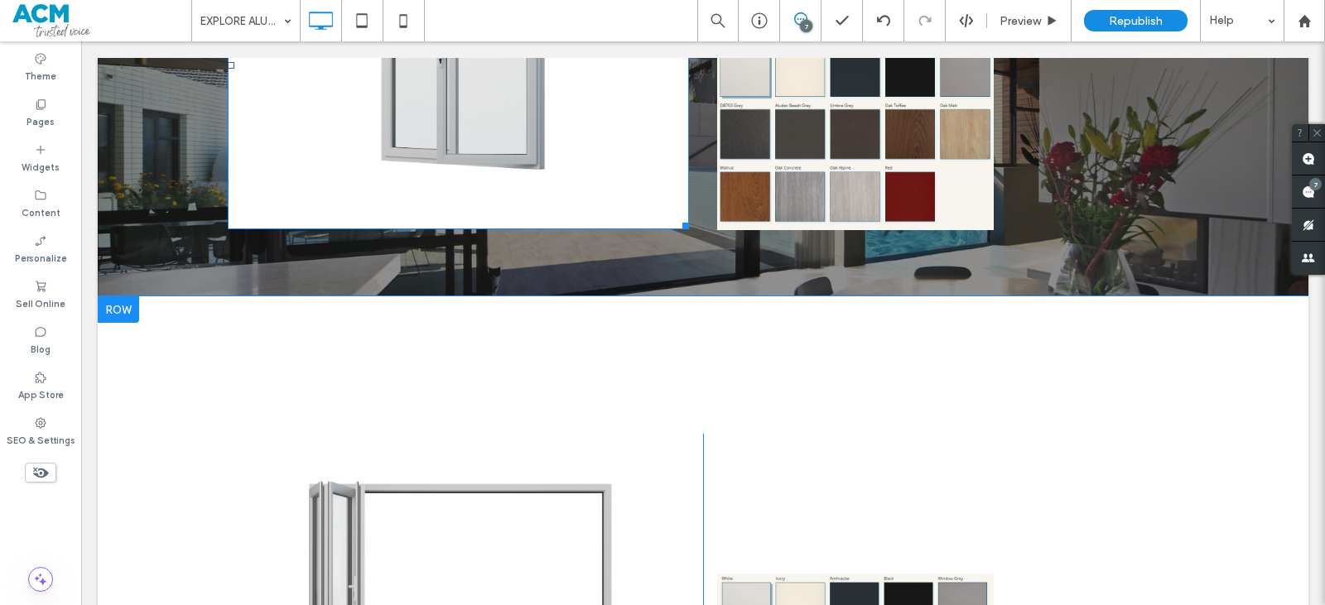
scroll to position [9785, 0]
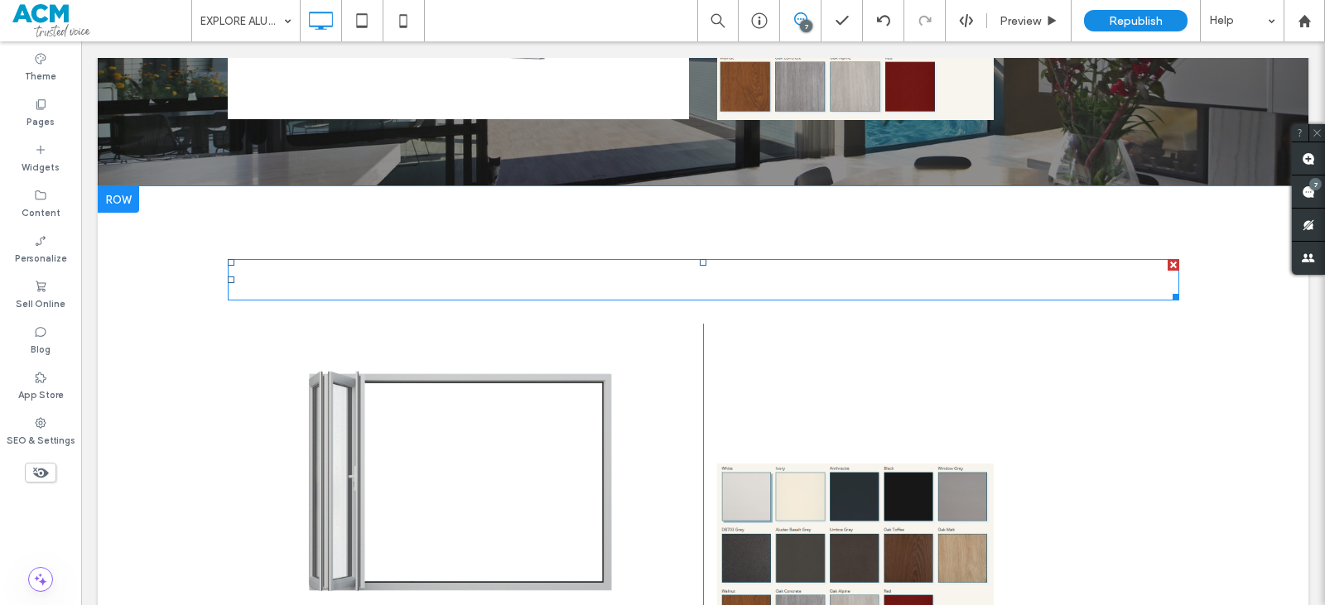
click at [672, 299] on span "BI-FOLD DOORS" at bounding box center [703, 279] width 254 height 40
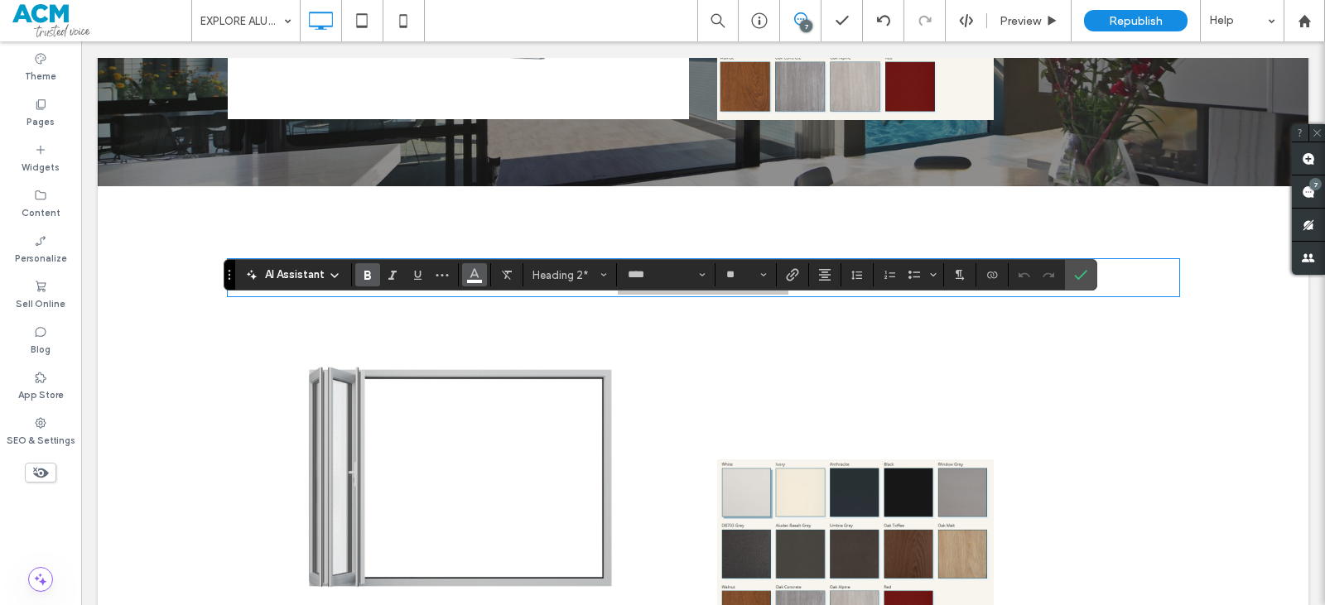
click at [482, 272] on button "Color" at bounding box center [474, 274] width 25 height 23
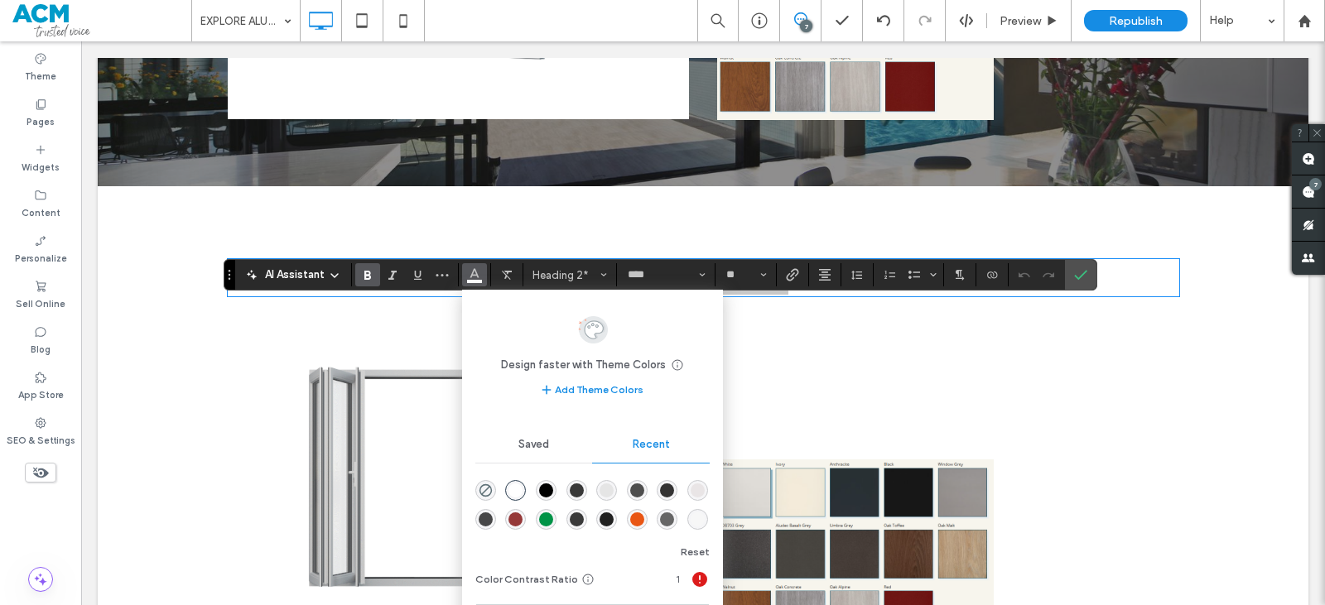
click at [541, 488] on div "rgba(0, 0, 0, 1)" at bounding box center [546, 491] width 14 height 14
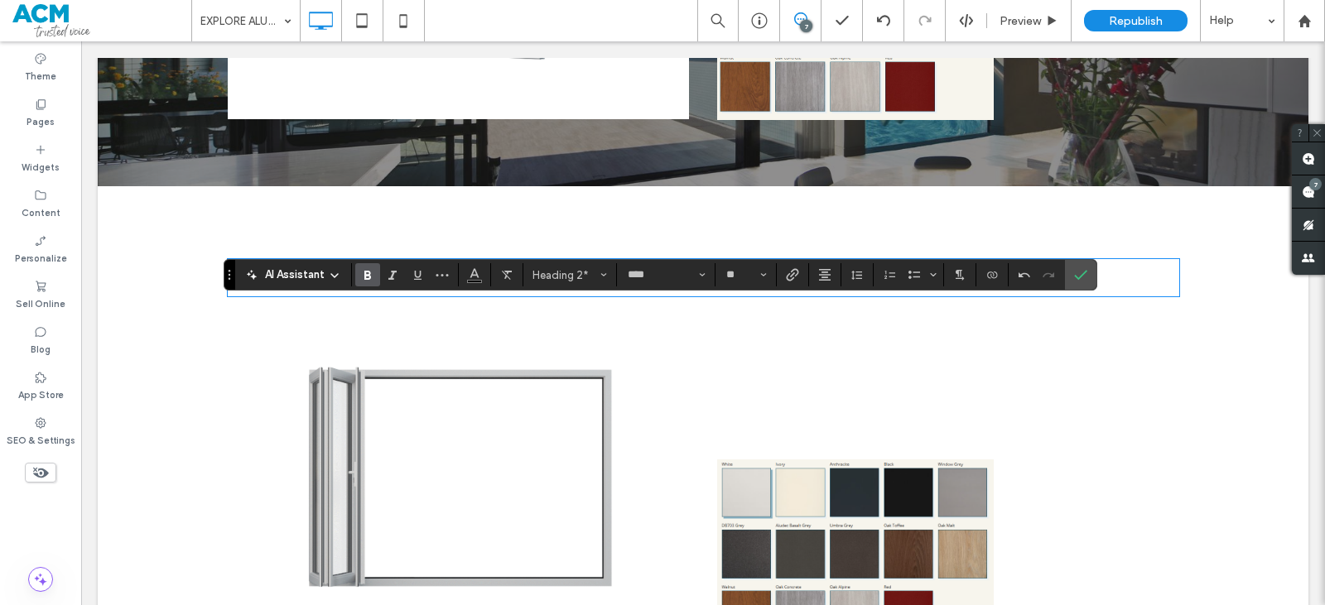
click at [836, 416] on span "Read more about our colour options on our accessories page." at bounding box center [911, 407] width 388 height 18
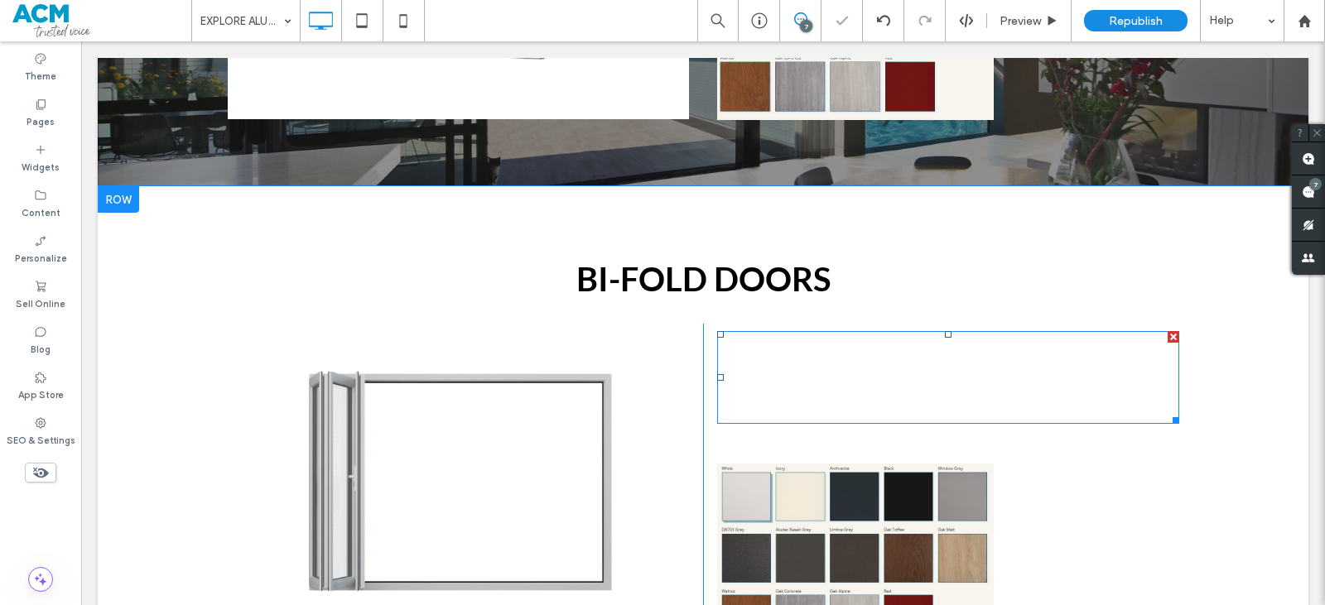
click at [817, 400] on p at bounding box center [947, 389] width 461 height 22
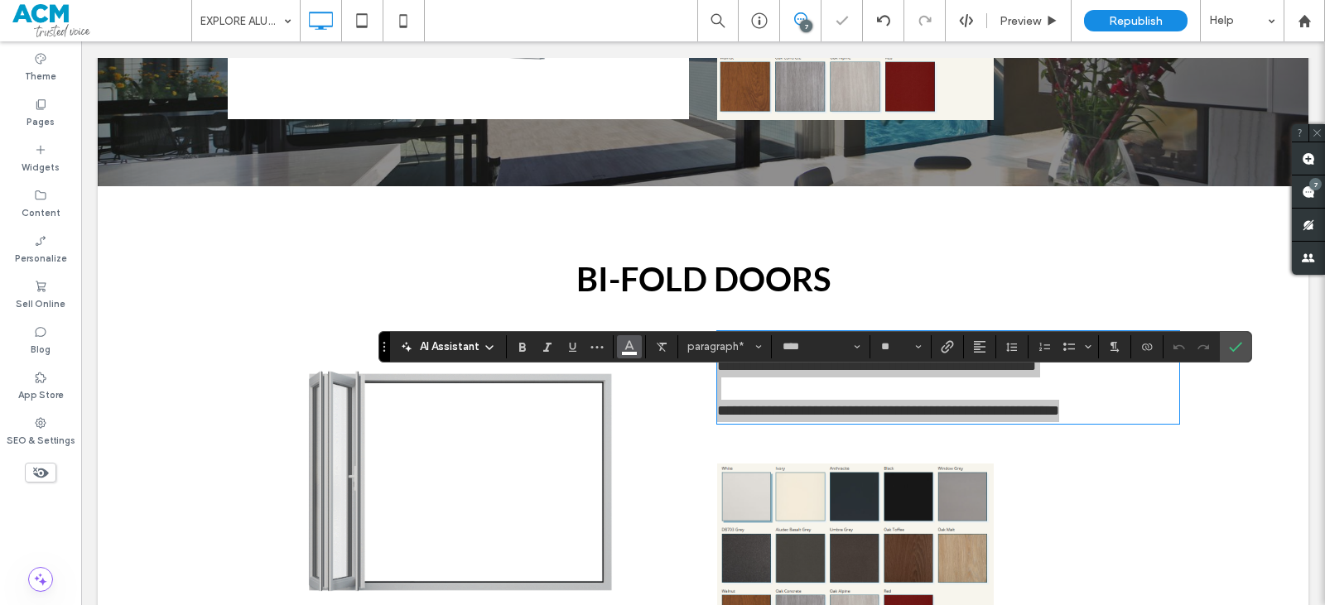
click at [623, 349] on icon "Color" at bounding box center [629, 345] width 13 height 13
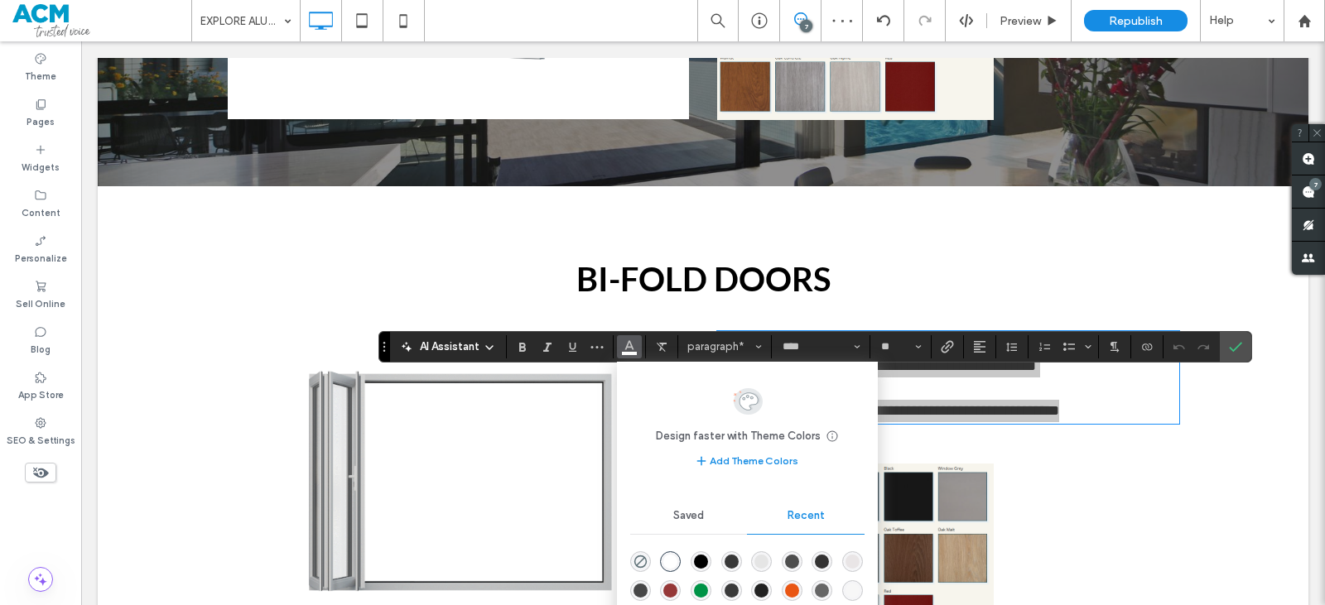
drag, startPoint x: 613, startPoint y: 523, endPoint x: 694, endPoint y: 566, distance: 91.9
click at [694, 566] on div "rgba(0, 0, 0, 1)" at bounding box center [701, 562] width 14 height 14
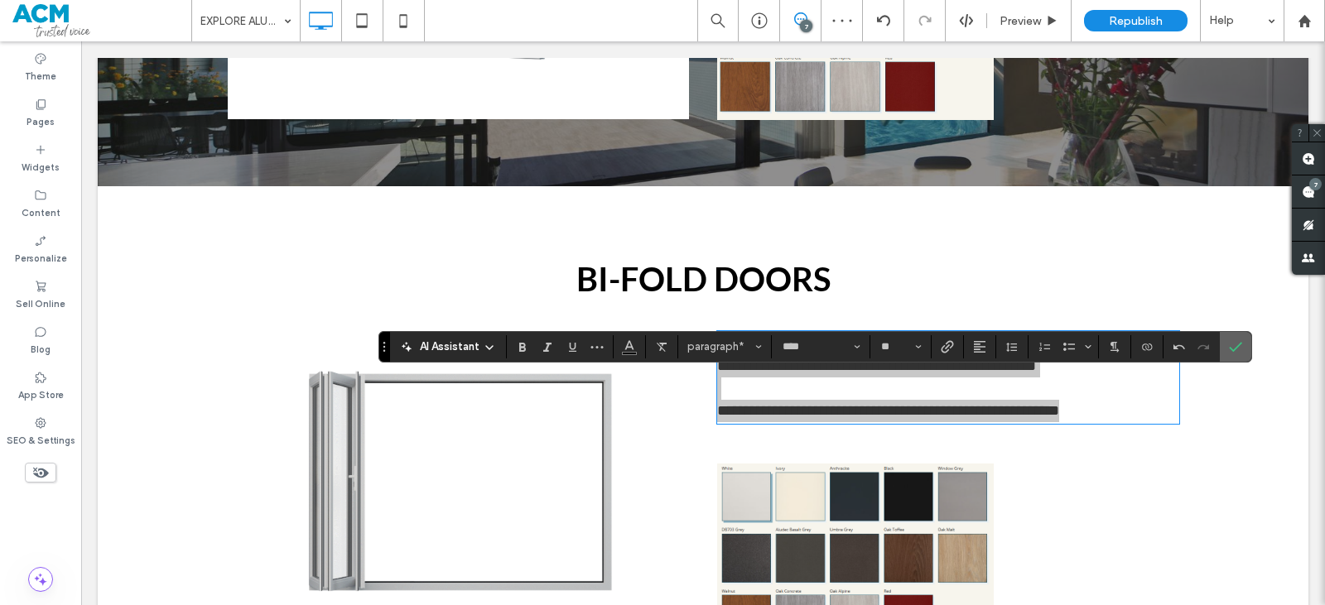
click at [1231, 350] on icon "Confirm" at bounding box center [1235, 346] width 13 height 13
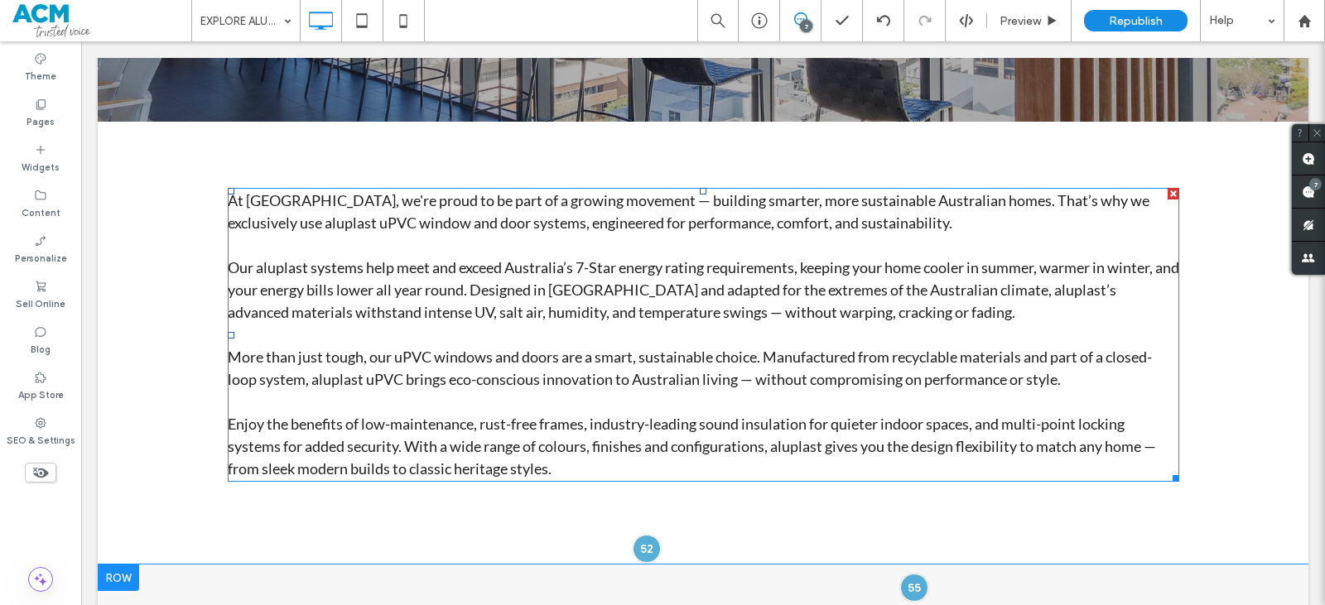
scroll to position [923, 0]
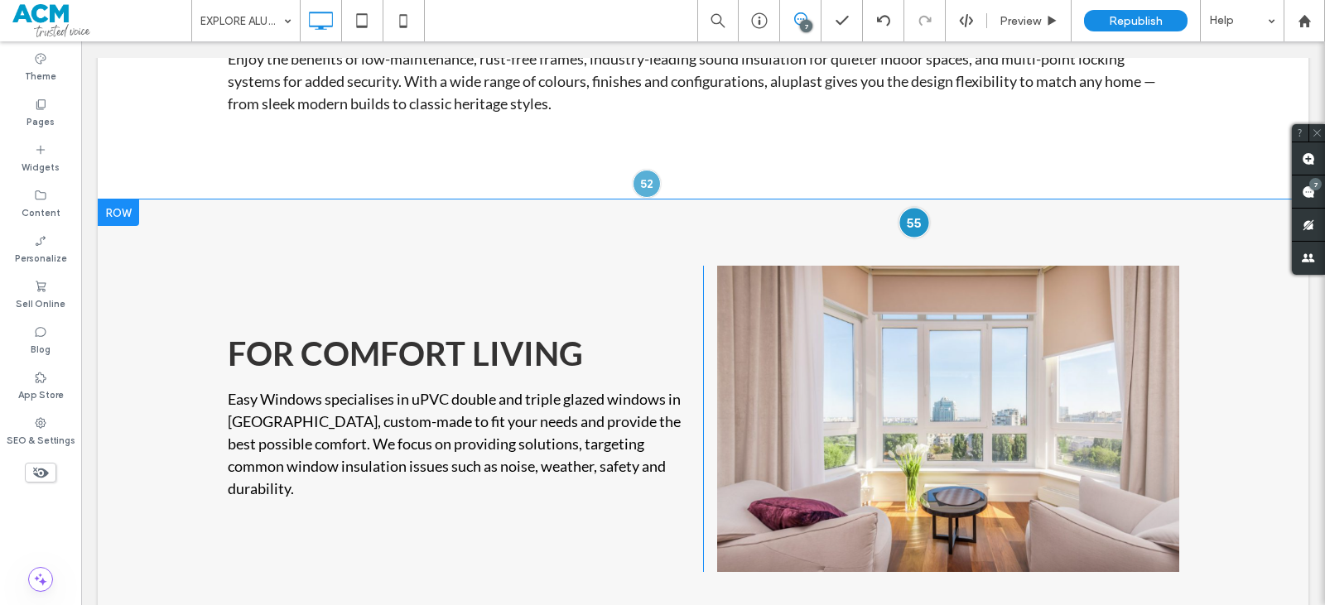
click at [904, 215] on div at bounding box center [914, 222] width 31 height 31
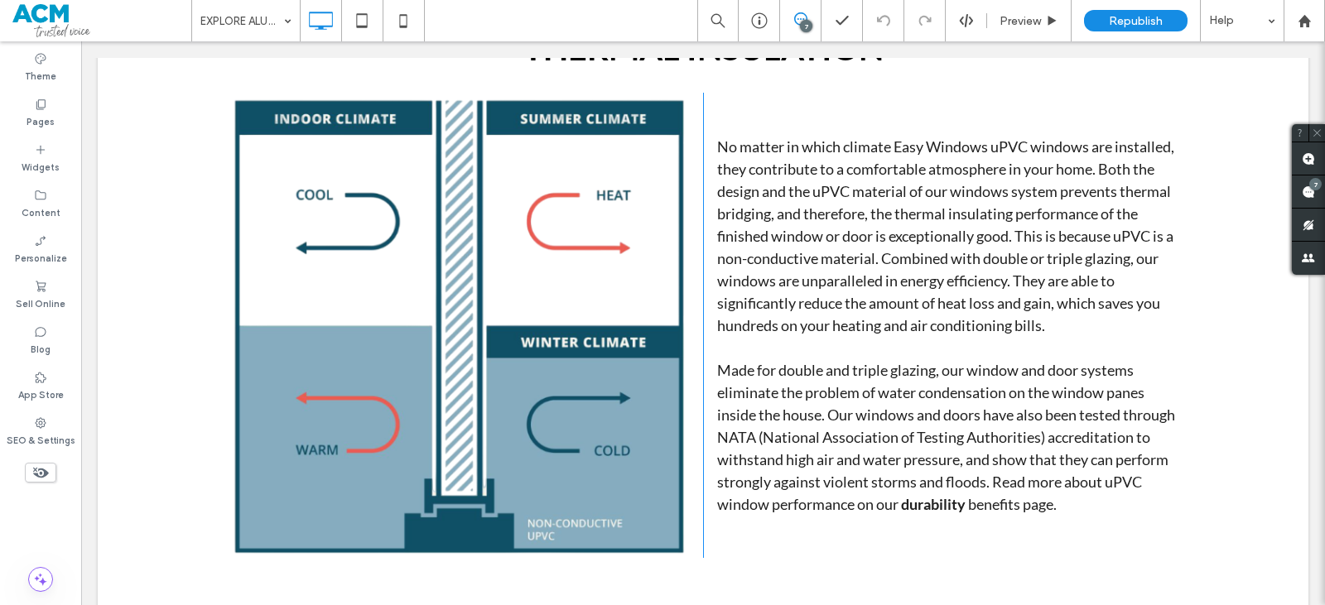
scroll to position [1751, 0]
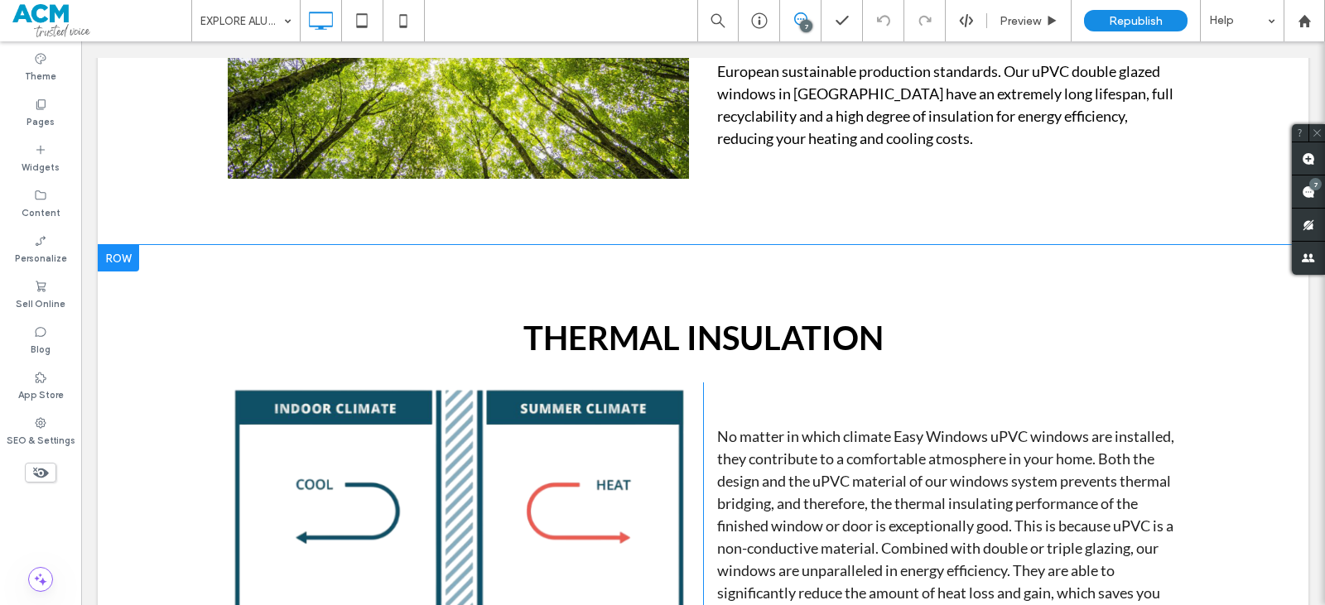
click at [641, 275] on div "Thermal Insulation Click To Paste Click To Paste No matter in which climate Eas…" at bounding box center [703, 579] width 1211 height 669
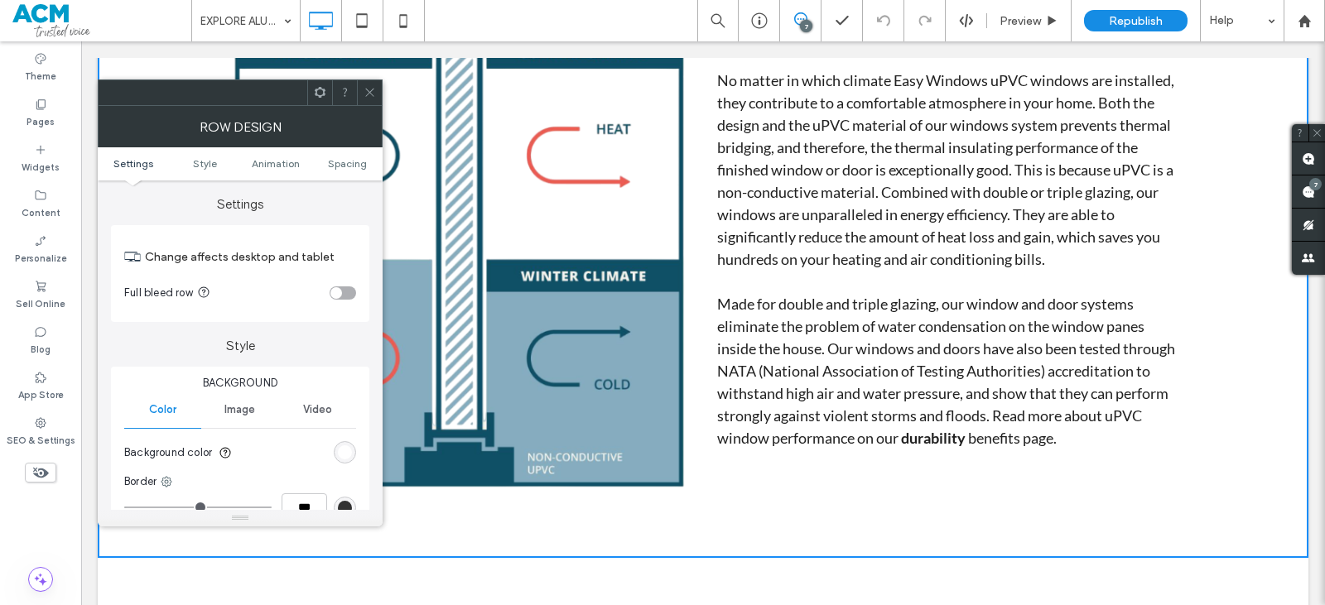
scroll to position [2414, 0]
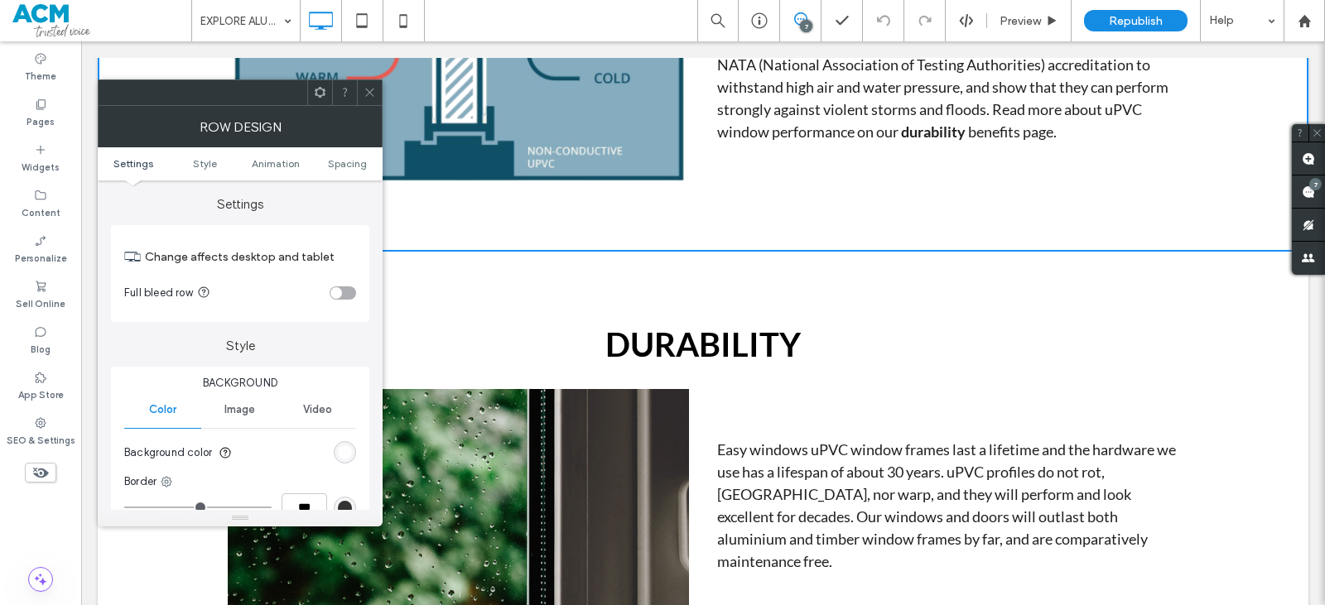
click at [693, 284] on div "DURABILITY Click To Paste Click To Paste Easy windows uPVC window frames last a…" at bounding box center [703, 470] width 1211 height 437
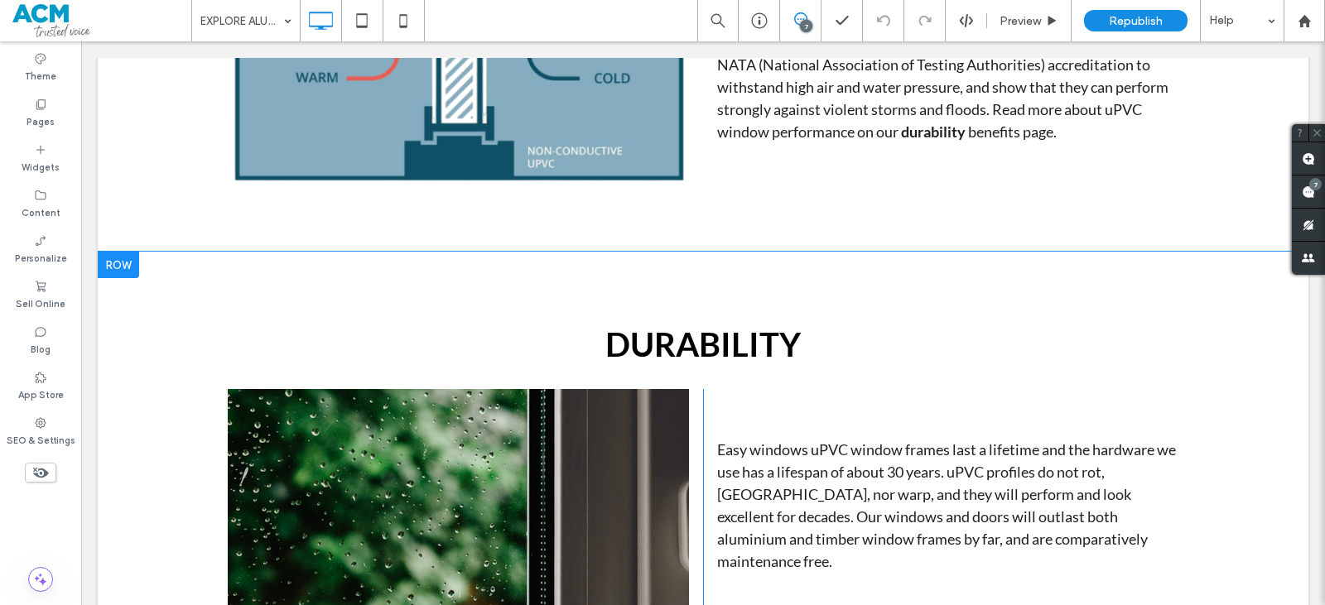
click at [513, 304] on div "DURABILITY Click To Paste Click To Paste Easy windows uPVC window frames last a…" at bounding box center [703, 470] width 1211 height 437
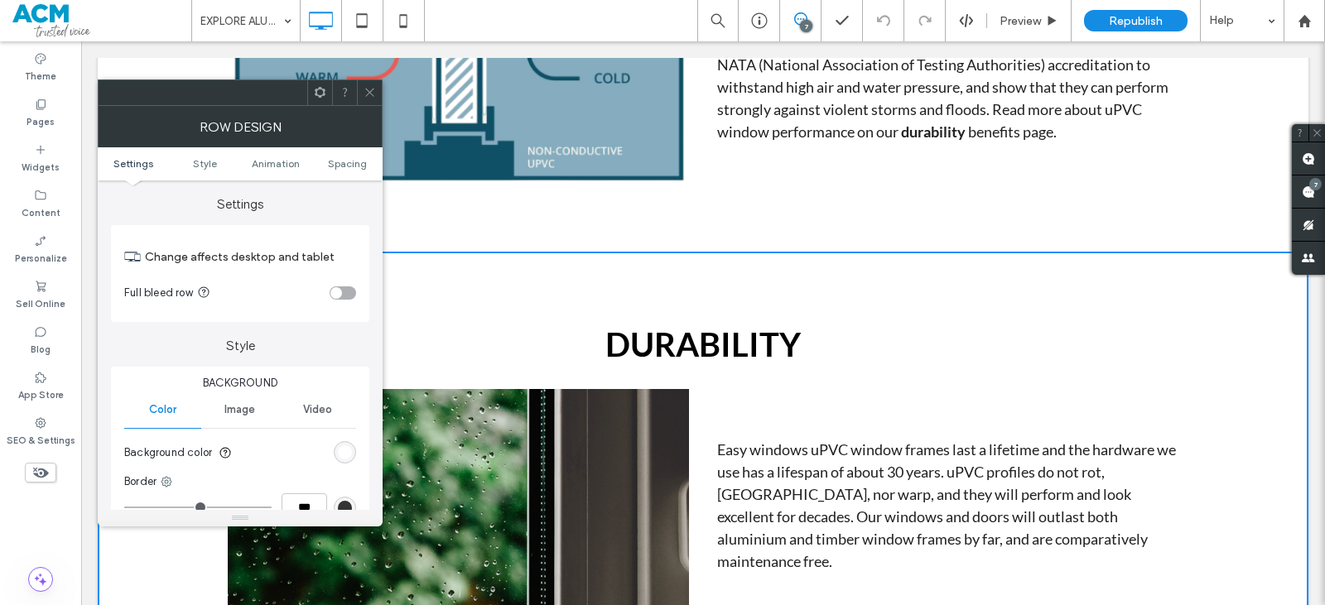
click at [345, 446] on div "rgb(255, 255, 255)" at bounding box center [345, 453] width 14 height 14
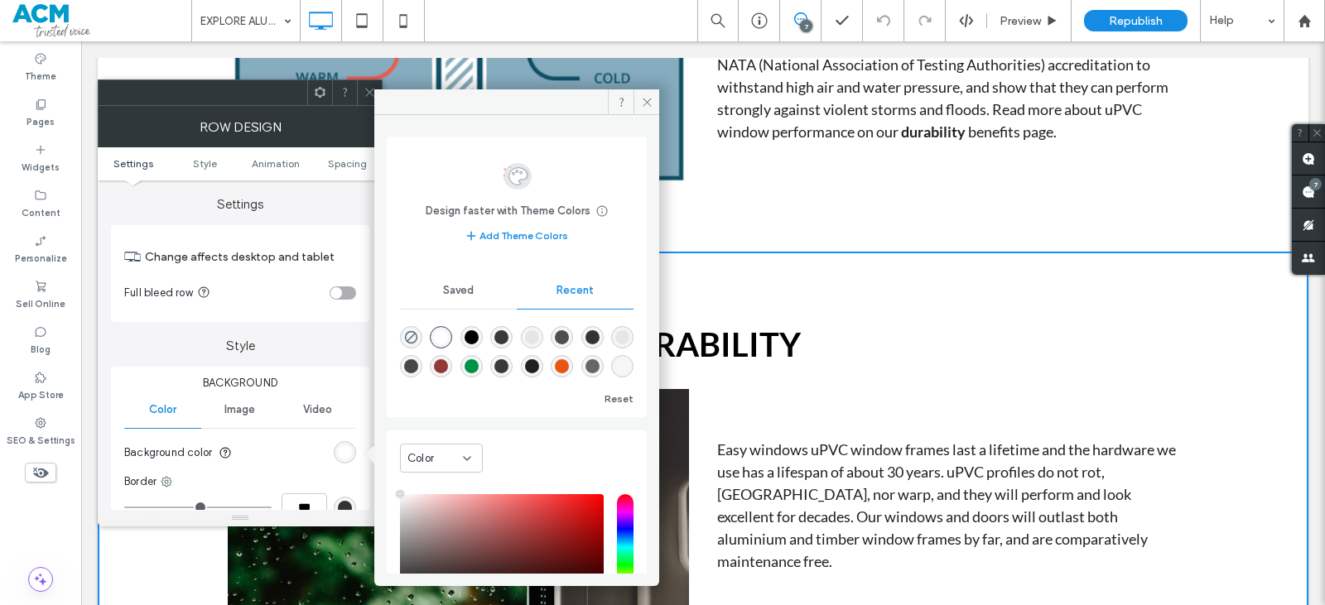
click at [357, 97] on div at bounding box center [240, 93] width 285 height 27
click at [369, 90] on icon at bounding box center [370, 92] width 12 height 12
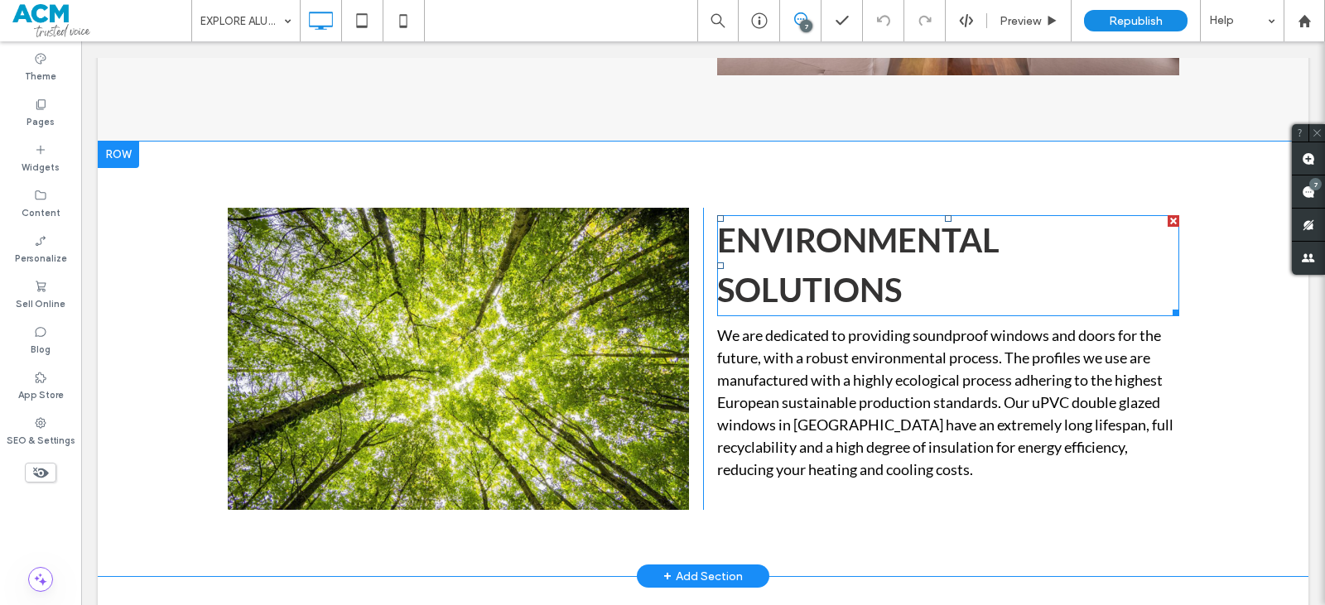
scroll to position [1834, 0]
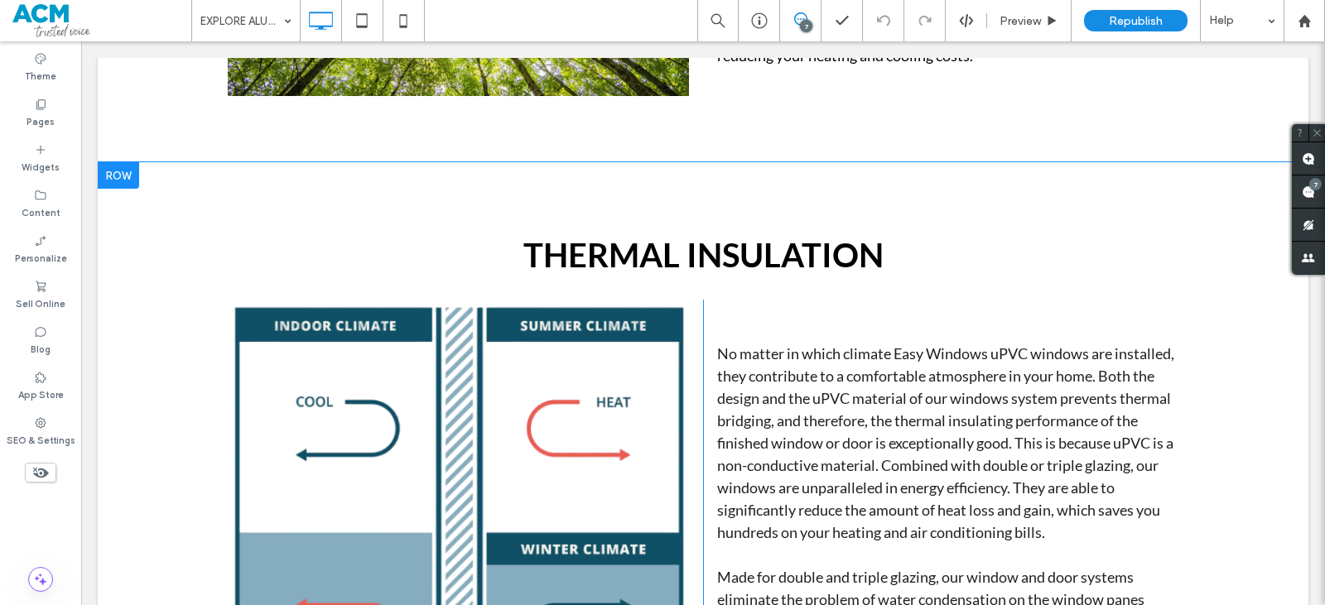
click at [816, 201] on div "Thermal Insulation Click To Paste Click To Paste No matter in which climate Eas…" at bounding box center [703, 496] width 1211 height 669
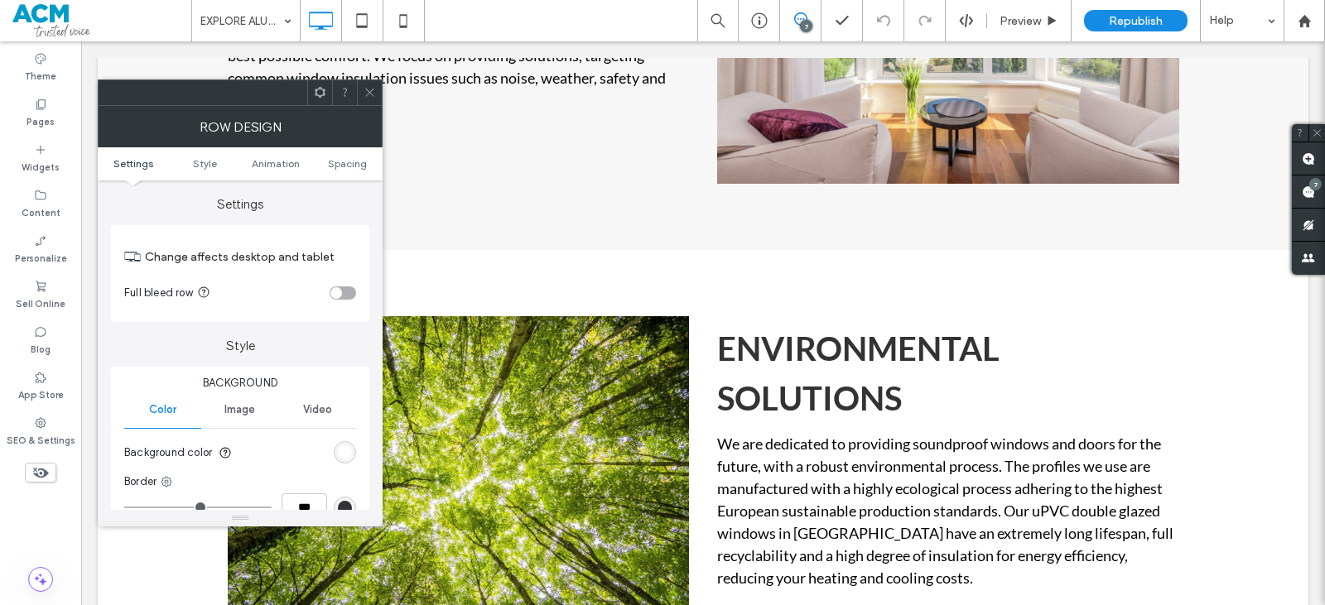
scroll to position [1088, 0]
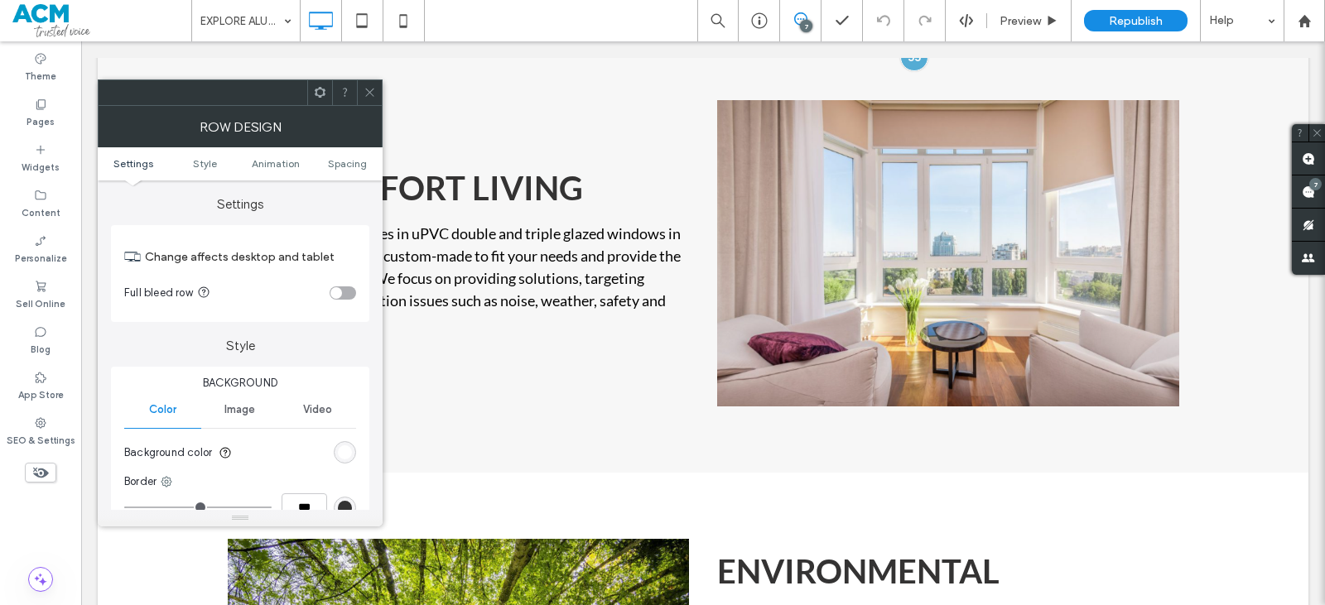
click at [611, 400] on div "FOR COMFORT LIVING Easy Windows specialises in uPVC double and triple glazed wi…" at bounding box center [466, 253] width 476 height 306
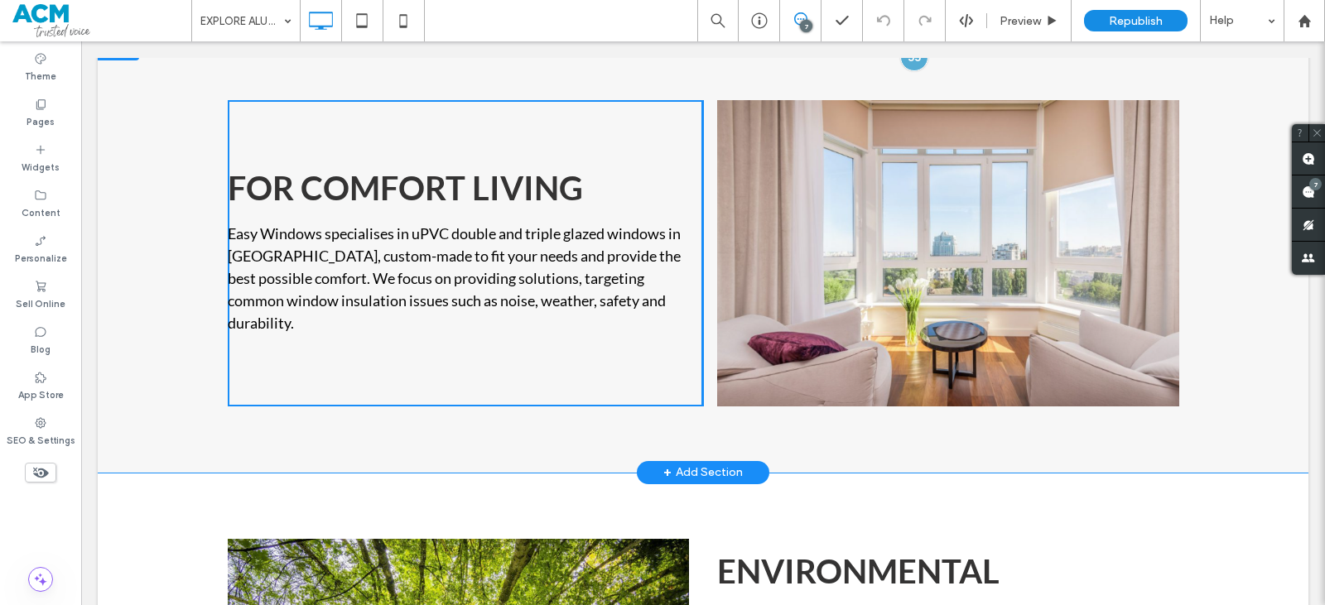
click at [611, 400] on div "FOR COMFORT LIVING Easy Windows specialises in uPVC double and triple glazed wi…" at bounding box center [466, 253] width 476 height 306
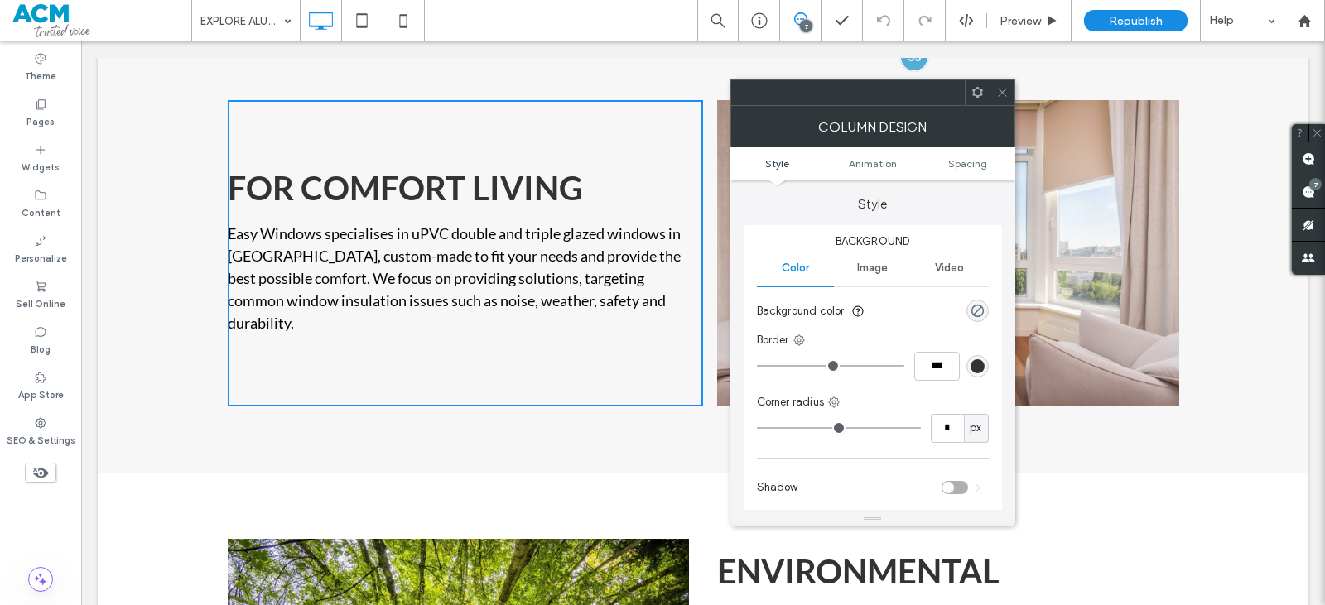
click at [615, 422] on div "FOR COMFORT LIVING Easy Windows specialises in uPVC double and triple glazed wi…" at bounding box center [703, 253] width 1211 height 438
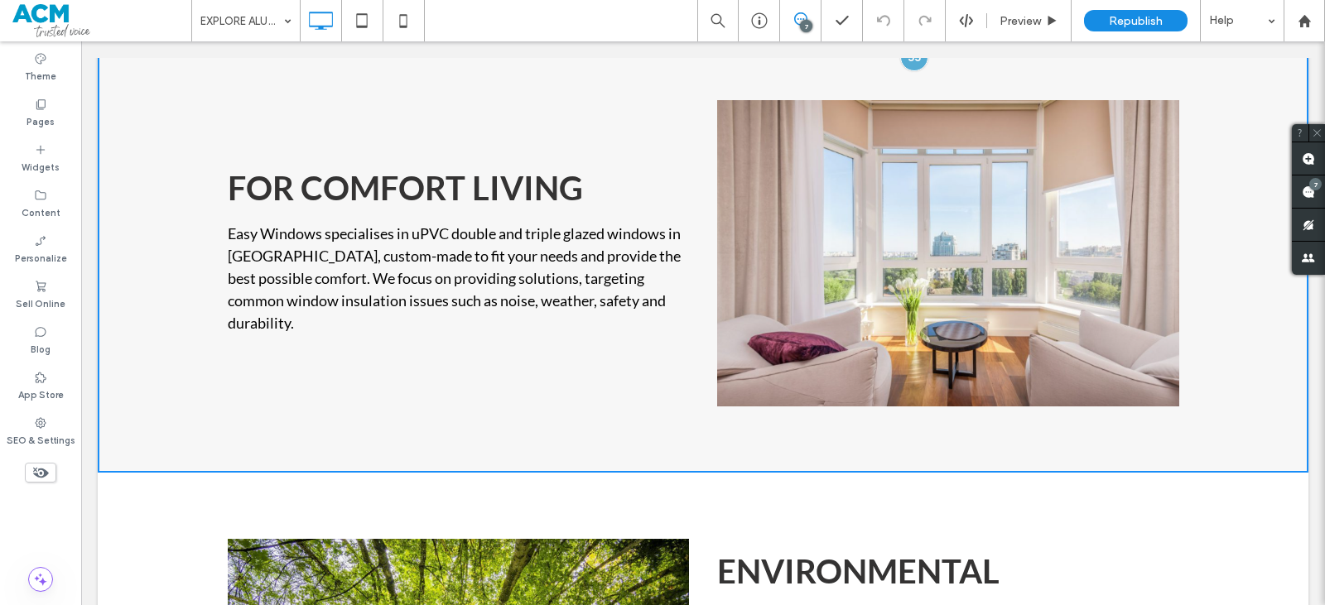
click at [612, 431] on div "FOR COMFORT LIVING Easy Windows specialises in uPVC double and triple glazed wi…" at bounding box center [703, 253] width 1211 height 438
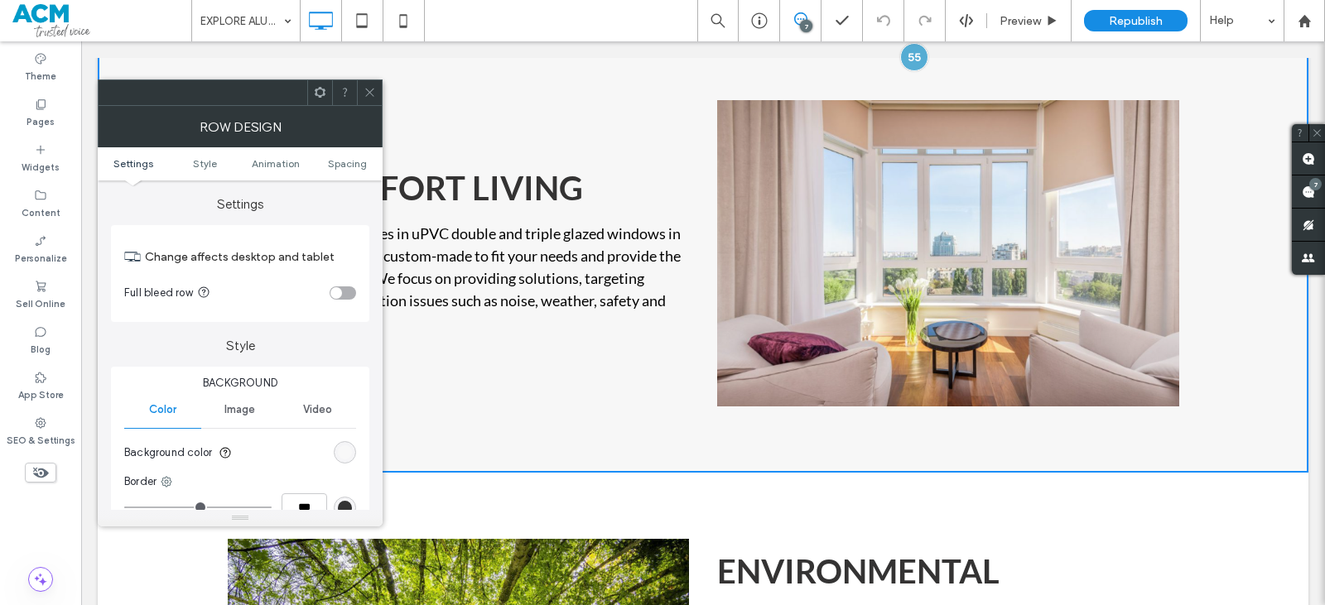
click at [344, 446] on div "rgb(247, 247, 247)" at bounding box center [345, 453] width 14 height 14
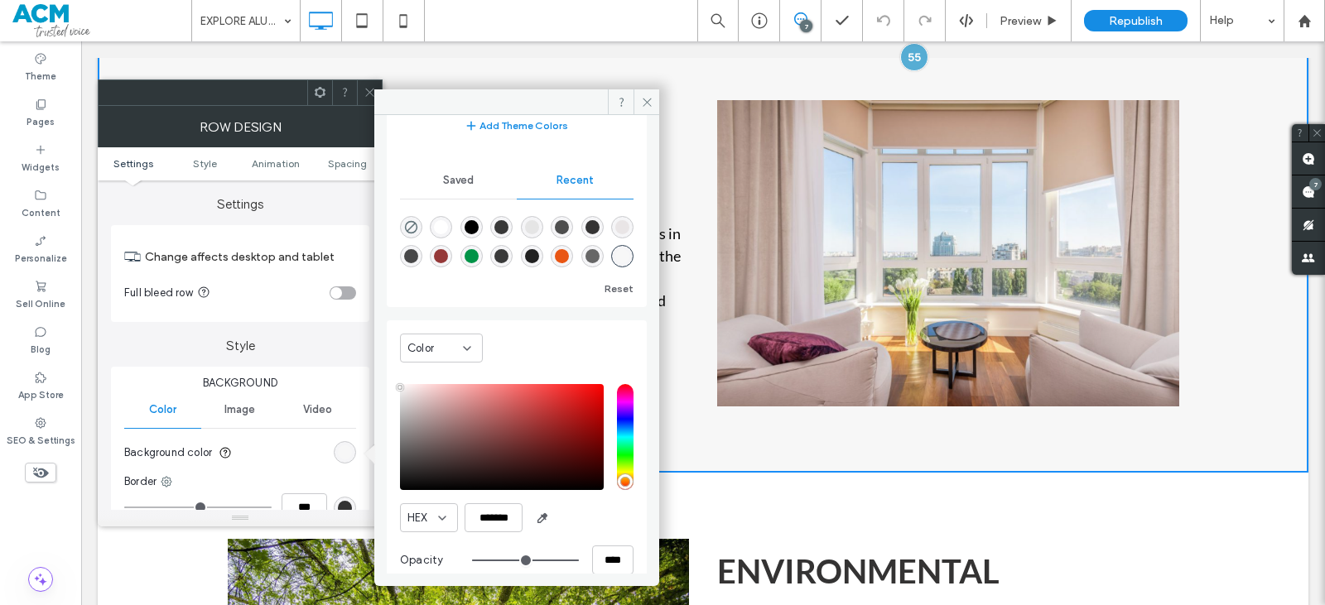
scroll to position [132, 0]
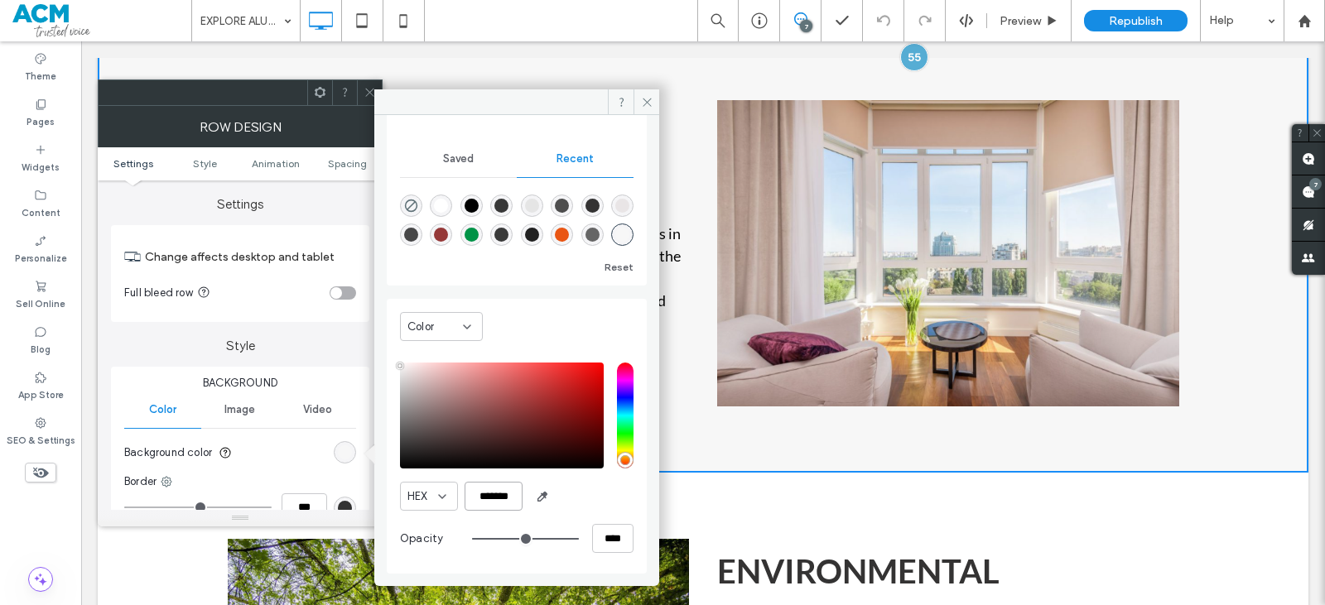
click at [507, 498] on input "*******" at bounding box center [494, 496] width 58 height 29
click at [368, 98] on icon at bounding box center [370, 92] width 12 height 12
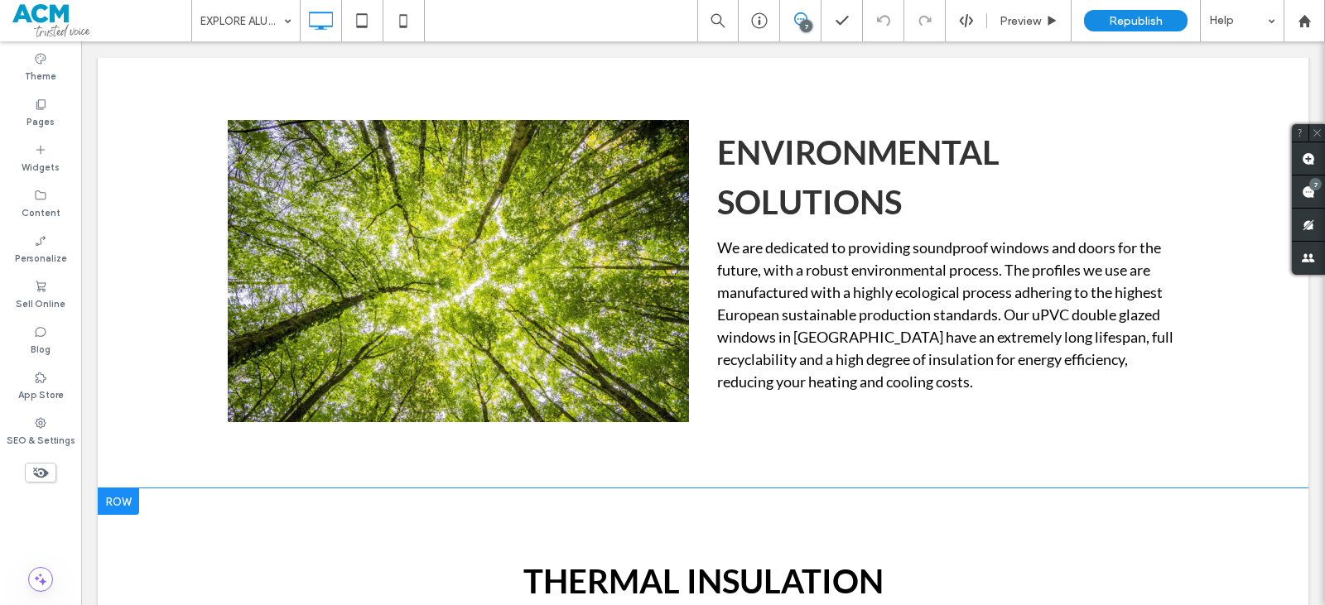
scroll to position [1751, 0]
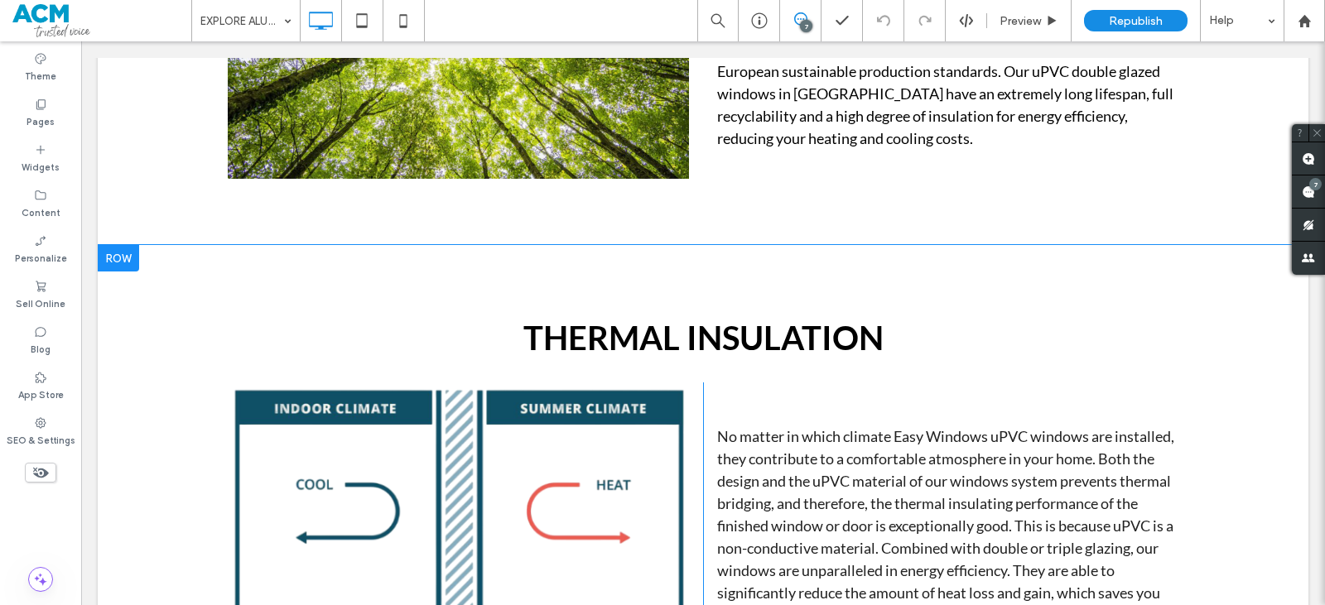
click at [601, 267] on div "Thermal Insulation Click To Paste Click To Paste No matter in which climate Eas…" at bounding box center [703, 579] width 1211 height 669
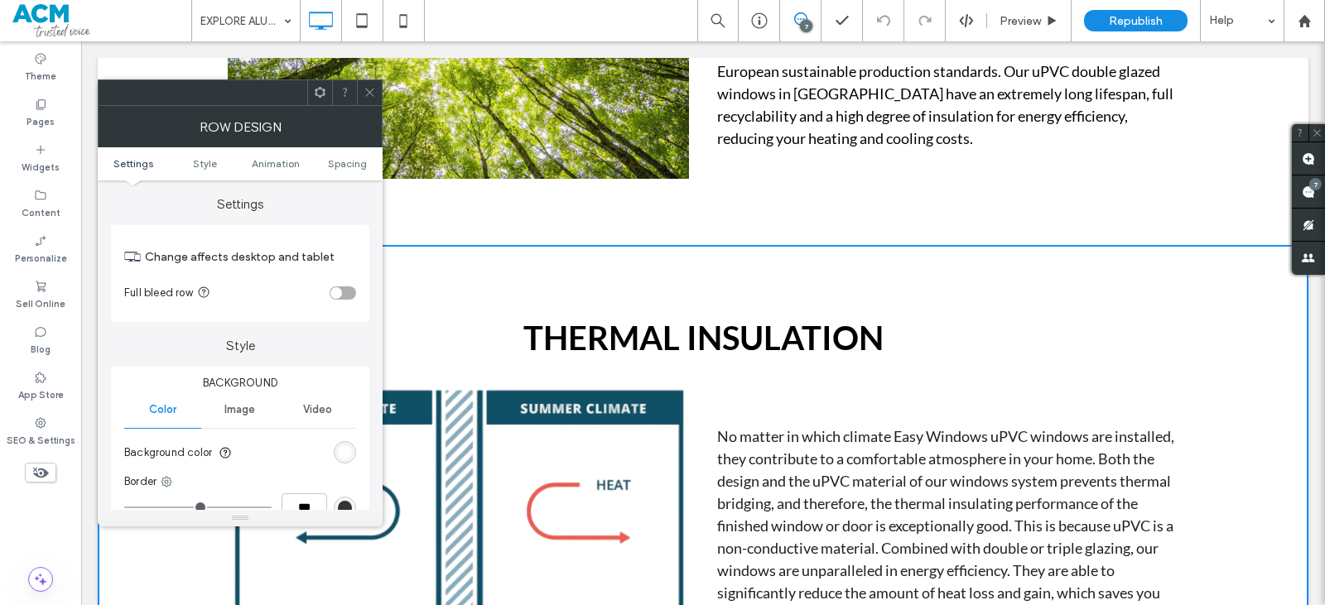
click at [338, 448] on div "rgb(255, 255, 255)" at bounding box center [345, 453] width 14 height 14
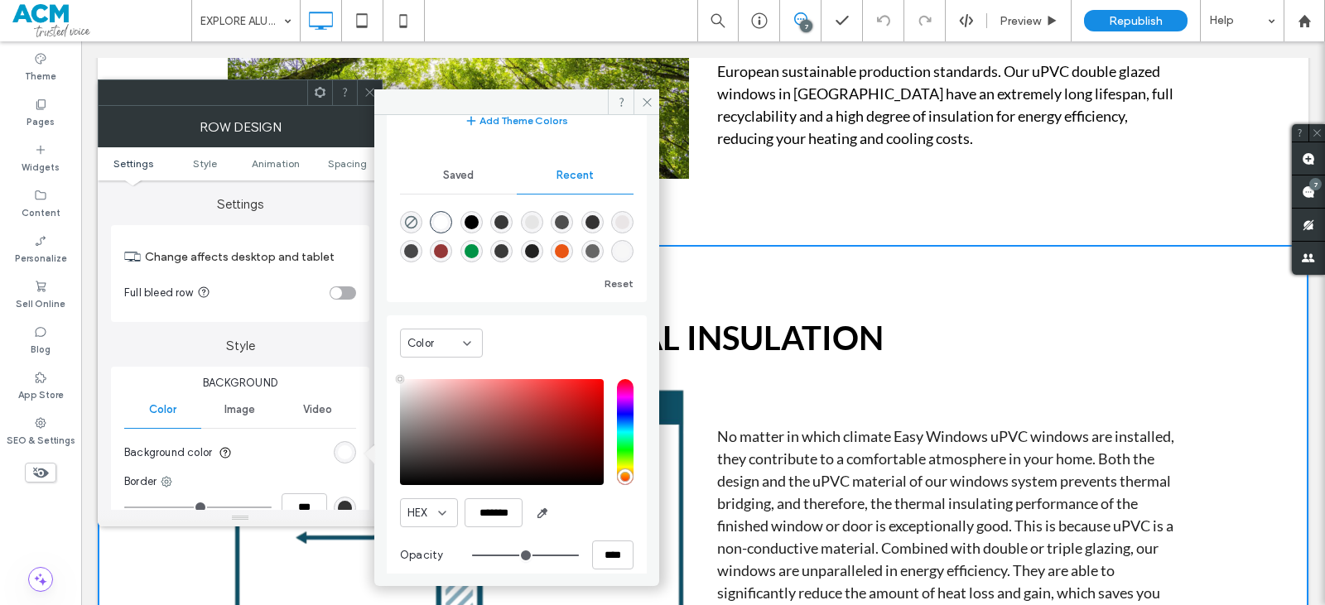
scroll to position [132, 0]
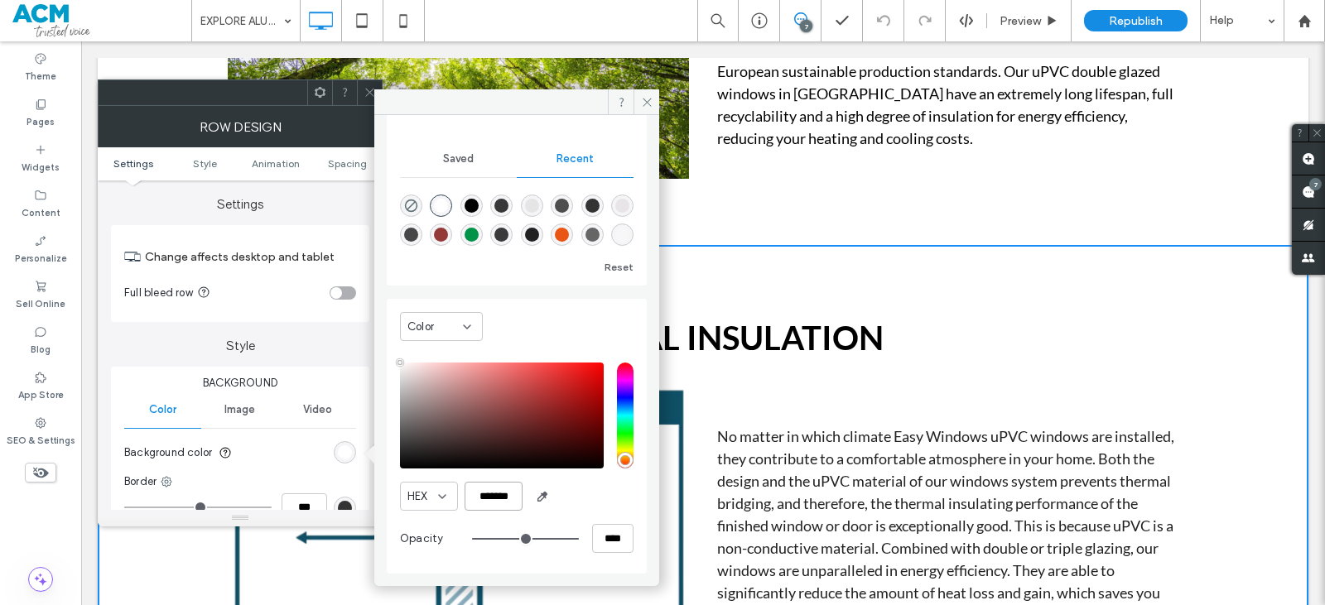
click at [497, 490] on input "*******" at bounding box center [494, 496] width 58 height 29
paste input "color picker textbox"
type input "*******"
click at [360, 97] on div at bounding box center [369, 92] width 25 height 25
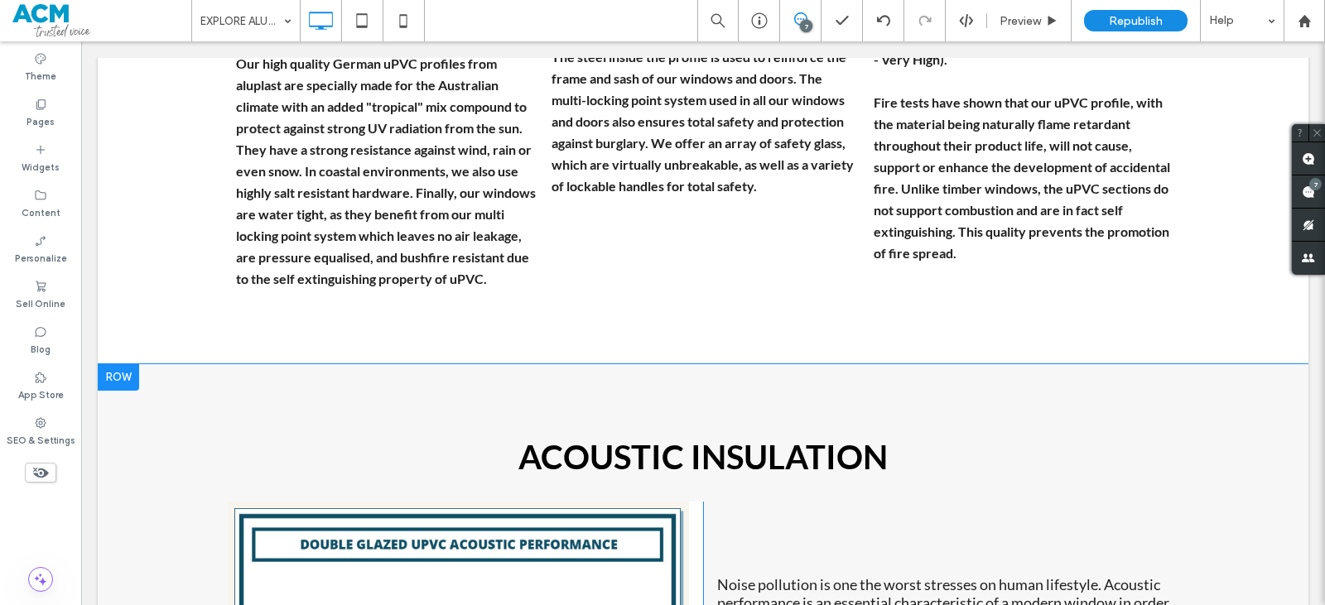
scroll to position [3159, 0]
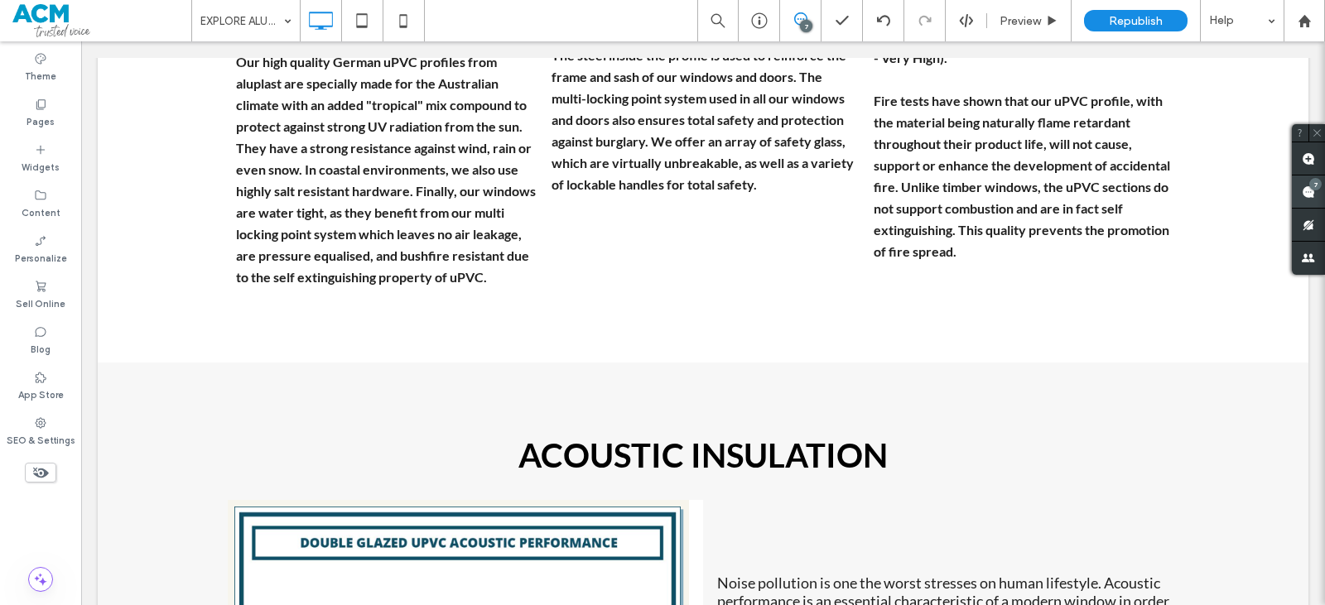
click at [1314, 181] on div "7" at bounding box center [1316, 184] width 12 height 12
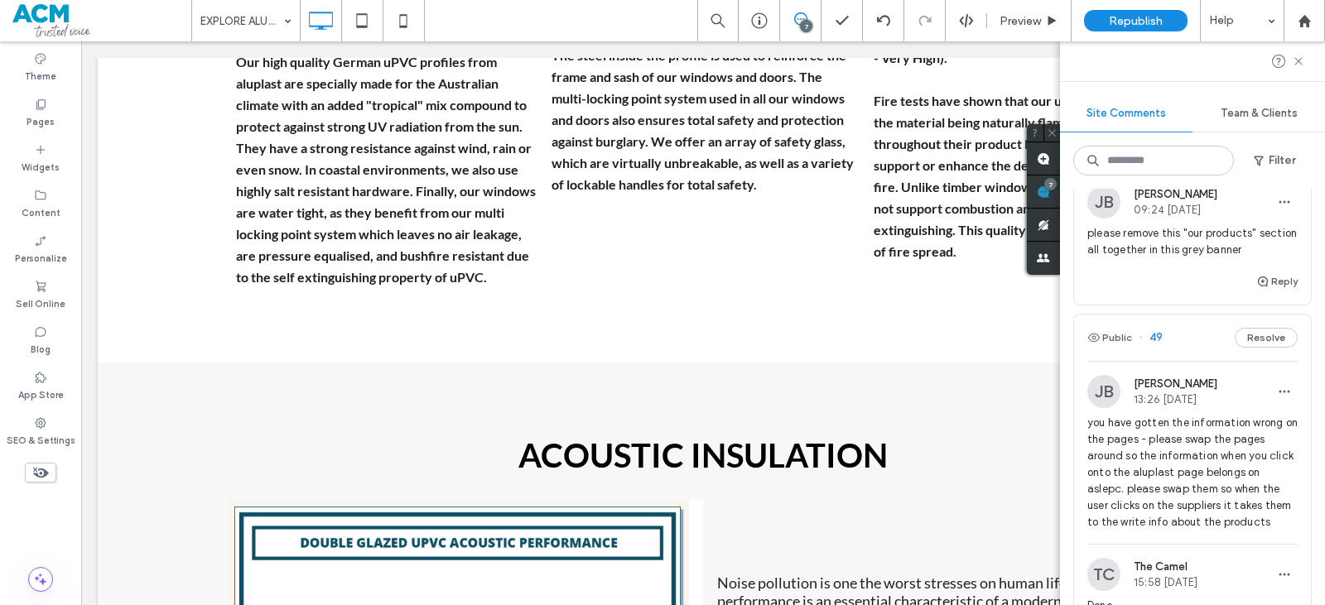
scroll to position [1760, 0]
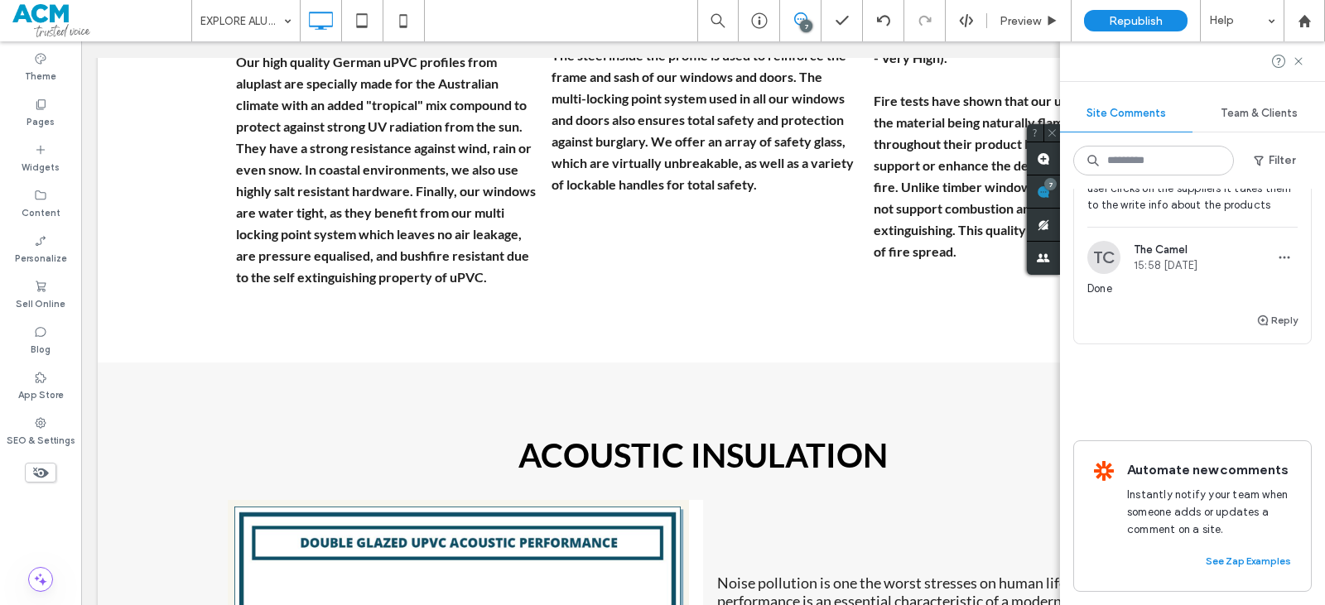
click at [1196, 291] on div "Done" at bounding box center [1193, 296] width 210 height 30
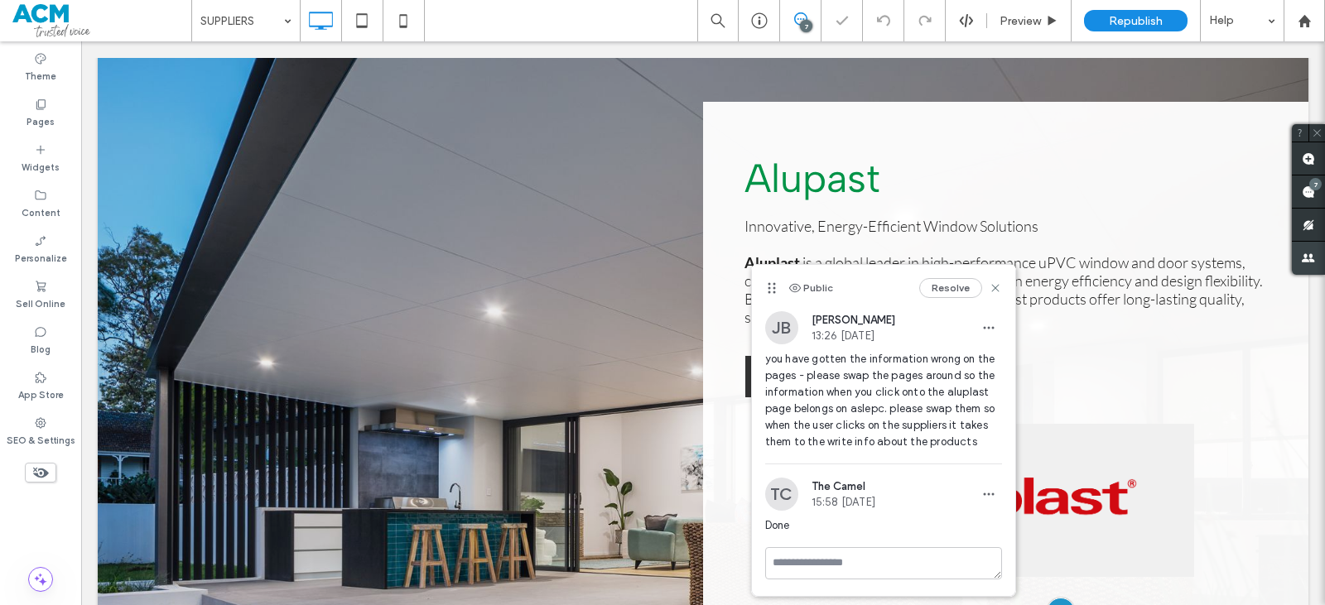
scroll to position [364, 0]
click at [1310, 195] on span at bounding box center [1308, 192] width 33 height 32
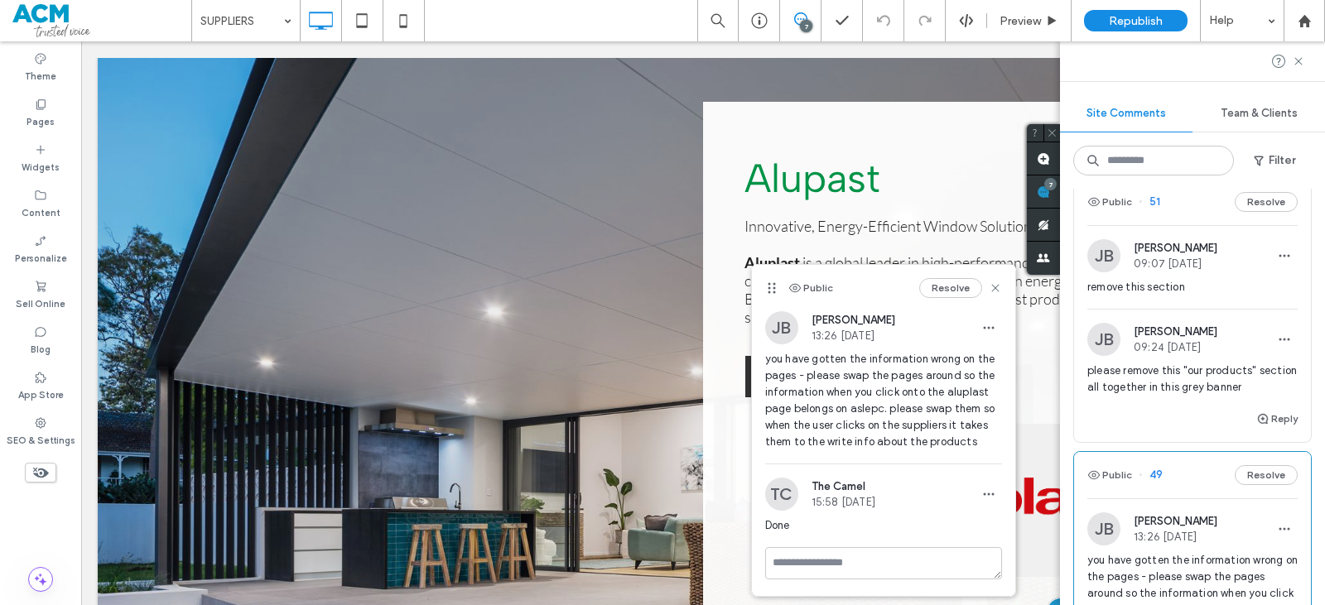
scroll to position [1263, 0]
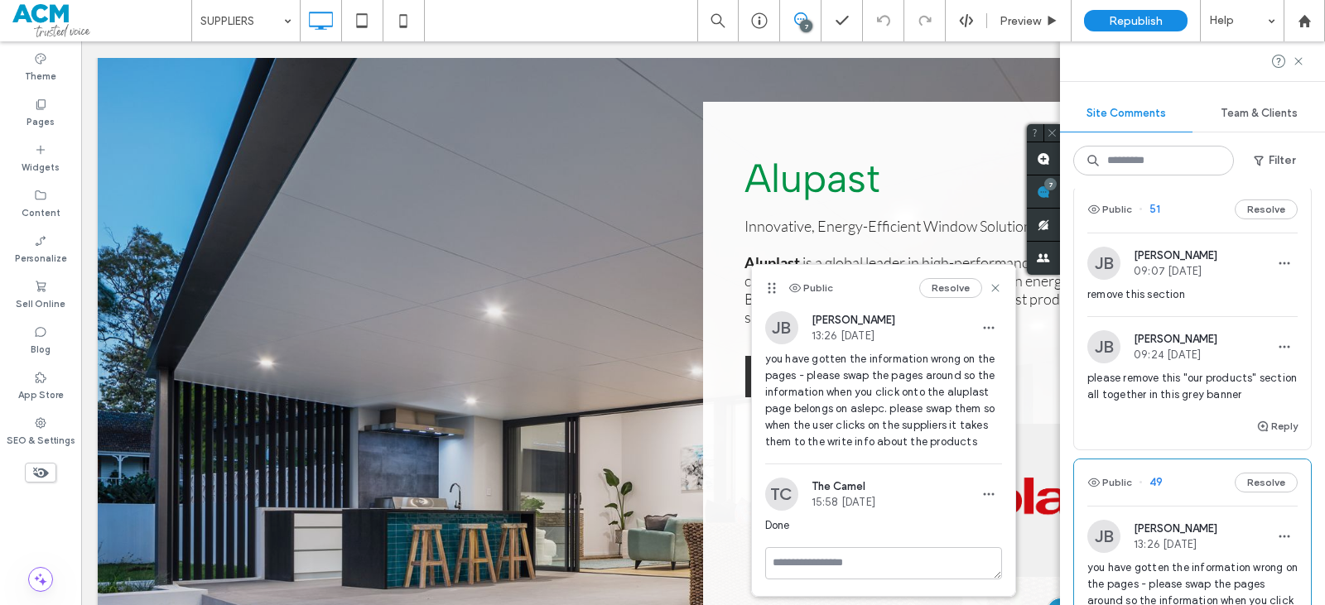
click at [1164, 390] on span "please remove this "our products" section all together in this grey banner" at bounding box center [1193, 386] width 210 height 33
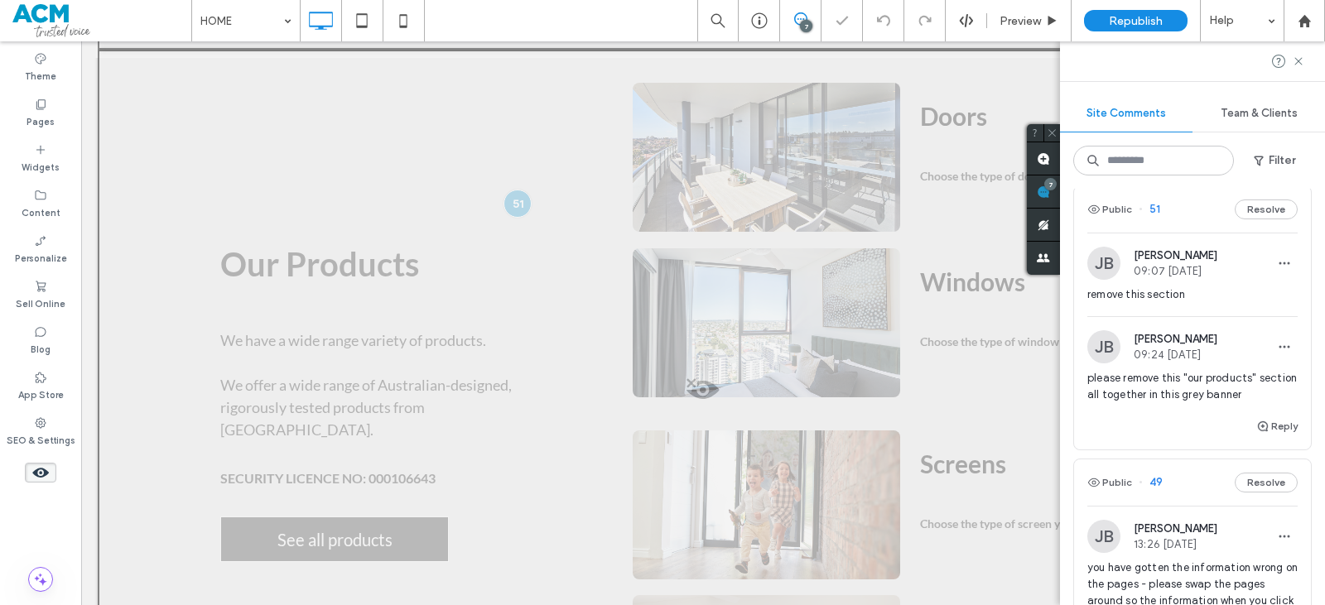
scroll to position [1318, 0]
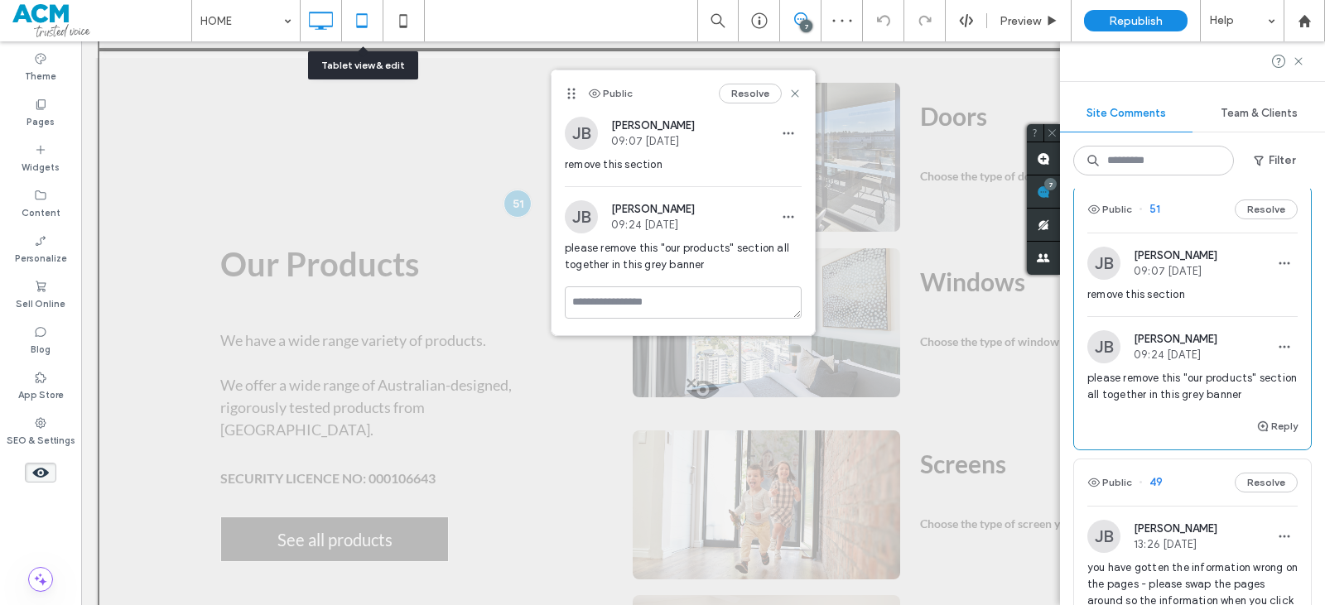
click at [359, 26] on icon at bounding box center [361, 20] width 33 height 33
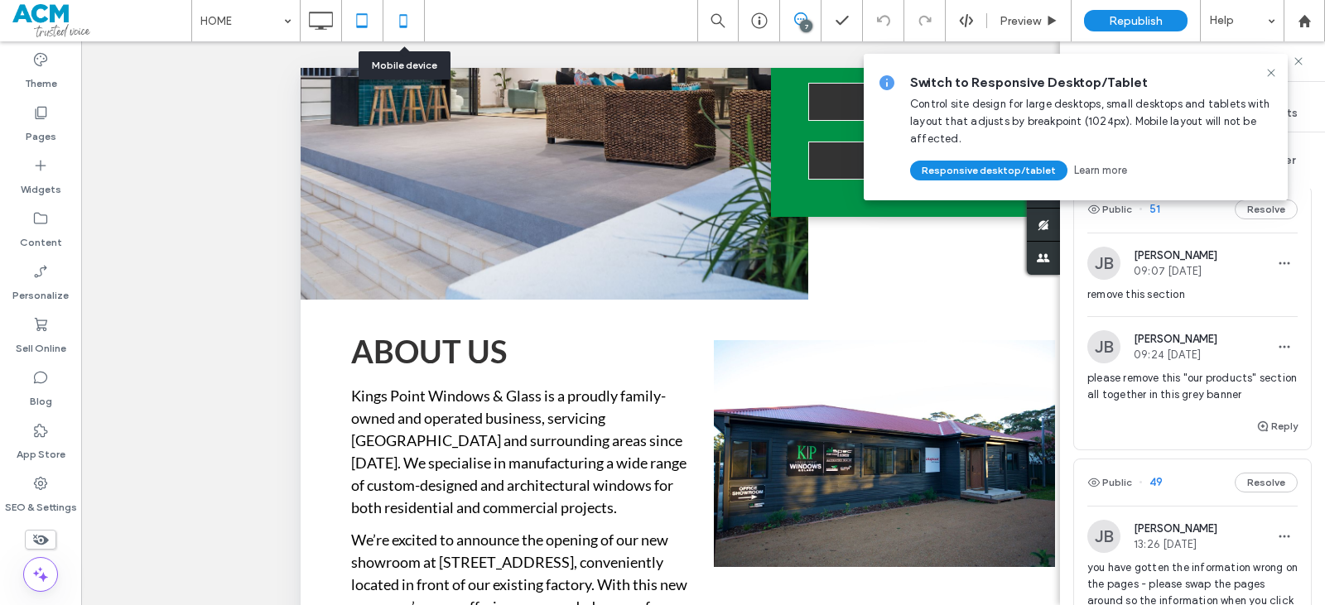
scroll to position [777, 0]
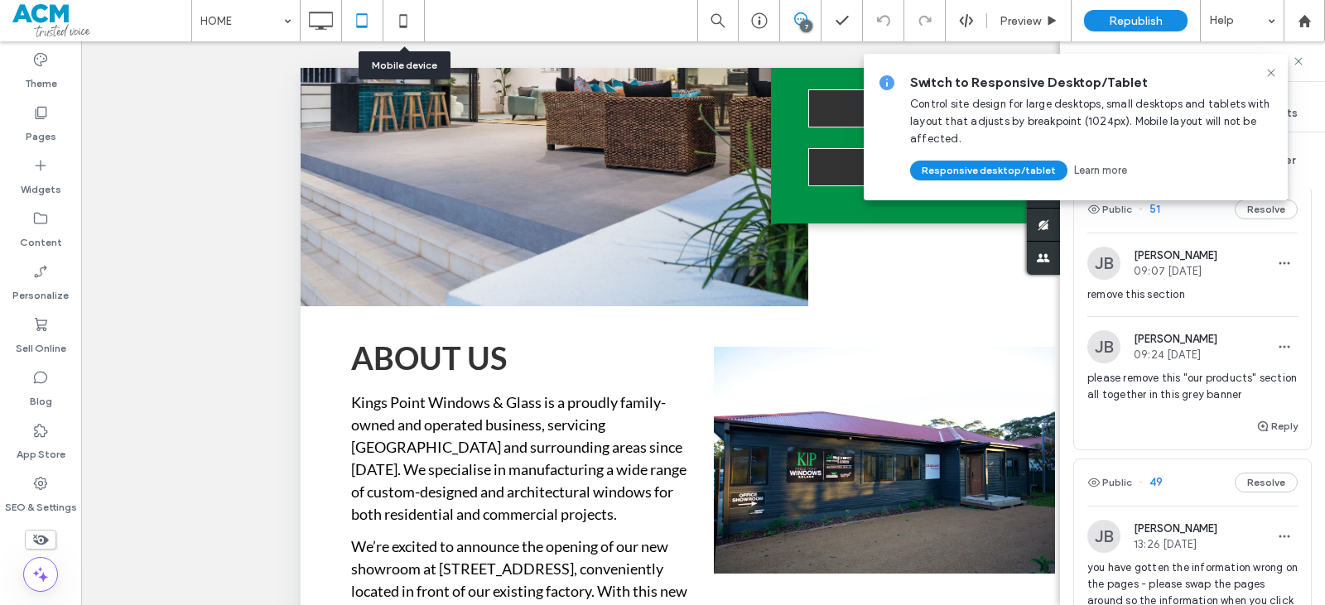
drag, startPoint x: 403, startPoint y: 17, endPoint x: 408, endPoint y: 37, distance: 20.5
click at [403, 17] on icon at bounding box center [403, 20] width 33 height 33
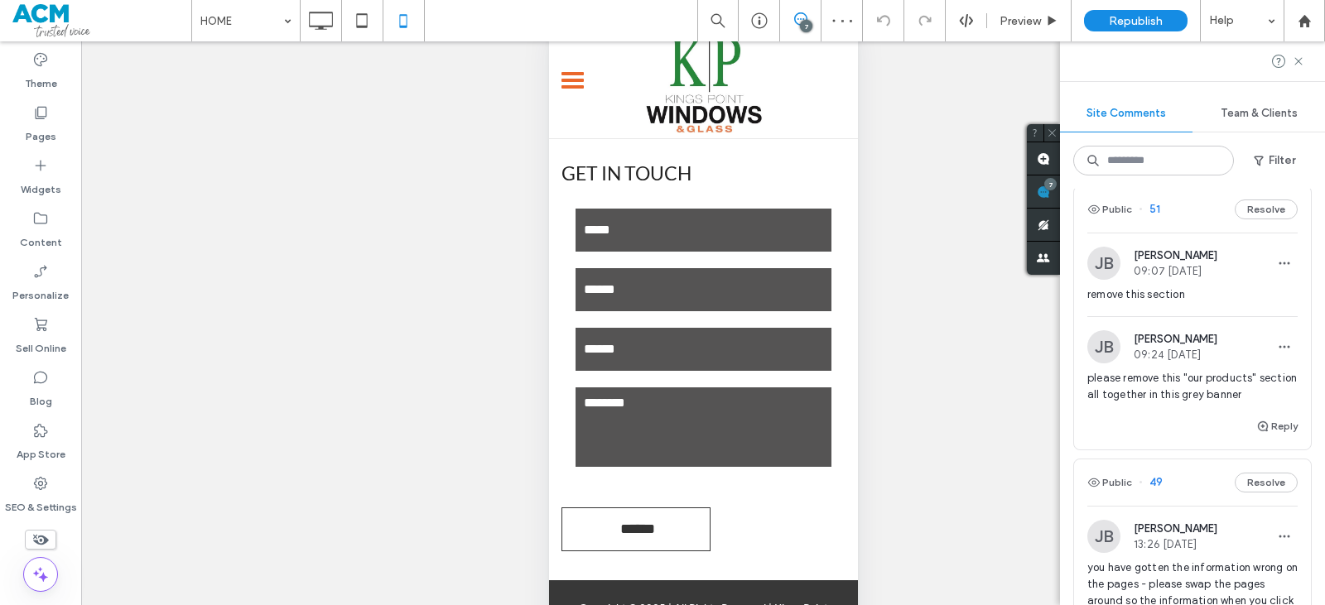
scroll to position [80, 0]
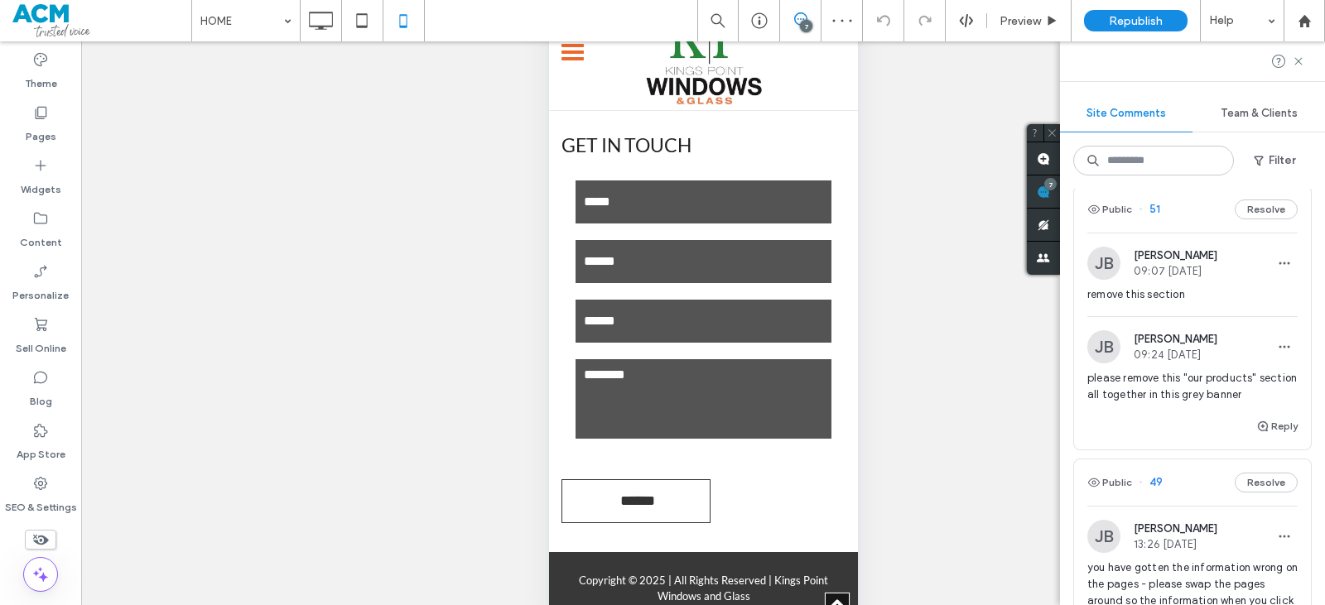
click at [1165, 391] on span "please remove this "our products" section all together in this grey banner" at bounding box center [1193, 386] width 210 height 33
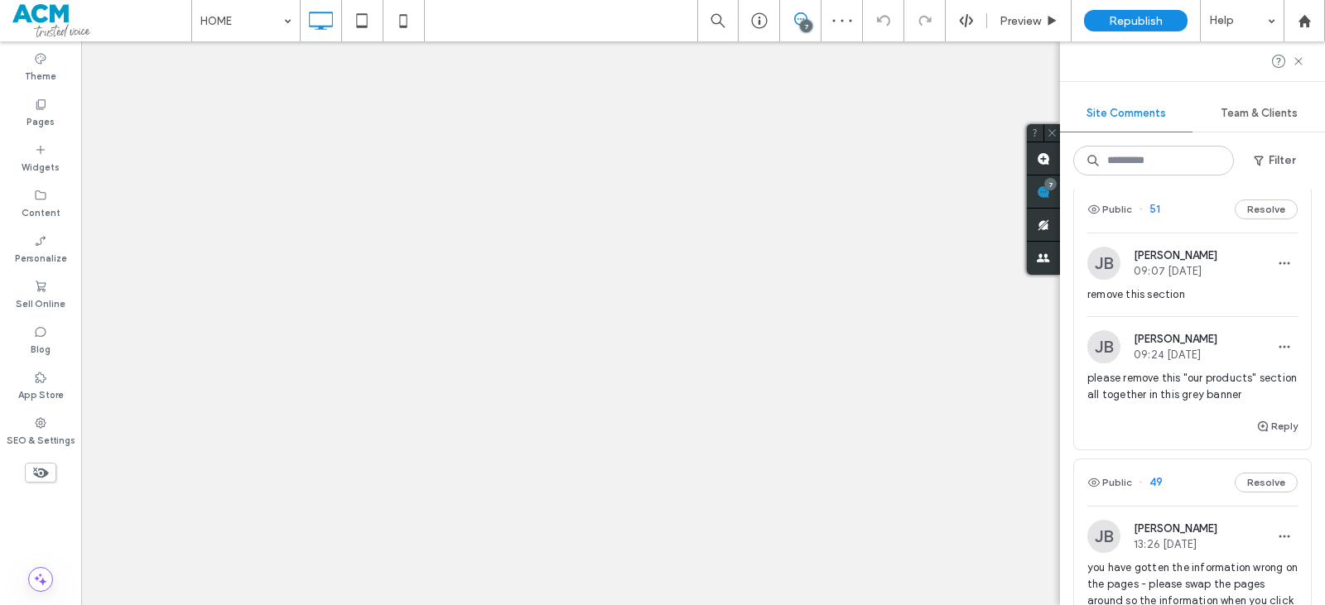
scroll to position [0, 0]
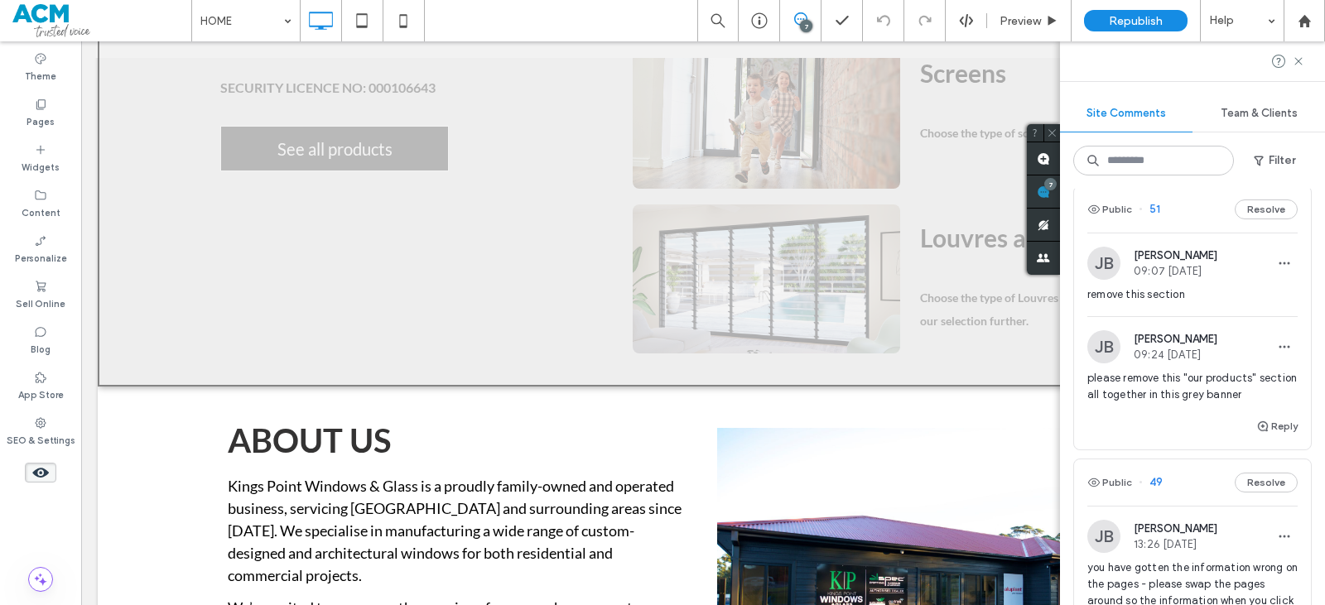
click at [1141, 359] on span "09:24 Aug 13 2025" at bounding box center [1176, 355] width 84 height 12
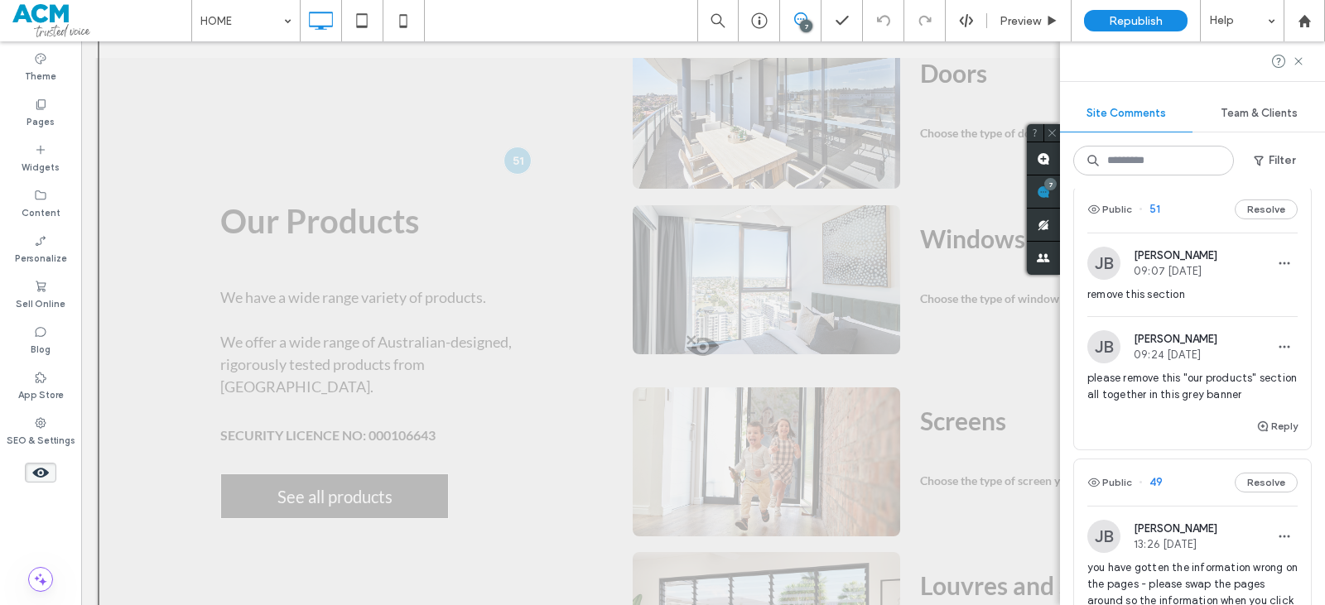
scroll to position [1318, 0]
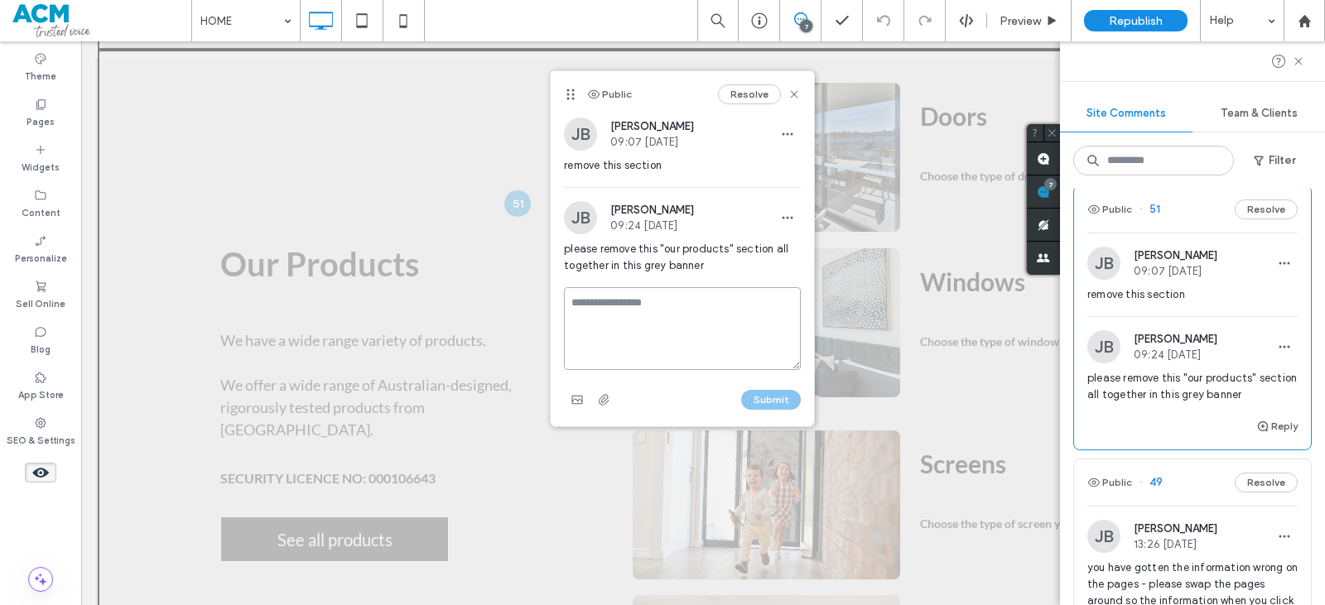
click at [642, 292] on textarea at bounding box center [682, 328] width 237 height 83
type textarea "****"
click at [765, 393] on button "Submit" at bounding box center [771, 400] width 60 height 20
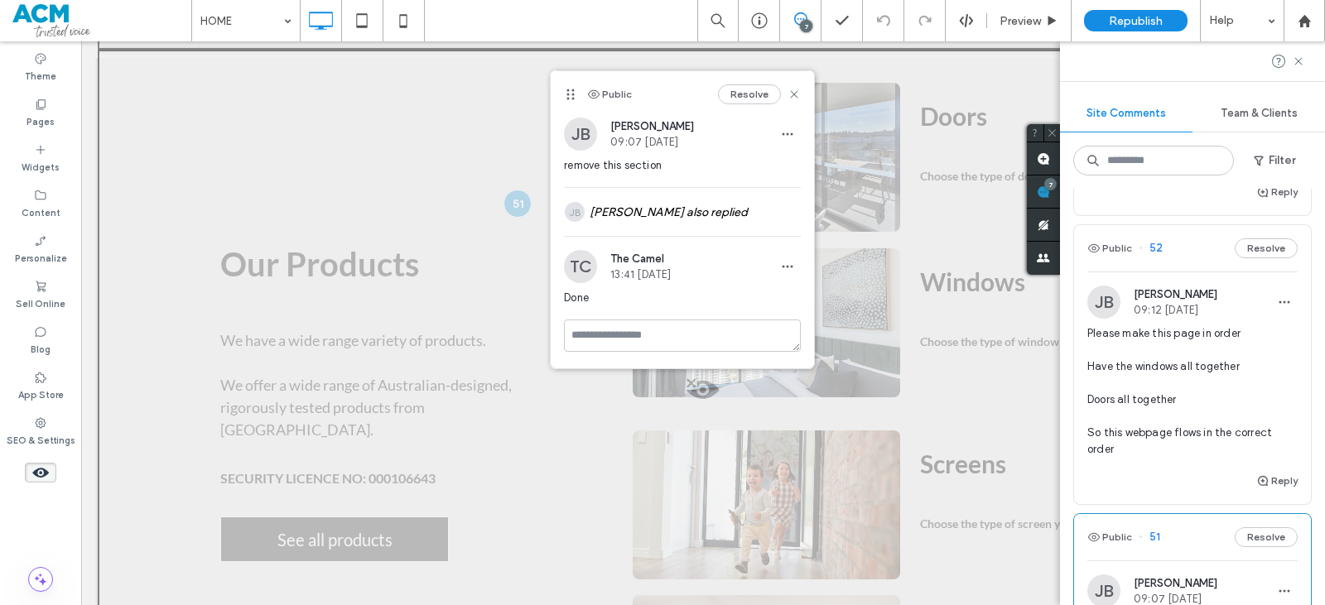
scroll to position [932, 0]
click at [1178, 369] on span "Please make this page in order Have the windows all together Doors all together…" at bounding box center [1193, 395] width 210 height 133
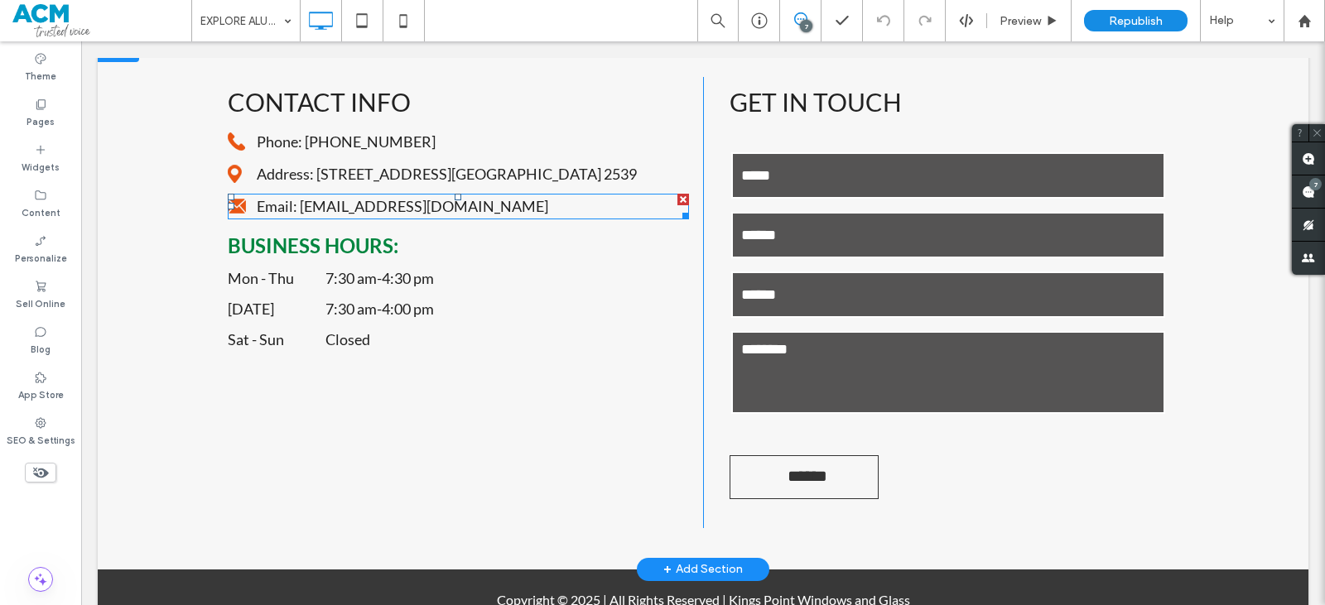
scroll to position [10555, 0]
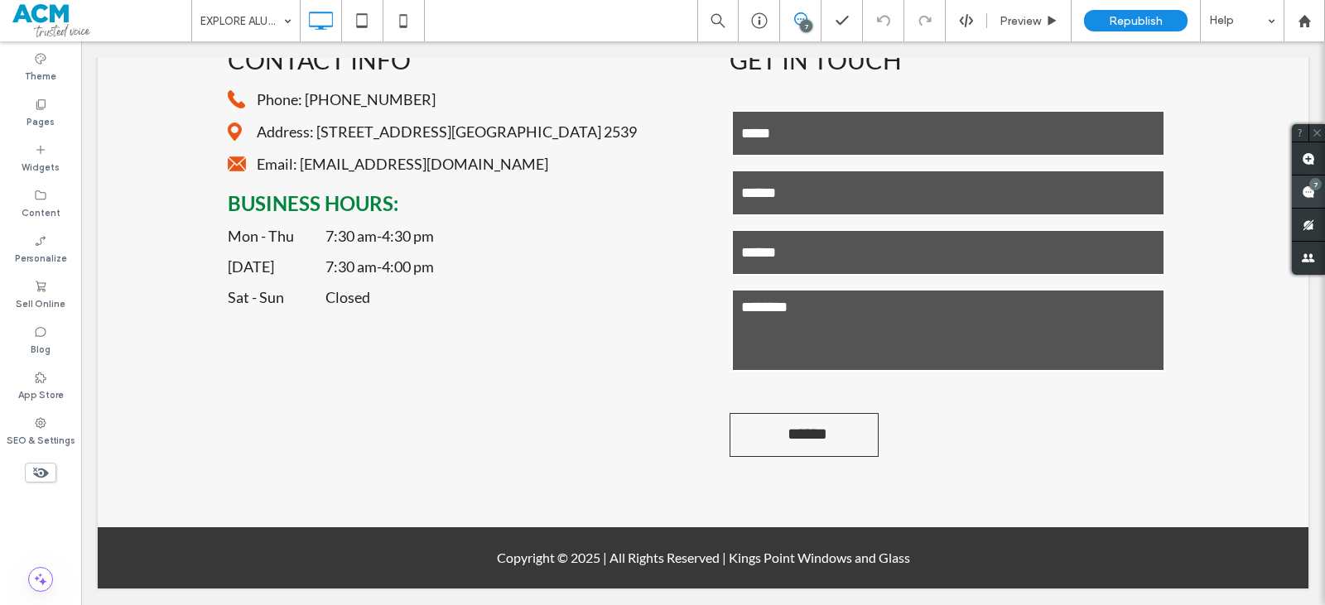
click at [1310, 191] on use at bounding box center [1308, 192] width 13 height 13
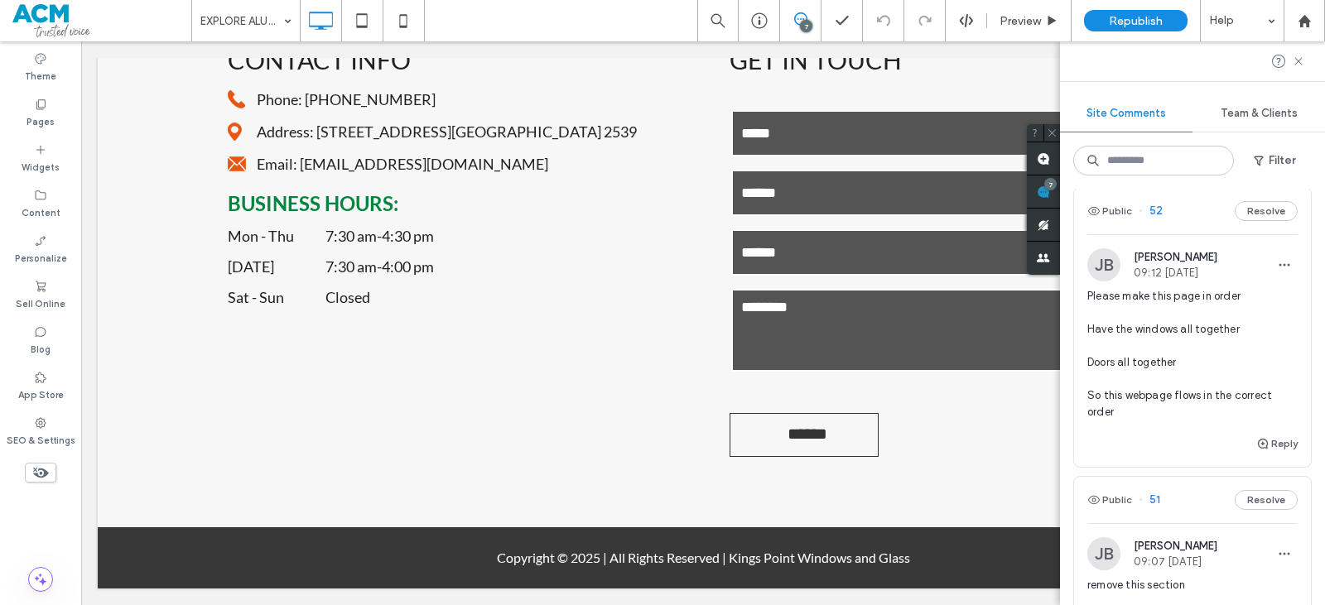
scroll to position [994, 0]
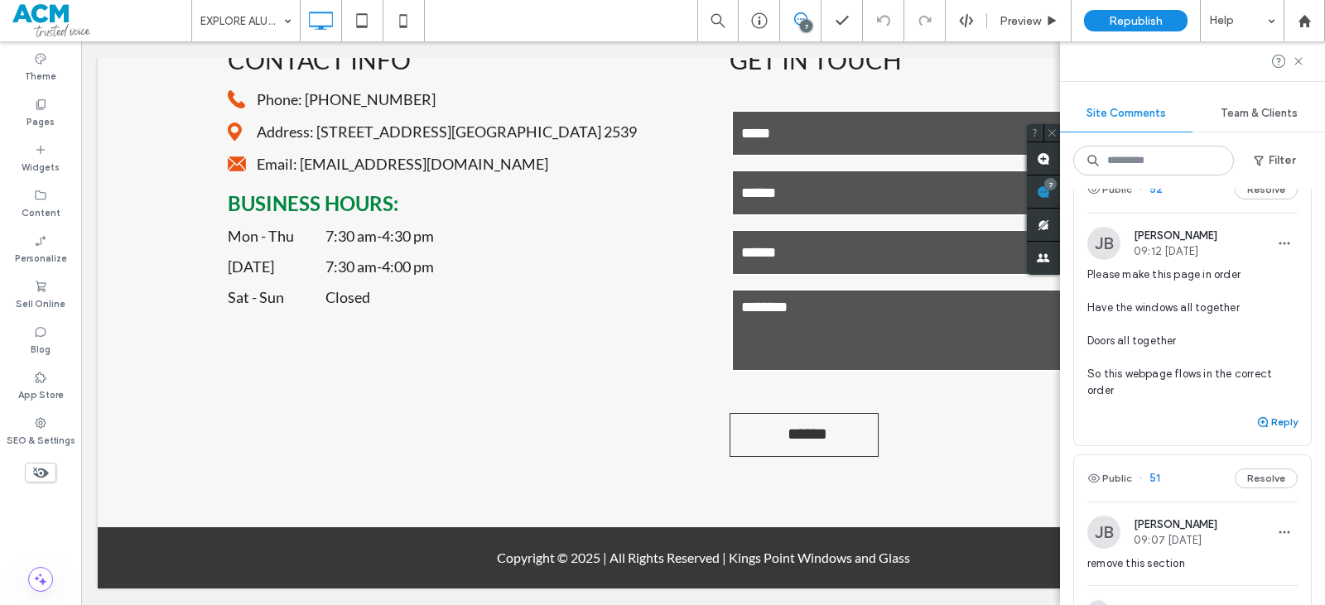
click at [1275, 415] on button "Reply" at bounding box center [1277, 422] width 41 height 20
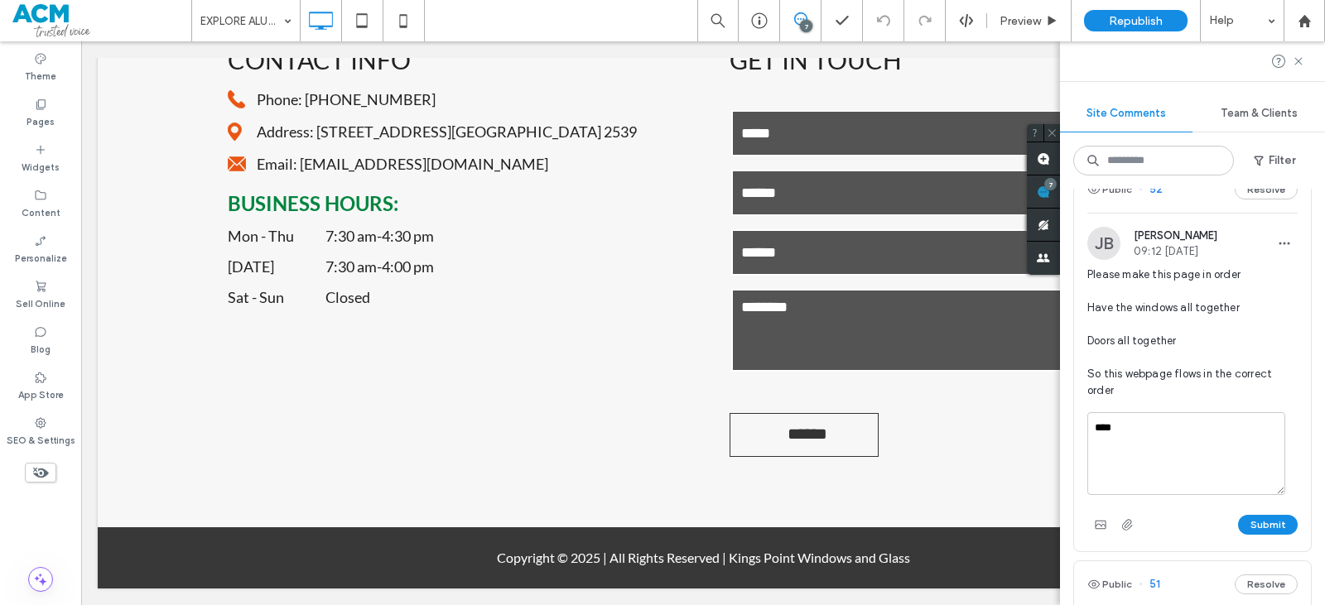
type textarea "****"
click at [1259, 513] on div "Submit" at bounding box center [1193, 525] width 210 height 27
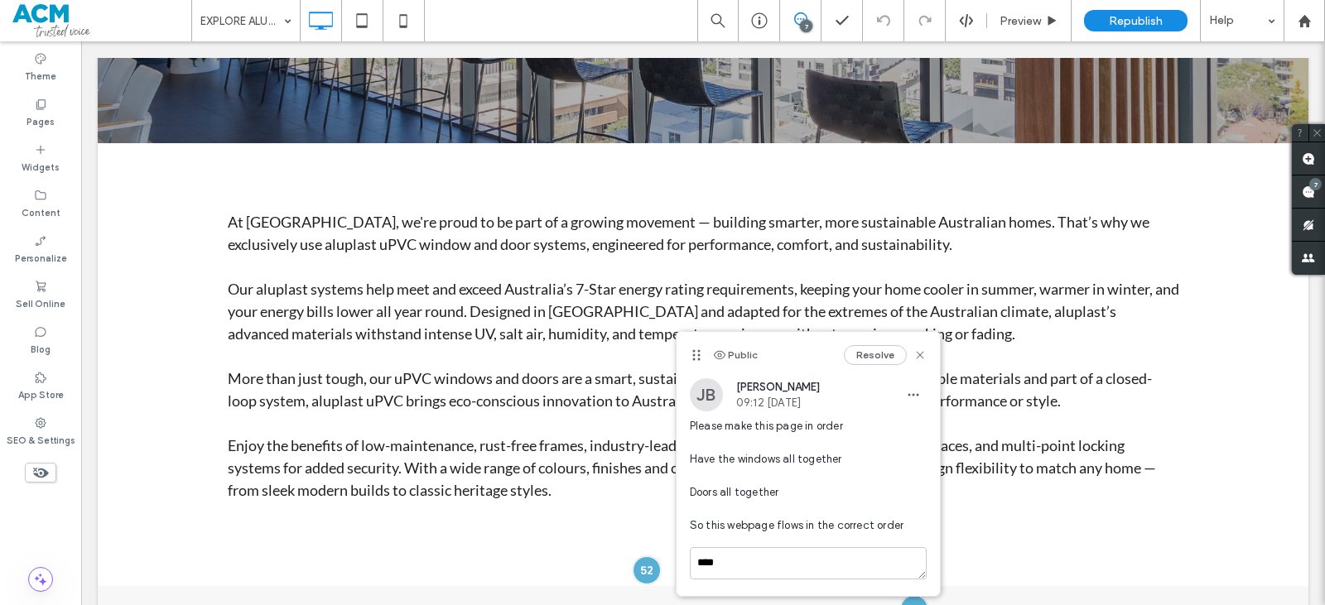
scroll to position [0, 0]
click at [803, 552] on textarea "****" at bounding box center [808, 588] width 237 height 83
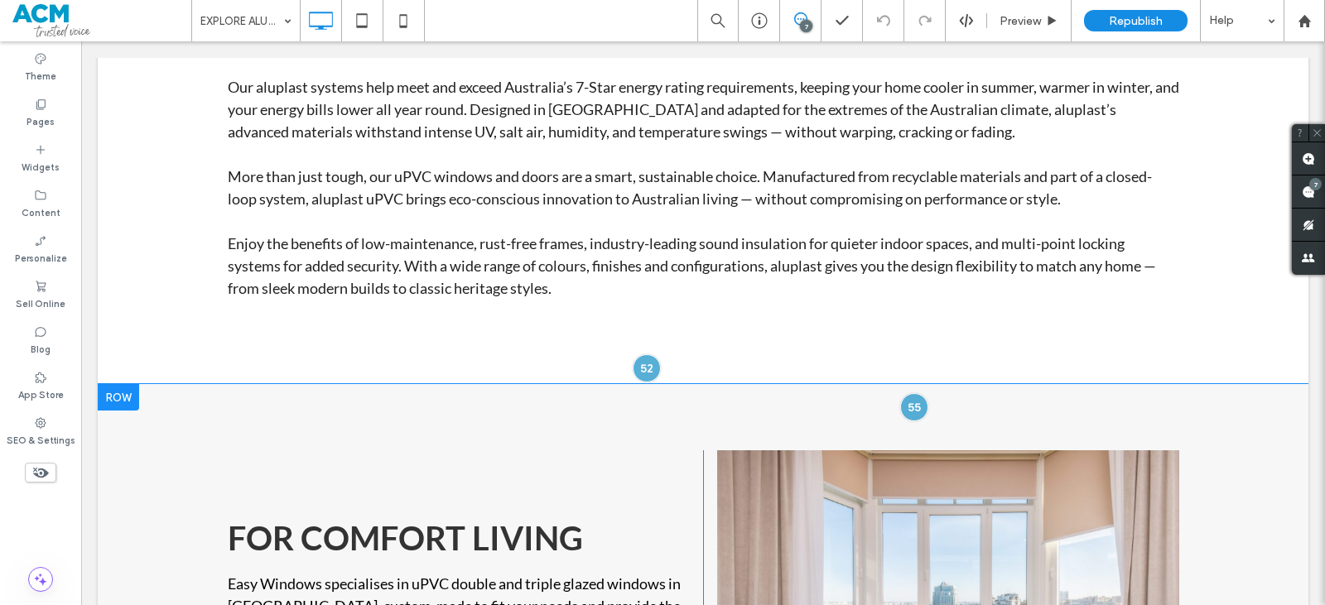
scroll to position [784, 0]
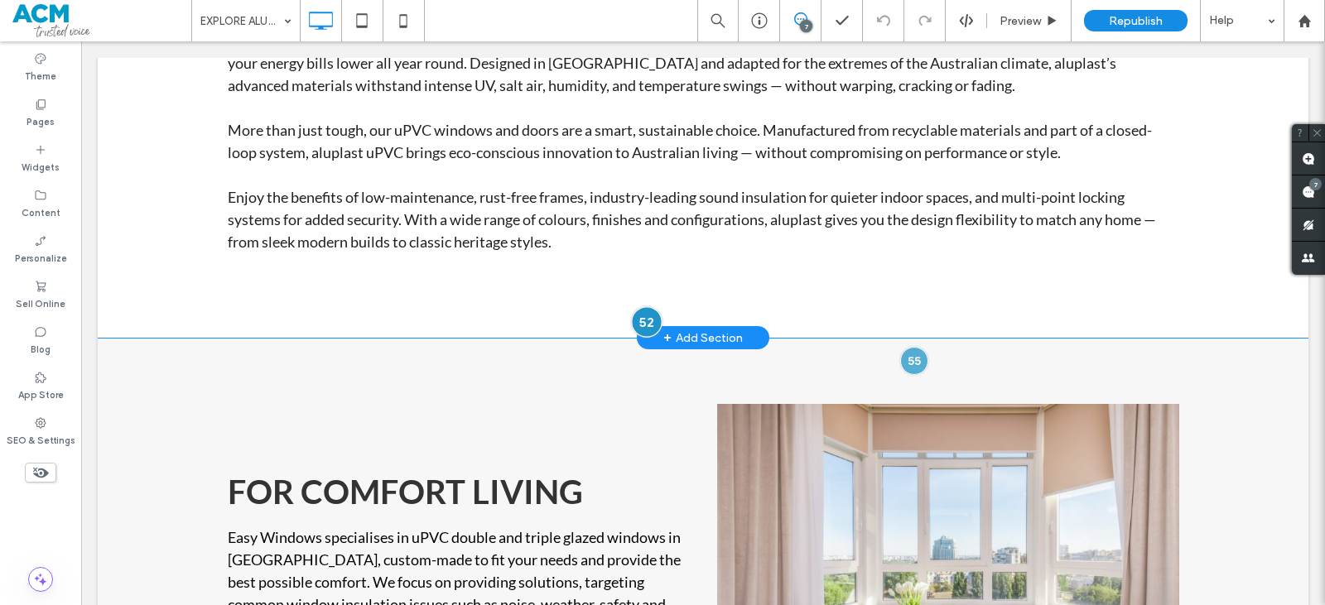
click at [643, 326] on div at bounding box center [646, 321] width 31 height 31
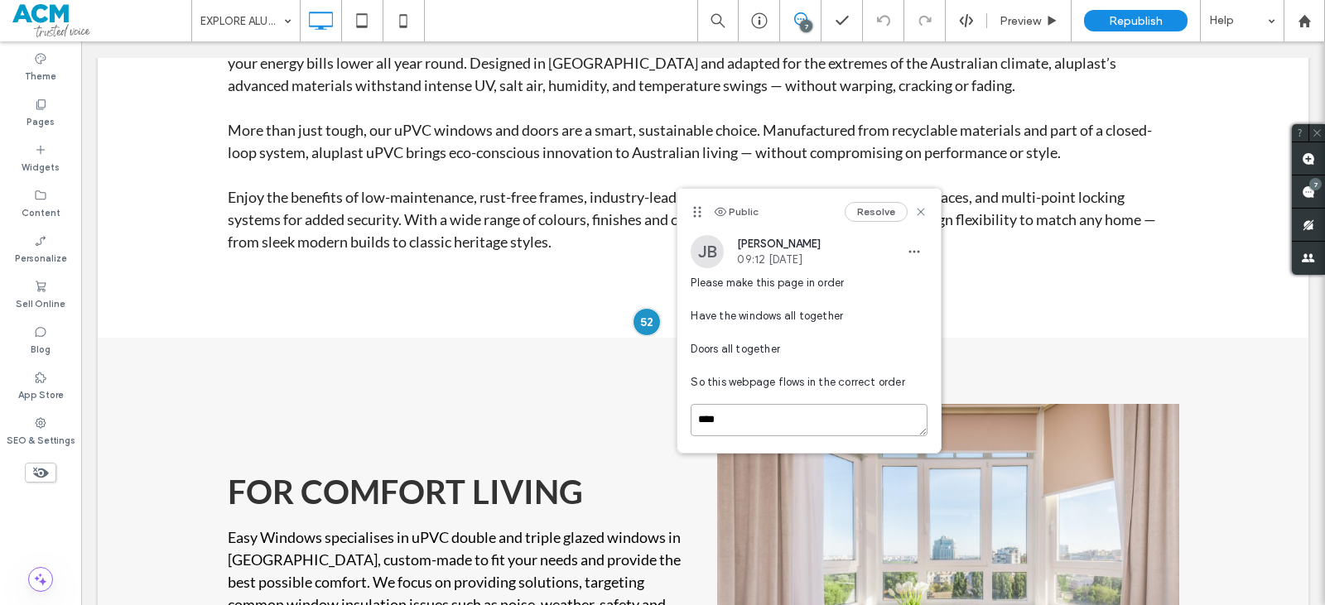
click at [760, 418] on textarea "****" at bounding box center [809, 420] width 237 height 32
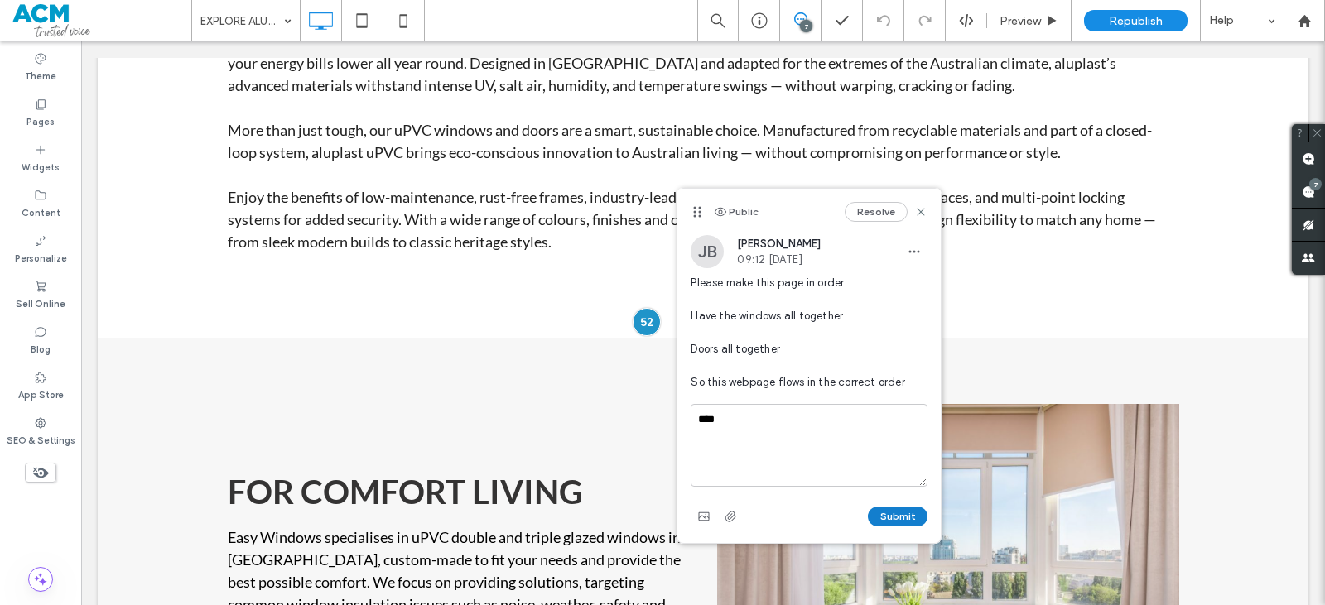
click at [896, 513] on button "Submit" at bounding box center [898, 517] width 60 height 20
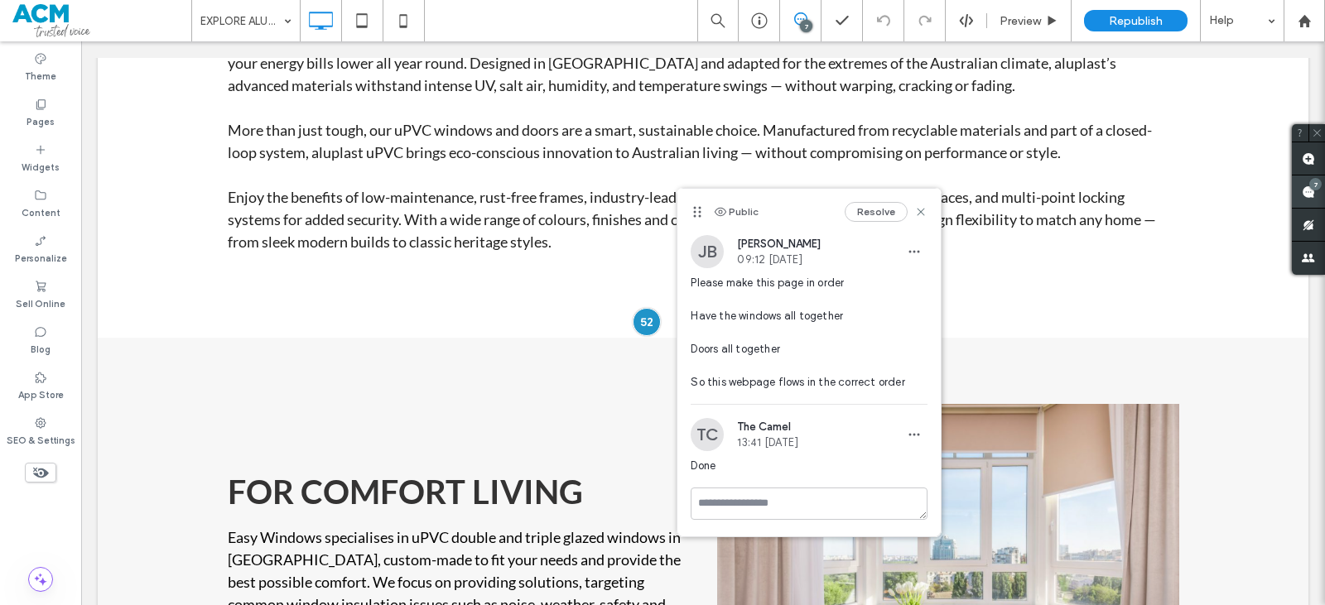
click at [1309, 195] on use at bounding box center [1308, 192] width 13 height 13
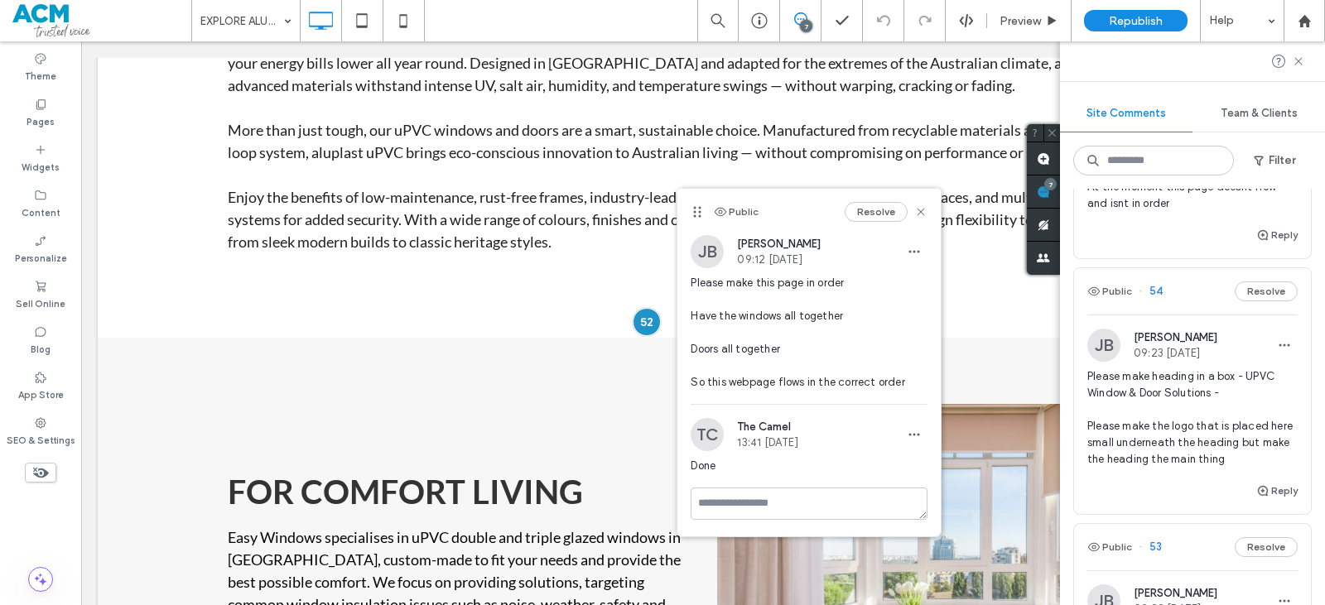
scroll to position [580, 0]
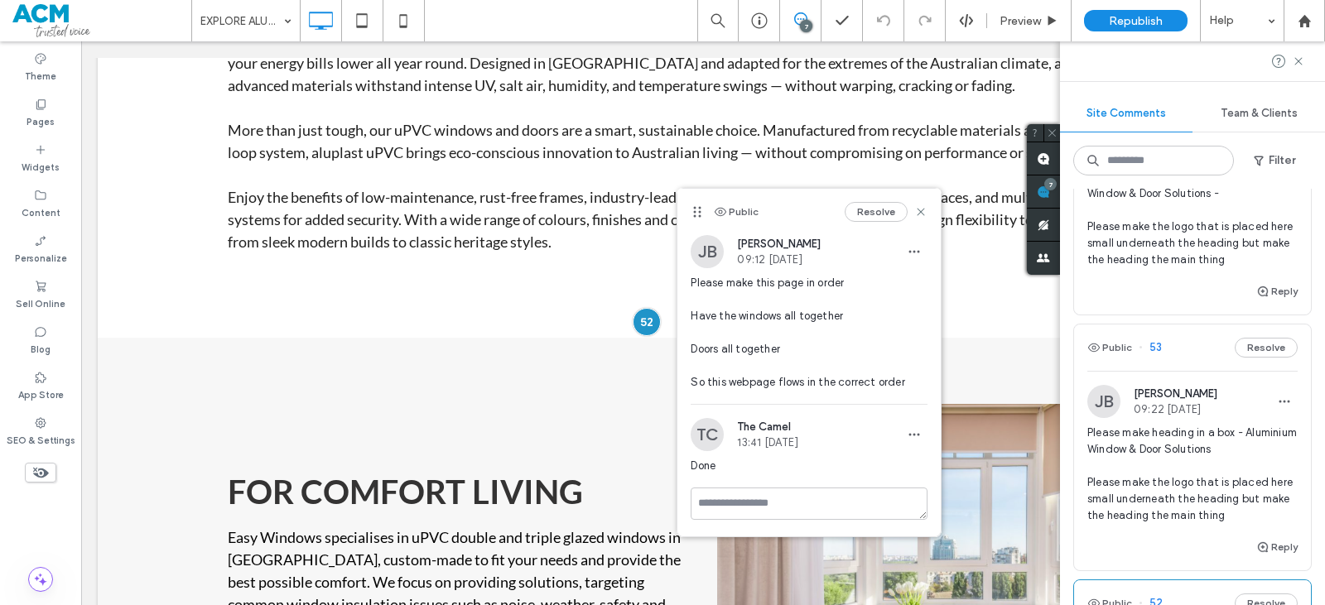
click at [1243, 410] on div "JB Jasmine Bourne 09:22 Aug 13 2025" at bounding box center [1193, 401] width 210 height 33
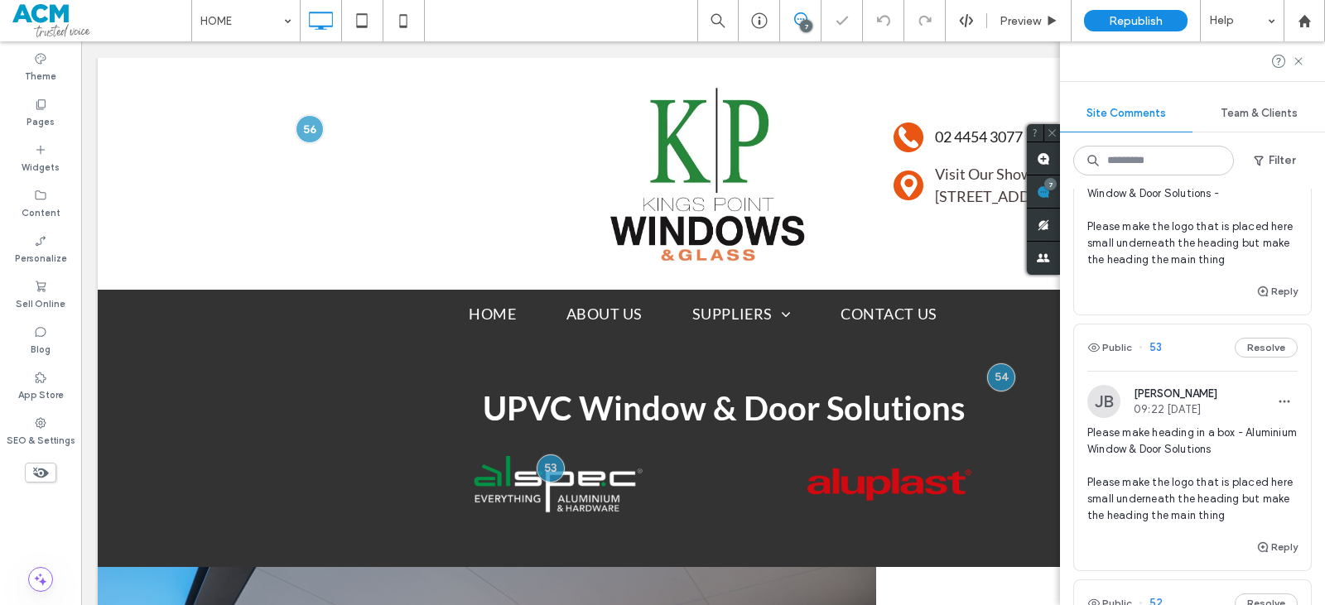
scroll to position [120, 0]
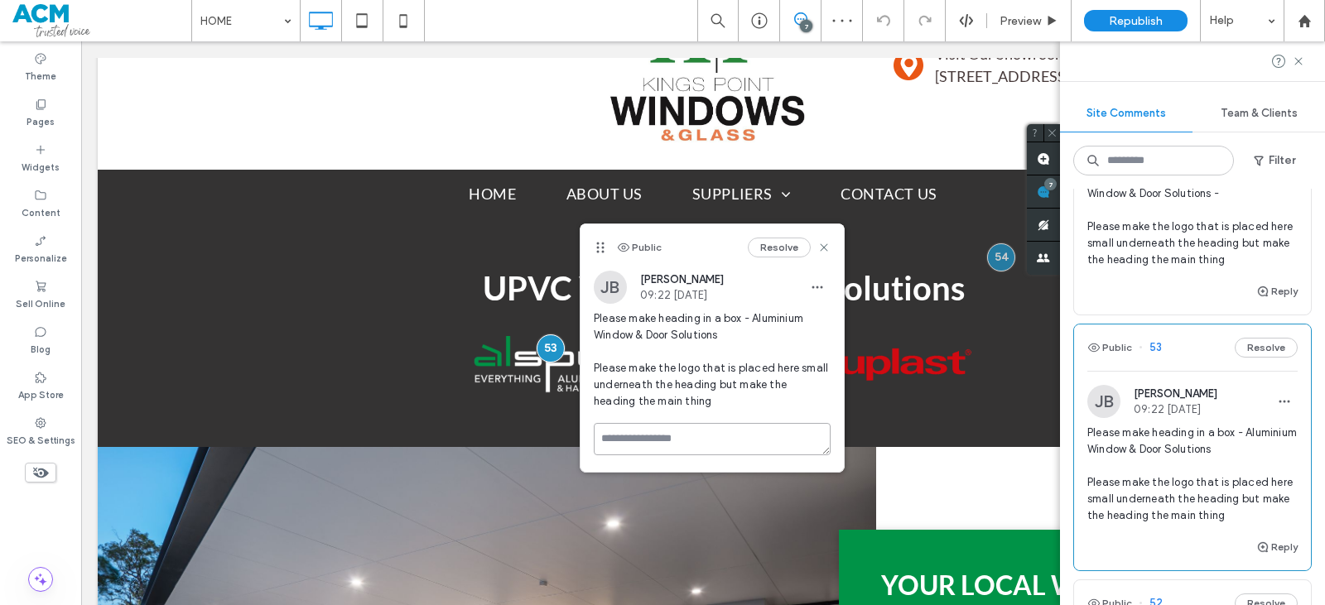
click at [716, 447] on textarea at bounding box center [712, 439] width 237 height 32
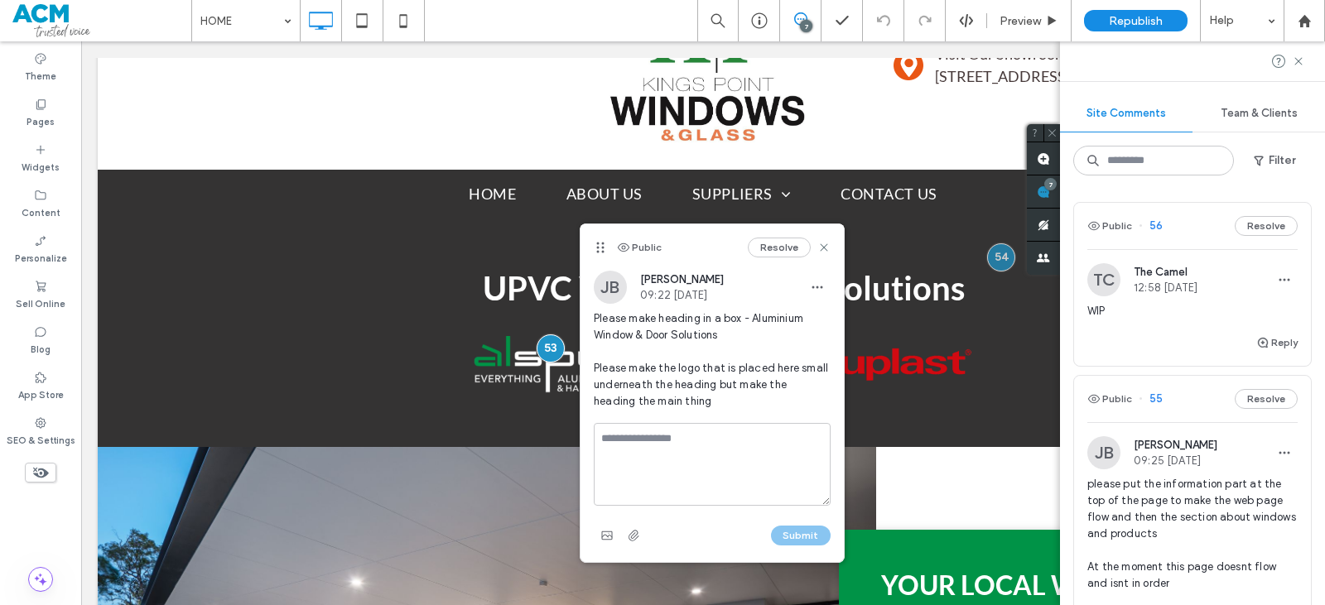
scroll to position [580, 0]
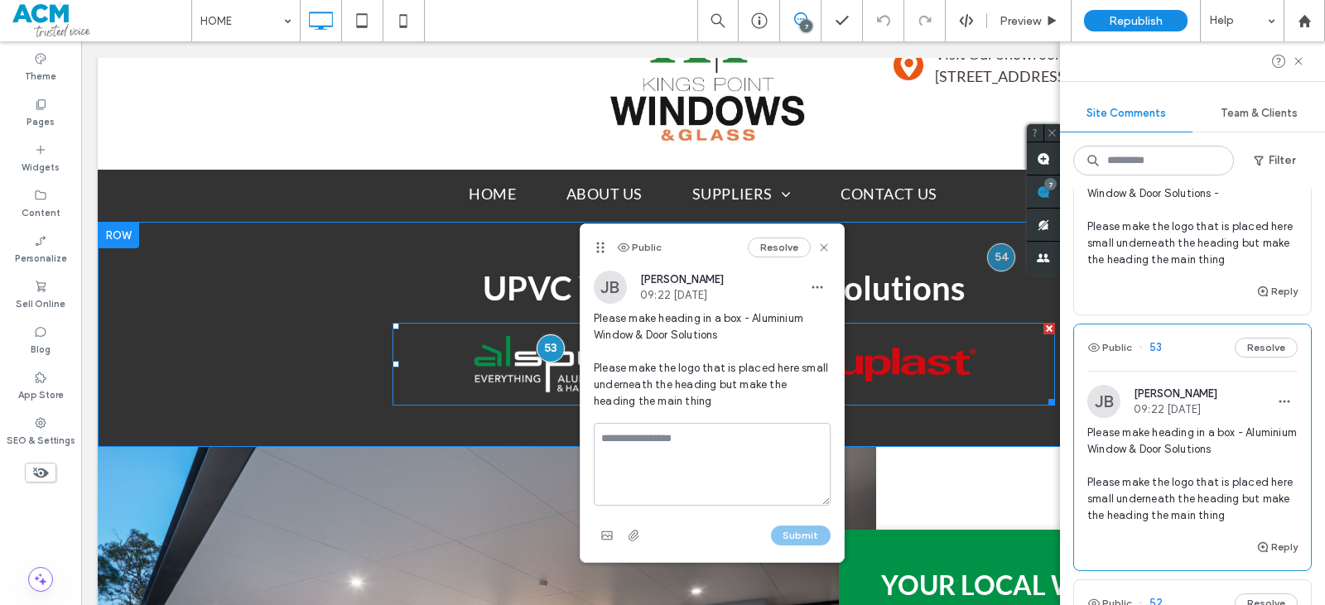
click at [902, 349] on div "Faces of Humanity Button" at bounding box center [889, 364] width 331 height 83
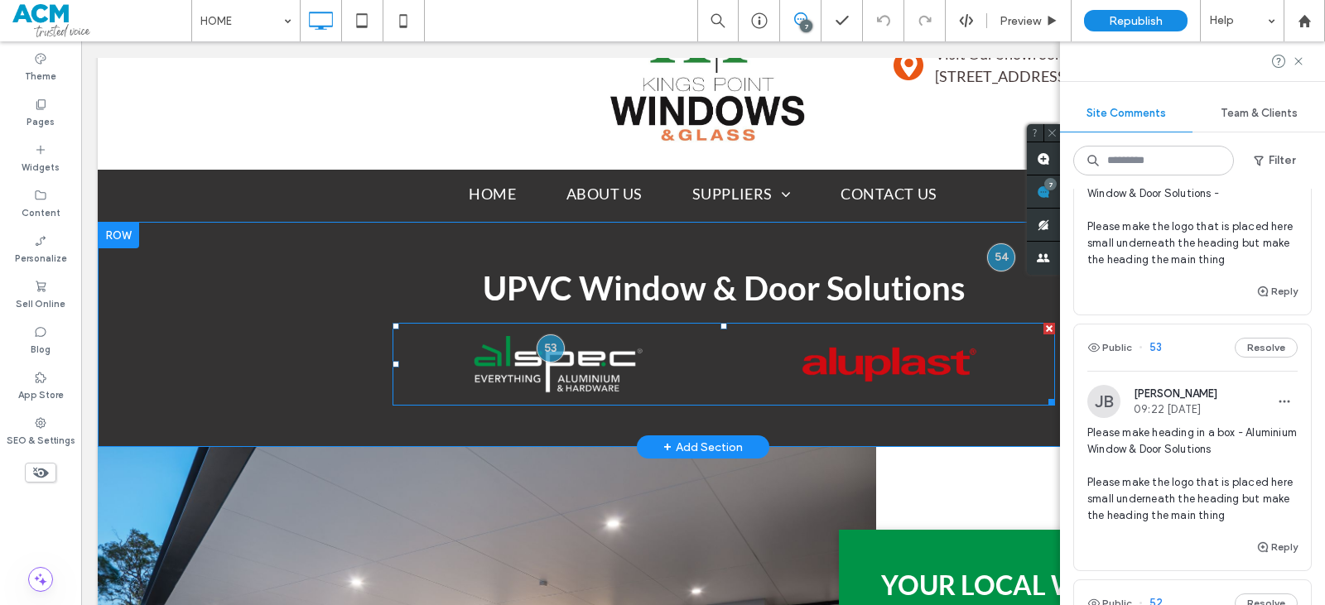
click at [786, 369] on link at bounding box center [889, 365] width 351 height 88
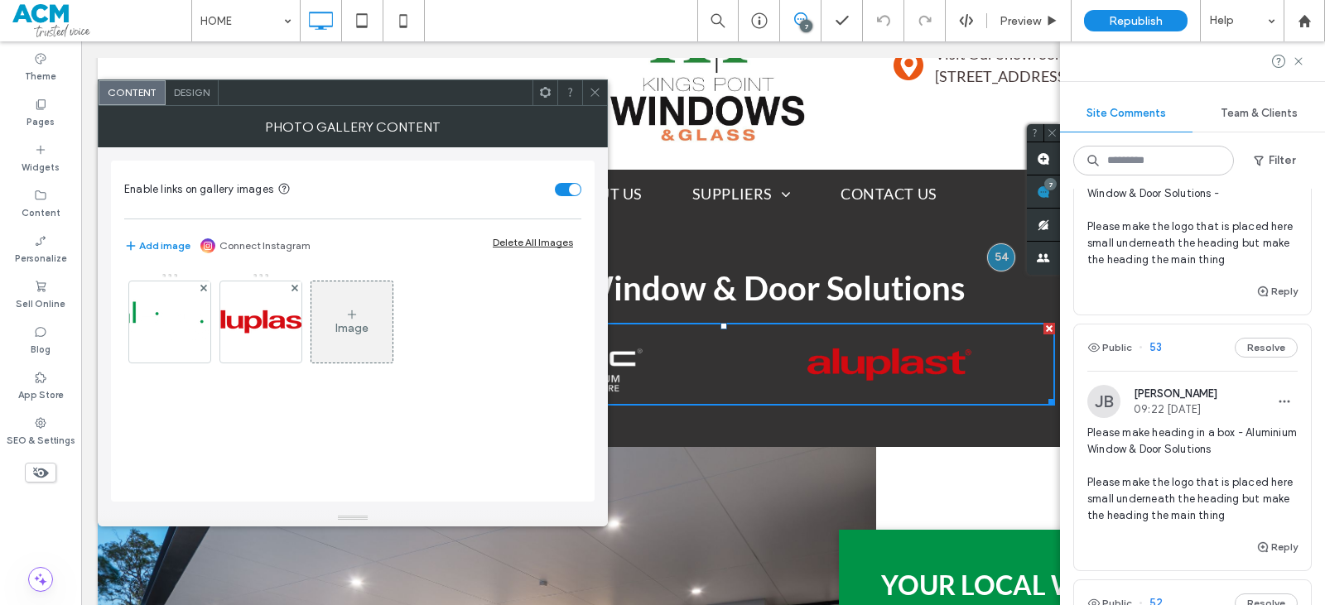
click at [193, 94] on span "Design" at bounding box center [192, 92] width 36 height 12
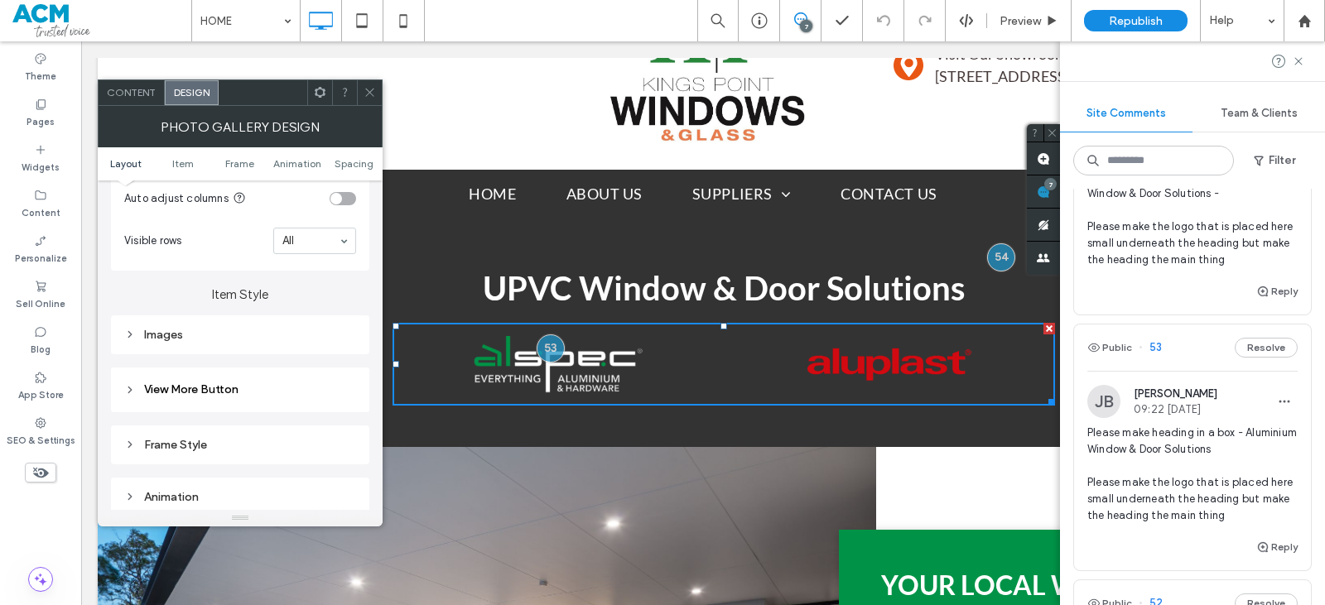
click at [248, 328] on div "Images" at bounding box center [240, 335] width 232 height 14
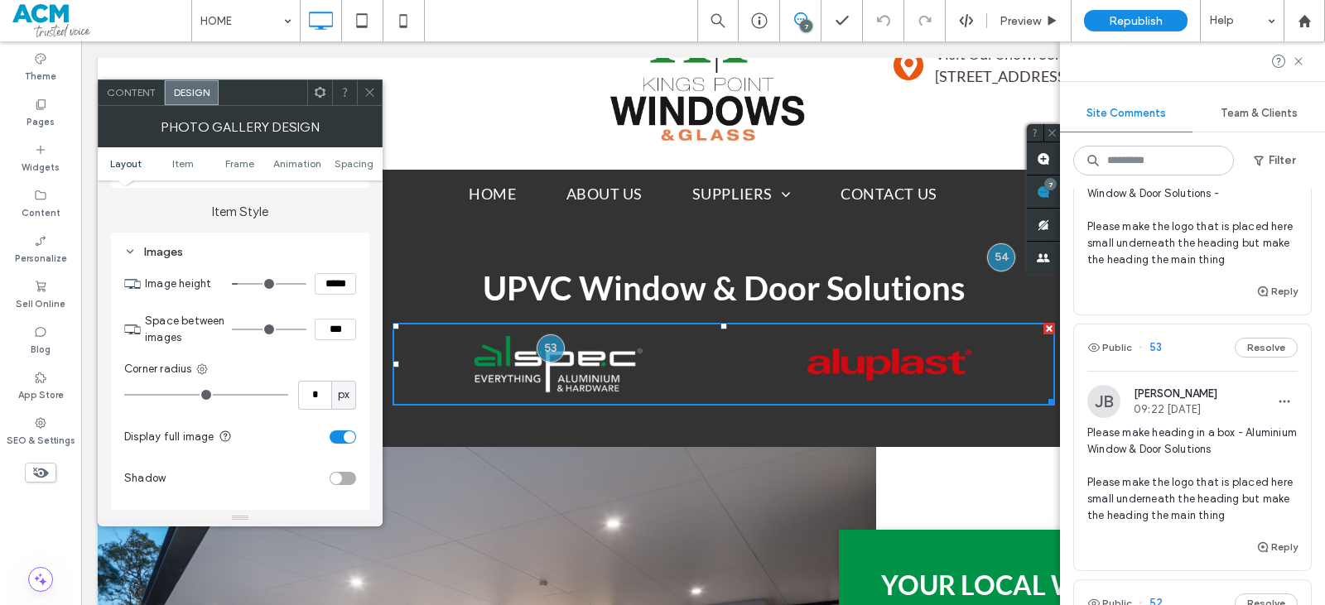
click at [330, 278] on input "*****" at bounding box center [335, 284] width 41 height 22
type input "****"
type input "**"
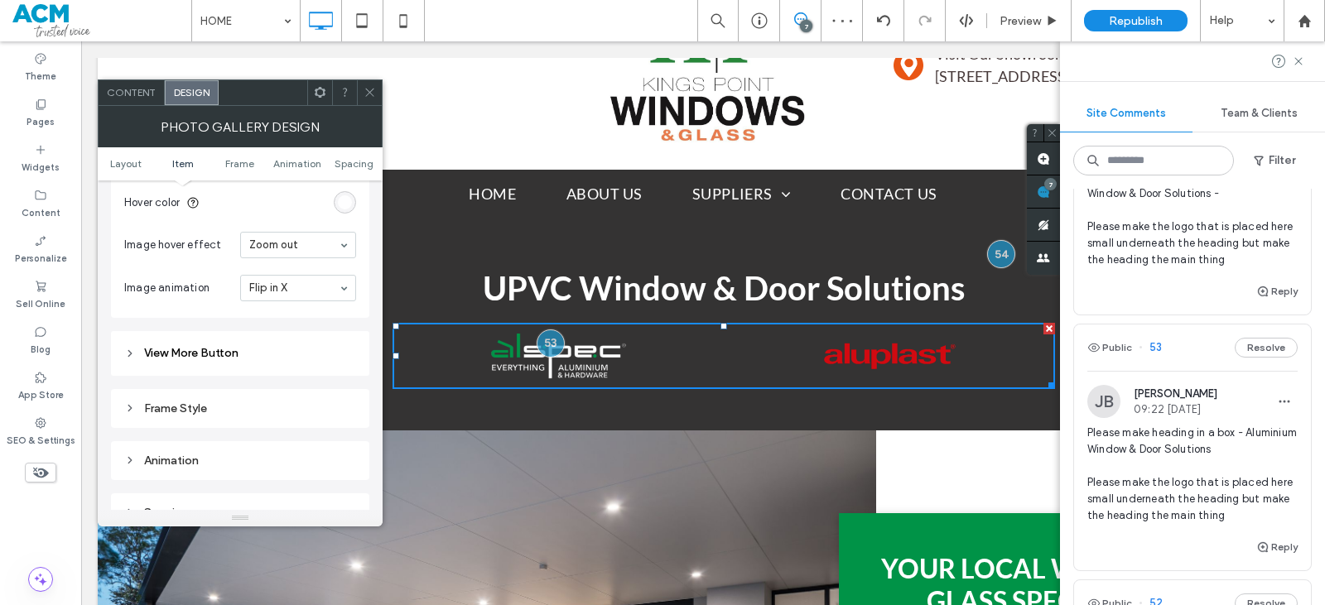
scroll to position [994, 0]
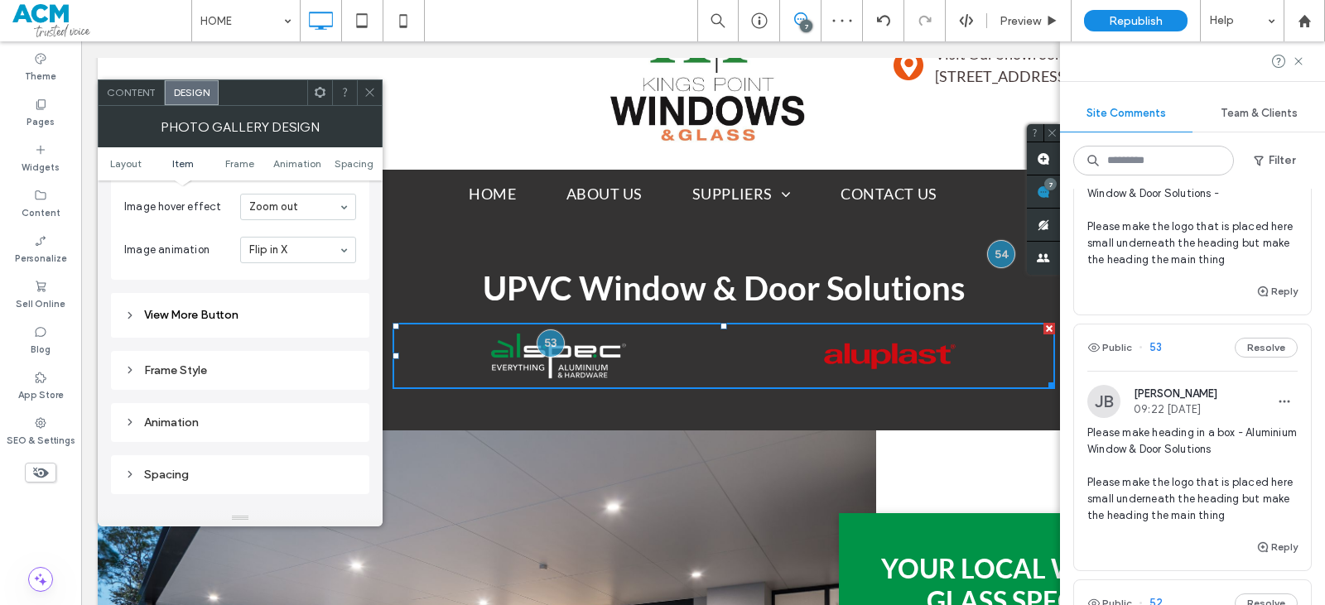
click at [218, 366] on div "Frame Style" at bounding box center [240, 371] width 232 height 14
drag, startPoint x: 331, startPoint y: 493, endPoint x: 320, endPoint y: 493, distance: 11.6
click at [320, 493] on input "*****" at bounding box center [335, 491] width 41 height 22
type input "*****"
type input "***"
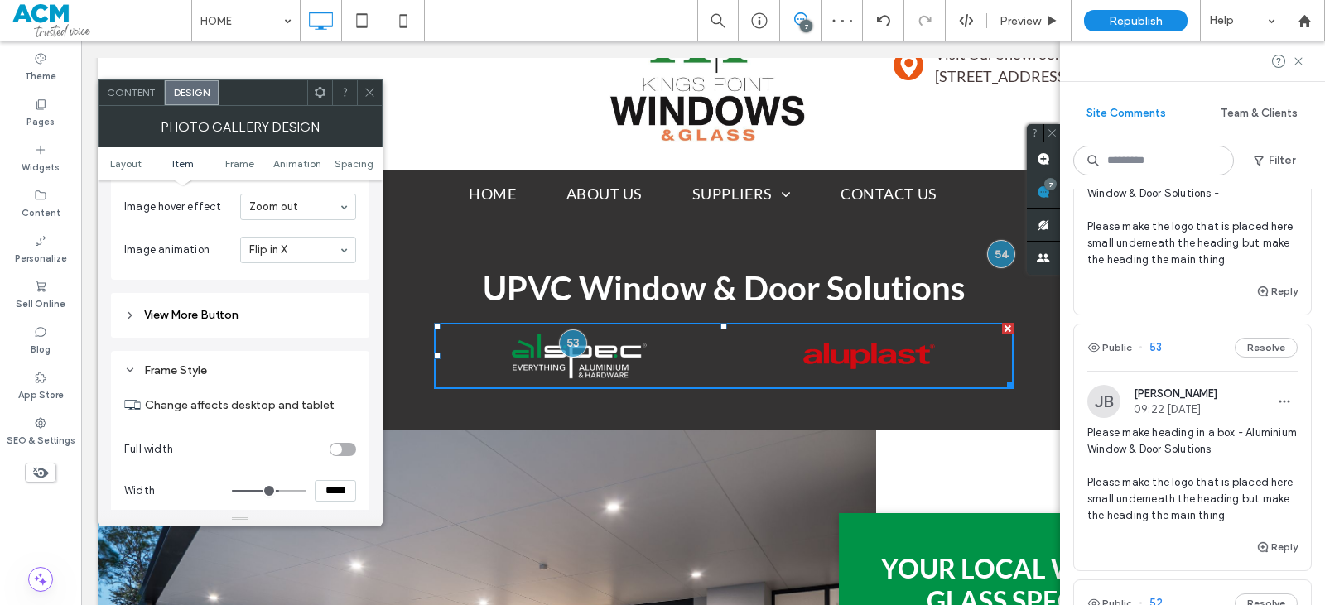
drag, startPoint x: 325, startPoint y: 490, endPoint x: 316, endPoint y: 482, distance: 11.1
click at [317, 481] on input "*****" at bounding box center [335, 491] width 41 height 22
type input "*****"
type input "***"
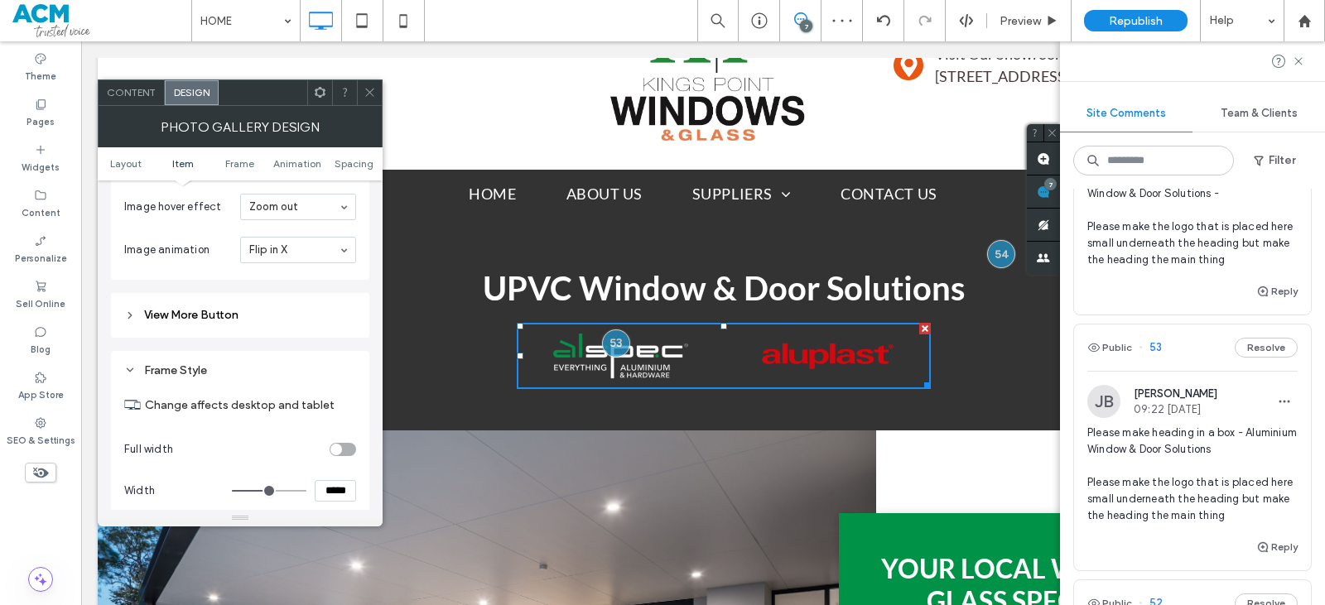
click at [365, 91] on icon at bounding box center [370, 92] width 12 height 12
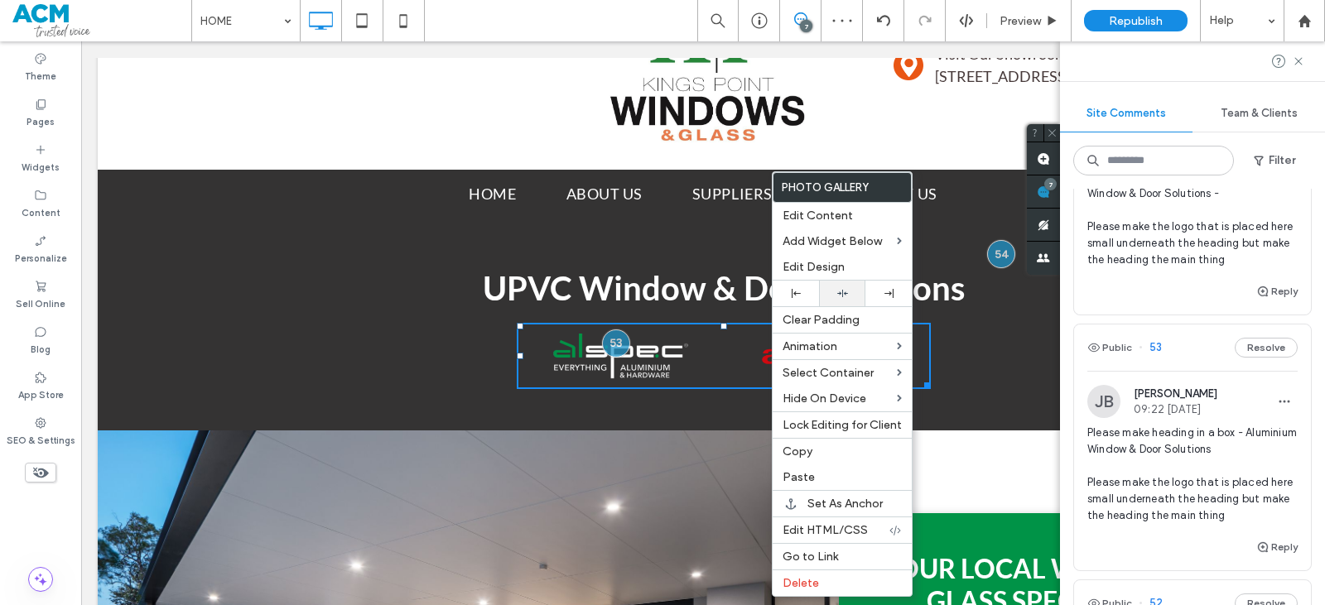
click at [844, 288] on icon at bounding box center [842, 293] width 11 height 11
click at [999, 253] on div at bounding box center [1001, 254] width 31 height 31
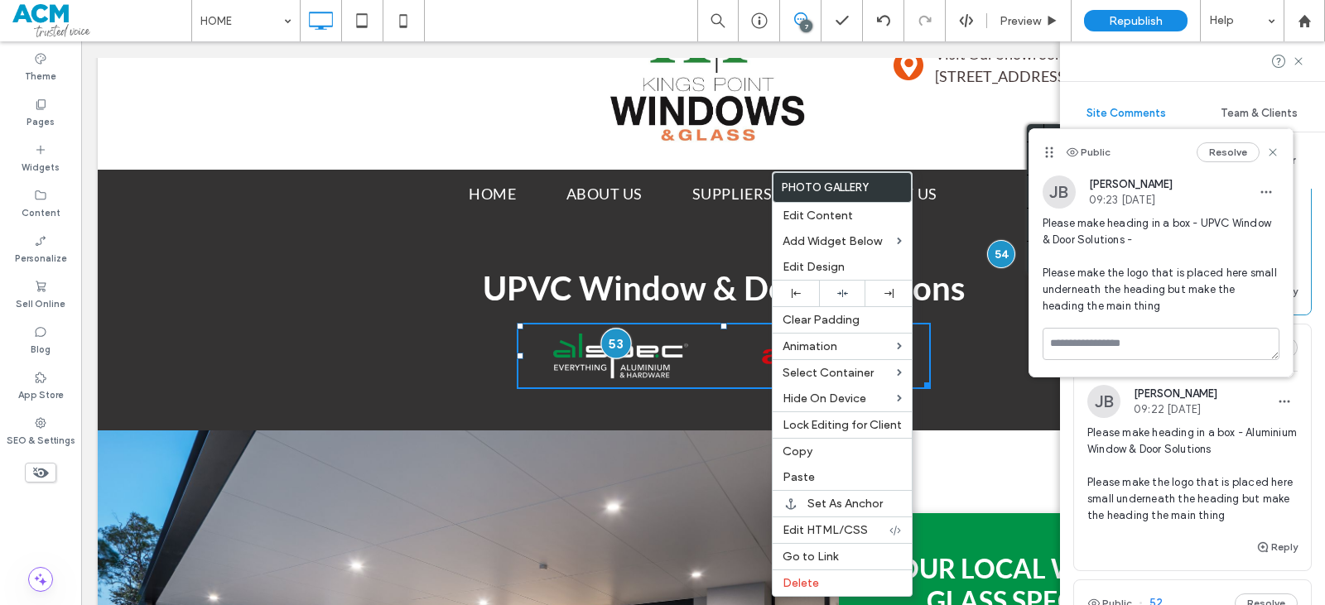
click at [605, 344] on div at bounding box center [616, 343] width 31 height 31
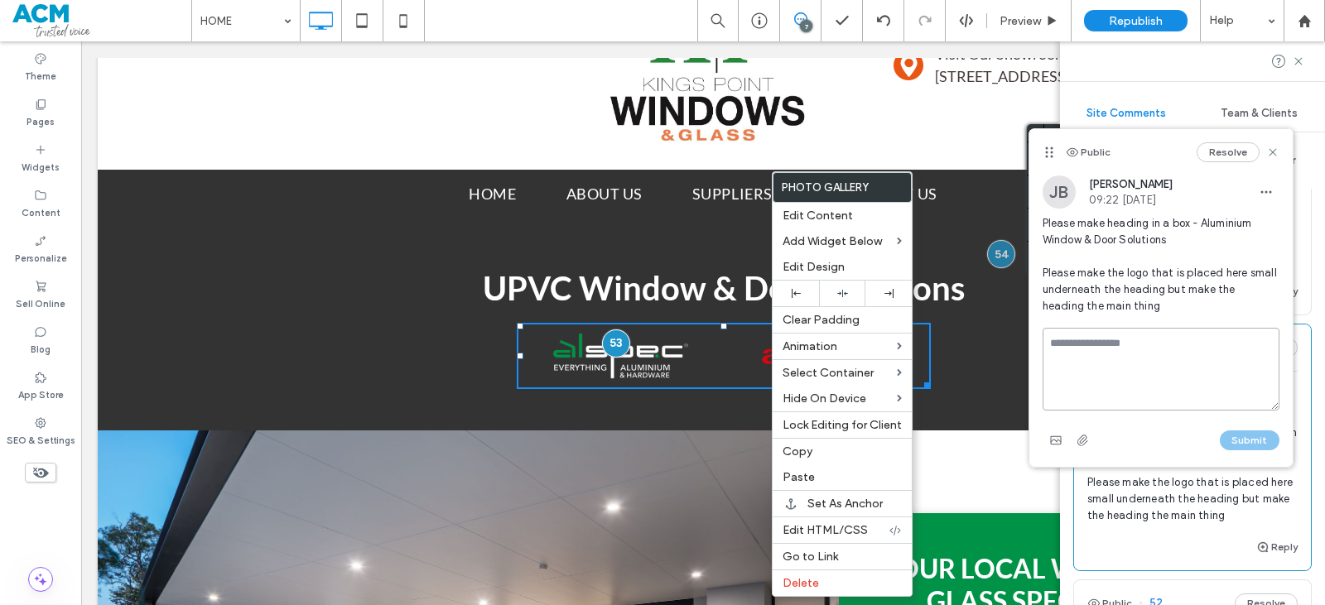
click at [1086, 354] on textarea at bounding box center [1161, 369] width 237 height 83
type textarea "****"
click at [1236, 438] on button "Submit" at bounding box center [1250, 441] width 60 height 20
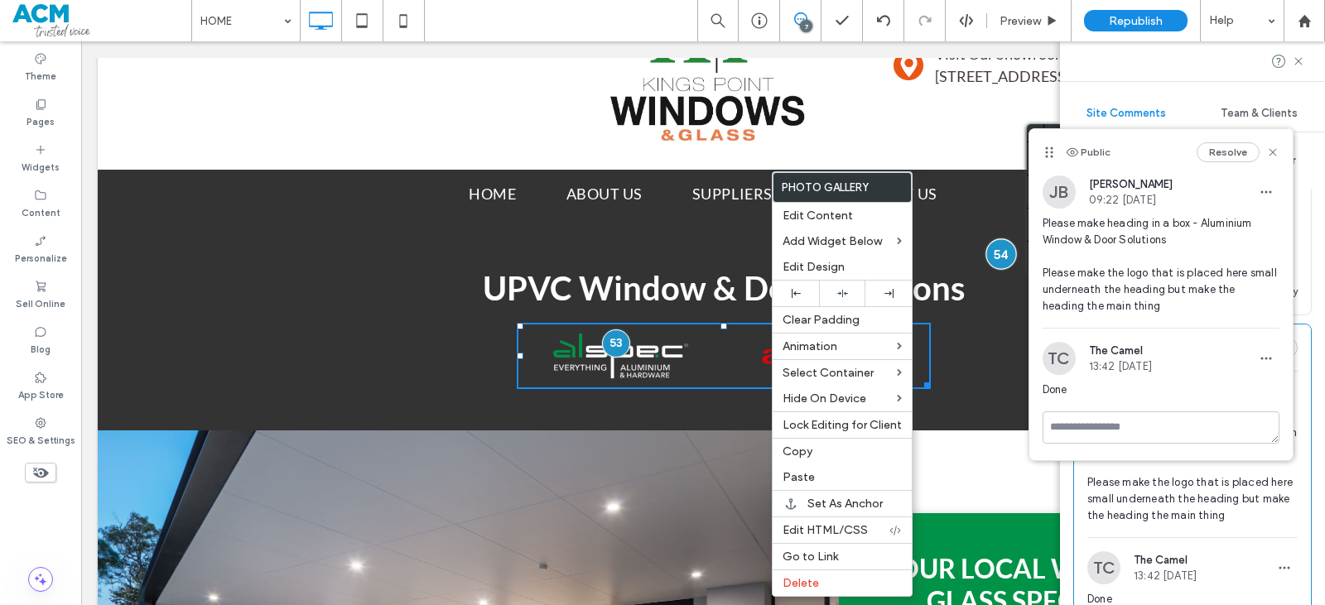
click at [1000, 247] on div at bounding box center [1001, 254] width 31 height 31
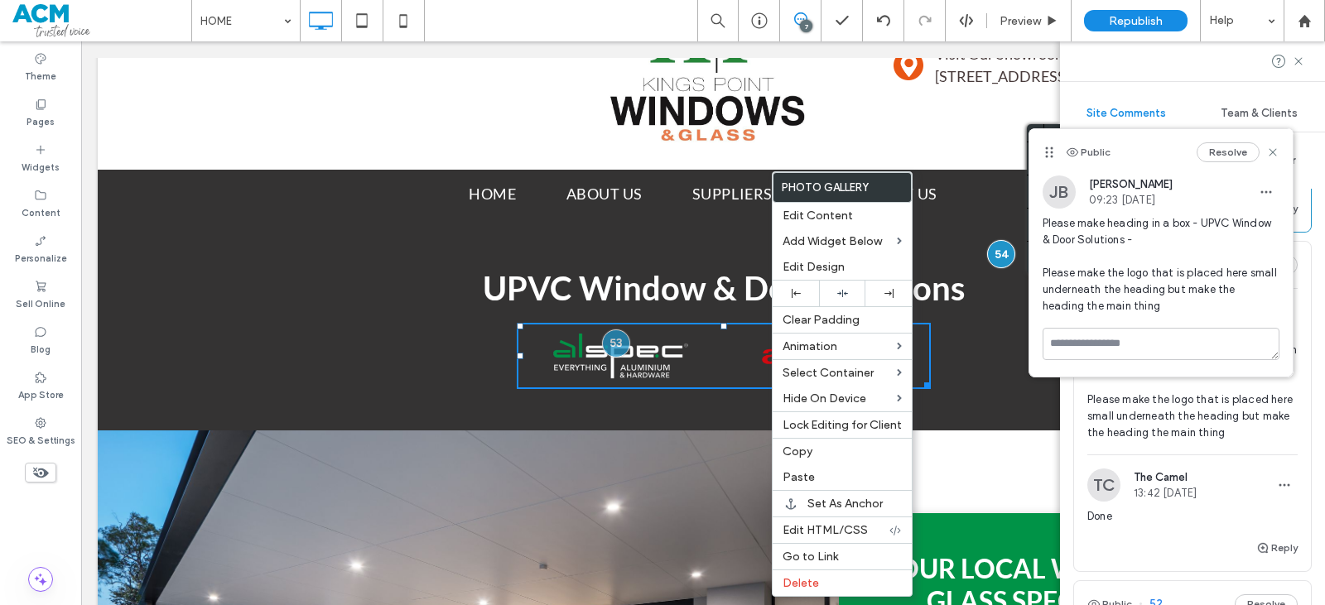
scroll to position [497, 0]
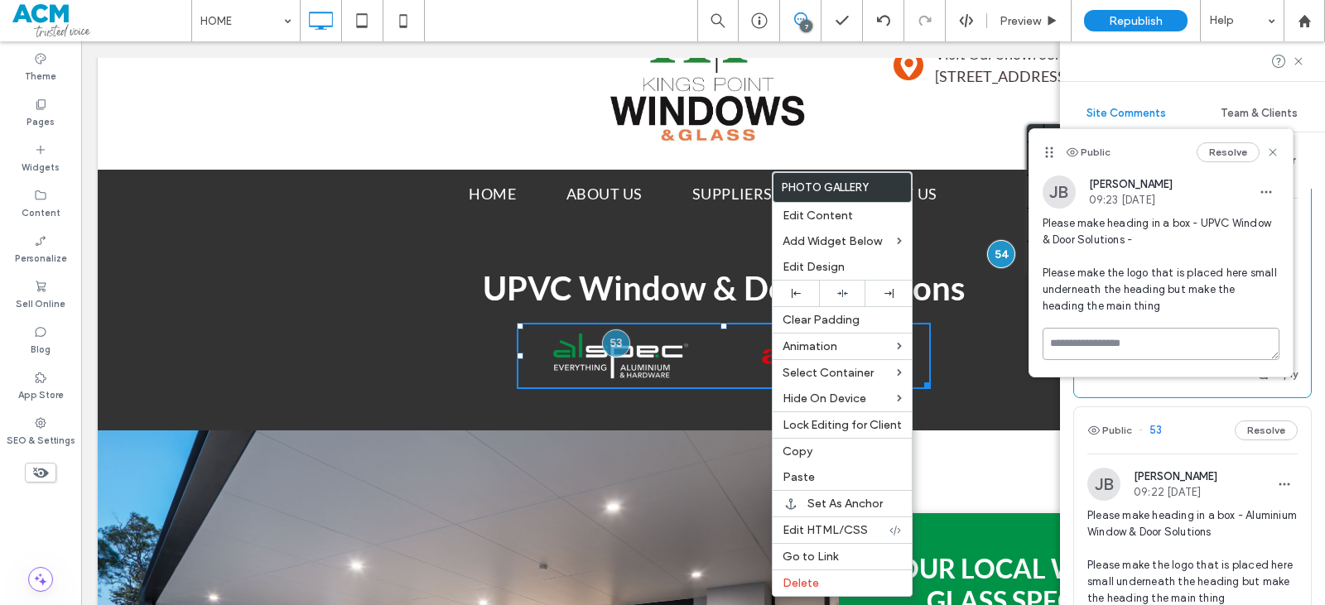
click at [1127, 335] on textarea at bounding box center [1161, 344] width 237 height 32
type textarea "****"
click at [1241, 446] on button "Submit" at bounding box center [1250, 441] width 60 height 20
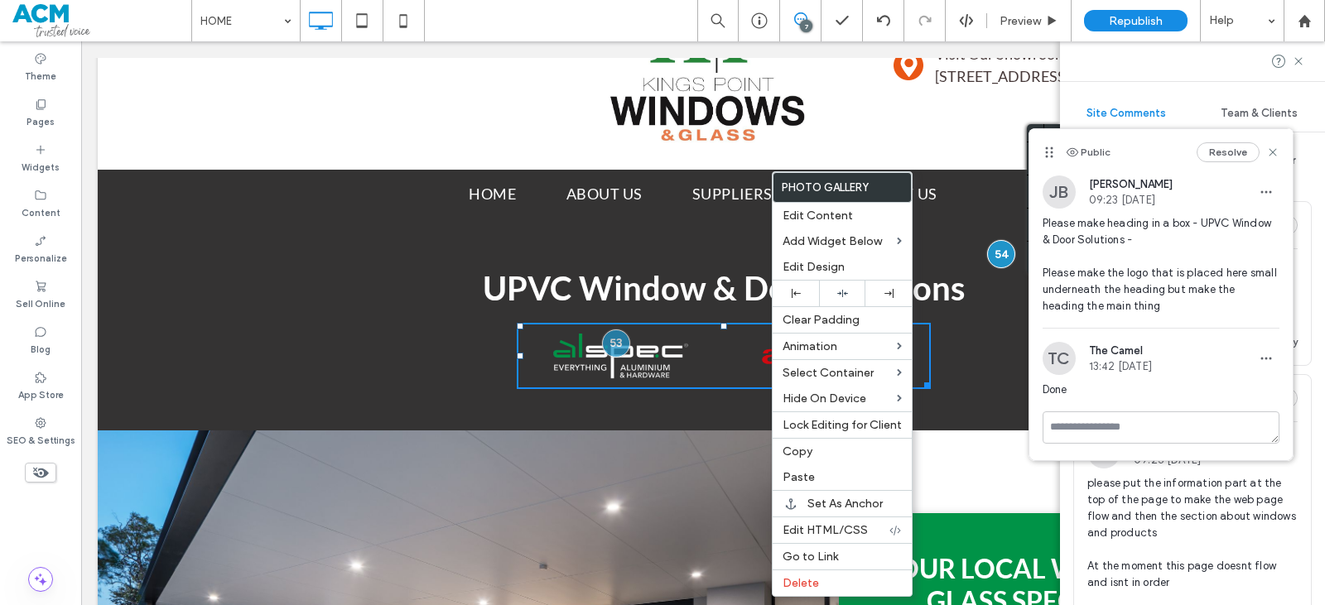
scroll to position [0, 0]
click at [1243, 519] on span "please put the information part at the top of the page to make the web page flo…" at bounding box center [1193, 534] width 210 height 116
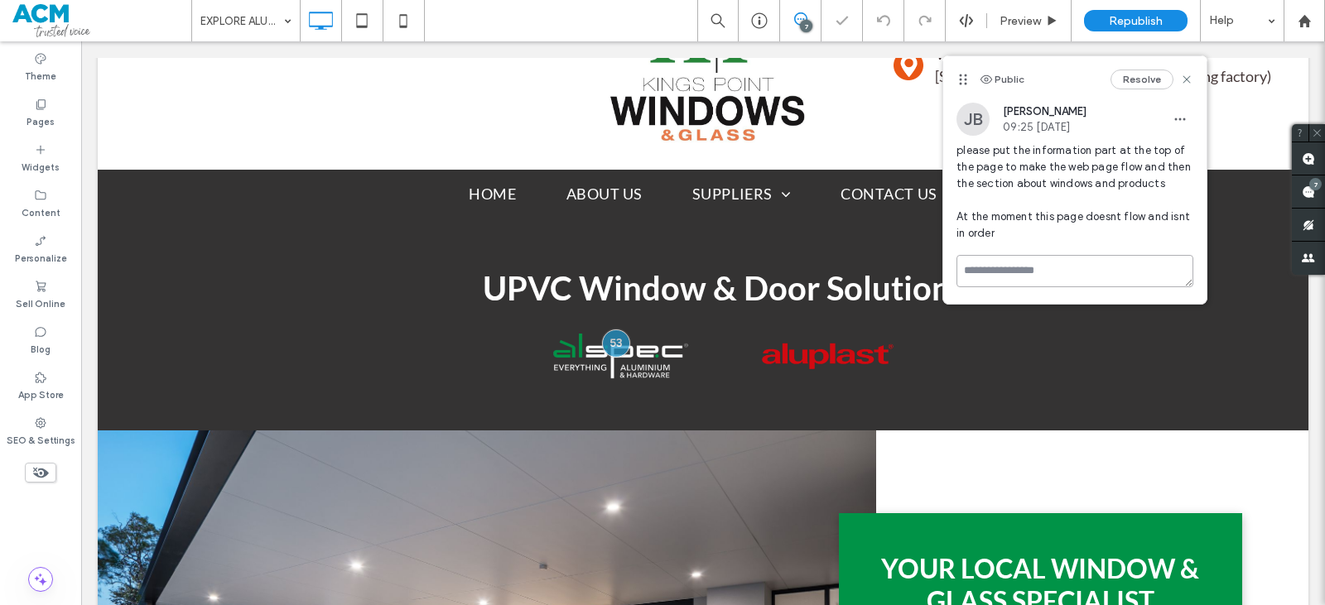
click at [977, 276] on textarea at bounding box center [1075, 271] width 237 height 32
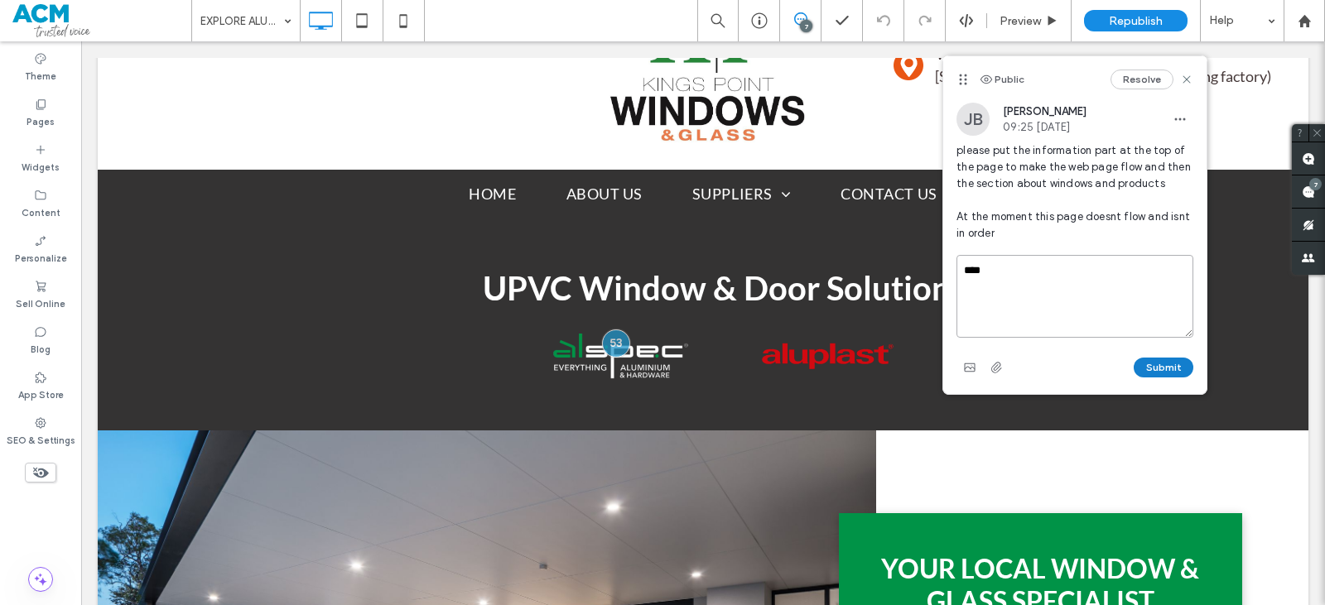
type textarea "****"
drag, startPoint x: 1166, startPoint y: 369, endPoint x: 1167, endPoint y: 359, distance: 10.8
click at [1165, 369] on button "Submit" at bounding box center [1164, 368] width 60 height 20
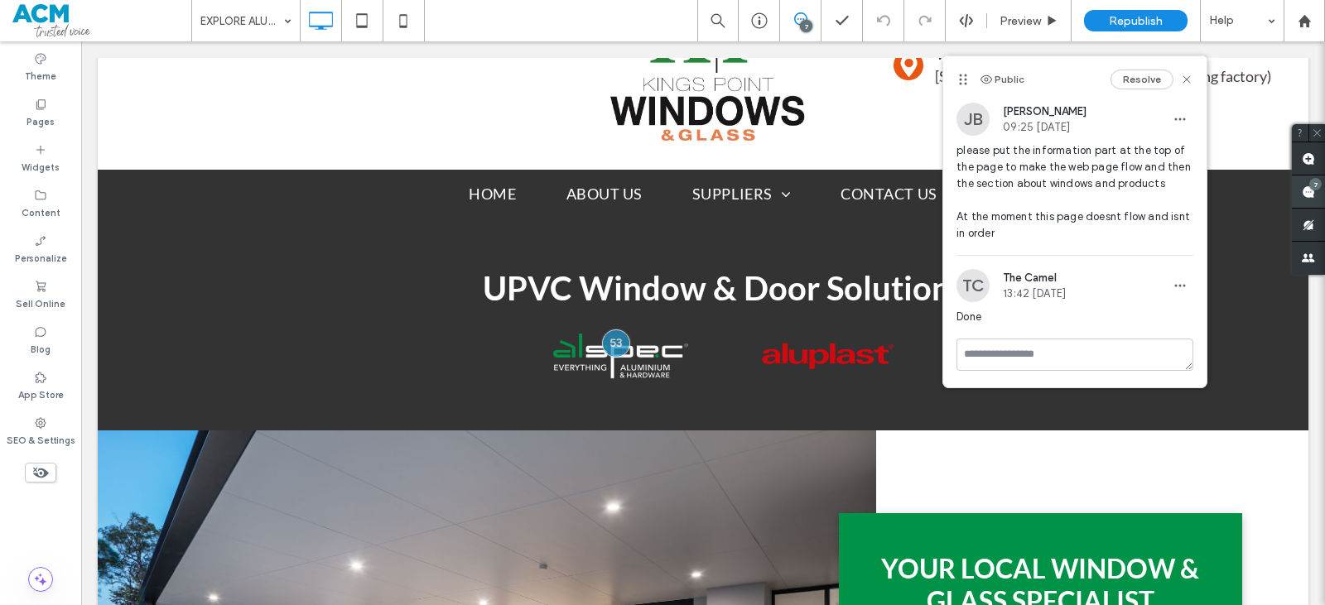
click at [1307, 186] on use at bounding box center [1308, 192] width 13 height 13
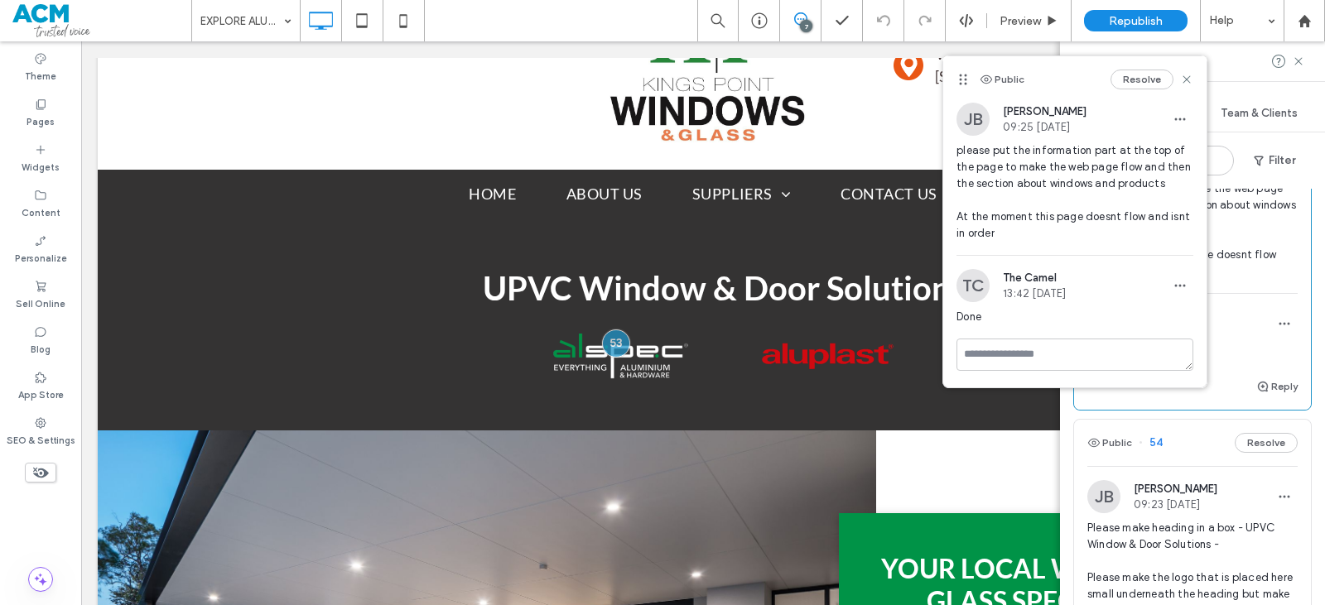
scroll to position [331, 0]
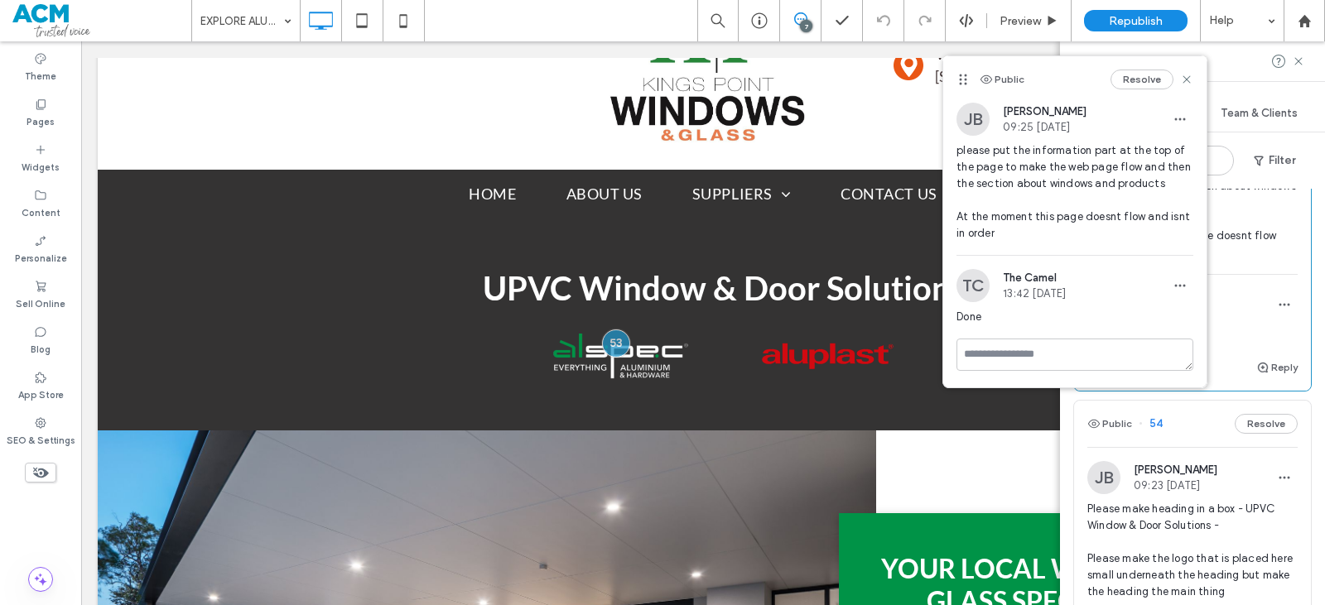
click at [1199, 489] on span "09:23 [DATE]" at bounding box center [1176, 486] width 84 height 12
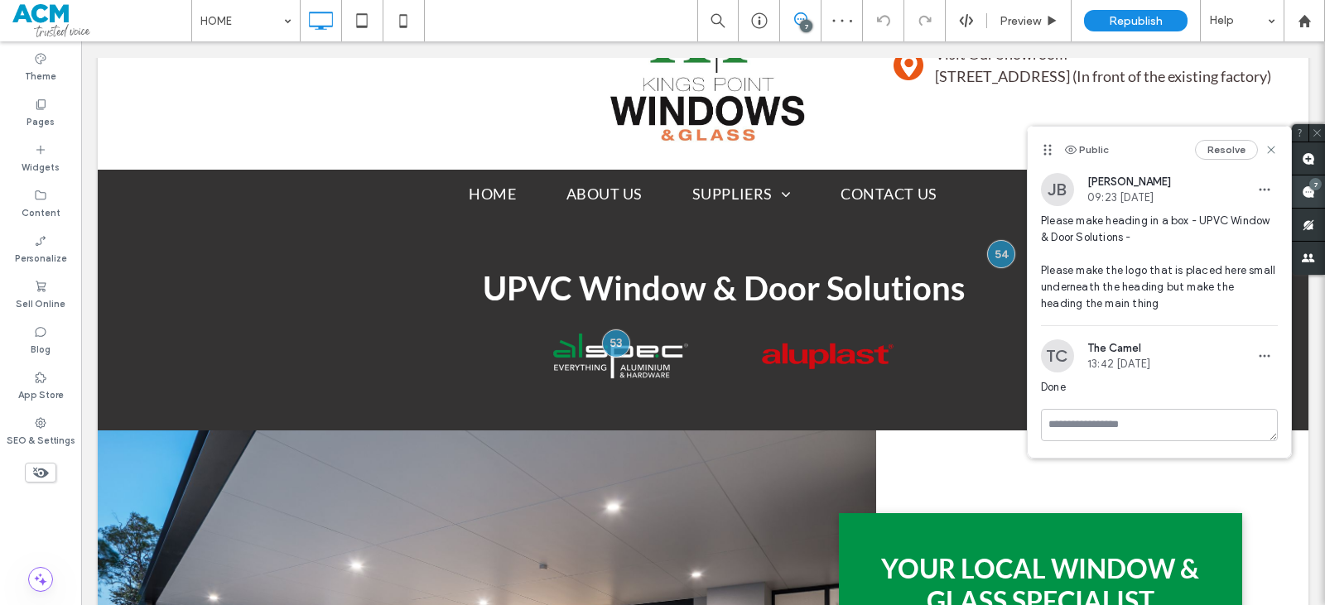
click at [1309, 195] on use at bounding box center [1308, 192] width 13 height 13
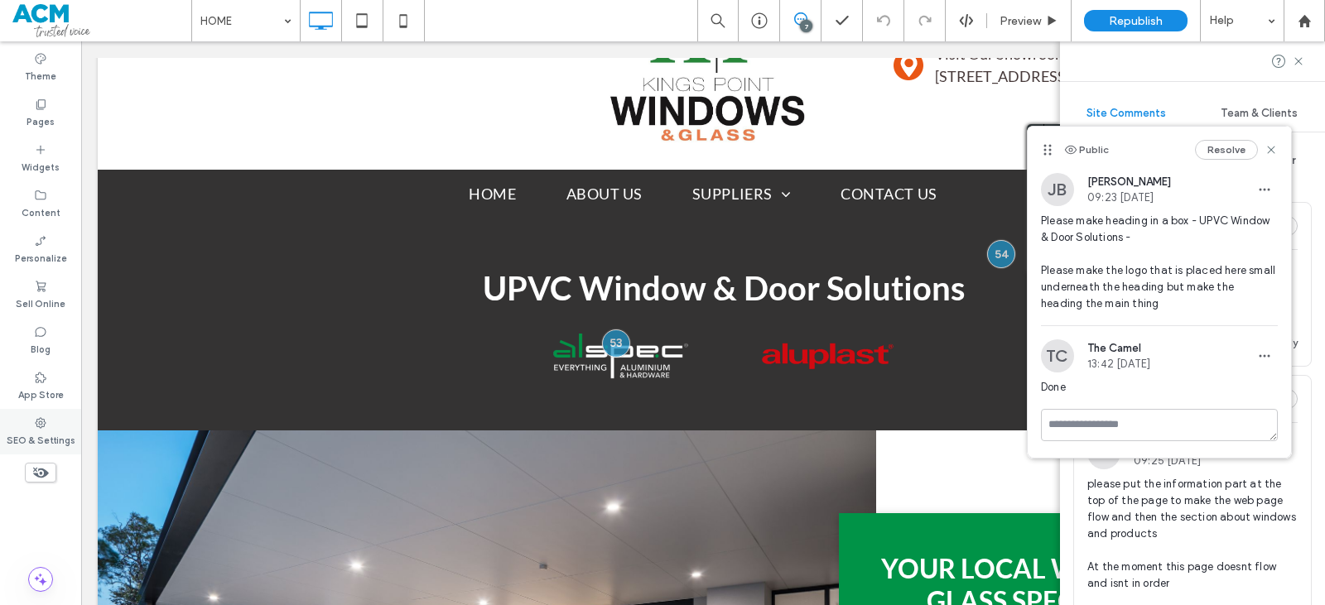
click at [47, 426] on div "SEO & Settings" at bounding box center [40, 432] width 81 height 46
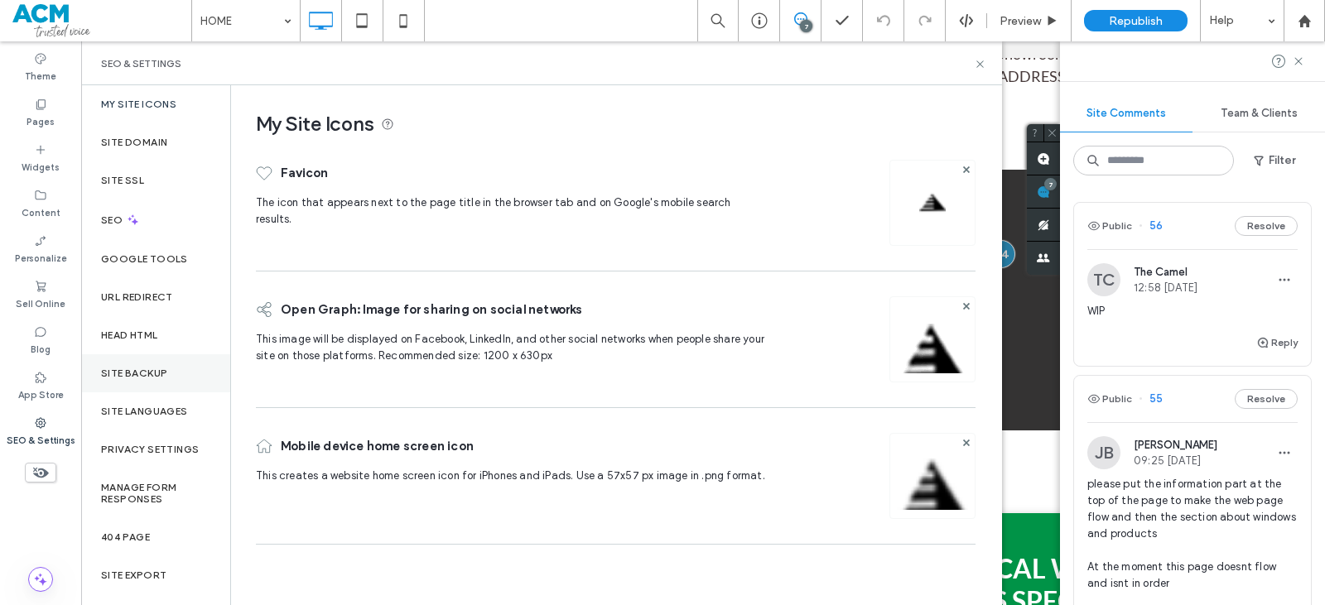
click at [137, 384] on div "Site Backup" at bounding box center [155, 374] width 149 height 38
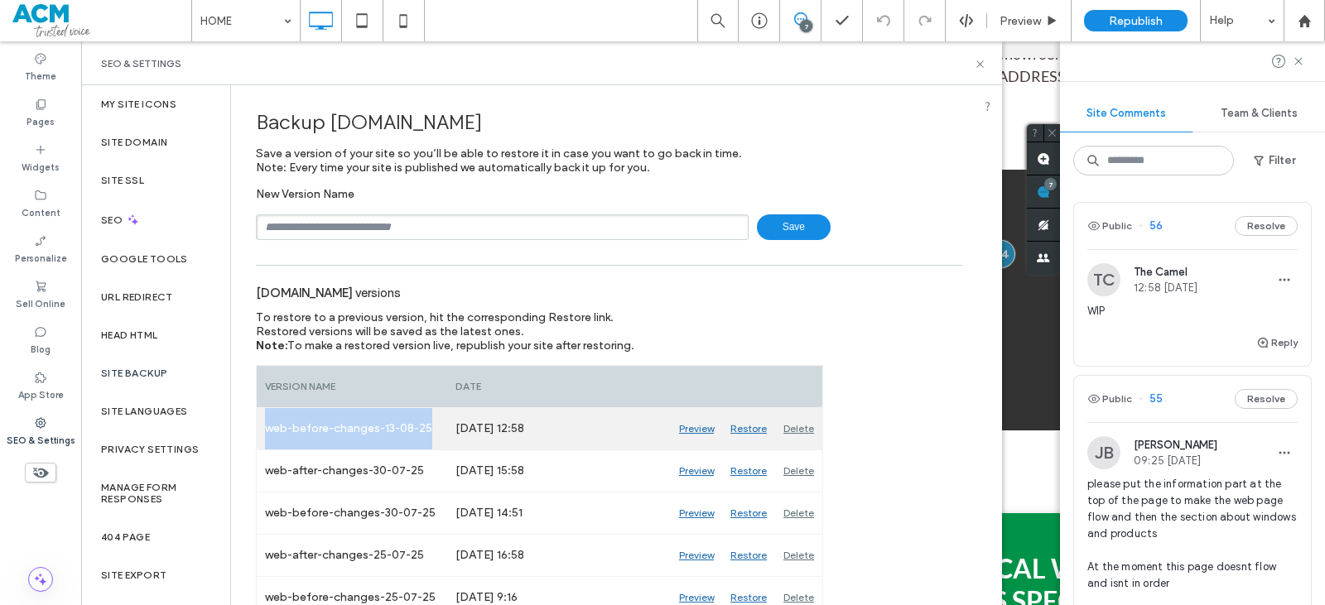
drag, startPoint x: 266, startPoint y: 425, endPoint x: 439, endPoint y: 443, distance: 174.1
click at [439, 443] on div "web-before-changes-13-08-25" at bounding box center [352, 428] width 191 height 41
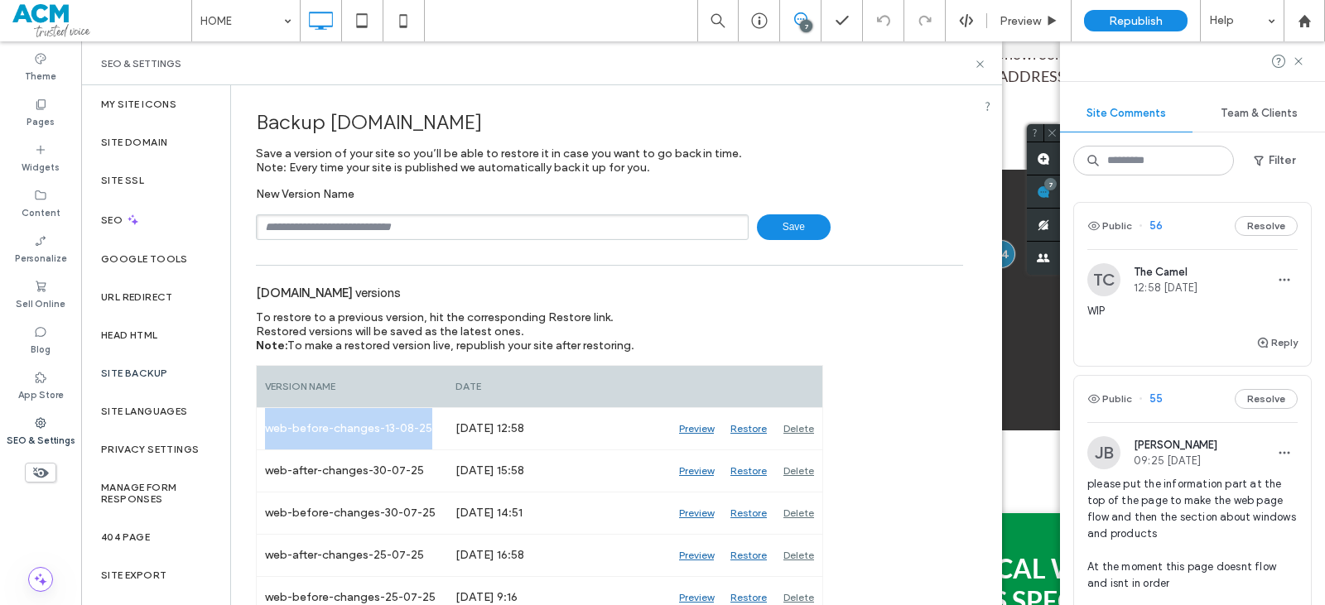
copy div "web-before-changes-13-08-25"
click at [372, 232] on input "text" at bounding box center [502, 228] width 493 height 26
paste input "**********"
click at [392, 229] on input "**********" at bounding box center [502, 228] width 493 height 26
drag, startPoint x: 330, startPoint y: 227, endPoint x: 295, endPoint y: 229, distance: 35.7
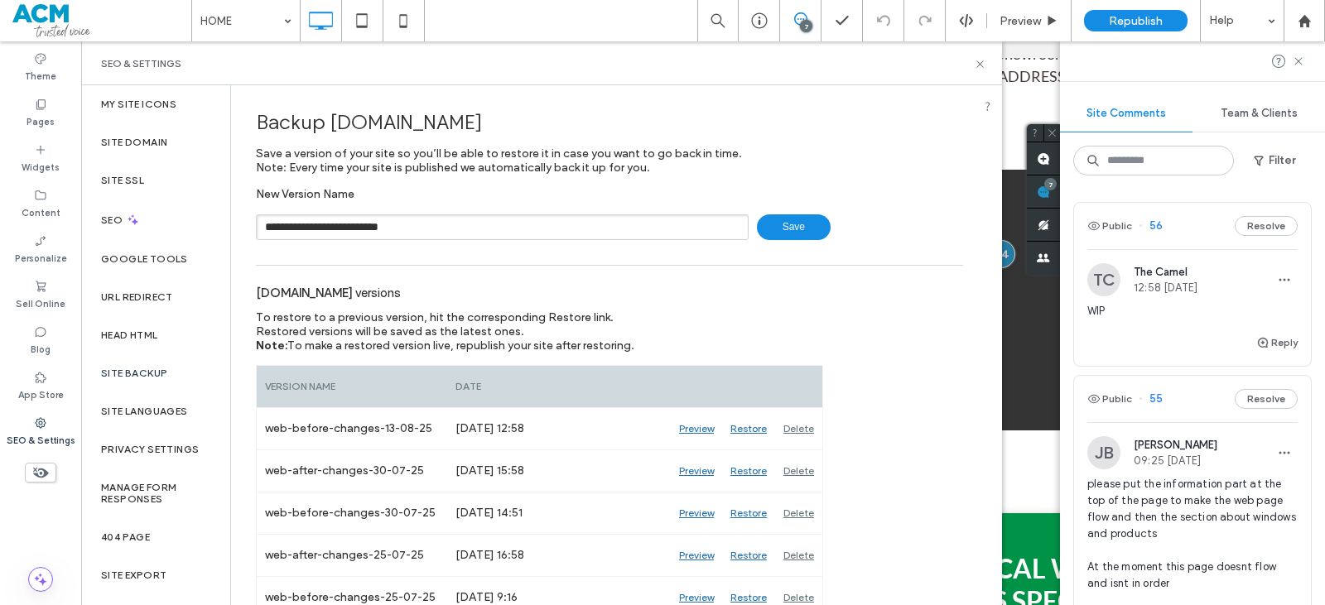
click at [295, 229] on input "**********" at bounding box center [502, 228] width 493 height 26
type input "**********"
click at [766, 222] on span "Save" at bounding box center [794, 228] width 74 height 26
click at [978, 63] on icon at bounding box center [980, 64] width 12 height 12
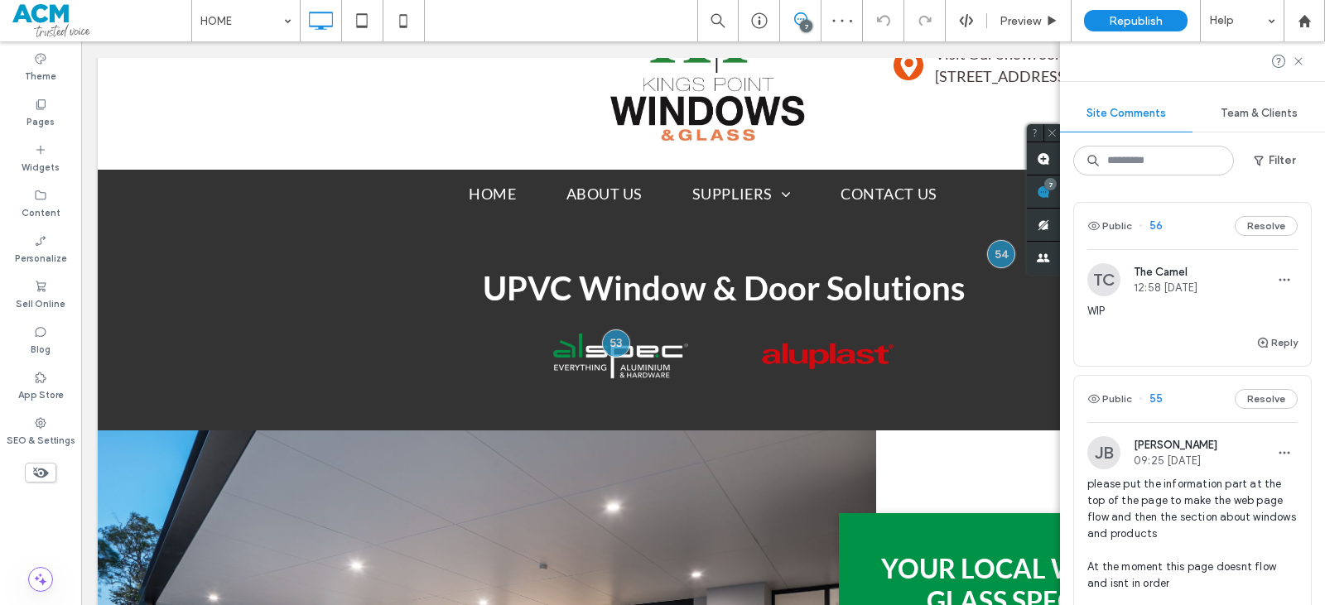
scroll to position [166, 0]
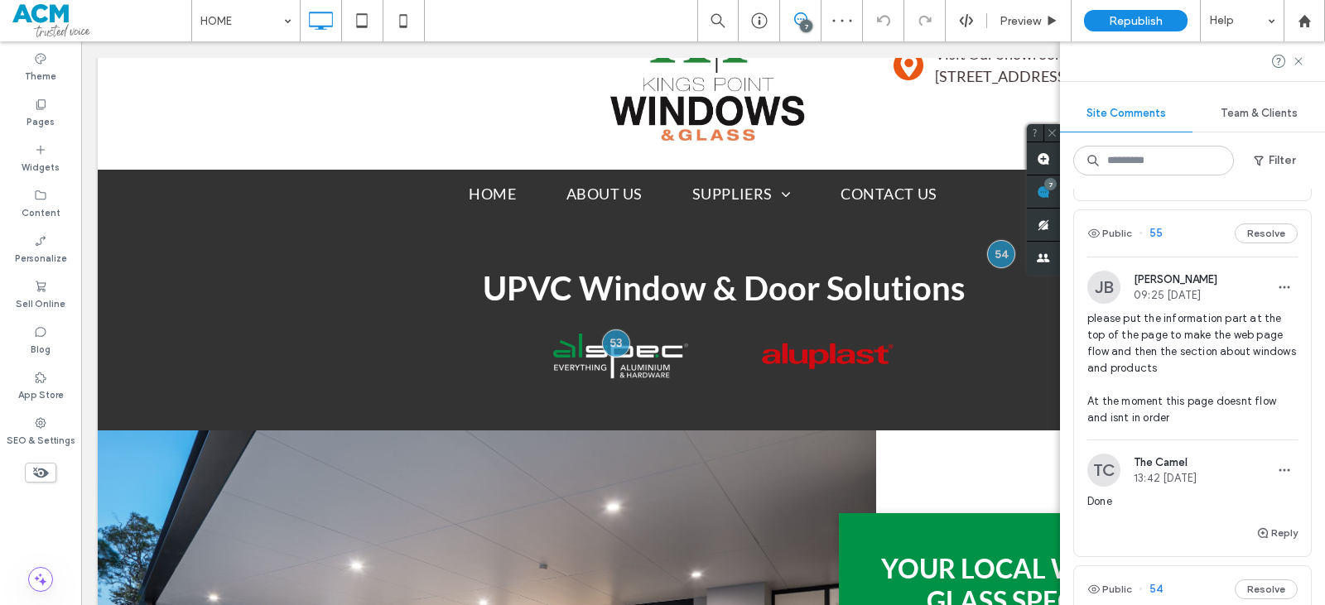
click at [1183, 375] on span "please put the information part at the top of the page to make the web page flo…" at bounding box center [1193, 369] width 210 height 116
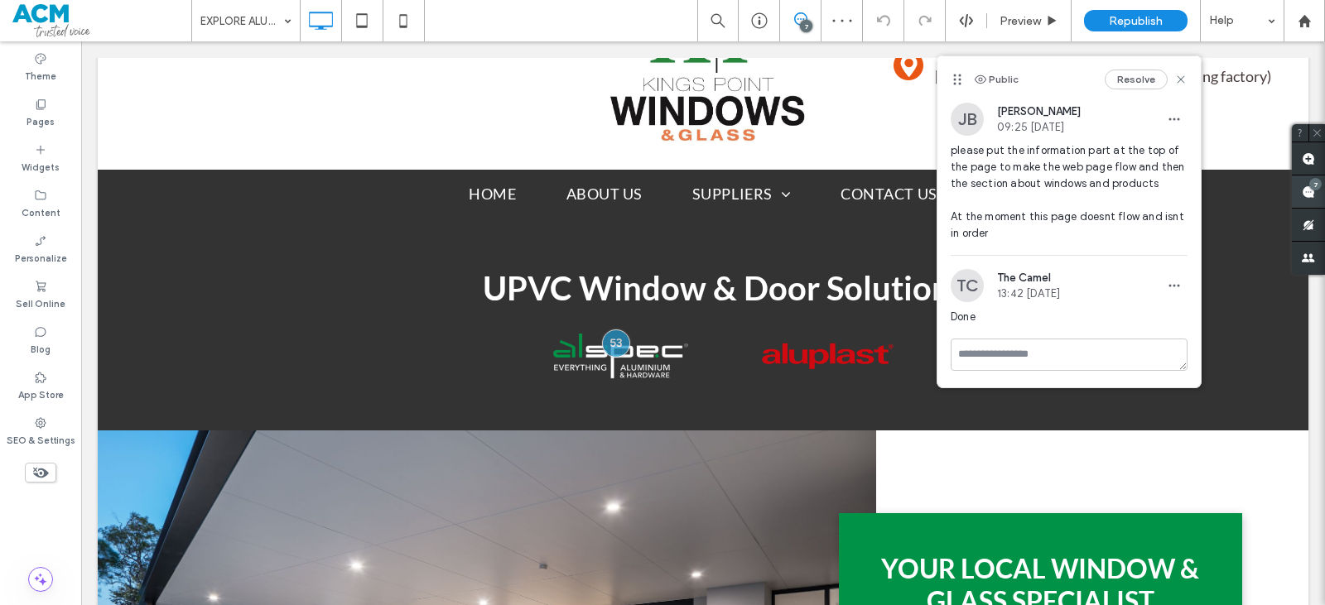
click at [1316, 188] on div "7" at bounding box center [1316, 184] width 12 height 12
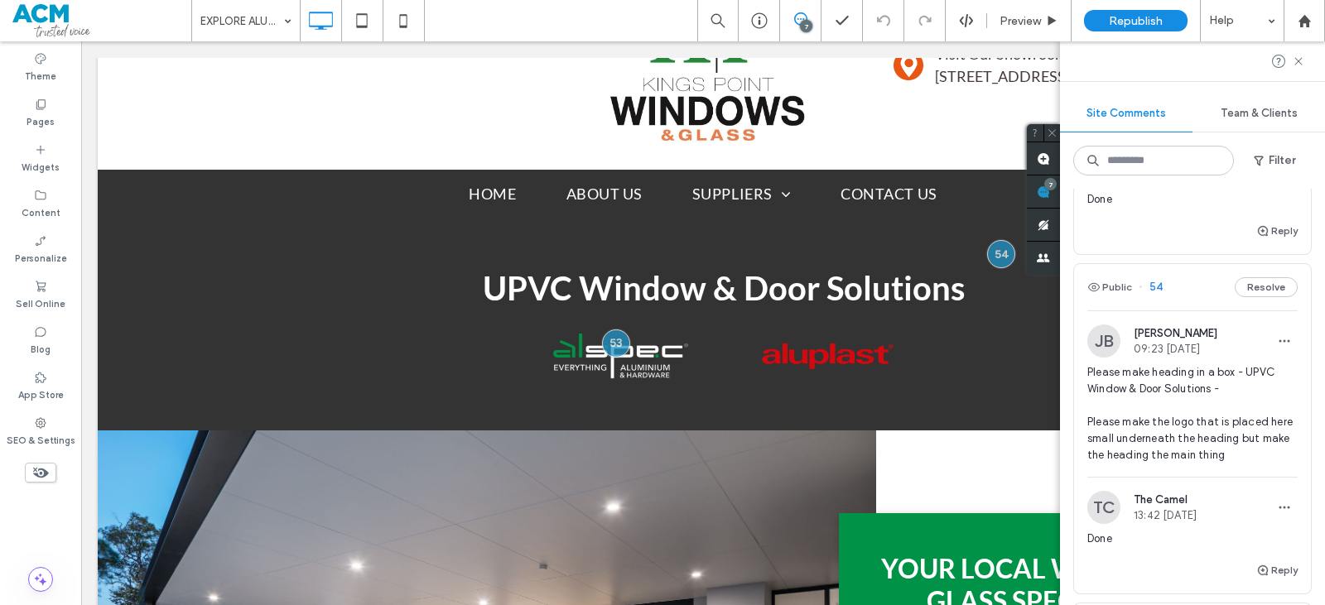
scroll to position [497, 0]
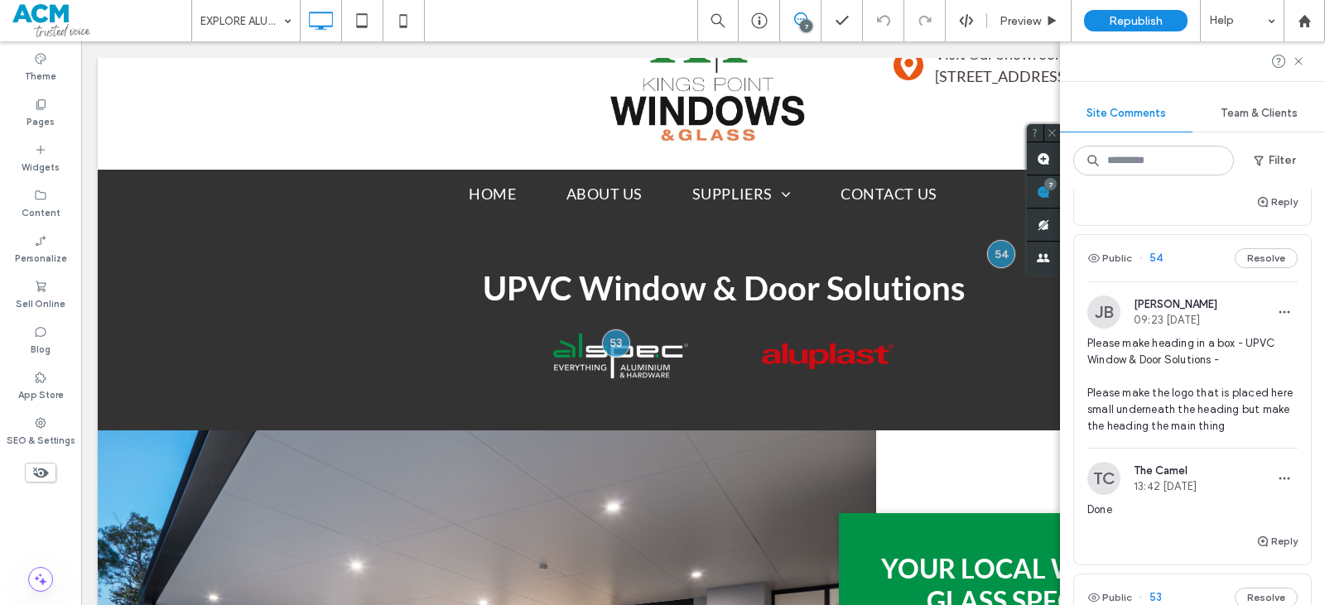
click at [1218, 364] on span "Please make heading in a box - UPVC Window & Door Solutions - Please make the l…" at bounding box center [1193, 384] width 210 height 99
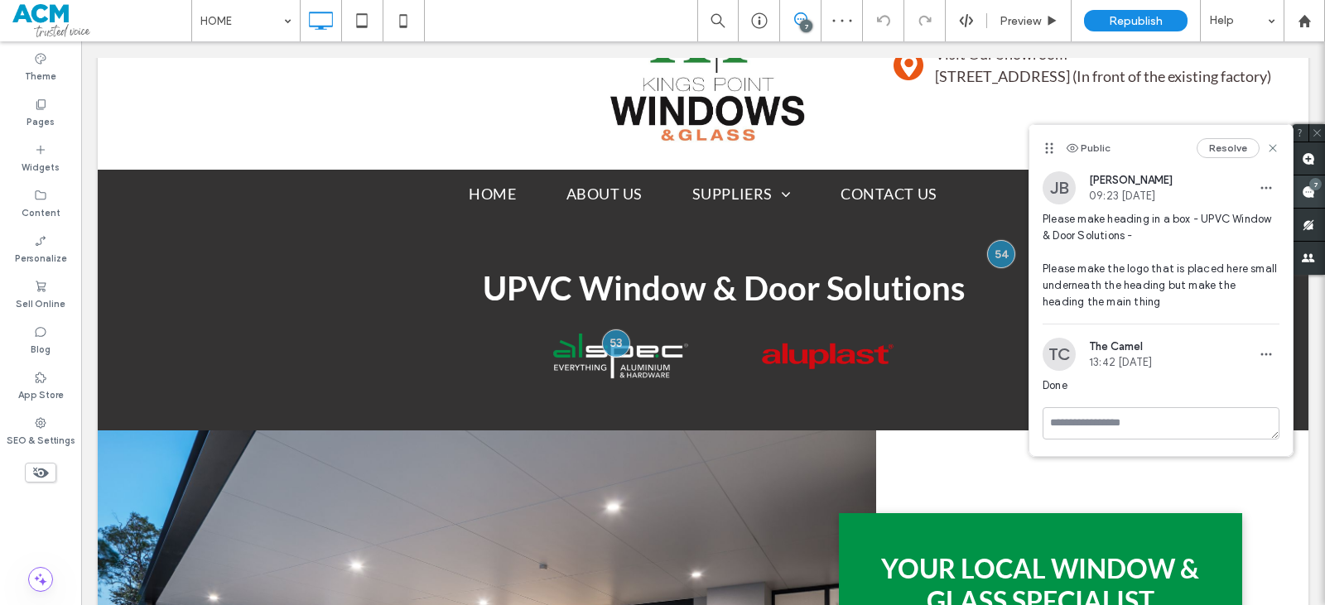
click at [1314, 192] on use at bounding box center [1308, 192] width 13 height 13
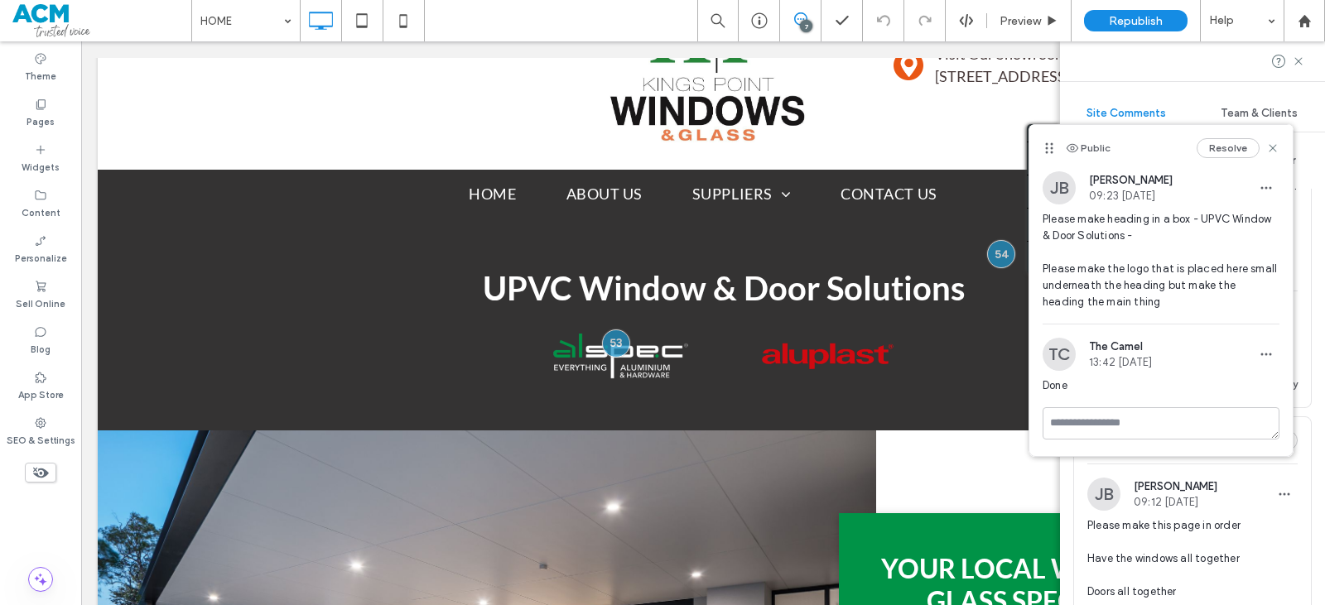
scroll to position [1077, 0]
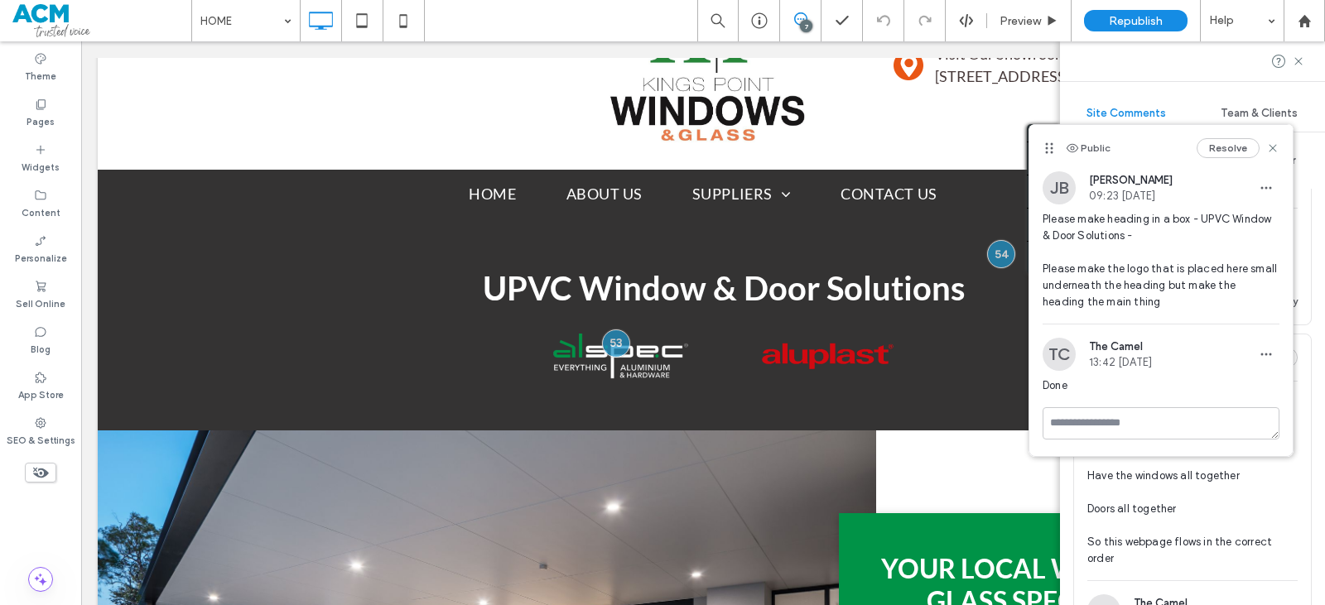
click at [1192, 494] on span "Please make this page in order Have the windows all together Doors all together…" at bounding box center [1193, 501] width 210 height 133
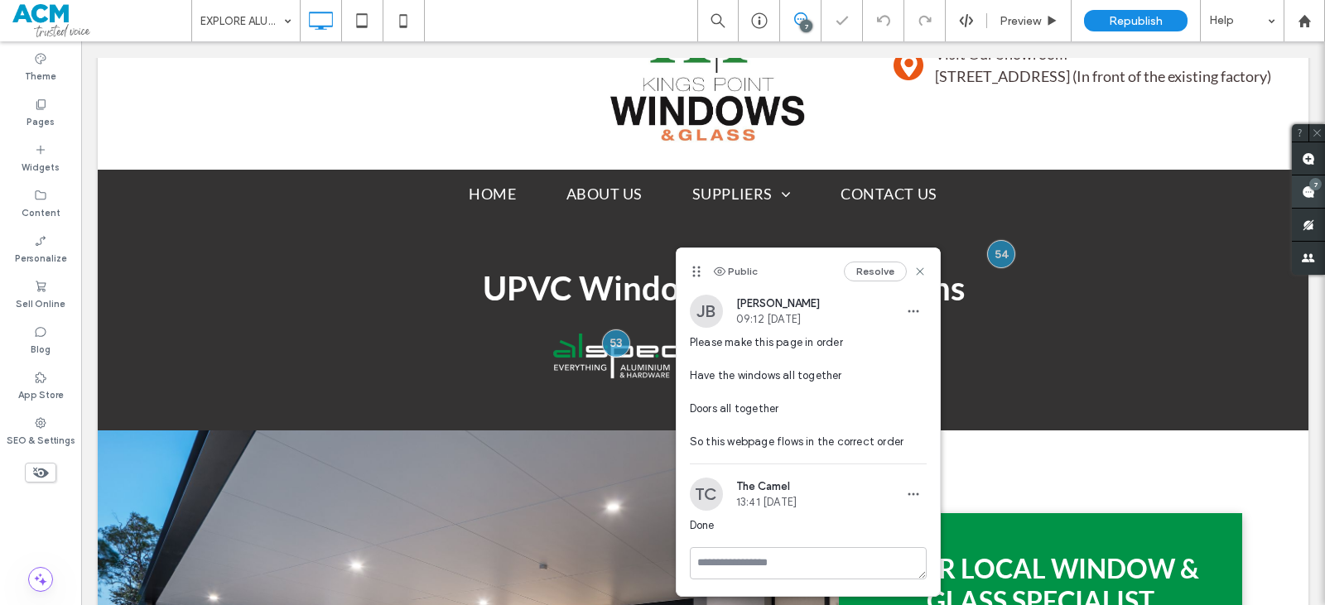
click at [1303, 195] on use at bounding box center [1308, 192] width 13 height 13
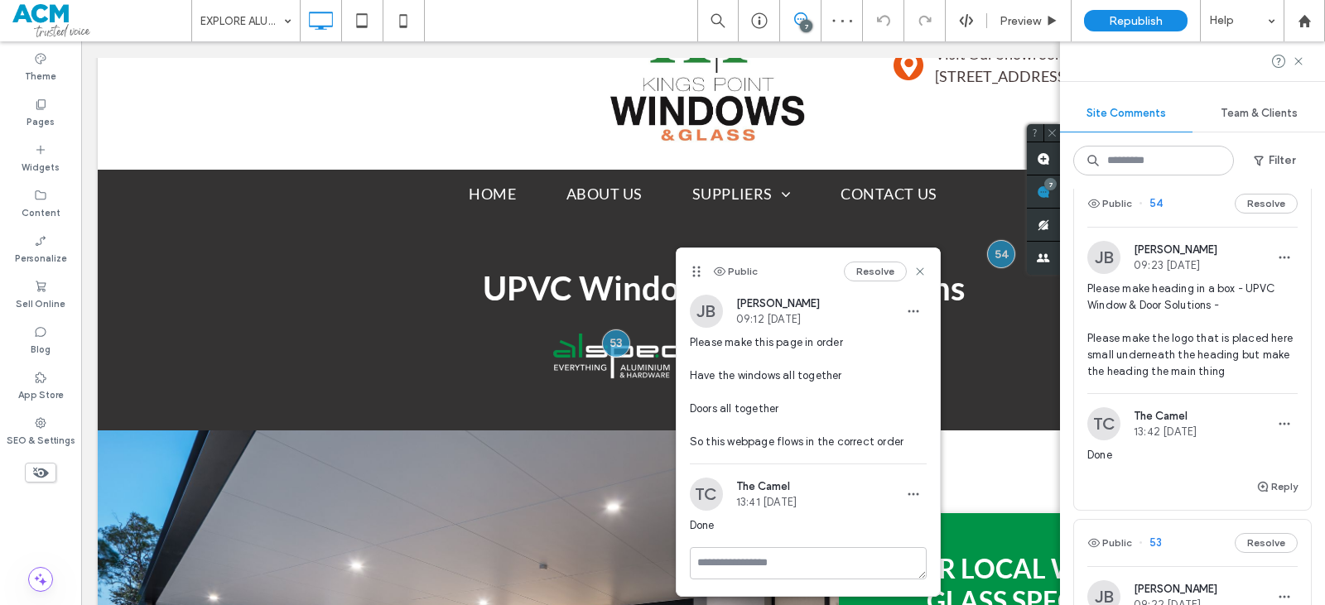
scroll to position [580, 0]
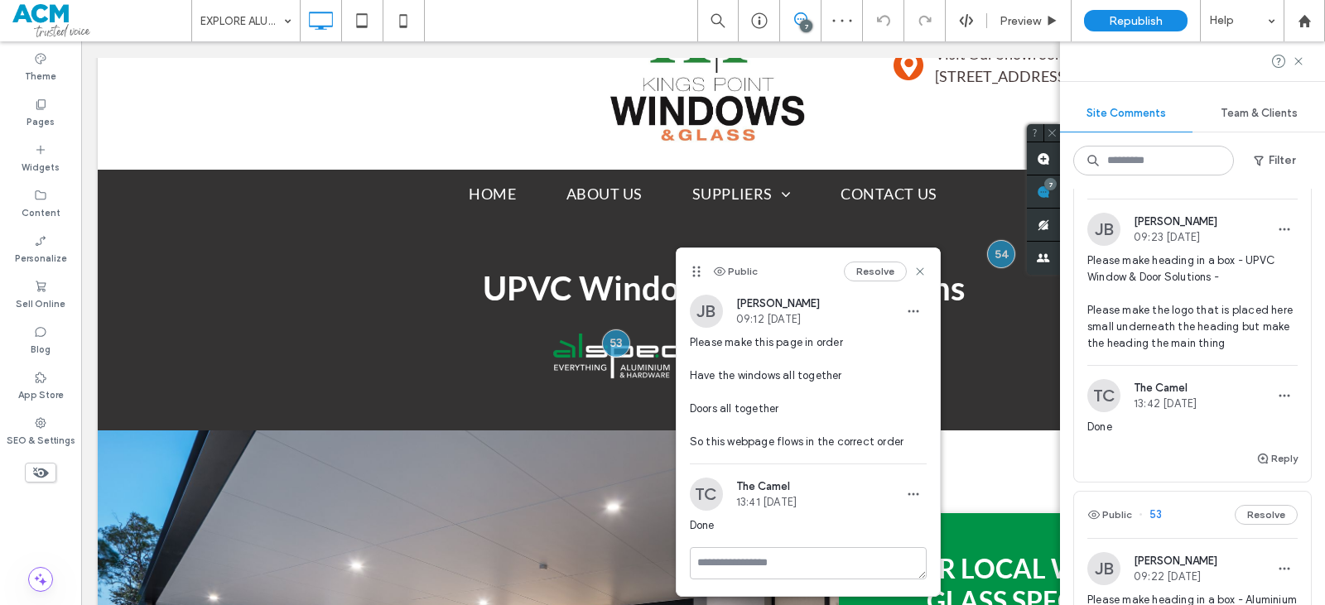
click at [1196, 322] on span "Please make heading in a box - UPVC Window & Door Solutions - Please make the l…" at bounding box center [1193, 302] width 210 height 99
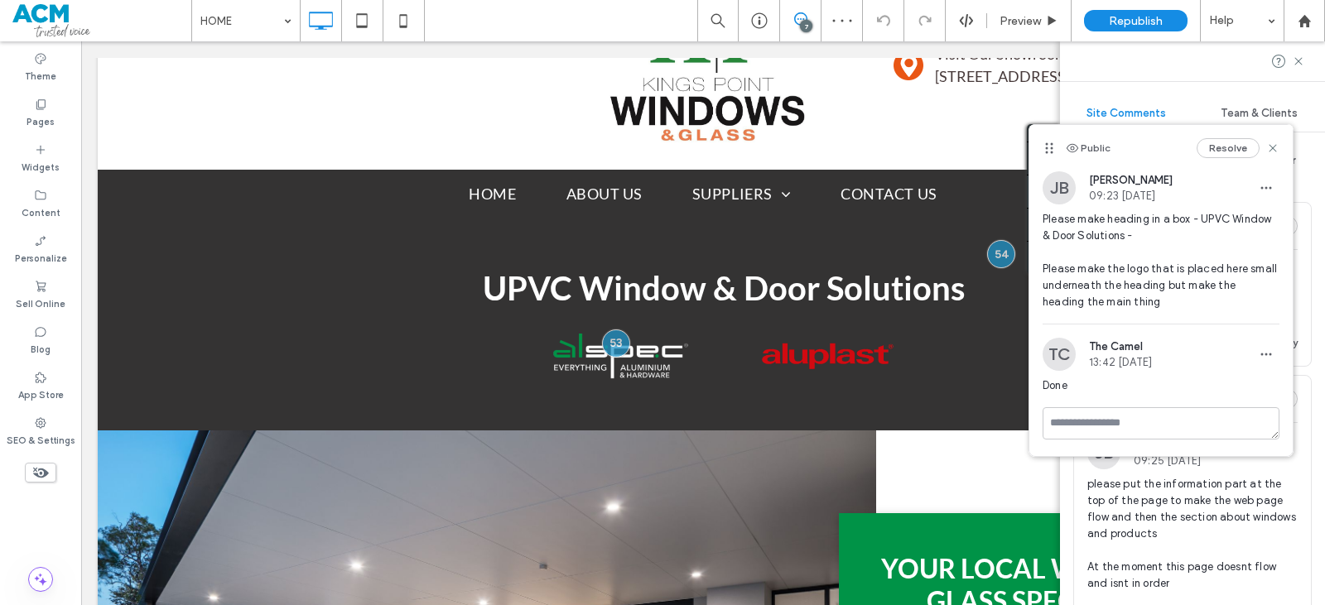
click at [1060, 195] on span at bounding box center [1043, 192] width 33 height 32
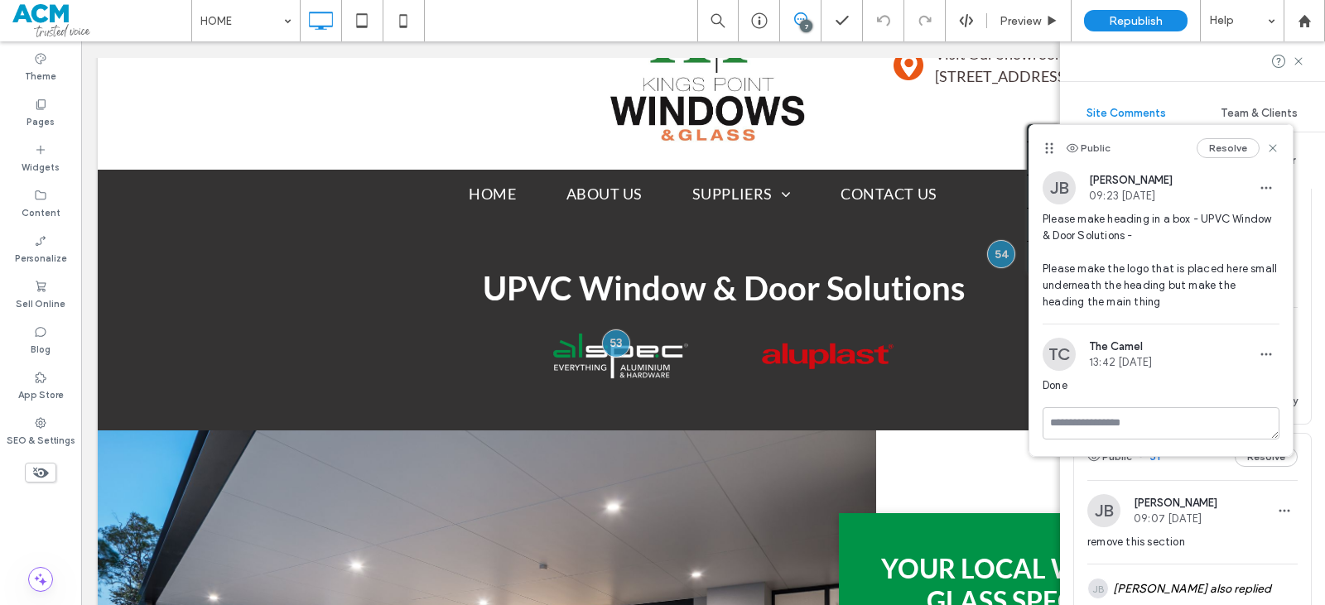
scroll to position [1325, 0]
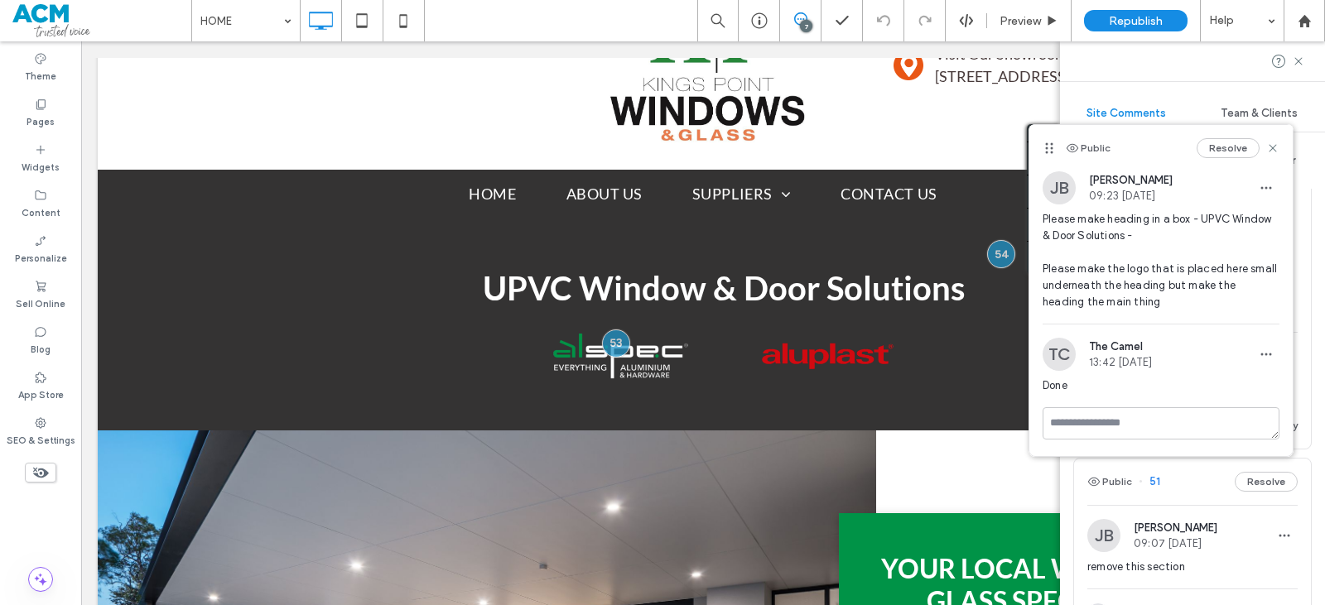
click at [1212, 573] on span "remove this section" at bounding box center [1193, 567] width 210 height 17
